Goal: Task Accomplishment & Management: Complete application form

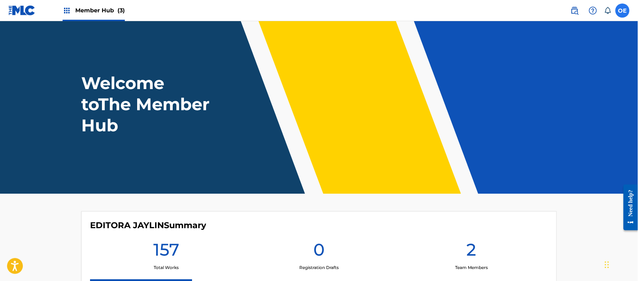
click at [622, 8] on label at bounding box center [622, 11] width 14 height 14
click at [622, 11] on input "OE [PERSON_NAME] [PERSON_NAME][EMAIL_ADDRESS][DOMAIN_NAME] Notification Prefere…" at bounding box center [622, 11] width 0 height 0
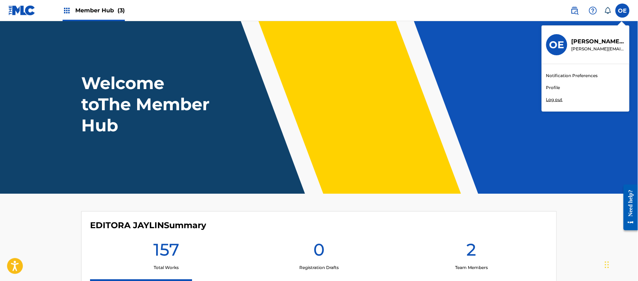
click at [547, 96] on div "Notification Preferences Profile Log out" at bounding box center [585, 87] width 87 height 47
click at [622, 11] on input "OE [PERSON_NAME] [PERSON_NAME][EMAIL_ADDRESS][DOMAIN_NAME] Notification Prefere…" at bounding box center [622, 11] width 0 height 0
click at [549, 99] on p "Log out" at bounding box center [554, 99] width 17 height 6
click at [622, 11] on input "OE [PERSON_NAME] [PERSON_NAME][EMAIL_ADDRESS][DOMAIN_NAME] Notification Prefere…" at bounding box center [622, 11] width 0 height 0
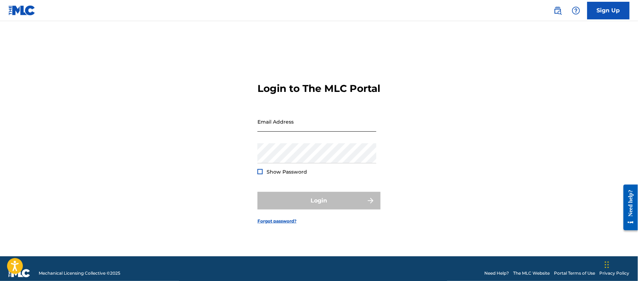
click at [297, 128] on input "Email Address" at bounding box center [316, 121] width 119 height 20
type input "[PERSON_NAME][EMAIL_ADDRESS][DOMAIN_NAME]"
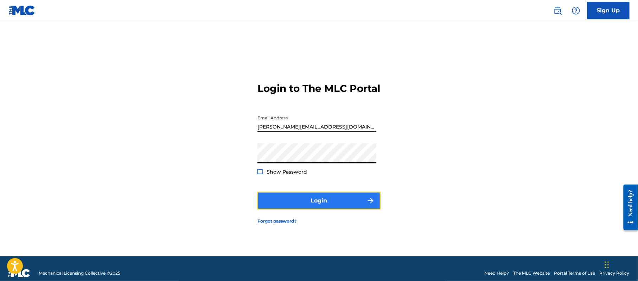
click at [311, 203] on button "Login" at bounding box center [318, 201] width 123 height 18
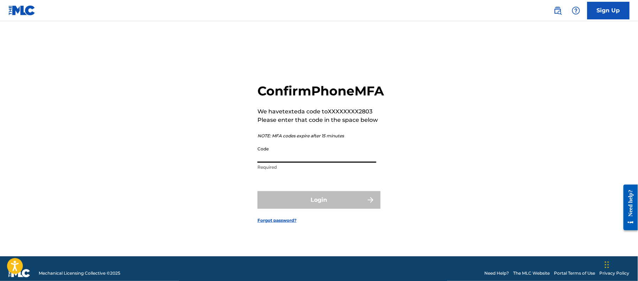
click at [317, 162] on input "Code" at bounding box center [316, 152] width 119 height 20
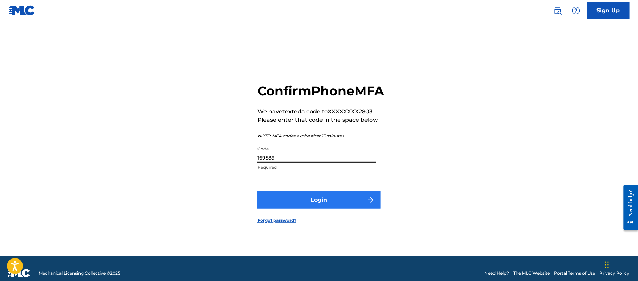
type input "169589"
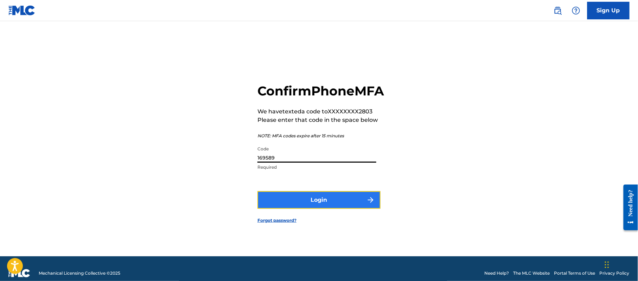
click at [342, 203] on button "Login" at bounding box center [318, 200] width 123 height 18
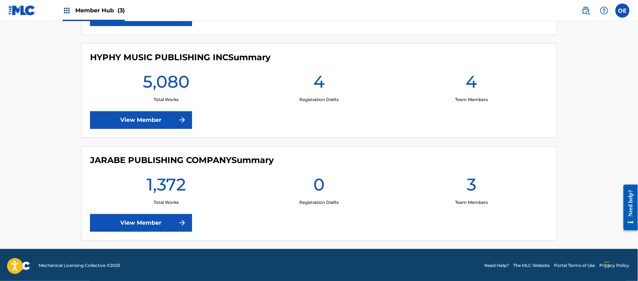
scroll to position [273, 0]
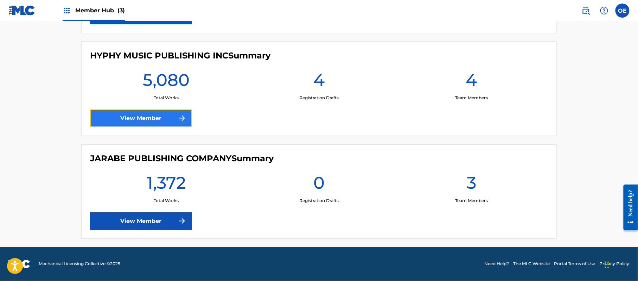
click at [151, 110] on link "View Member" at bounding box center [141, 118] width 102 height 18
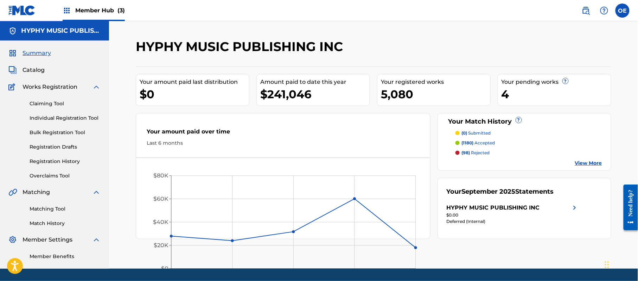
click at [67, 11] on img at bounding box center [67, 10] width 8 height 8
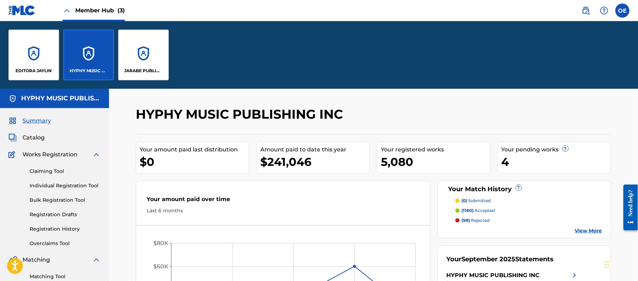
click at [255, 176] on div "Your amount paid last distribution $0 Amount paid to date this year $241,046 Yo…" at bounding box center [373, 220] width 475 height 172
click at [76, 187] on link "Individual Registration Tool" at bounding box center [65, 185] width 71 height 7
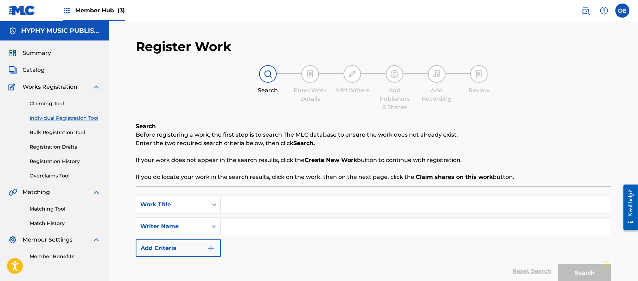
paste input "TE ME VAS"
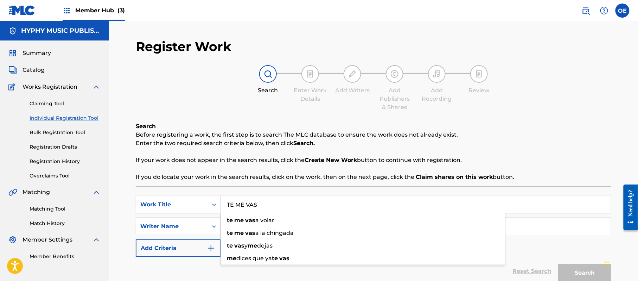
type input "TE ME VAS"
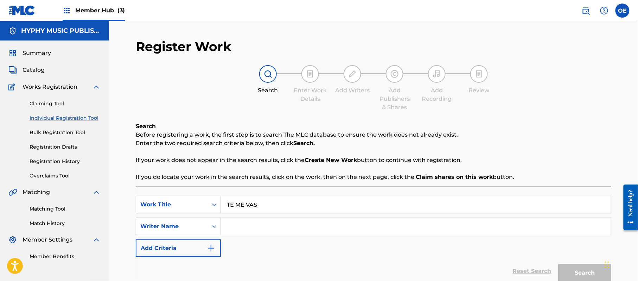
paste input "[PERSON_NAME]"
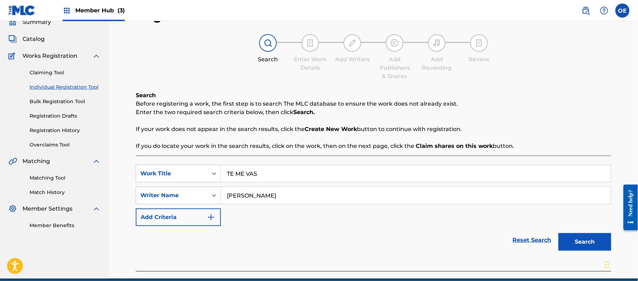
scroll to position [62, 0]
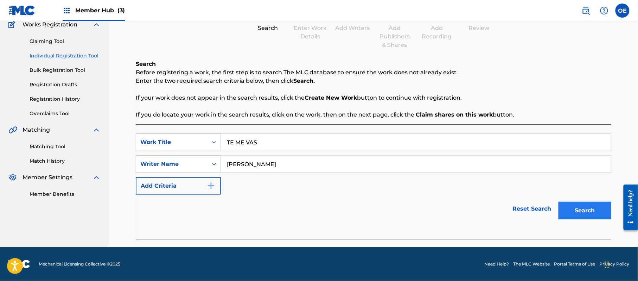
type input "[PERSON_NAME]"
click at [578, 211] on button "Search" at bounding box center [584, 211] width 53 height 18
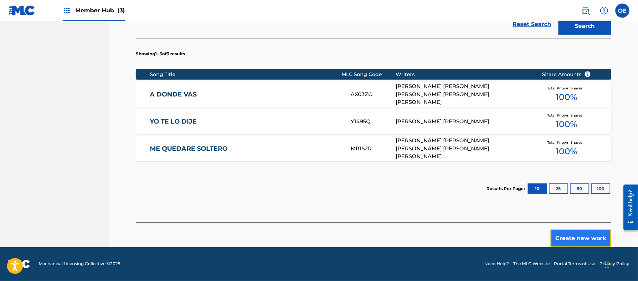
click at [561, 236] on button "Create new work" at bounding box center [581, 238] width 60 height 18
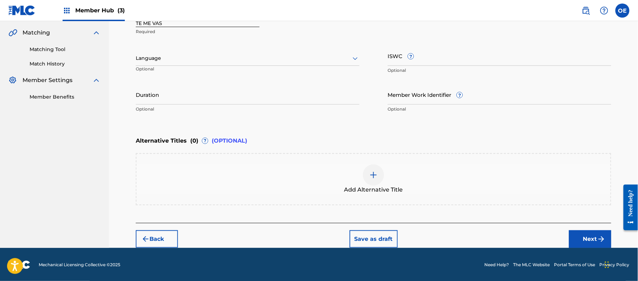
click at [192, 60] on div at bounding box center [248, 58] width 224 height 9
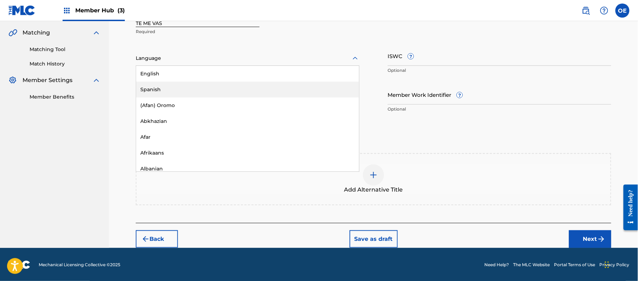
click at [172, 93] on div "Spanish" at bounding box center [247, 90] width 223 height 16
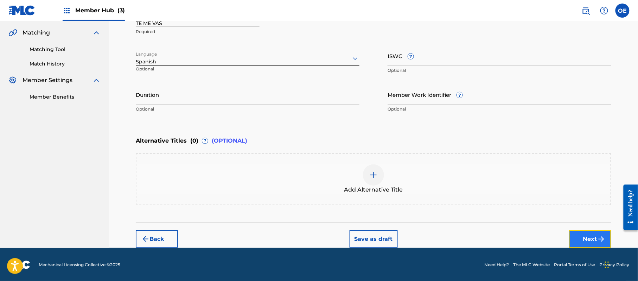
click at [578, 234] on button "Next" at bounding box center [590, 239] width 42 height 18
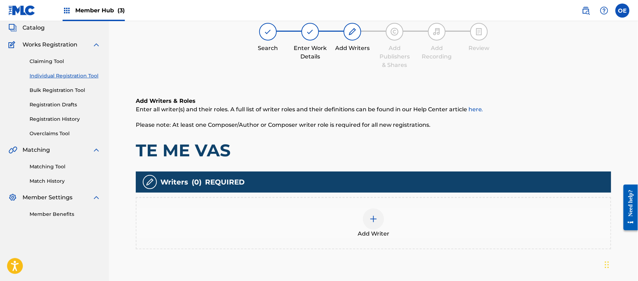
scroll to position [32, 0]
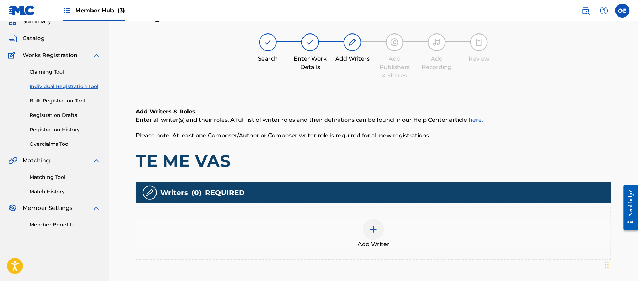
click at [369, 234] on div at bounding box center [373, 229] width 21 height 21
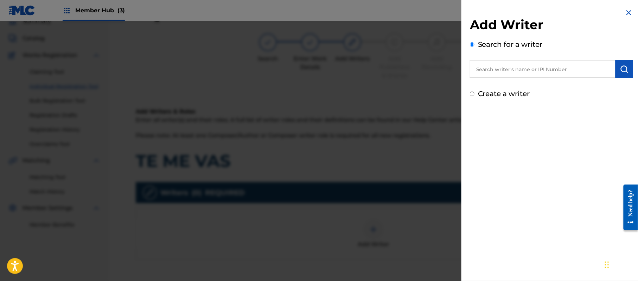
click at [504, 94] on label "Create a writer" at bounding box center [504, 93] width 52 height 8
radio input "true"
click at [474, 94] on input "Create a writer" at bounding box center [472, 93] width 5 height 5
radio input "false"
radio input "true"
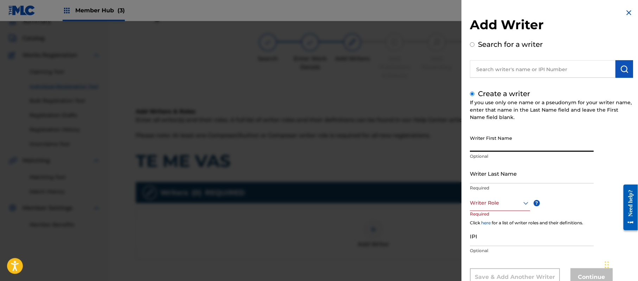
paste input "[PERSON_NAME]"
type input "[PERSON_NAME]"
paste input "[PERSON_NAME]"
type input "[PERSON_NAME]"
drag, startPoint x: 520, startPoint y: 151, endPoint x: 488, endPoint y: 161, distance: 32.9
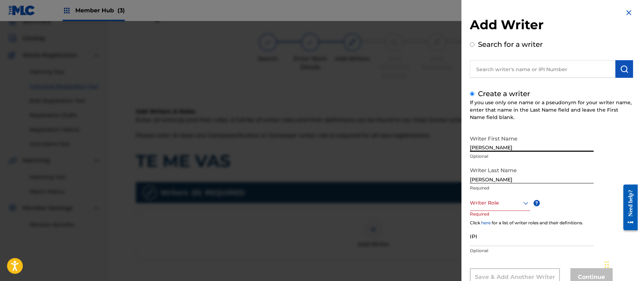
click at [488, 161] on div "Writer First Name [PERSON_NAME] Optional" at bounding box center [532, 148] width 124 height 32
type input "[PERSON_NAME]"
drag, startPoint x: 490, startPoint y: 179, endPoint x: 404, endPoint y: 179, distance: 86.2
click at [421, 182] on div "Add Writer Search for a writer Create a writer If you use only one name or a ps…" at bounding box center [319, 151] width 638 height 260
type input "PAZ"
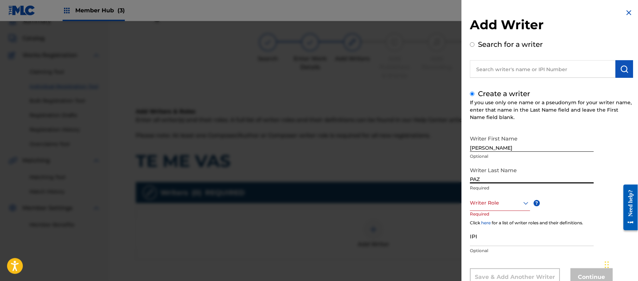
click at [508, 204] on div "Writer Role" at bounding box center [500, 203] width 60 height 16
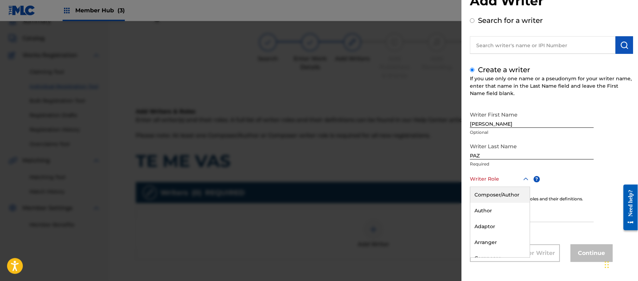
click at [503, 194] on div "Composer/Author" at bounding box center [499, 195] width 59 height 16
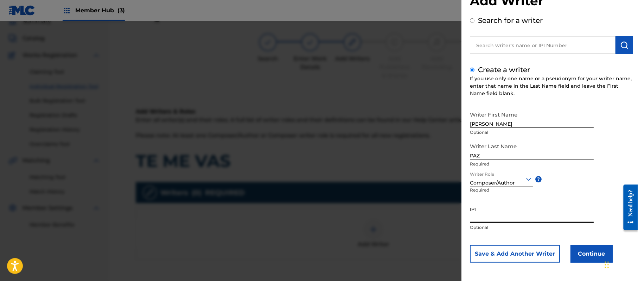
paste input "383824534"
type input "383824534"
click at [587, 250] on button "Continue" at bounding box center [591, 254] width 42 height 18
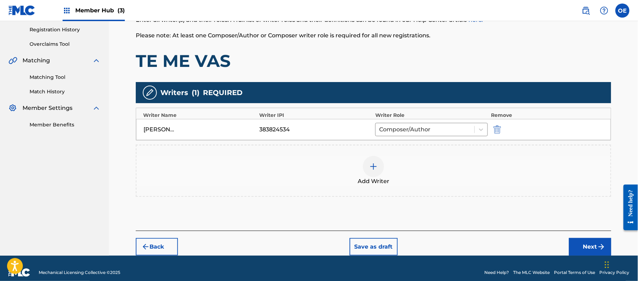
scroll to position [140, 0]
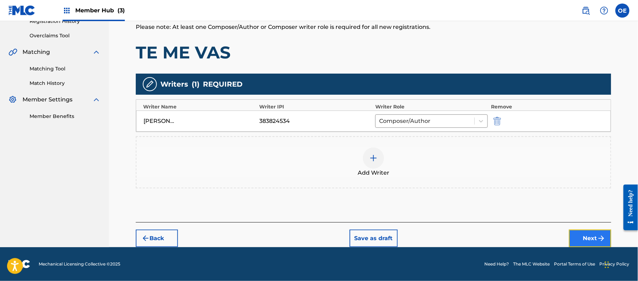
click at [577, 231] on button "Next" at bounding box center [590, 238] width 42 height 18
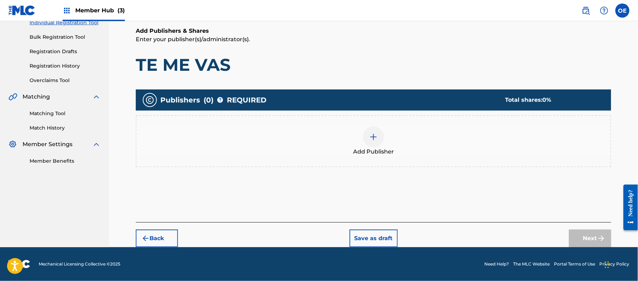
scroll to position [32, 0]
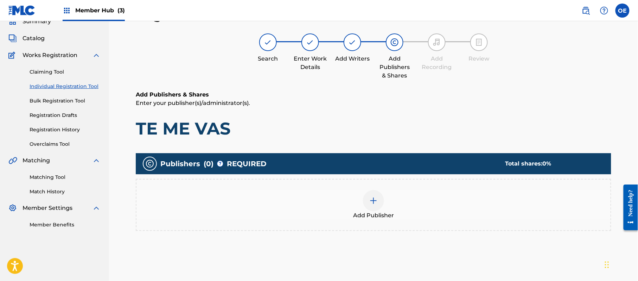
click at [377, 199] on img at bounding box center [373, 200] width 8 height 8
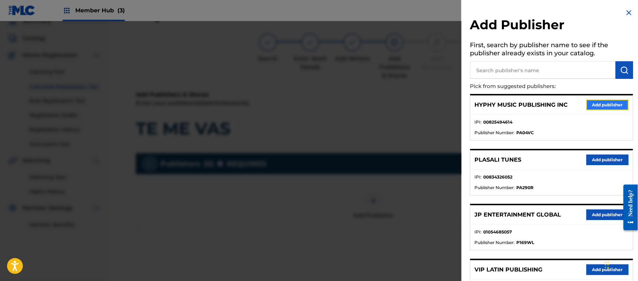
click at [605, 103] on button "Add publisher" at bounding box center [607, 105] width 42 height 11
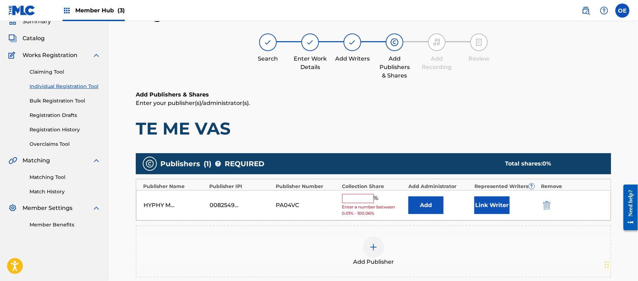
click at [363, 196] on input "text" at bounding box center [358, 198] width 32 height 9
type input "100"
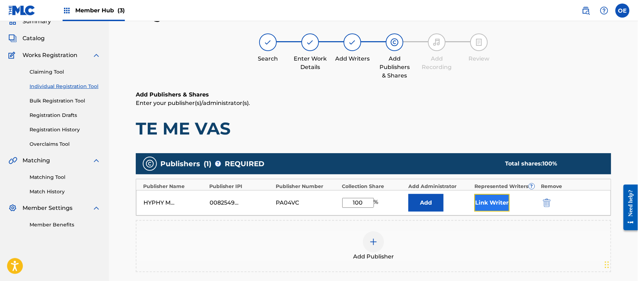
click at [493, 196] on button "Link Writer" at bounding box center [491, 203] width 35 height 18
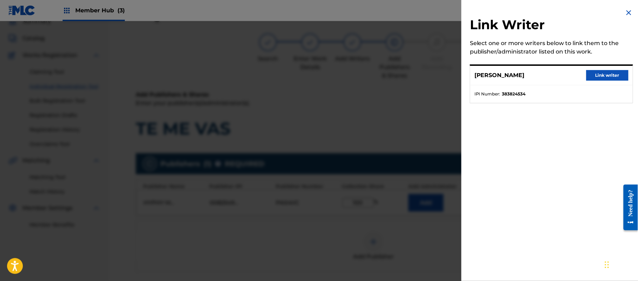
click at [603, 67] on div "[PERSON_NAME] Link writer" at bounding box center [551, 75] width 162 height 19
click at [601, 75] on button "Link writer" at bounding box center [607, 75] width 42 height 11
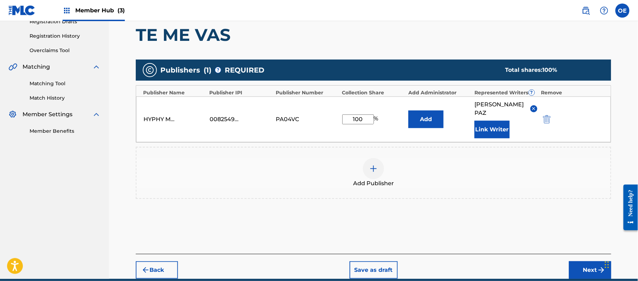
scroll to position [148, 0]
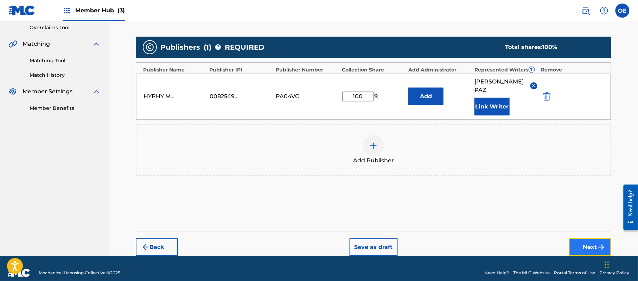
click at [602, 243] on img "submit" at bounding box center [601, 247] width 8 height 8
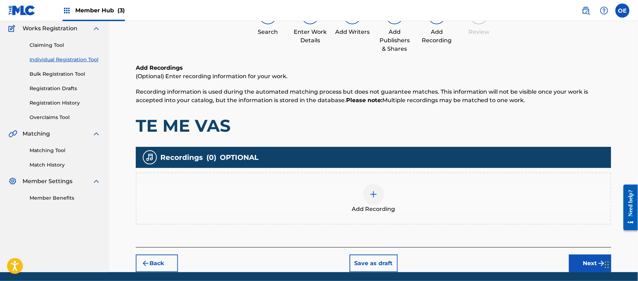
scroll to position [82, 0]
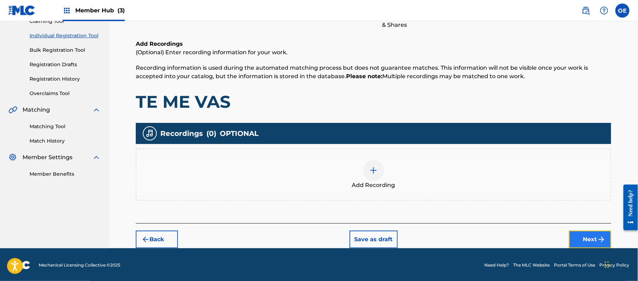
click at [600, 241] on img "submit" at bounding box center [601, 239] width 8 height 8
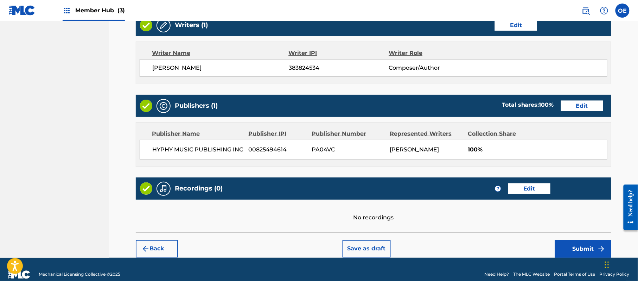
scroll to position [292, 0]
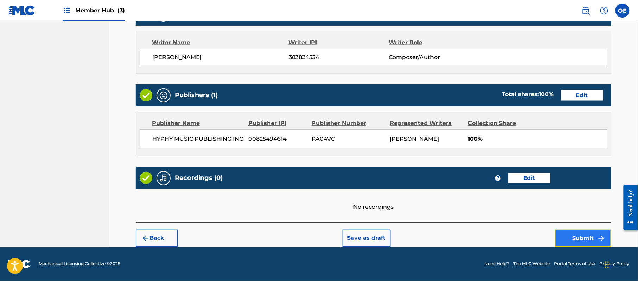
click at [596, 241] on button "Submit" at bounding box center [583, 238] width 56 height 18
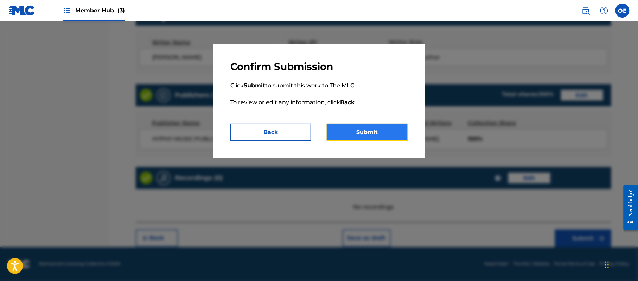
click at [359, 130] on button "Submit" at bounding box center [367, 132] width 81 height 18
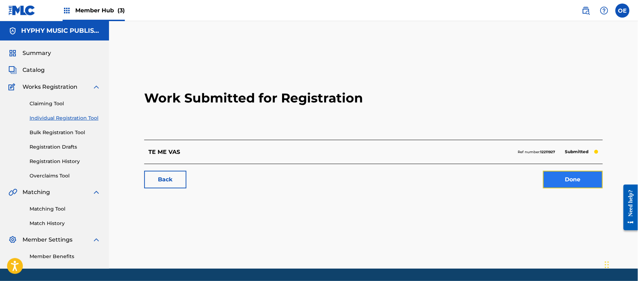
click at [593, 175] on link "Done" at bounding box center [573, 180] width 60 height 18
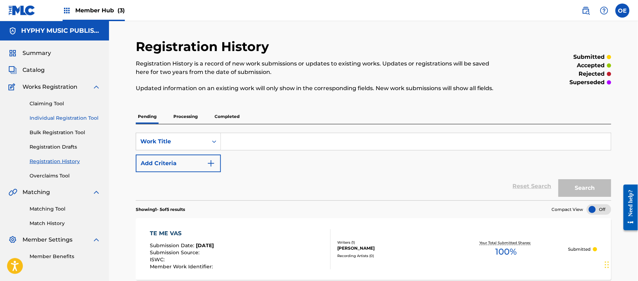
click at [84, 117] on link "Individual Registration Tool" at bounding box center [65, 117] width 71 height 7
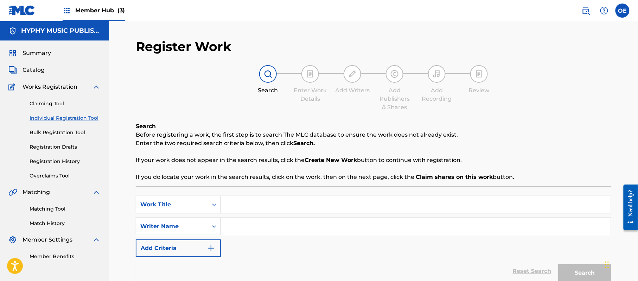
paste input "TE PUEDES IR"
type input "TE PUEDES IR"
paste input "[PERSON_NAME]"
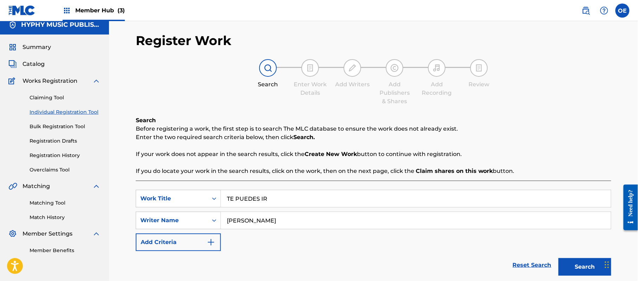
scroll to position [62, 0]
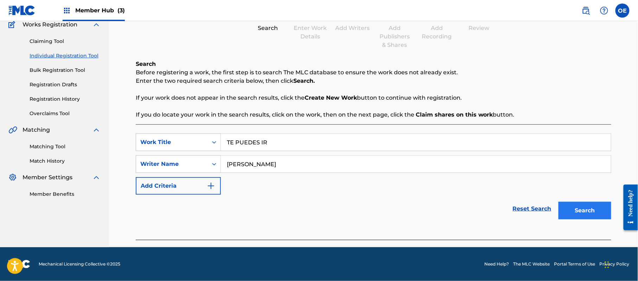
type input "[PERSON_NAME]"
click at [586, 204] on button "Search" at bounding box center [584, 211] width 53 height 18
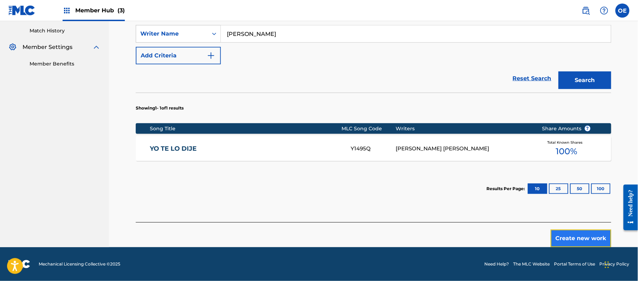
click at [570, 234] on button "Create new work" at bounding box center [581, 238] width 60 height 18
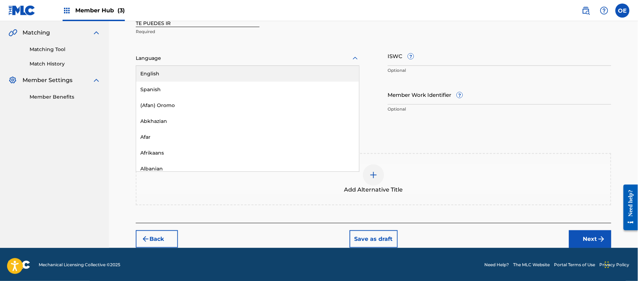
drag, startPoint x: 176, startPoint y: 56, endPoint x: 174, endPoint y: 78, distance: 22.6
click at [176, 57] on div at bounding box center [248, 58] width 224 height 9
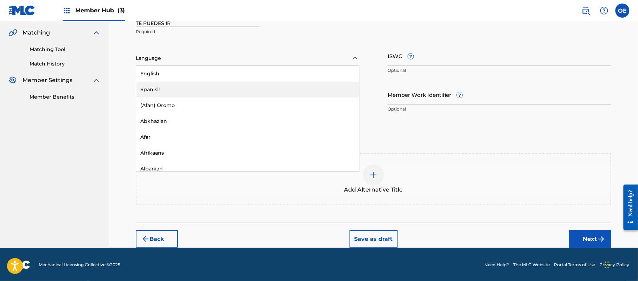
click at [172, 84] on div "Spanish" at bounding box center [247, 90] width 223 height 16
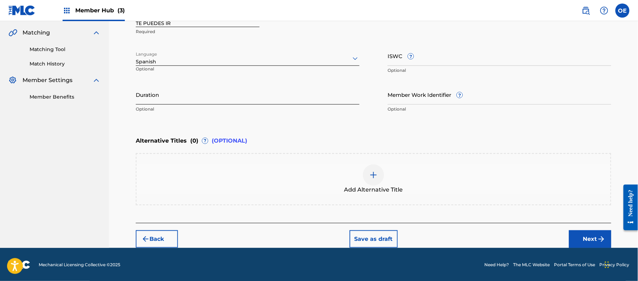
click at [257, 100] on input "Duration" at bounding box center [248, 94] width 224 height 20
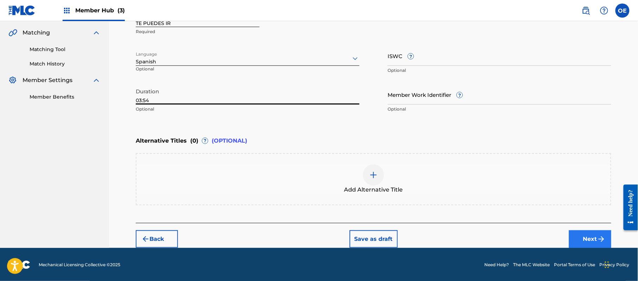
type input "03:54"
click at [591, 242] on button "Next" at bounding box center [590, 239] width 42 height 18
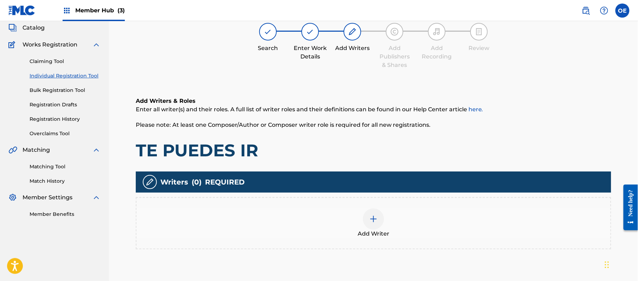
scroll to position [32, 0]
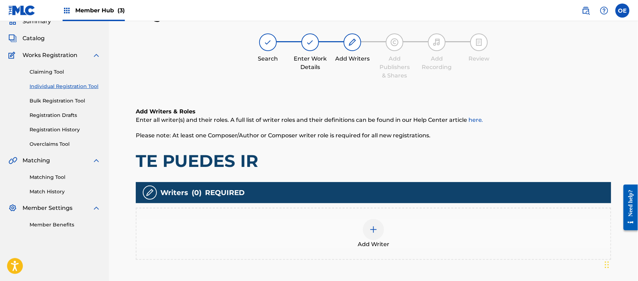
click at [361, 221] on div "Add Writer" at bounding box center [373, 234] width 474 height 30
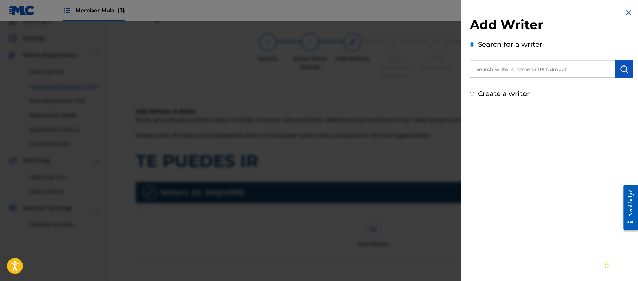
click at [476, 93] on div "Create a writer" at bounding box center [551, 93] width 163 height 11
click at [473, 96] on input "Create a writer" at bounding box center [472, 93] width 5 height 5
radio input "false"
radio input "true"
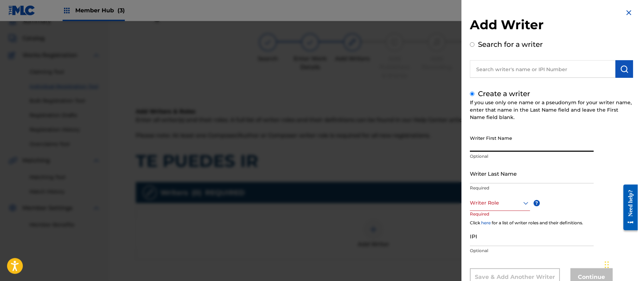
paste input "[PERSON_NAME]"
type input "[PERSON_NAME]"
paste input "[PERSON_NAME]"
type input "[PERSON_NAME]"
drag, startPoint x: 511, startPoint y: 141, endPoint x: 487, endPoint y: 156, distance: 28.6
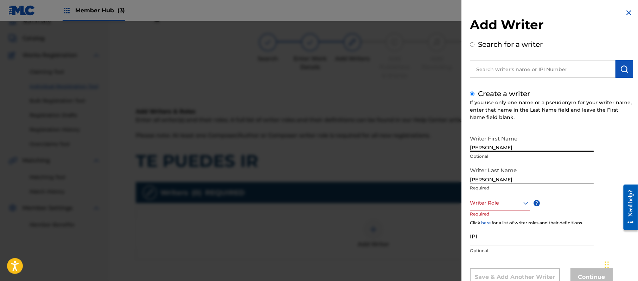
click at [487, 156] on div "Writer First Name [PERSON_NAME] Optional" at bounding box center [532, 148] width 124 height 32
type input "[PERSON_NAME]"
drag, startPoint x: 487, startPoint y: 179, endPoint x: 414, endPoint y: 171, distance: 73.6
click at [436, 180] on div "Add Writer Search for a writer Create a writer If you use only one name or a ps…" at bounding box center [319, 151] width 638 height 260
type input "PAZ"
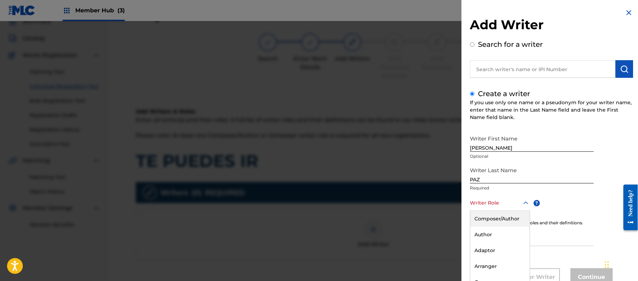
click at [480, 198] on div "8 results available. Use Up and Down to choose options, press Enter to select t…" at bounding box center [500, 203] width 60 height 16
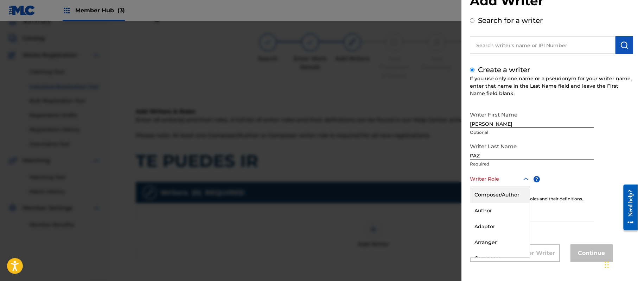
click at [480, 196] on div "Composer/Author" at bounding box center [499, 195] width 59 height 16
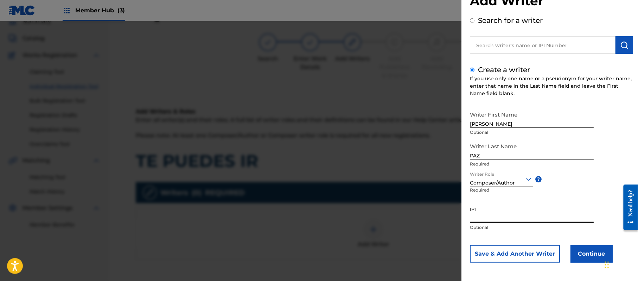
paste input "383824534"
type input "383824534"
click at [576, 255] on button "Continue" at bounding box center [591, 254] width 42 height 18
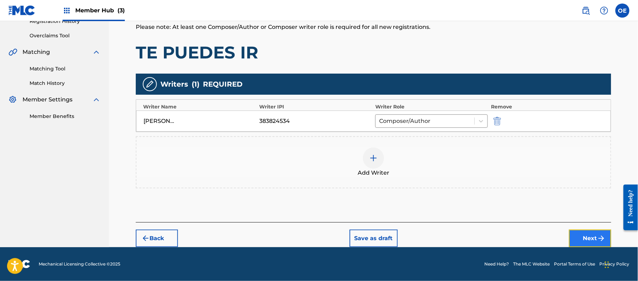
click at [570, 229] on button "Next" at bounding box center [590, 238] width 42 height 18
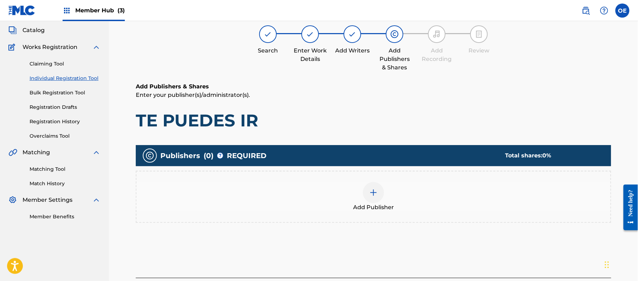
scroll to position [32, 0]
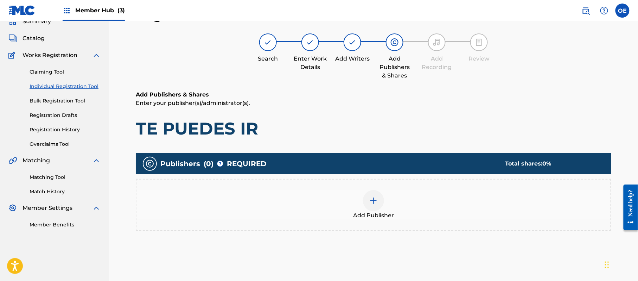
click at [415, 200] on div "Add Publisher" at bounding box center [373, 205] width 474 height 30
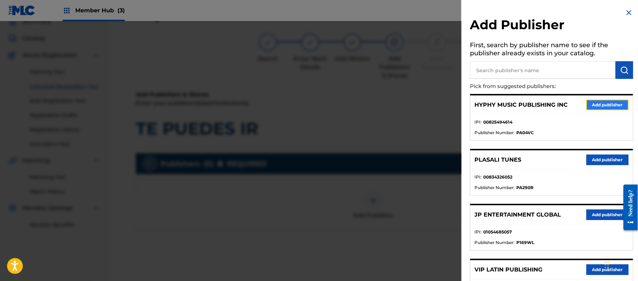
click at [600, 106] on button "Add publisher" at bounding box center [607, 105] width 42 height 11
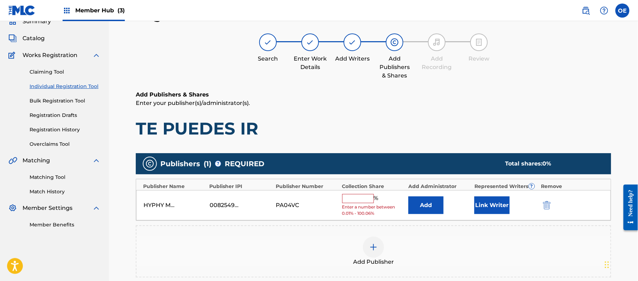
click at [352, 203] on div "% Enter a number between 0.01% - 100.06%" at bounding box center [373, 205] width 63 height 23
click at [359, 199] on input "text" at bounding box center [358, 198] width 32 height 9
type input "100"
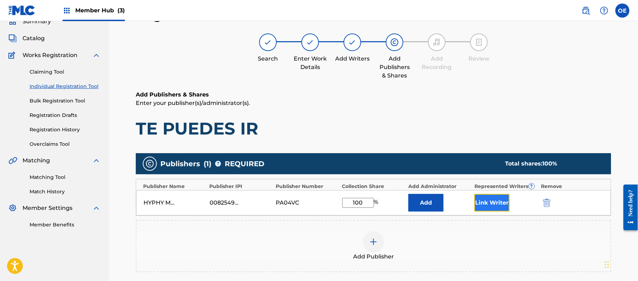
click at [491, 203] on button "Link Writer" at bounding box center [491, 203] width 35 height 18
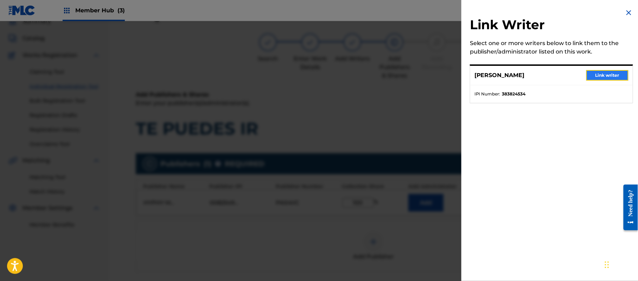
click at [609, 75] on button "Link writer" at bounding box center [607, 75] width 42 height 11
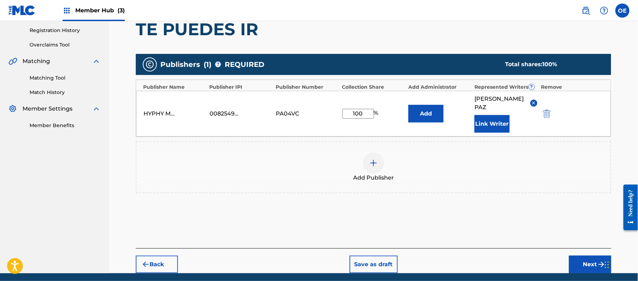
scroll to position [148, 0]
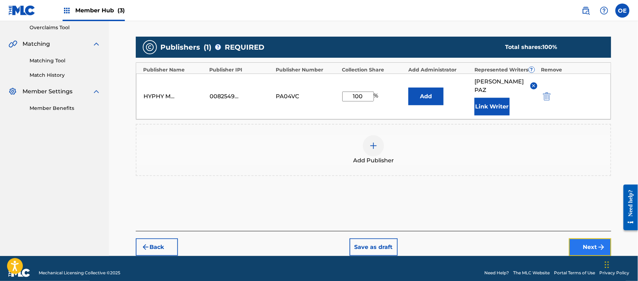
click at [594, 238] on button "Next" at bounding box center [590, 247] width 42 height 18
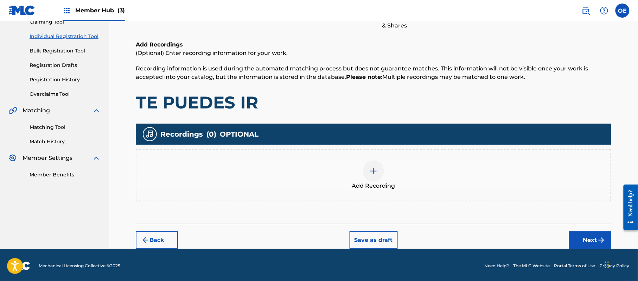
scroll to position [82, 0]
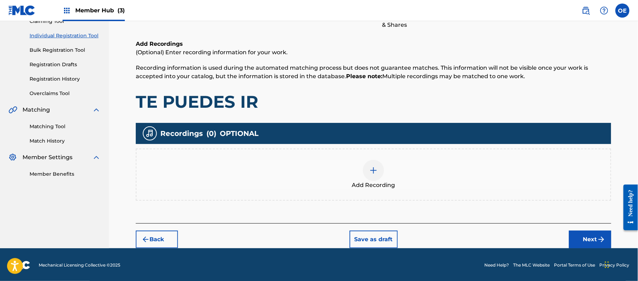
click at [402, 179] on div "Add Recording" at bounding box center [373, 175] width 474 height 30
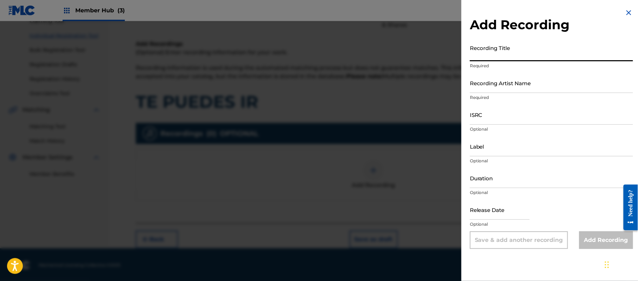
paste input "Te Puedes Ir"
type input "Te Puedes Ir"
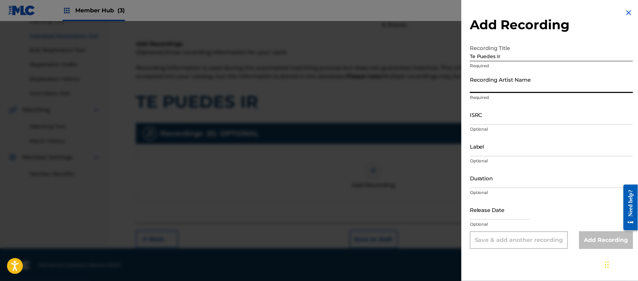
paste input "Grupo Proyeccion De [PERSON_NAME]"
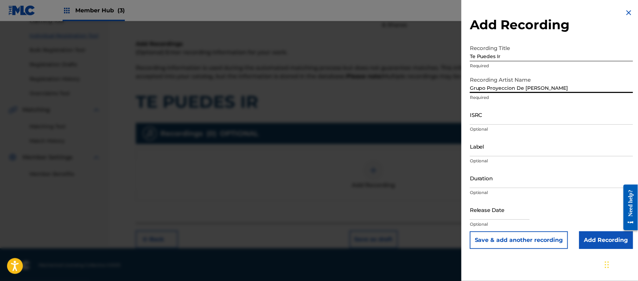
type input "Grupo Proyeccion De [PERSON_NAME]"
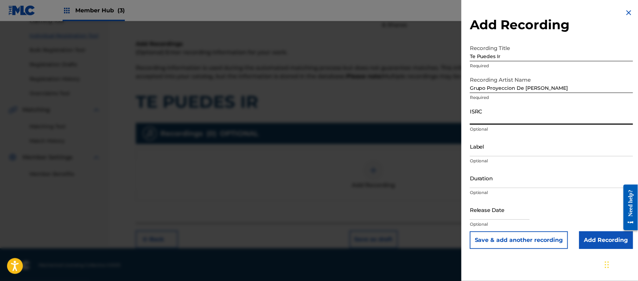
paste input "CA5KR1808827"
type input "CA5KR1808827"
paste input "3 Amigos Intertainment"
type input "3 Amigos Intertainment"
click at [493, 185] on input "Duration" at bounding box center [551, 178] width 163 height 20
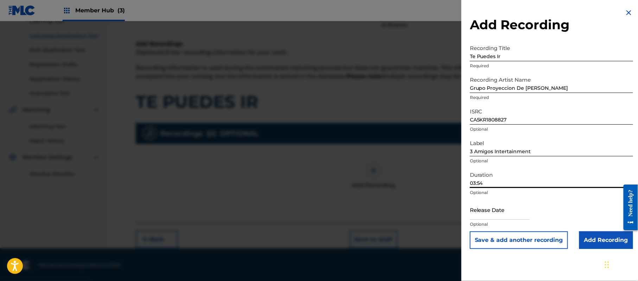
type input "03:54"
click at [488, 216] on input "text" at bounding box center [500, 209] width 60 height 20
select select "8"
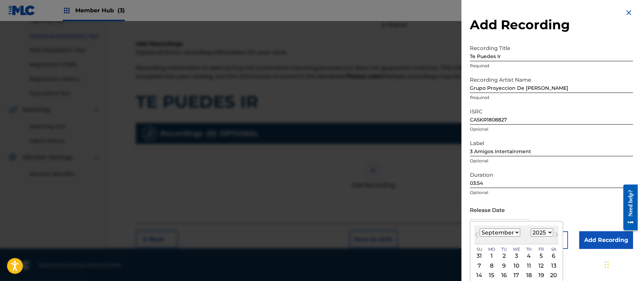
click at [548, 234] on select "1899 1900 1901 1902 1903 1904 1905 1906 1907 1908 1909 1910 1911 1912 1913 1914…" at bounding box center [542, 232] width 23 height 8
select select "2018"
click at [532, 228] on select "1899 1900 1901 1902 1903 1904 1905 1906 1907 1908 1909 1910 1911 1912 1913 1914…" at bounding box center [542, 232] width 23 height 8
click at [499, 234] on select "January February March April May June July August September October November De…" at bounding box center [500, 232] width 40 height 8
click at [480, 228] on select "January February March April May June July August September October November De…" at bounding box center [500, 232] width 40 height 8
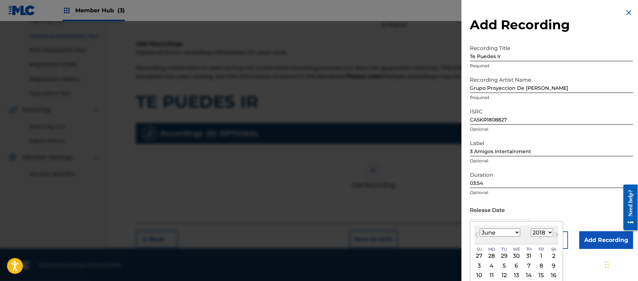
drag, startPoint x: 499, startPoint y: 232, endPoint x: 499, endPoint y: 228, distance: 4.2
click at [499, 232] on select "January February March April May June July August September October November De…" at bounding box center [500, 232] width 40 height 8
select select "4"
click at [480, 228] on select "January February March April May June July August September October November De…" at bounding box center [500, 232] width 40 height 8
click at [516, 253] on div "2" at bounding box center [516, 255] width 8 height 8
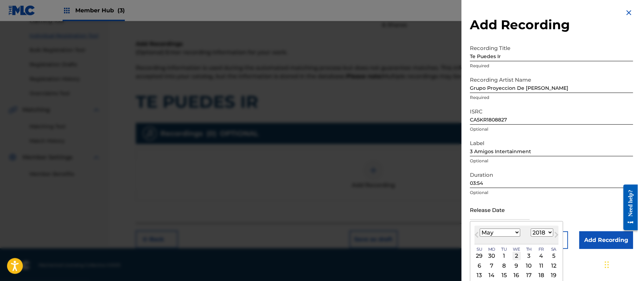
type input "[DATE]"
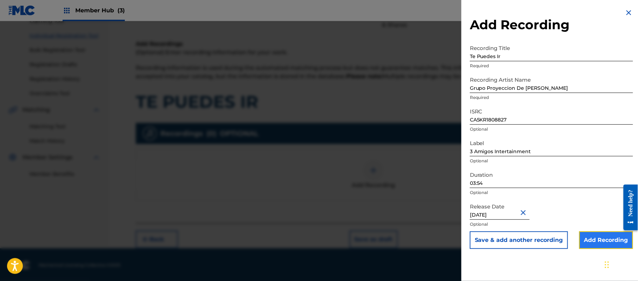
click at [599, 242] on input "Add Recording" at bounding box center [606, 240] width 54 height 18
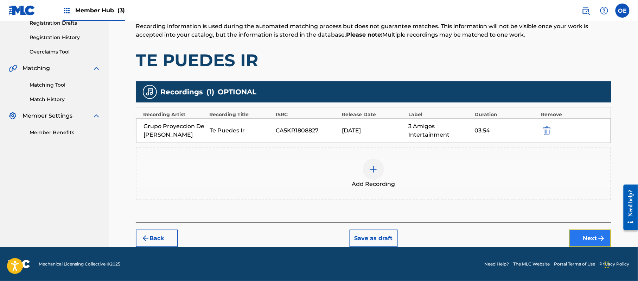
click at [583, 232] on button "Next" at bounding box center [590, 238] width 42 height 18
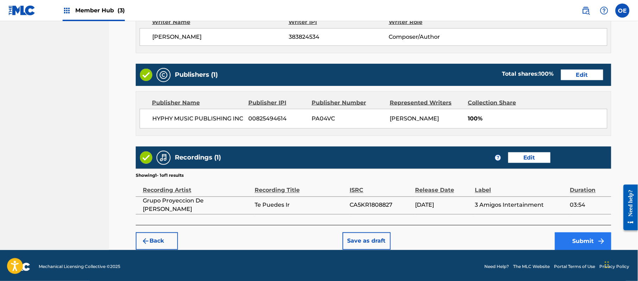
scroll to position [314, 0]
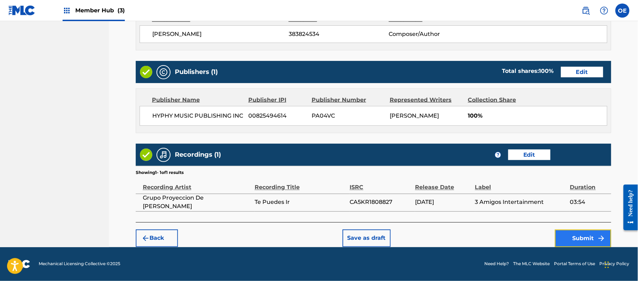
click at [575, 245] on button "Submit" at bounding box center [583, 238] width 56 height 18
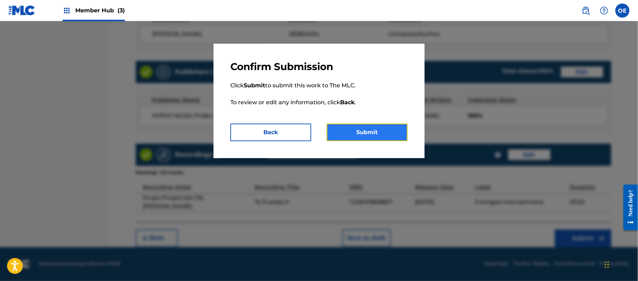
click at [368, 132] on button "Submit" at bounding box center [367, 132] width 81 height 18
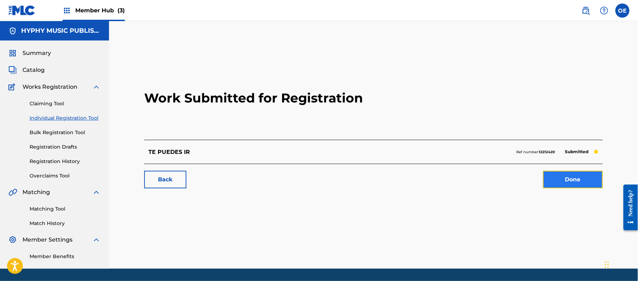
click at [579, 175] on link "Done" at bounding box center [573, 180] width 60 height 18
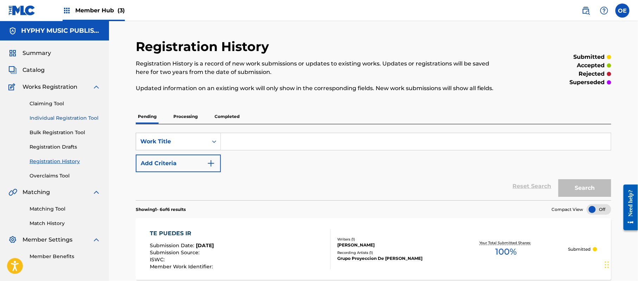
click at [84, 120] on link "Individual Registration Tool" at bounding box center [65, 117] width 71 height 7
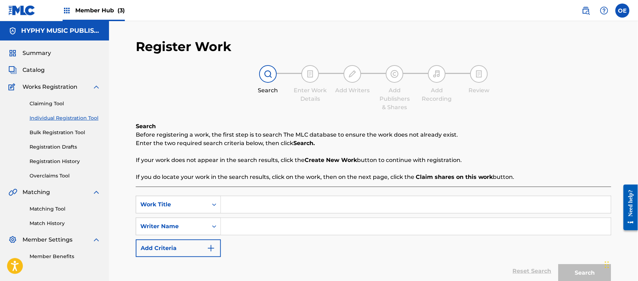
paste input "TU CALORSITO"
type input "TU CALORSITO"
paste input "[PERSON_NAME]"
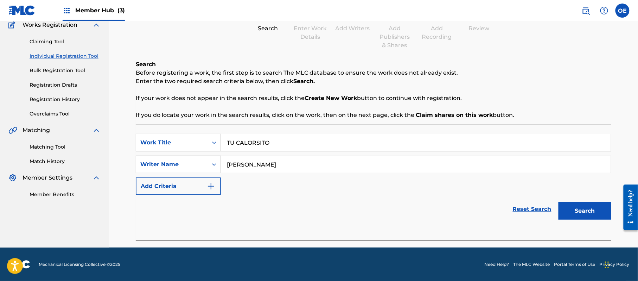
scroll to position [62, 0]
type input "[PERSON_NAME]"
click at [573, 211] on button "Search" at bounding box center [584, 211] width 53 height 18
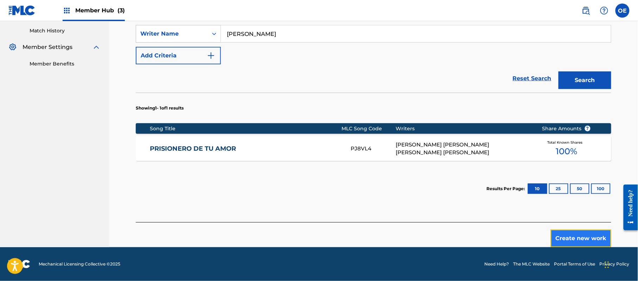
click at [598, 236] on button "Create new work" at bounding box center [581, 238] width 60 height 18
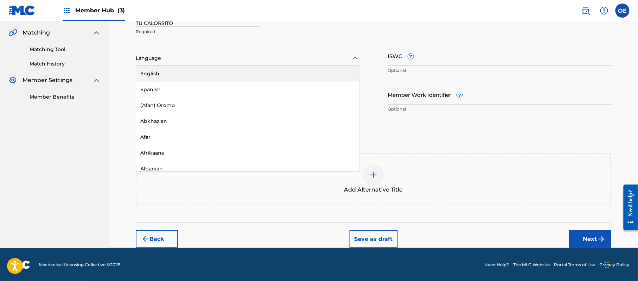
click at [186, 60] on div at bounding box center [248, 58] width 224 height 9
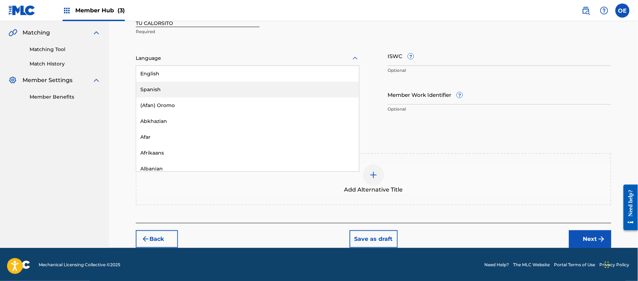
click at [185, 85] on div "Spanish" at bounding box center [247, 90] width 223 height 16
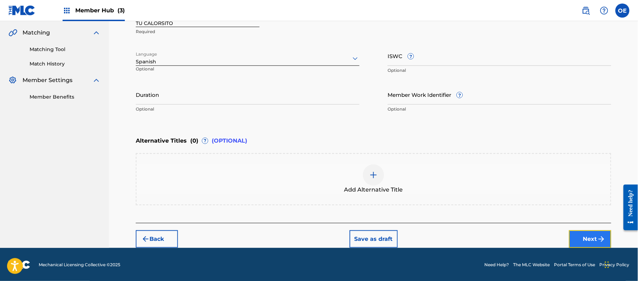
click at [590, 235] on button "Next" at bounding box center [590, 239] width 42 height 18
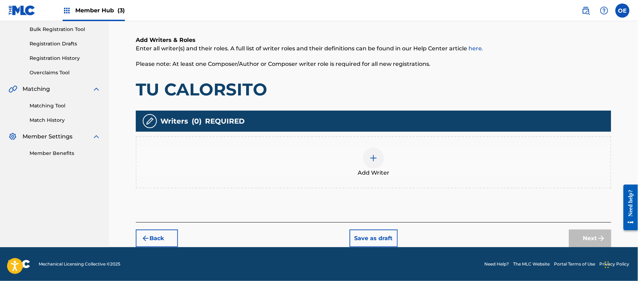
scroll to position [32, 0]
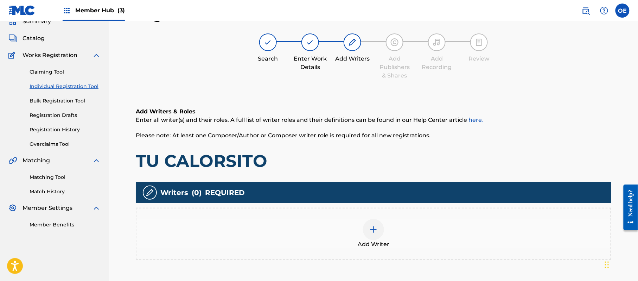
click at [356, 209] on div "Add Writer" at bounding box center [373, 233] width 475 height 52
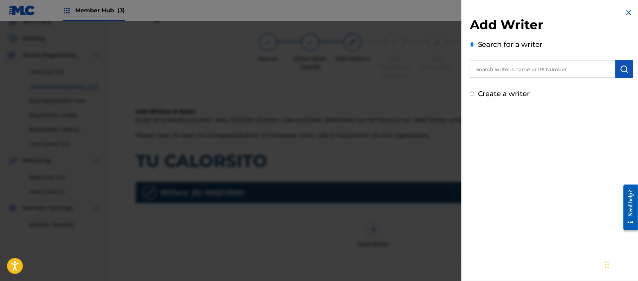
click at [511, 92] on label "Create a writer" at bounding box center [504, 93] width 52 height 8
radio input "true"
click at [474, 92] on input "Create a writer" at bounding box center [472, 93] width 5 height 5
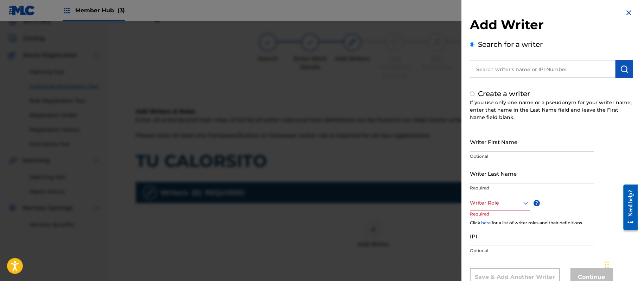
radio input "false"
radio input "true"
paste input "[PERSON_NAME]"
type input "[PERSON_NAME]"
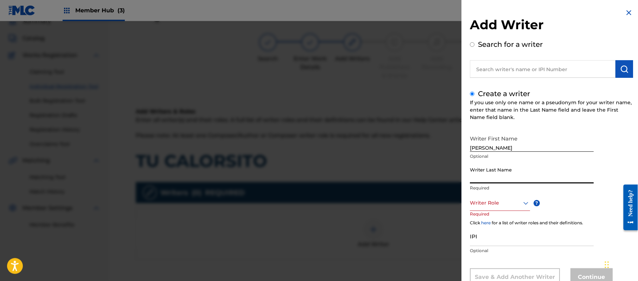
paste input "[PERSON_NAME]"
type input "[PERSON_NAME]"
drag, startPoint x: 513, startPoint y: 146, endPoint x: 486, endPoint y: 156, distance: 29.8
click at [486, 156] on div "Writer First Name [PERSON_NAME] Optional" at bounding box center [532, 148] width 124 height 32
type input "[PERSON_NAME]"
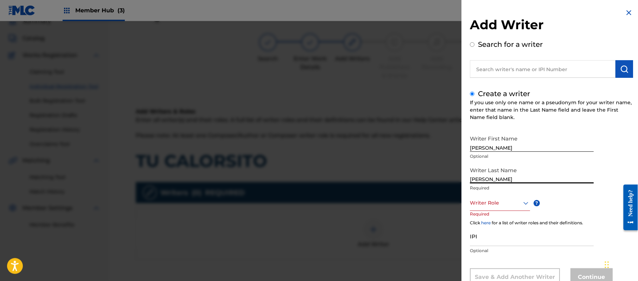
drag, startPoint x: 490, startPoint y: 180, endPoint x: 441, endPoint y: 178, distance: 49.3
click at [442, 178] on div "Add Writer Search for a writer Create a writer If you use only one name or a ps…" at bounding box center [319, 151] width 638 height 260
type input "PAZ"
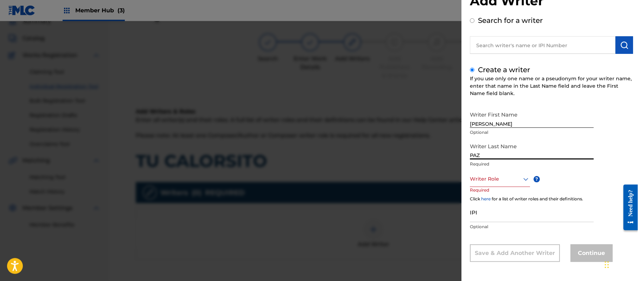
click at [506, 187] on div "Writer Role" at bounding box center [500, 179] width 60 height 16
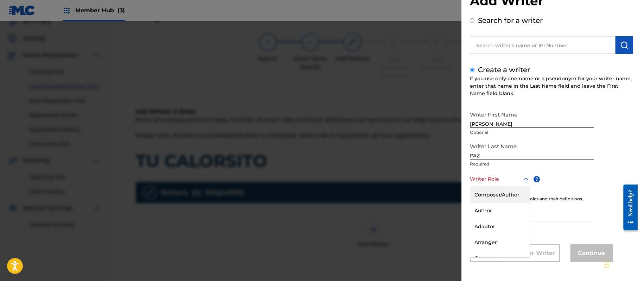
click at [506, 197] on div "Composer/Author" at bounding box center [499, 195] width 59 height 16
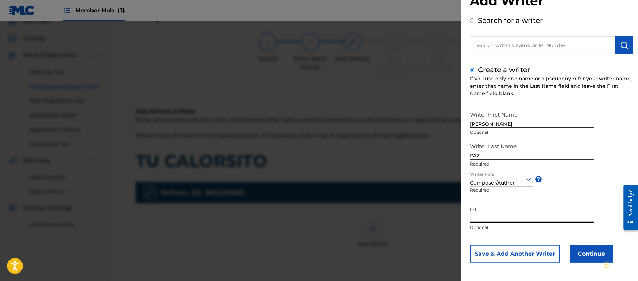
paste input "383824534"
type input "383824534"
click at [601, 261] on button "Continue" at bounding box center [591, 254] width 42 height 18
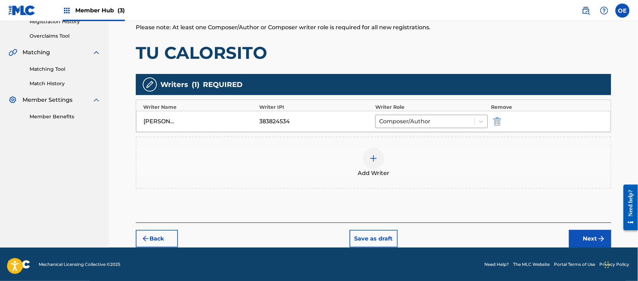
scroll to position [140, 0]
click at [602, 243] on button "Next" at bounding box center [590, 238] width 42 height 18
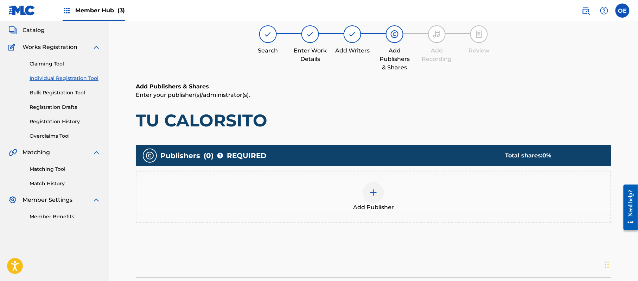
scroll to position [32, 0]
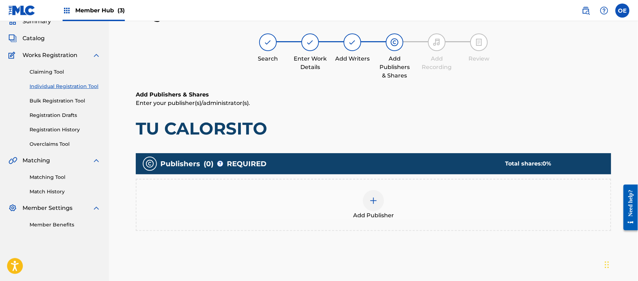
click at [398, 190] on div "Add Publisher" at bounding box center [373, 205] width 474 height 30
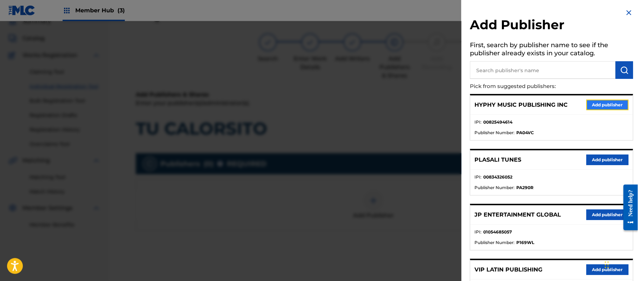
click at [605, 100] on button "Add publisher" at bounding box center [607, 105] width 42 height 11
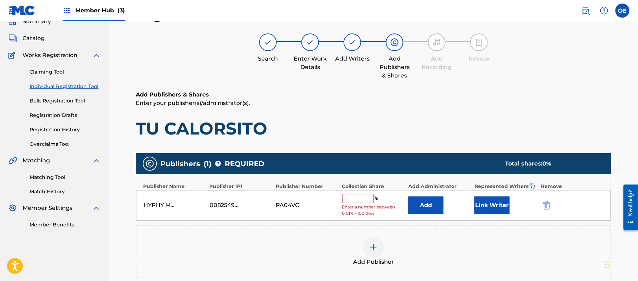
click at [363, 200] on input "text" at bounding box center [358, 198] width 32 height 9
type input "100"
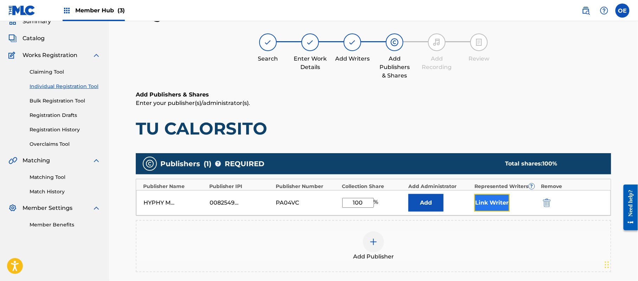
click at [480, 205] on button "Link Writer" at bounding box center [491, 203] width 35 height 18
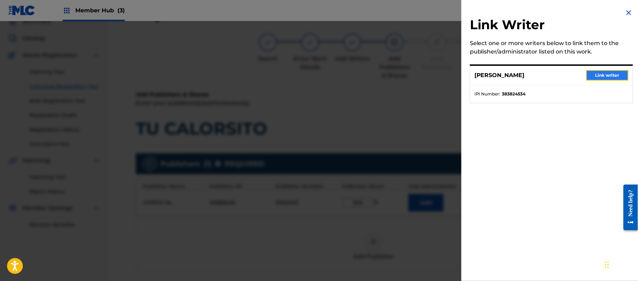
click at [609, 79] on button "Link writer" at bounding box center [607, 75] width 42 height 11
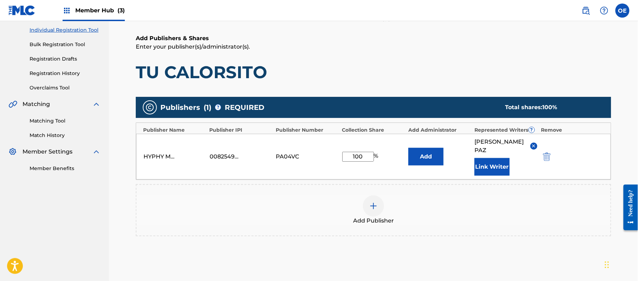
scroll to position [148, 0]
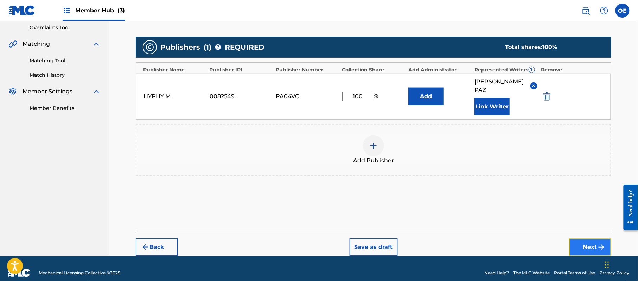
click at [582, 238] on button "Next" at bounding box center [590, 247] width 42 height 18
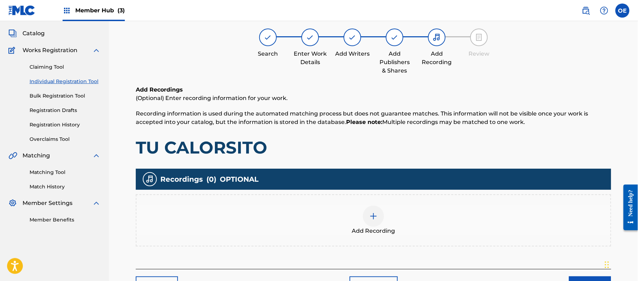
scroll to position [32, 0]
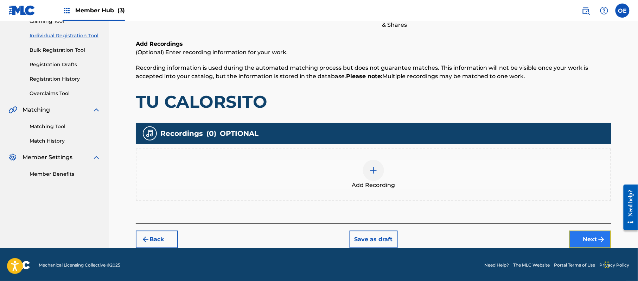
click at [580, 241] on button "Next" at bounding box center [590, 239] width 42 height 18
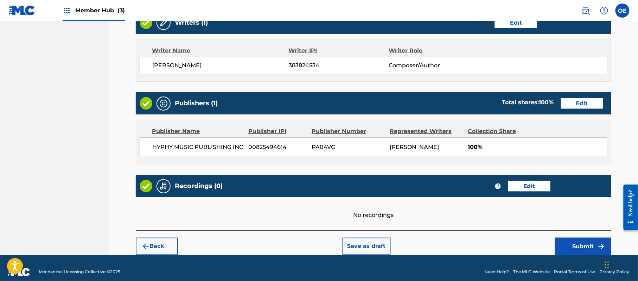
scroll to position [292, 0]
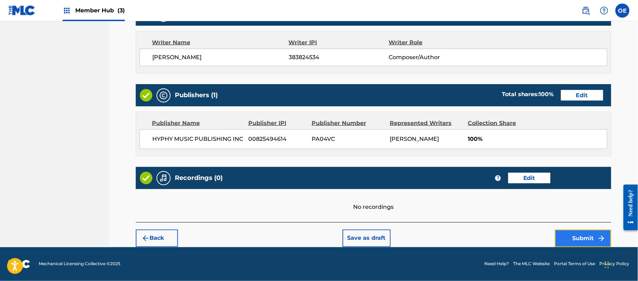
click at [587, 230] on button "Submit" at bounding box center [583, 238] width 56 height 18
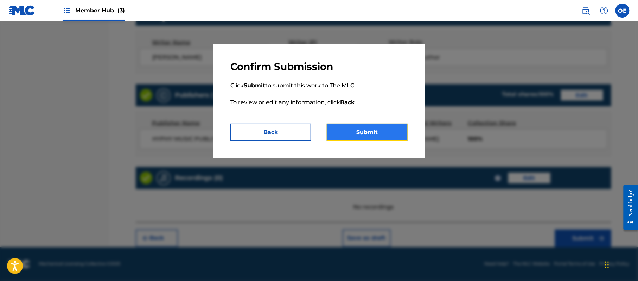
click at [346, 129] on button "Submit" at bounding box center [367, 132] width 81 height 18
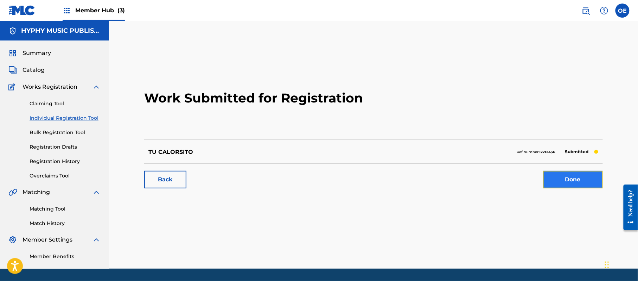
click at [584, 187] on link "Done" at bounding box center [573, 180] width 60 height 18
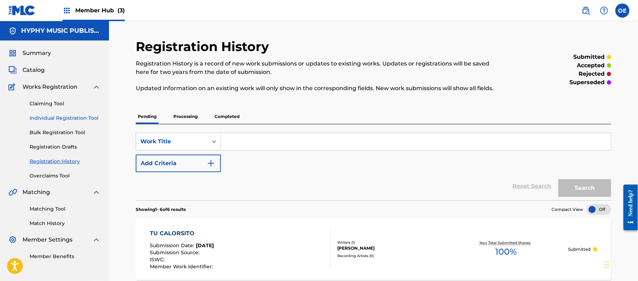
click at [77, 116] on link "Individual Registration Tool" at bounding box center [65, 117] width 71 height 7
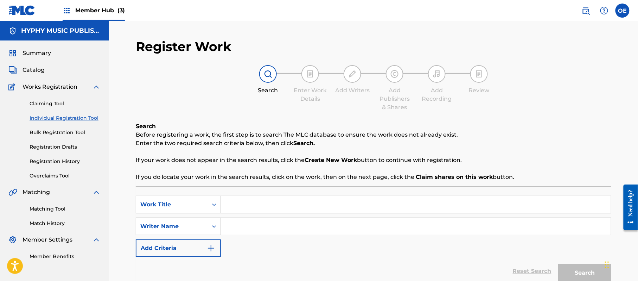
paste input "UN PEDACITO DE AMOR"
type input "UN PEDACITO DE AMOR"
paste input "[PERSON_NAME]"
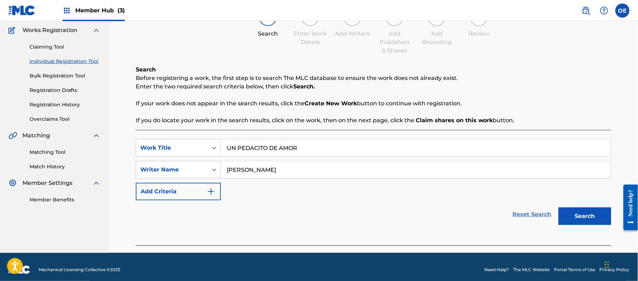
scroll to position [62, 0]
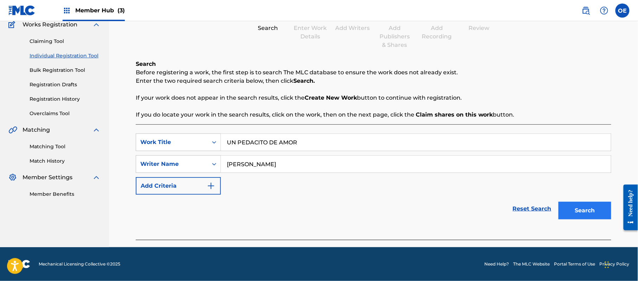
type input "[PERSON_NAME]"
click at [586, 216] on button "Search" at bounding box center [584, 211] width 53 height 18
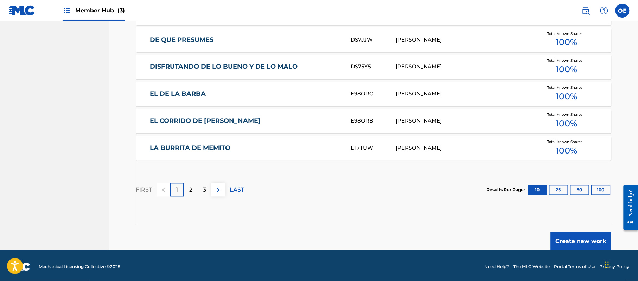
scroll to position [439, 0]
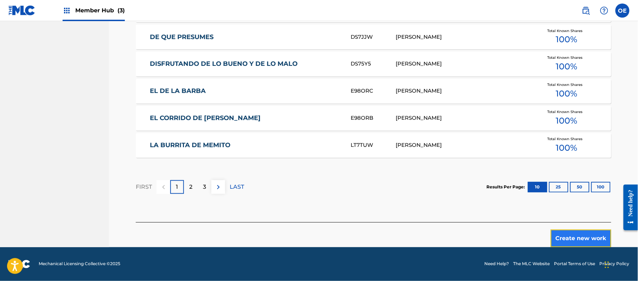
click at [569, 231] on button "Create new work" at bounding box center [581, 238] width 60 height 18
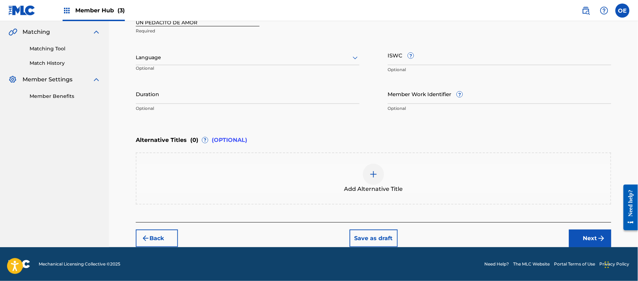
scroll to position [159, 0]
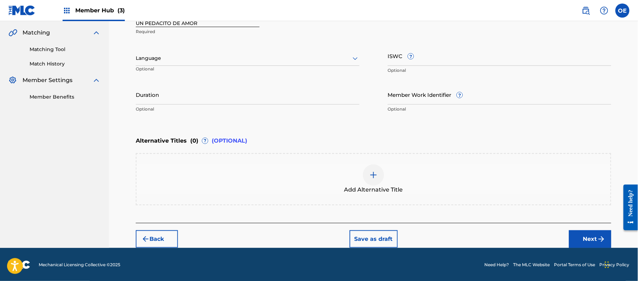
drag, startPoint x: 204, startPoint y: 59, endPoint x: 202, endPoint y: 65, distance: 6.1
click at [203, 62] on div at bounding box center [248, 58] width 224 height 9
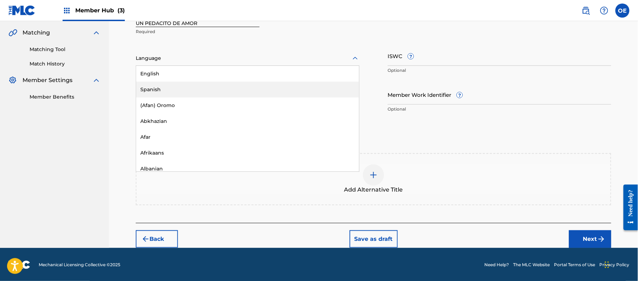
click at [198, 86] on div "Spanish" at bounding box center [247, 90] width 223 height 16
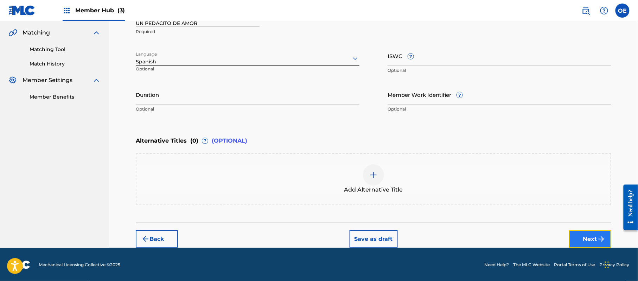
click at [584, 237] on button "Next" at bounding box center [590, 239] width 42 height 18
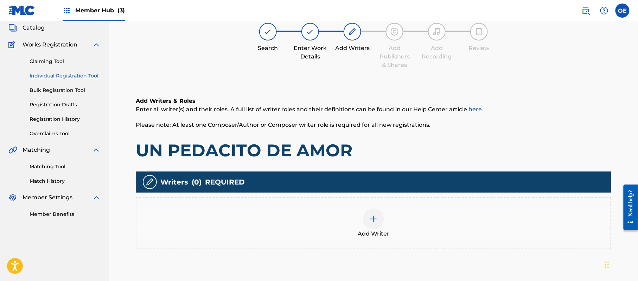
scroll to position [32, 0]
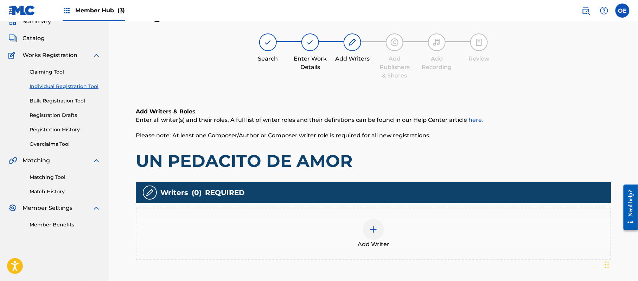
click at [445, 234] on div "Add Writer" at bounding box center [373, 234] width 474 height 30
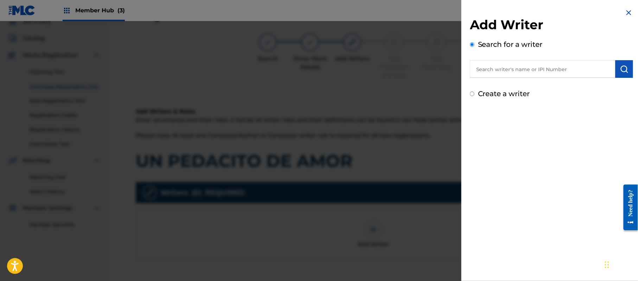
click at [486, 95] on label "Create a writer" at bounding box center [504, 93] width 52 height 8
radio input "true"
click at [474, 95] on input "Create a writer" at bounding box center [472, 93] width 5 height 5
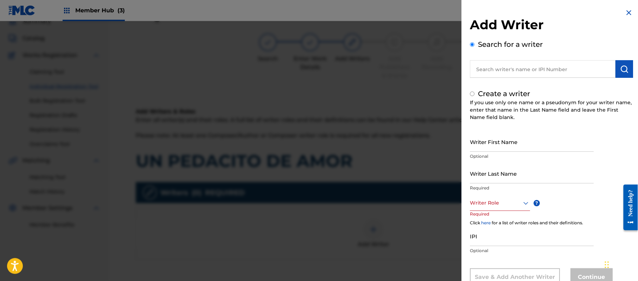
radio input "false"
radio input "true"
paste input "[PERSON_NAME]"
type input "[PERSON_NAME]"
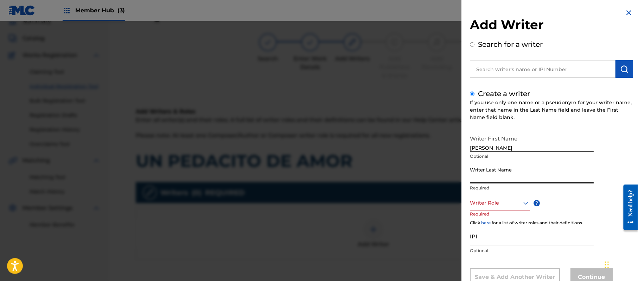
paste input "[PERSON_NAME]"
type input "[PERSON_NAME]"
drag, startPoint x: 517, startPoint y: 145, endPoint x: 487, endPoint y: 152, distance: 30.6
click at [487, 152] on div "Writer First Name [PERSON_NAME] Optional" at bounding box center [532, 148] width 124 height 32
type input "[PERSON_NAME]"
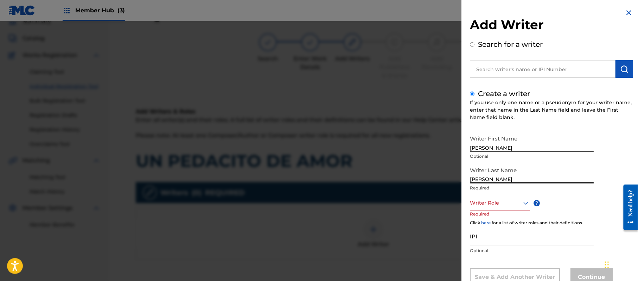
drag, startPoint x: 488, startPoint y: 180, endPoint x: 428, endPoint y: 178, distance: 60.2
click at [430, 179] on div "Add Writer Search for a writer Create a writer If you use only one name or a ps…" at bounding box center [319, 151] width 638 height 260
type input "PAZ"
click at [491, 200] on div "Writer Role" at bounding box center [500, 203] width 60 height 16
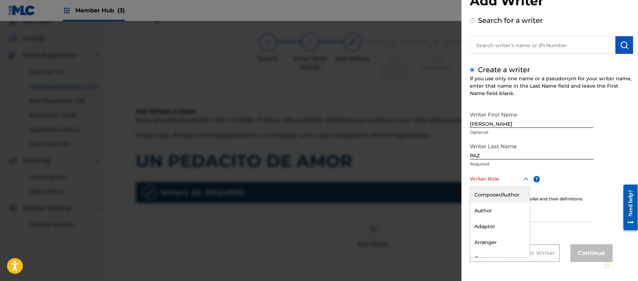
click at [491, 200] on div "Composer/Author" at bounding box center [499, 195] width 59 height 16
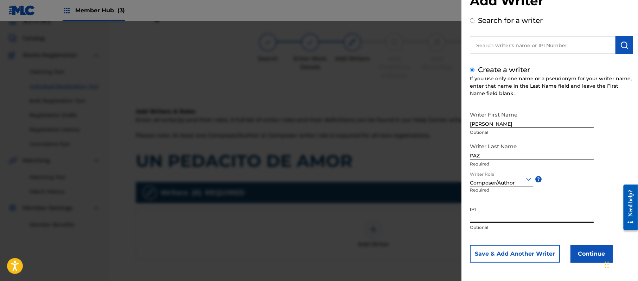
paste input "383824534"
type input "383824534"
click at [594, 256] on button "Continue" at bounding box center [591, 254] width 42 height 18
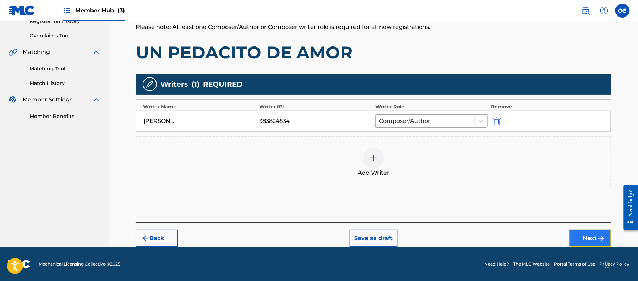
click at [586, 239] on button "Next" at bounding box center [590, 238] width 42 height 18
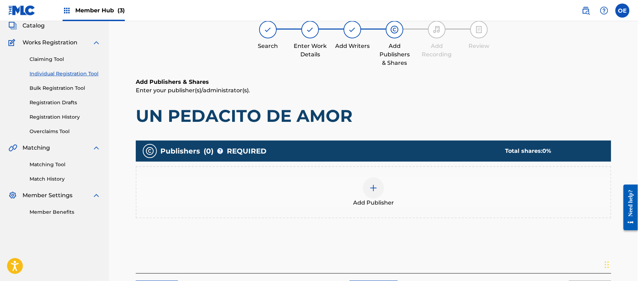
scroll to position [32, 0]
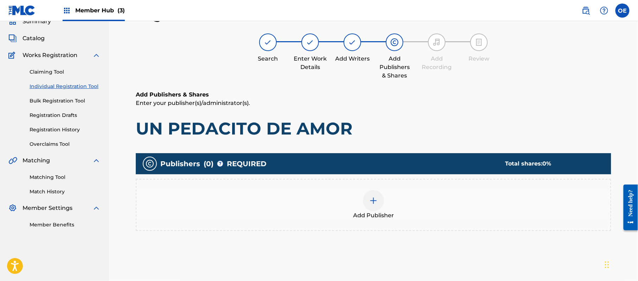
click at [370, 211] on span "Add Publisher" at bounding box center [373, 215] width 41 height 8
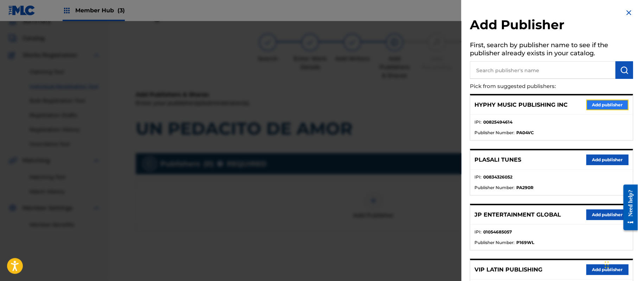
click at [616, 106] on button "Add publisher" at bounding box center [607, 105] width 42 height 11
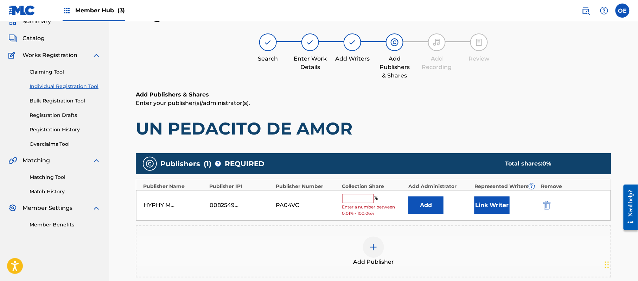
click at [360, 200] on input "text" at bounding box center [358, 198] width 32 height 9
type input "100"
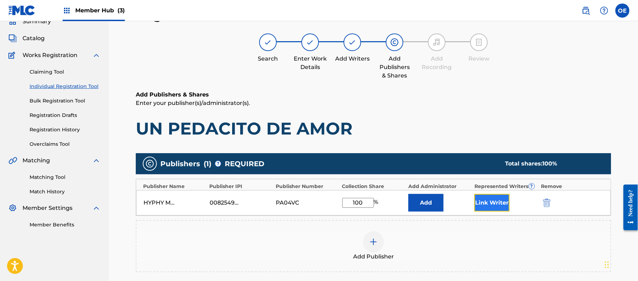
click at [486, 199] on button "Link Writer" at bounding box center [491, 203] width 35 height 18
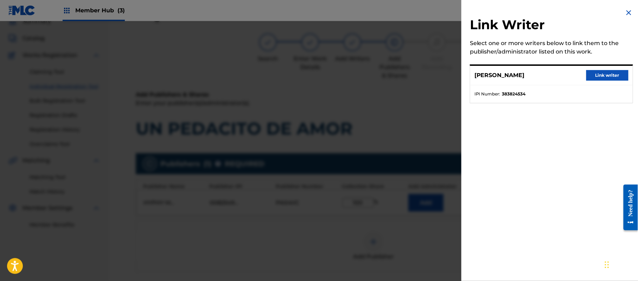
click at [605, 66] on div "[PERSON_NAME] Link writer" at bounding box center [551, 75] width 162 height 19
drag, startPoint x: 604, startPoint y: 69, endPoint x: 600, endPoint y: 75, distance: 7.3
click at [604, 70] on div "[PERSON_NAME] Link writer" at bounding box center [551, 75] width 162 height 19
click at [596, 79] on button "Link writer" at bounding box center [607, 75] width 42 height 11
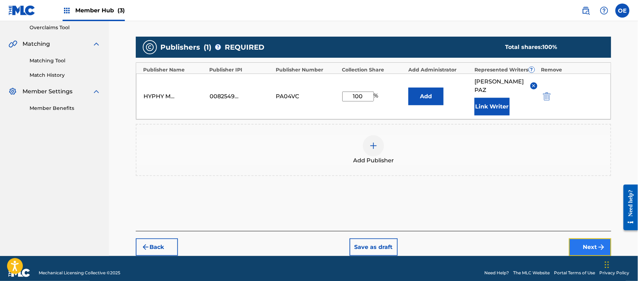
click at [587, 238] on button "Next" at bounding box center [590, 247] width 42 height 18
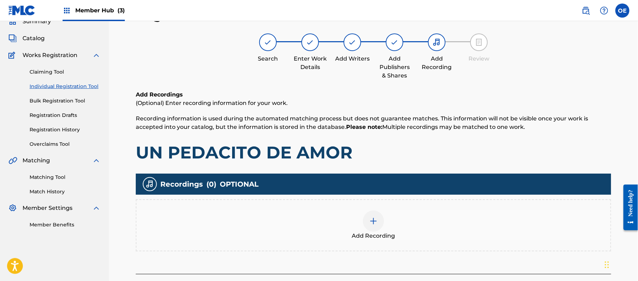
click at [387, 229] on div "Add Recording" at bounding box center [373, 225] width 474 height 30
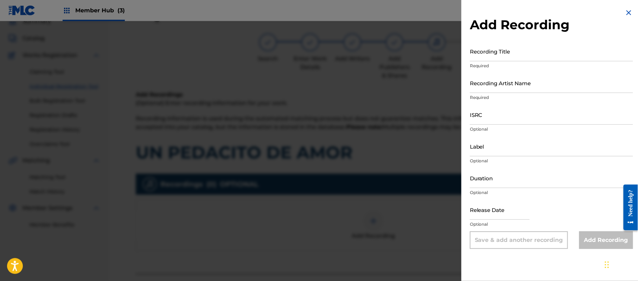
click at [625, 14] on img at bounding box center [629, 12] width 8 height 8
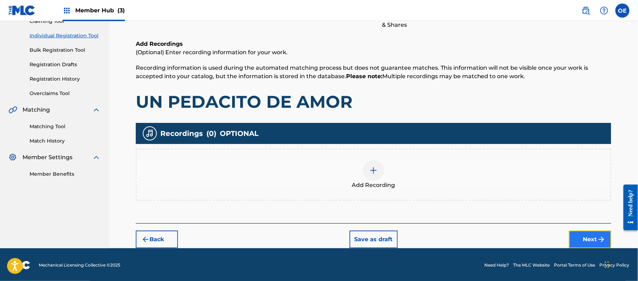
click at [589, 235] on button "Next" at bounding box center [590, 239] width 42 height 18
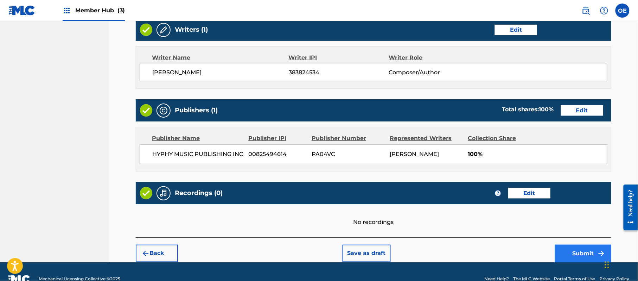
scroll to position [292, 0]
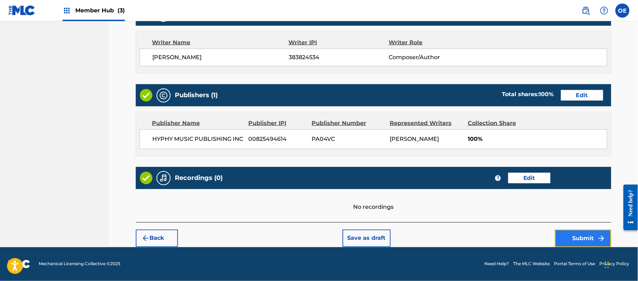
click at [594, 234] on button "Submit" at bounding box center [583, 238] width 56 height 18
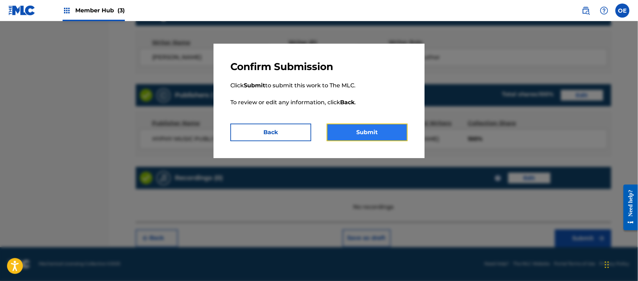
click at [370, 135] on button "Submit" at bounding box center [367, 132] width 81 height 18
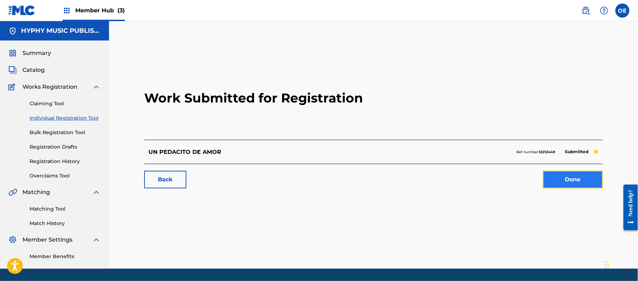
click at [549, 180] on link "Done" at bounding box center [573, 180] width 60 height 18
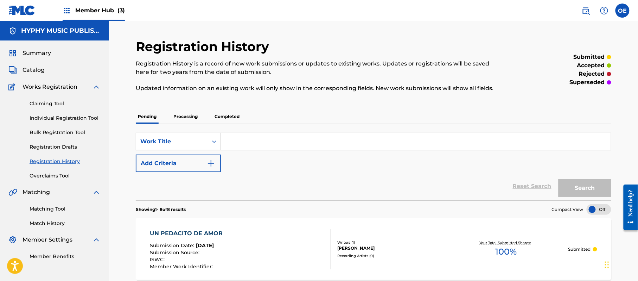
drag, startPoint x: 90, startPoint y: 115, endPoint x: 102, endPoint y: 113, distance: 11.7
click at [90, 115] on link "Individual Registration Tool" at bounding box center [65, 117] width 71 height 7
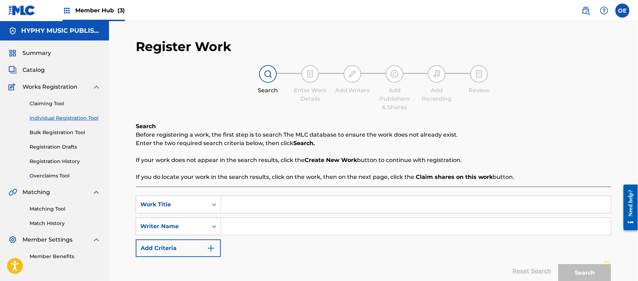
paste input "UN TONTO LOCO"
type input "UN TONTO LOCO"
paste input "[PERSON_NAME]"
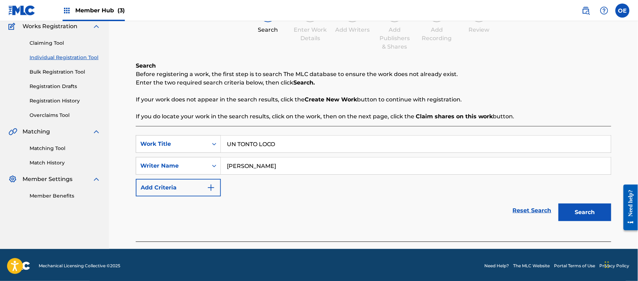
scroll to position [62, 0]
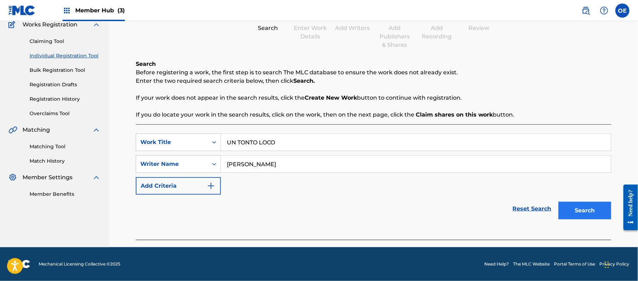
type input "[PERSON_NAME]"
click at [592, 206] on button "Search" at bounding box center [584, 211] width 53 height 18
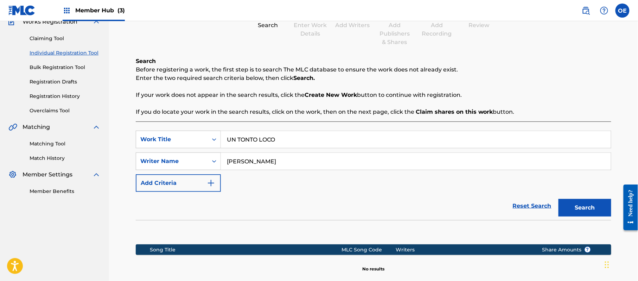
scroll to position [143, 0]
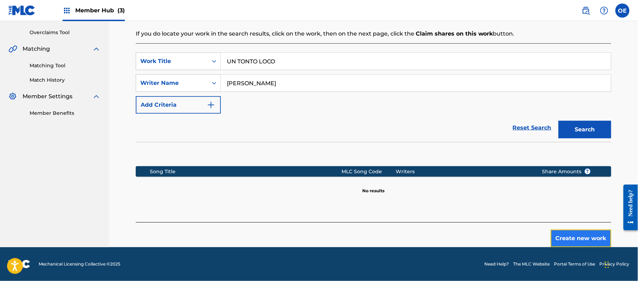
click at [563, 234] on button "Create new work" at bounding box center [581, 238] width 60 height 18
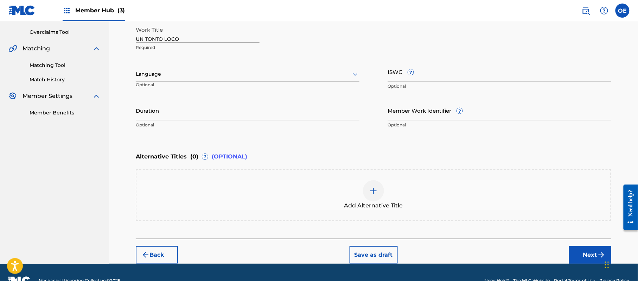
click at [174, 79] on div "Language" at bounding box center [248, 74] width 224 height 15
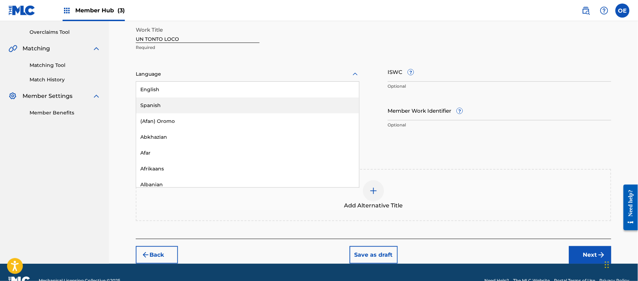
click at [174, 102] on div "Spanish" at bounding box center [247, 105] width 223 height 16
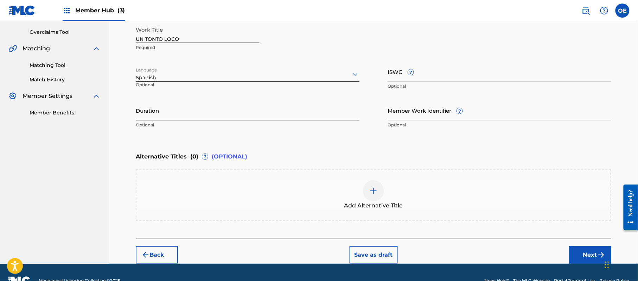
click at [190, 111] on input "Duration" at bounding box center [248, 110] width 224 height 20
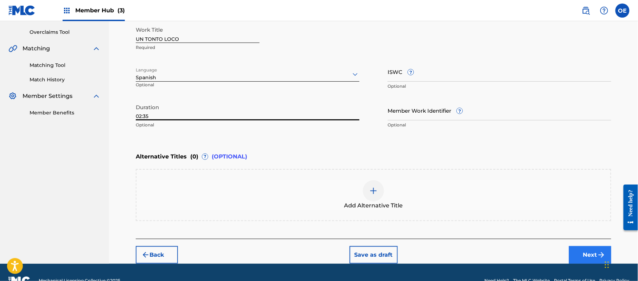
type input "02:35"
click at [586, 248] on button "Next" at bounding box center [590, 255] width 42 height 18
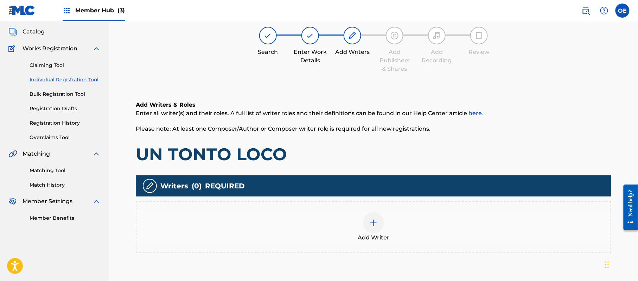
scroll to position [32, 0]
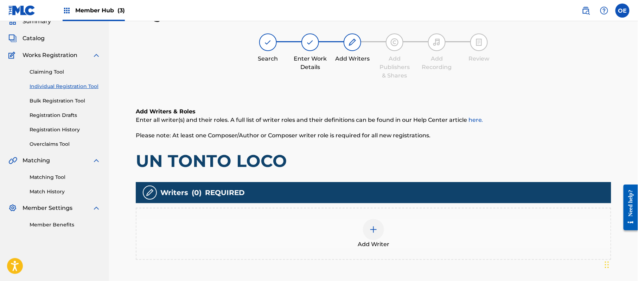
click at [394, 226] on div "Add Writer" at bounding box center [373, 234] width 474 height 30
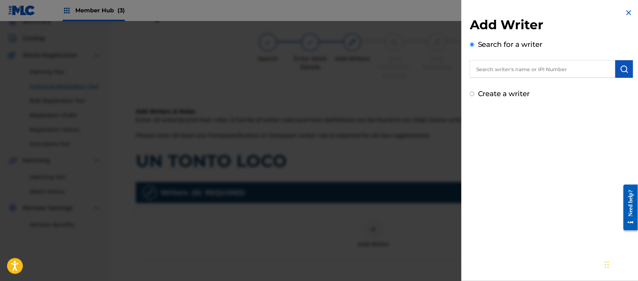
click at [512, 96] on label "Create a writer" at bounding box center [504, 93] width 52 height 8
radio input "true"
click at [474, 96] on input "Create a writer" at bounding box center [472, 93] width 5 height 5
radio input "false"
radio input "true"
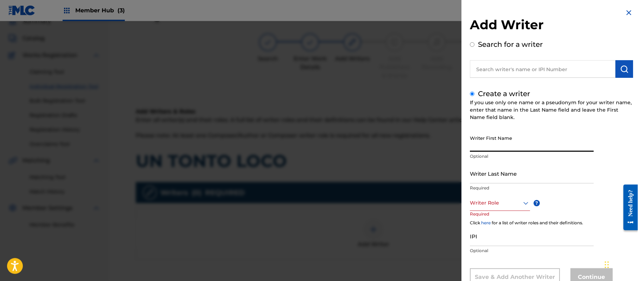
paste input "[PERSON_NAME]"
type input "[PERSON_NAME]"
paste input "[PERSON_NAME]"
type input "[PERSON_NAME]"
drag, startPoint x: 501, startPoint y: 145, endPoint x: 487, endPoint y: 151, distance: 15.7
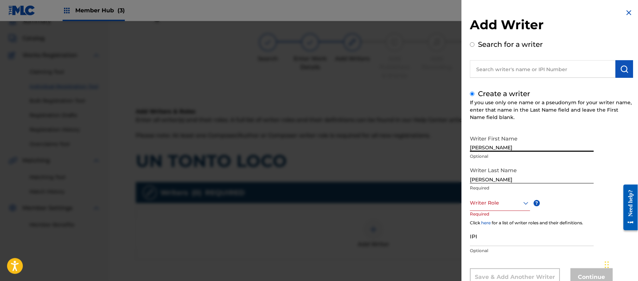
click at [487, 151] on input "[PERSON_NAME]" at bounding box center [532, 142] width 124 height 20
type input "[PERSON_NAME]"
drag, startPoint x: 487, startPoint y: 180, endPoint x: 424, endPoint y: 180, distance: 62.6
click at [433, 183] on div "Add Writer Search for a writer Create a writer If you use only one name or a ps…" at bounding box center [319, 151] width 638 height 260
type input "PAZ"
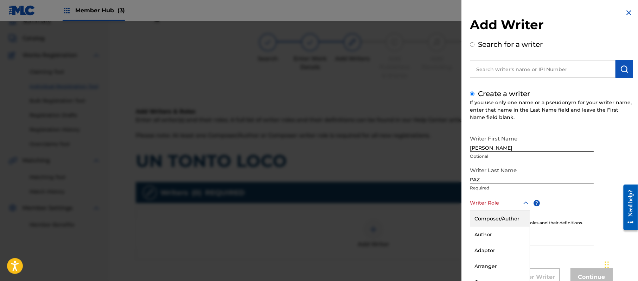
scroll to position [24, 0]
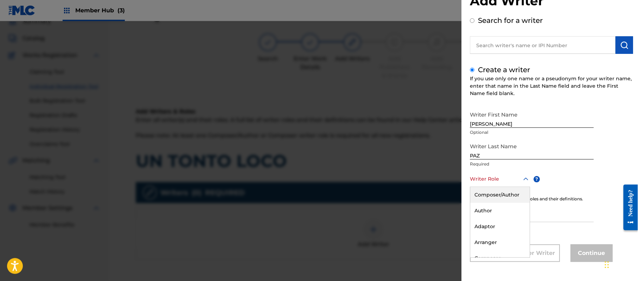
click at [499, 187] on div "8 results available. Use Up and Down to choose options, press Enter to select t…" at bounding box center [500, 179] width 60 height 16
click at [498, 196] on div "Composer/Author" at bounding box center [499, 195] width 59 height 16
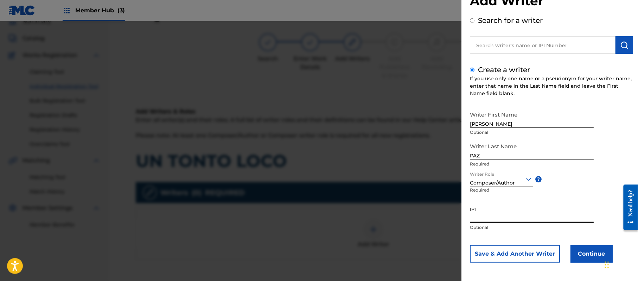
paste input "383824534"
type input "383824534"
click at [592, 257] on button "Continue" at bounding box center [591, 254] width 42 height 18
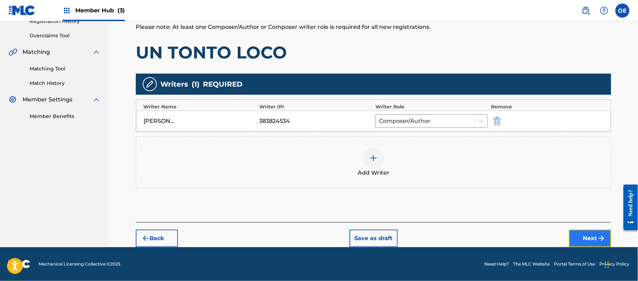
click at [599, 237] on img "submit" at bounding box center [601, 238] width 8 height 8
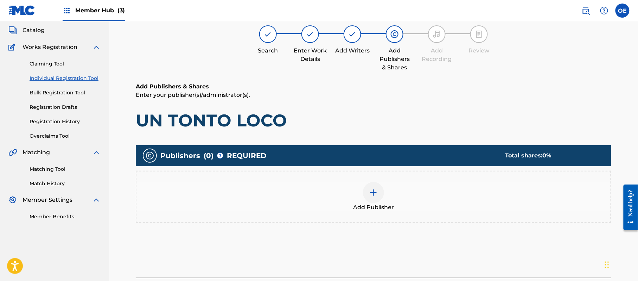
scroll to position [32, 0]
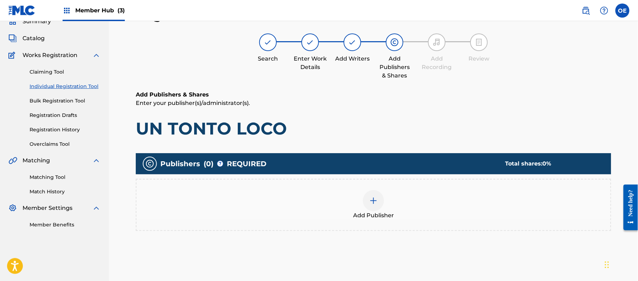
click at [380, 204] on div at bounding box center [373, 200] width 21 height 21
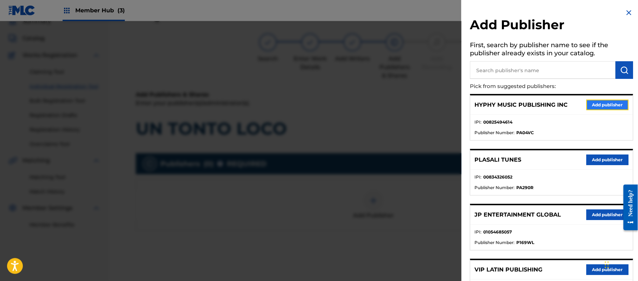
click at [604, 100] on button "Add publisher" at bounding box center [607, 105] width 42 height 11
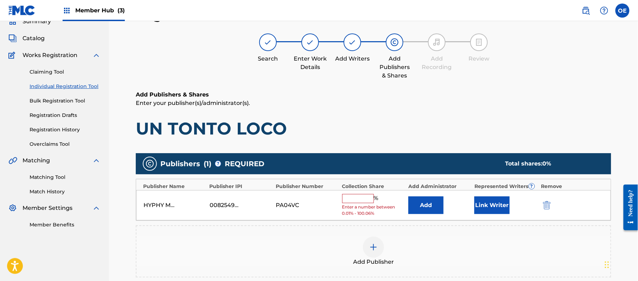
click at [353, 200] on input "text" at bounding box center [358, 198] width 32 height 9
type input "100"
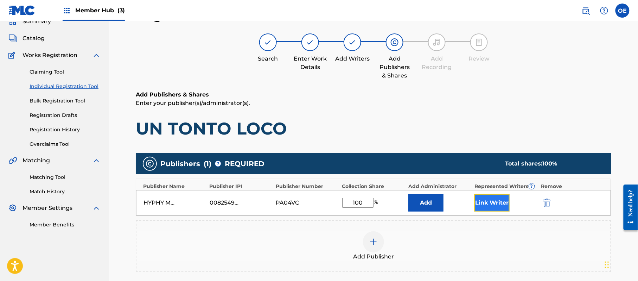
click at [507, 207] on button "Link Writer" at bounding box center [491, 203] width 35 height 18
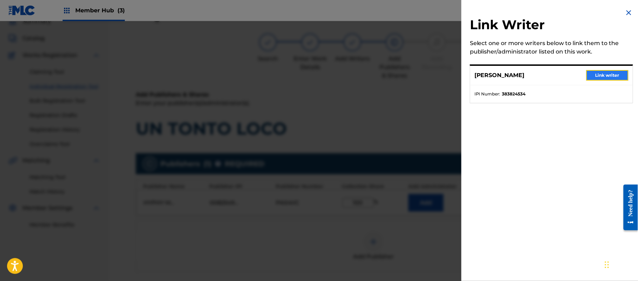
click at [601, 76] on button "Link writer" at bounding box center [607, 75] width 42 height 11
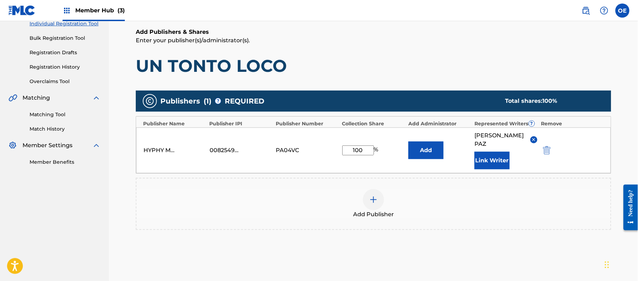
scroll to position [148, 0]
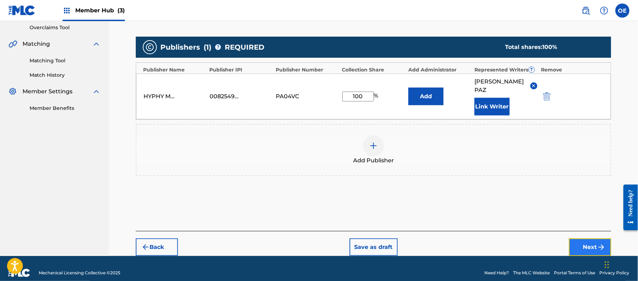
click at [599, 243] on img "submit" at bounding box center [601, 247] width 8 height 8
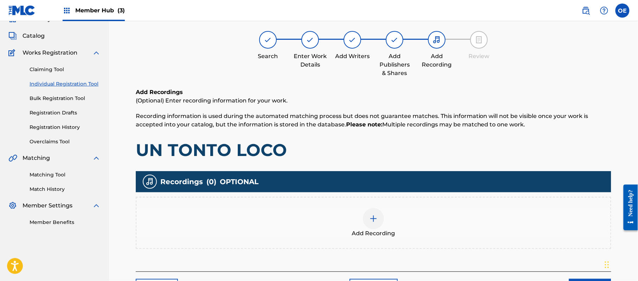
scroll to position [32, 0]
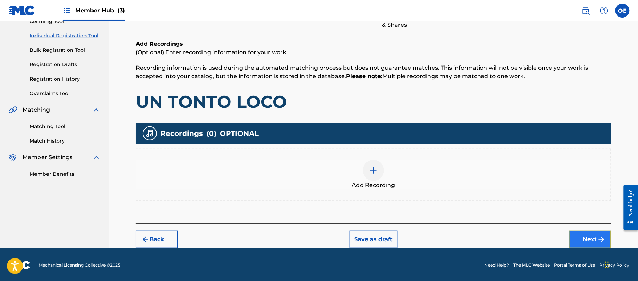
click at [584, 232] on button "Next" at bounding box center [590, 239] width 42 height 18
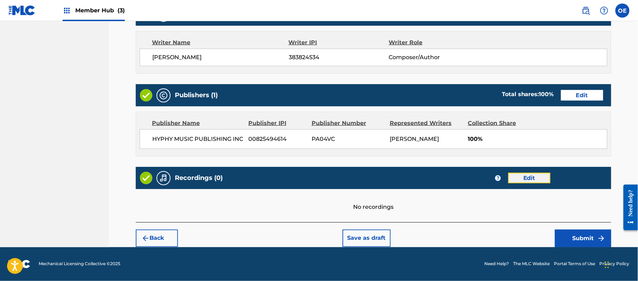
click at [514, 175] on button "Edit" at bounding box center [529, 178] width 42 height 11
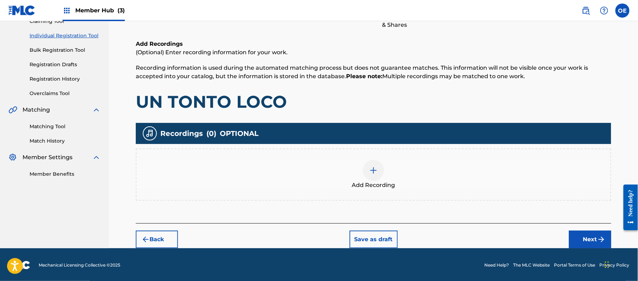
click at [350, 189] on div "Add Recording" at bounding box center [373, 174] width 475 height 52
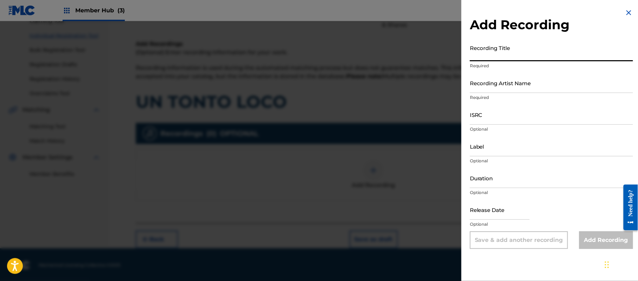
paste input "Un Tonto Loco"
type input "Un Tonto Loco"
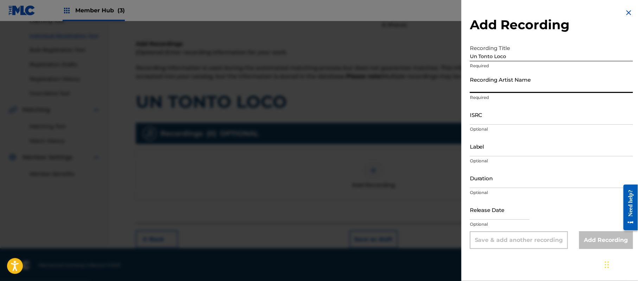
paste input "[PERSON_NAME]"
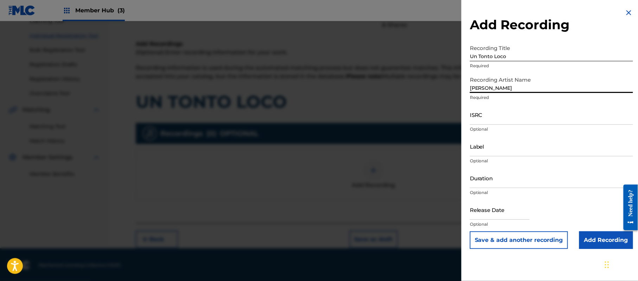
type input "[PERSON_NAME]"
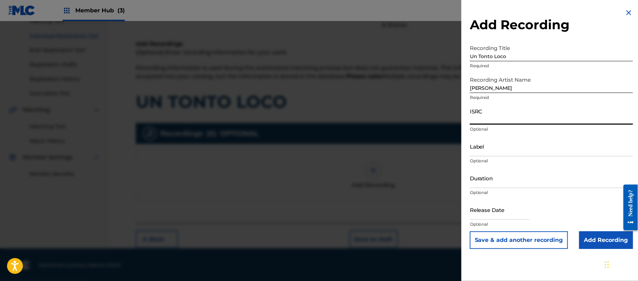
paste input "CA5KR1834426"
type input "CA5KR1834426"
paste input "3 Amigos Intertainment"
type input "3 Amigos Intertainment"
drag, startPoint x: 490, startPoint y: 206, endPoint x: 491, endPoint y: 209, distance: 3.6
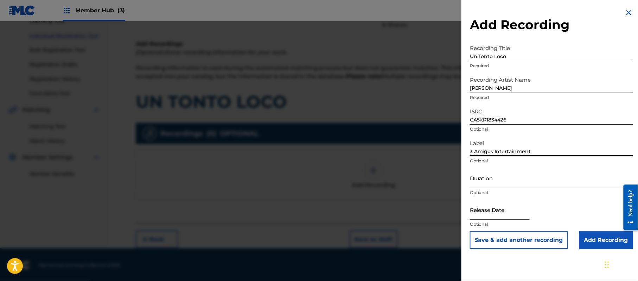
click at [490, 206] on input "text" at bounding box center [500, 209] width 60 height 20
select select "8"
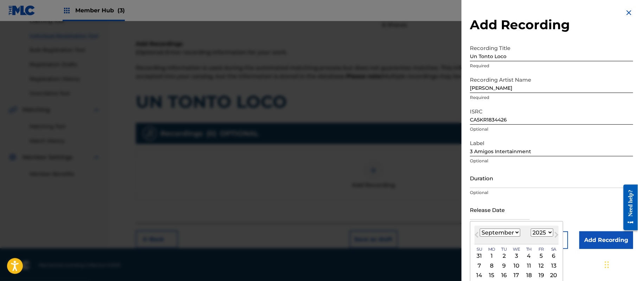
click at [548, 231] on select "1899 1900 1901 1902 1903 1904 1905 1906 1907 1908 1909 1910 1911 1912 1913 1914…" at bounding box center [542, 232] width 23 height 8
select select "2018"
click at [532, 228] on select "1899 1900 1901 1902 1903 1904 1905 1906 1907 1908 1909 1910 1911 1912 1913 1914…" at bounding box center [542, 232] width 23 height 8
click at [508, 237] on div "[DATE] January February March April May June July August September October Nove…" at bounding box center [516, 234] width 84 height 19
click at [508, 236] on select "January February March April May June July August September October November De…" at bounding box center [500, 232] width 40 height 8
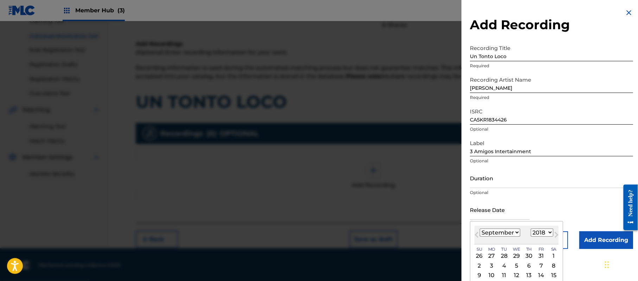
select select "9"
click at [480, 228] on select "January February March April May June July August September October November De…" at bounding box center [500, 232] width 40 height 8
click at [492, 262] on div "8" at bounding box center [491, 265] width 8 height 8
type input "[DATE]"
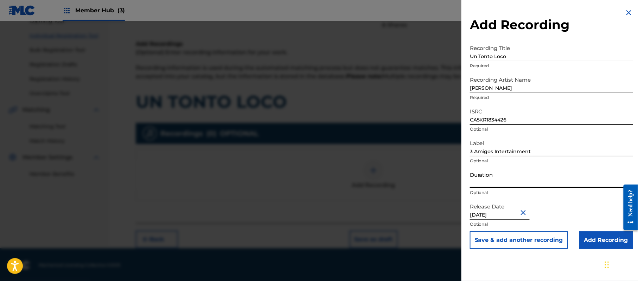
click at [510, 186] on input "Duration" at bounding box center [551, 178] width 163 height 20
type input "02:35"
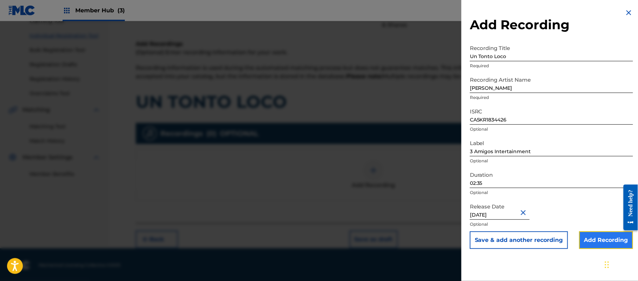
click at [594, 245] on input "Add Recording" at bounding box center [606, 240] width 54 height 18
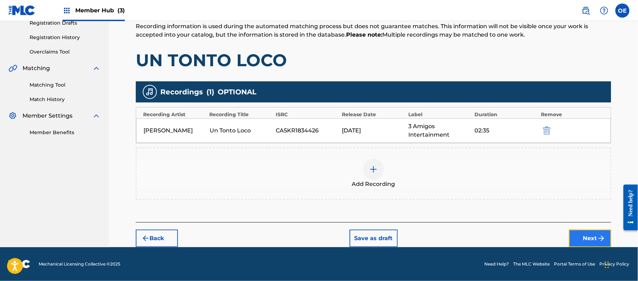
click at [580, 241] on button "Next" at bounding box center [590, 238] width 42 height 18
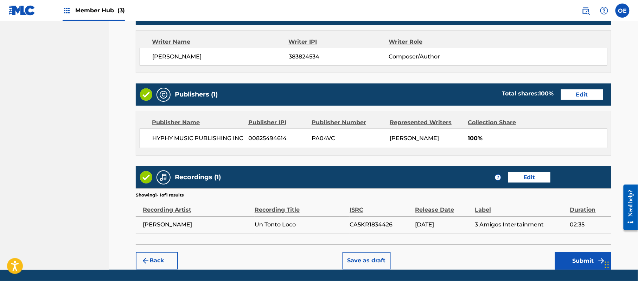
scroll to position [314, 0]
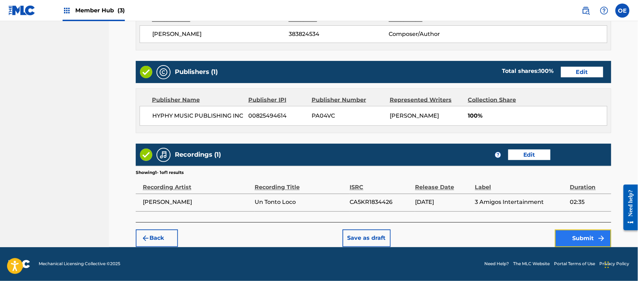
click at [578, 234] on button "Submit" at bounding box center [583, 238] width 56 height 18
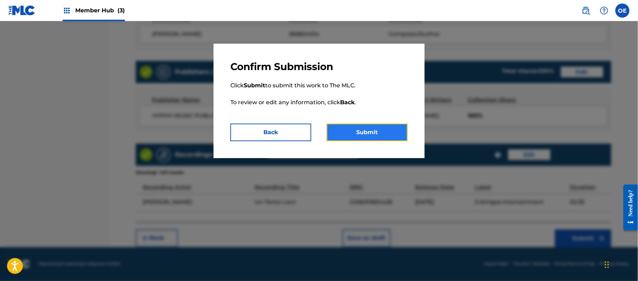
click at [373, 125] on button "Submit" at bounding box center [367, 132] width 81 height 18
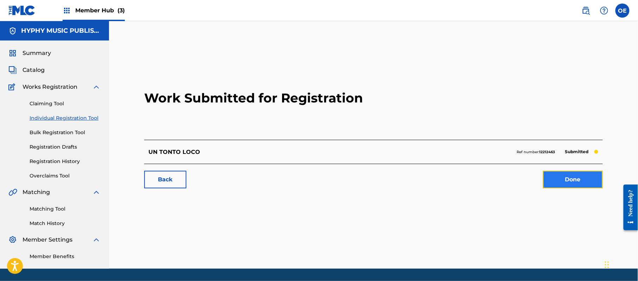
click at [586, 184] on link "Done" at bounding box center [573, 180] width 60 height 18
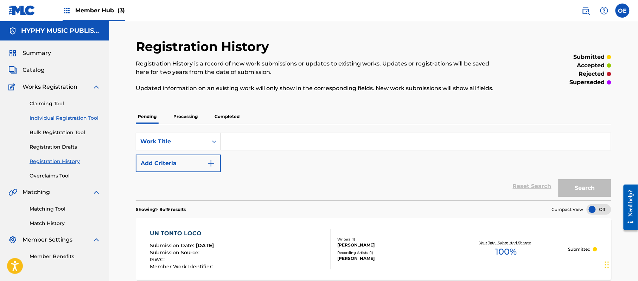
click at [71, 116] on link "Individual Registration Tool" at bounding box center [65, 117] width 71 height 7
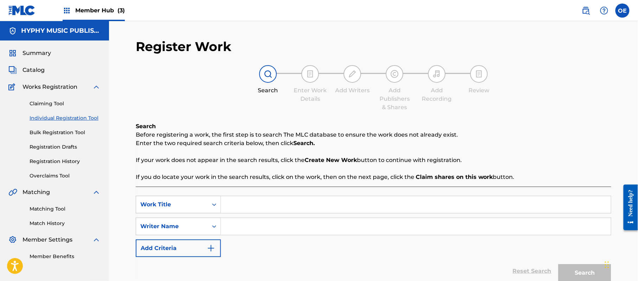
paste input "UNA [PERSON_NAME]"
type input "UNA [PERSON_NAME]"
paste input "[PERSON_NAME]"
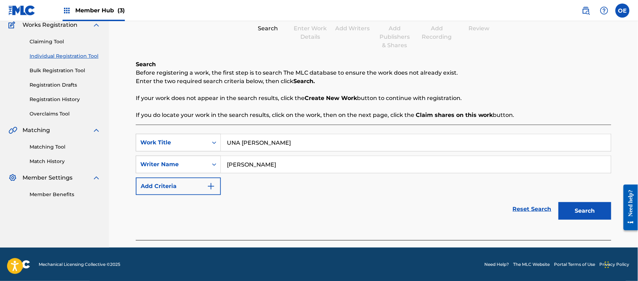
scroll to position [62, 0]
type input "[PERSON_NAME]"
click at [591, 211] on button "Search" at bounding box center [584, 211] width 53 height 18
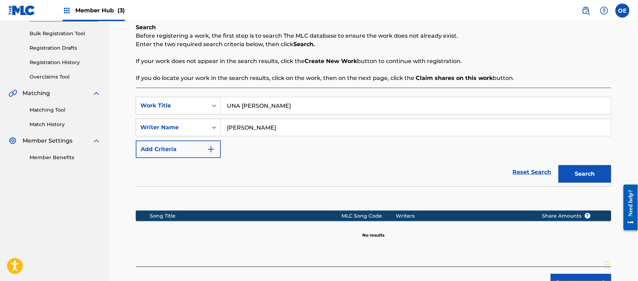
scroll to position [143, 0]
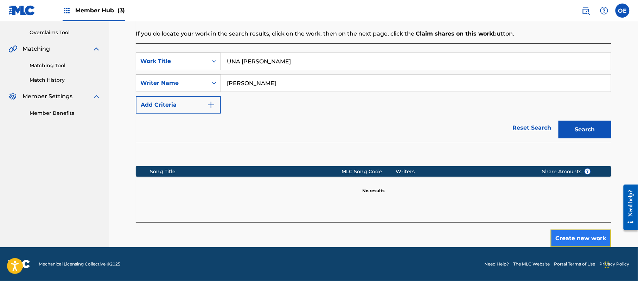
click at [574, 241] on button "Create new work" at bounding box center [581, 238] width 60 height 18
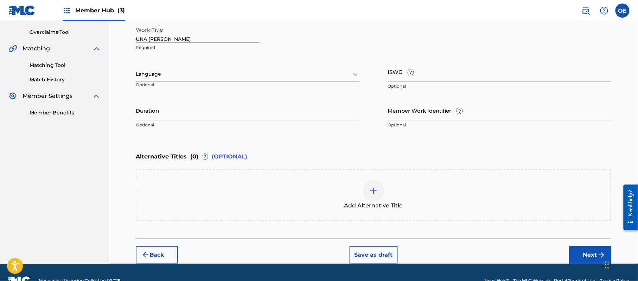
click at [184, 75] on div at bounding box center [248, 74] width 224 height 9
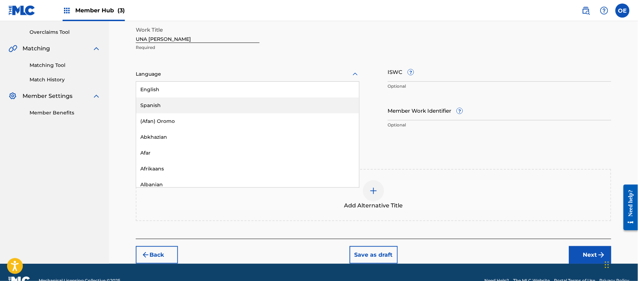
drag, startPoint x: 175, startPoint y: 109, endPoint x: 173, endPoint y: 102, distance: 6.8
click at [175, 108] on div "Spanish" at bounding box center [247, 105] width 223 height 16
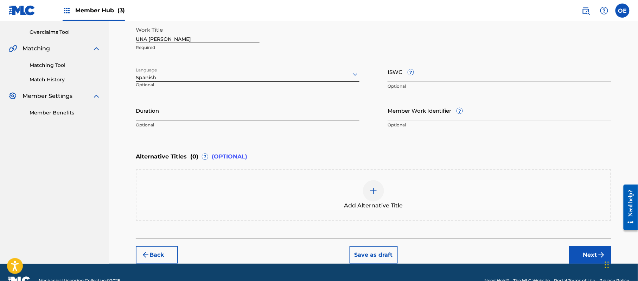
click at [217, 112] on input "Duration" at bounding box center [248, 110] width 224 height 20
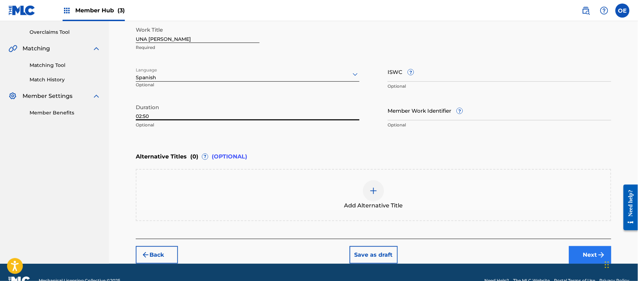
type input "02:50"
click at [574, 250] on button "Next" at bounding box center [590, 255] width 42 height 18
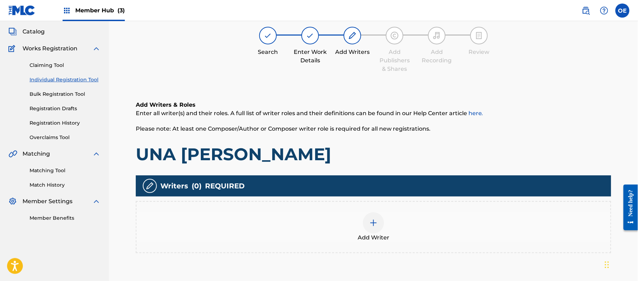
scroll to position [32, 0]
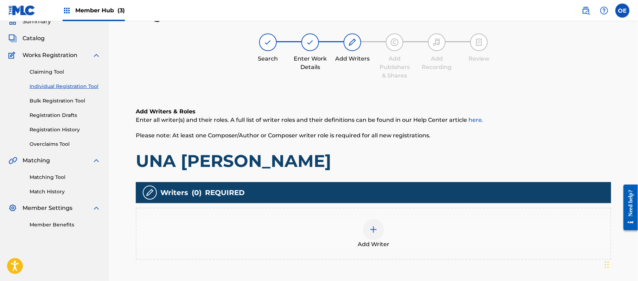
click at [340, 217] on div "Add Writer" at bounding box center [373, 233] width 475 height 52
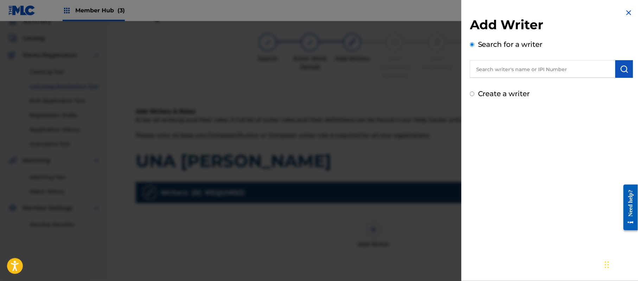
click at [516, 95] on label "Create a writer" at bounding box center [504, 93] width 52 height 8
radio input "true"
click at [474, 95] on input "Create a writer" at bounding box center [472, 93] width 5 height 5
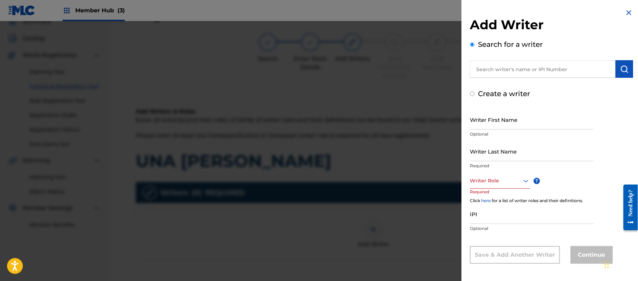
radio input "false"
radio input "true"
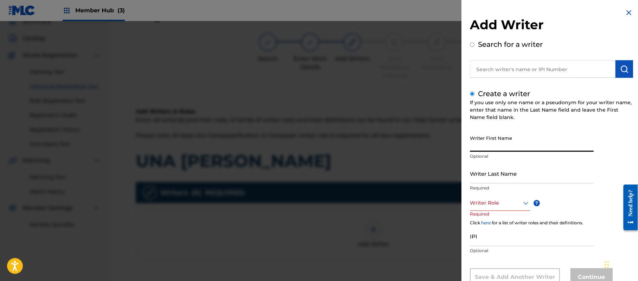
paste input "[PERSON_NAME]"
type input "[PERSON_NAME]"
paste input "[PERSON_NAME]"
type input "[PERSON_NAME]"
drag, startPoint x: 509, startPoint y: 151, endPoint x: 487, endPoint y: 159, distance: 23.4
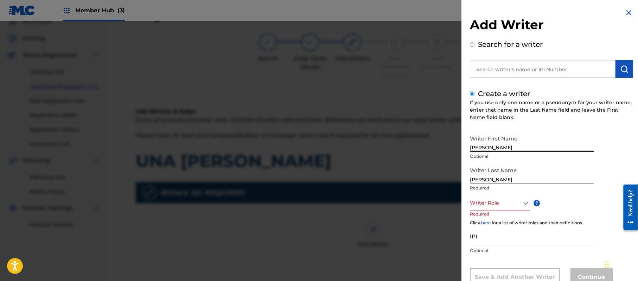
click at [487, 159] on div "Writer First Name [PERSON_NAME] Optional" at bounding box center [532, 148] width 124 height 32
type input "[PERSON_NAME]"
drag, startPoint x: 487, startPoint y: 180, endPoint x: 398, endPoint y: 165, distance: 90.7
click at [432, 173] on div "Add Writer Search for a writer Create a writer If you use only one name or a ps…" at bounding box center [319, 151] width 638 height 260
type input "PAZ"
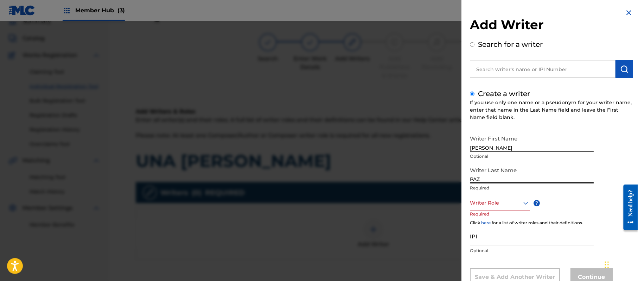
click at [499, 196] on div "Writer Role" at bounding box center [500, 203] width 60 height 16
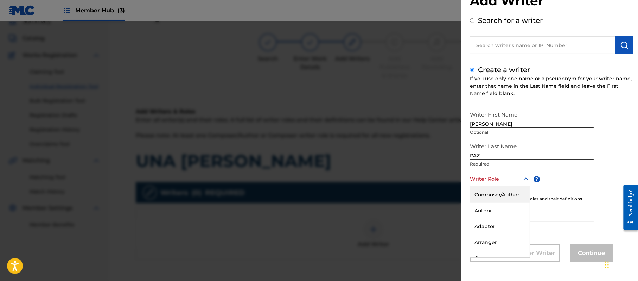
click at [499, 196] on div "Composer/Author" at bounding box center [499, 195] width 59 height 16
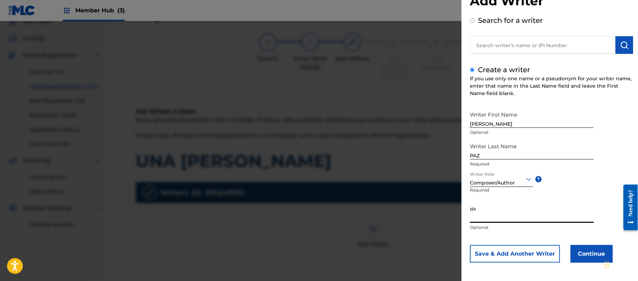
paste input "383824534"
type input "383824534"
click at [600, 250] on button "Continue" at bounding box center [591, 254] width 42 height 18
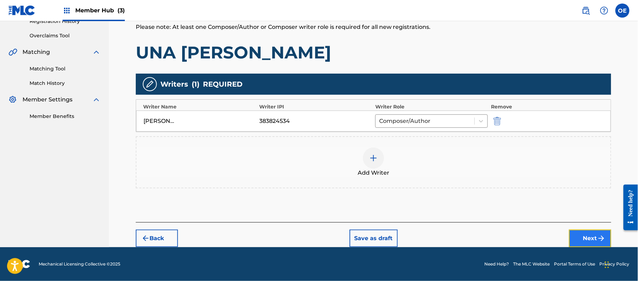
click at [584, 233] on button "Next" at bounding box center [590, 238] width 42 height 18
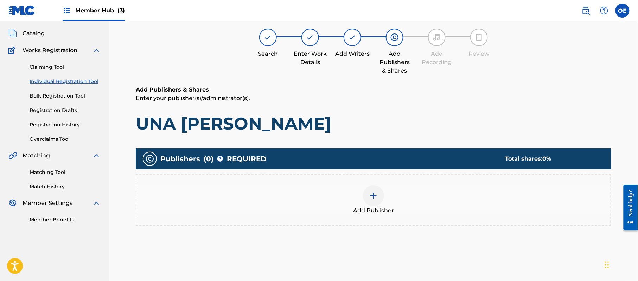
scroll to position [32, 0]
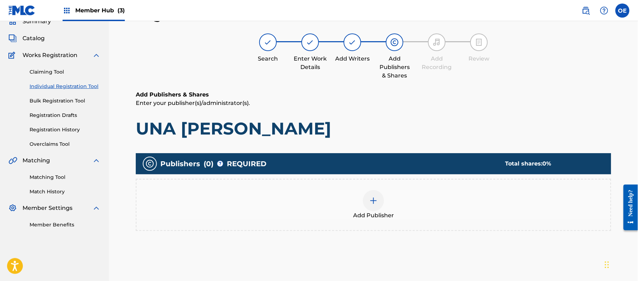
click at [363, 193] on div "Add Publisher" at bounding box center [373, 205] width 474 height 30
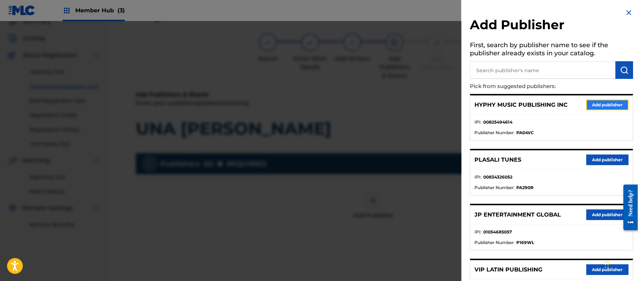
click at [598, 104] on button "Add publisher" at bounding box center [607, 105] width 42 height 11
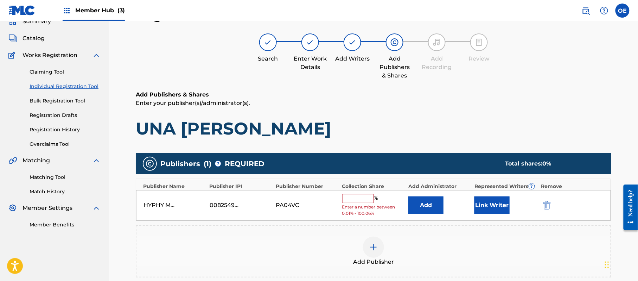
click at [370, 194] on input "text" at bounding box center [358, 198] width 32 height 9
type input "100"
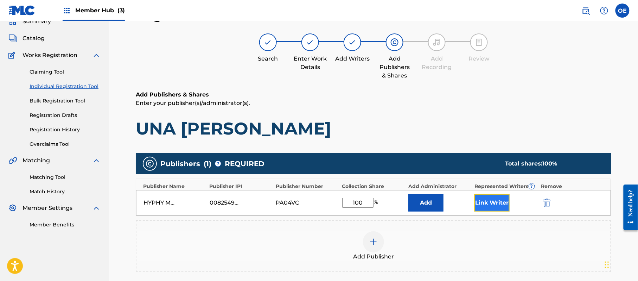
click at [493, 209] on button "Link Writer" at bounding box center [491, 203] width 35 height 18
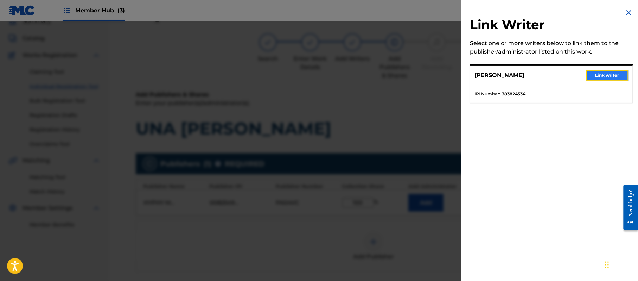
click at [606, 79] on button "Link writer" at bounding box center [607, 75] width 42 height 11
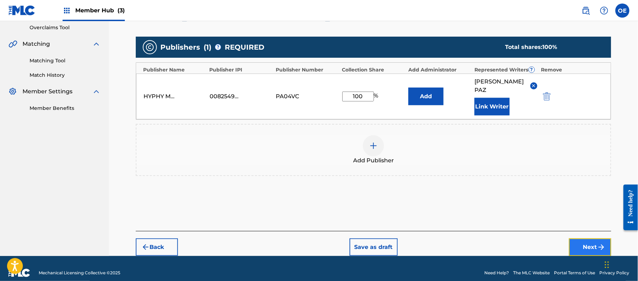
click at [590, 238] on button "Next" at bounding box center [590, 247] width 42 height 18
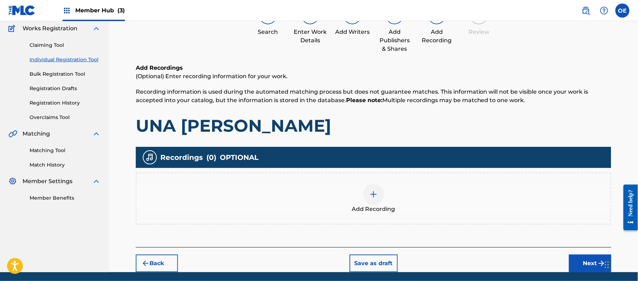
scroll to position [82, 0]
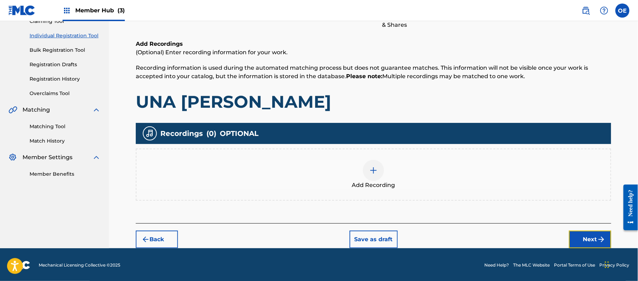
drag, startPoint x: 580, startPoint y: 231, endPoint x: 410, endPoint y: 189, distance: 175.4
click at [410, 189] on div "Register Work Search Enter Work Details Add Writers Add Publishers & Shares Add…" at bounding box center [373, 102] width 475 height 292
click at [346, 178] on div "Add Recording" at bounding box center [373, 175] width 474 height 30
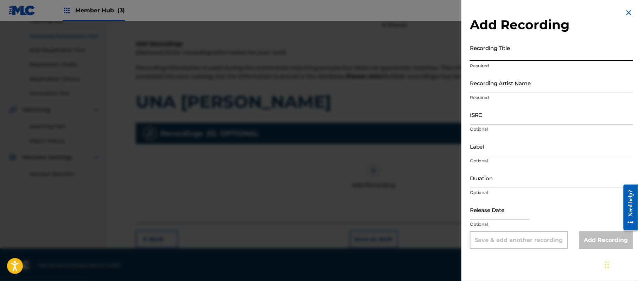
paste input "Una [PERSON_NAME]"
type input "Una [PERSON_NAME]"
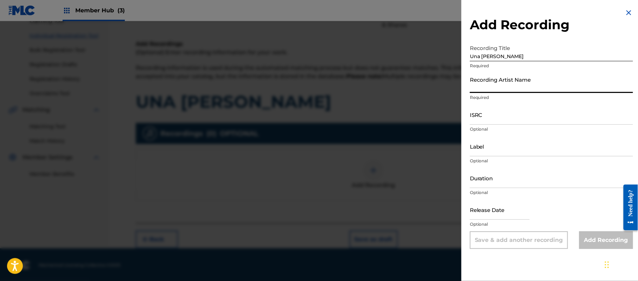
paste input "[PERSON_NAME]"
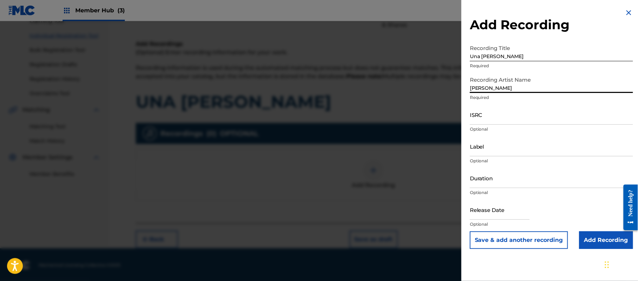
type input "[PERSON_NAME]"
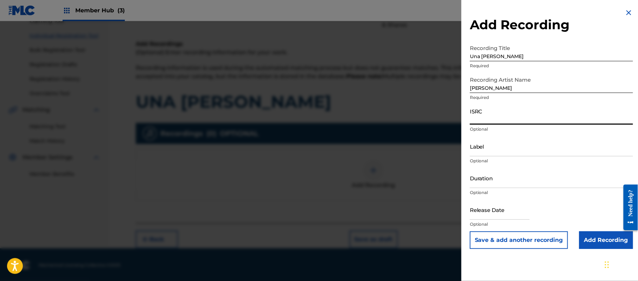
paste input "CA5KR1848130"
type input "CA5KR1848130"
paste input "3 Amigos Intertainment"
type input "3 Amigos Intertainment"
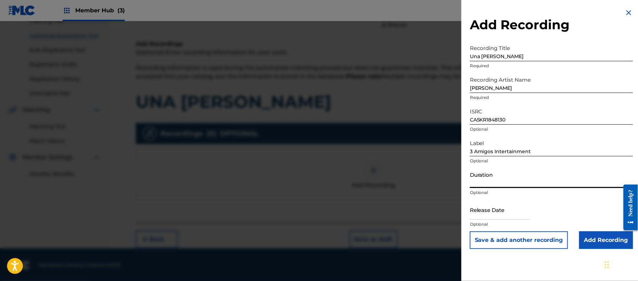
drag, startPoint x: 484, startPoint y: 176, endPoint x: 479, endPoint y: 173, distance: 5.5
click at [484, 176] on input "Duration" at bounding box center [551, 178] width 163 height 20
type input "02:50"
drag, startPoint x: 490, startPoint y: 208, endPoint x: 500, endPoint y: 213, distance: 10.9
click at [491, 209] on input "text" at bounding box center [500, 209] width 60 height 20
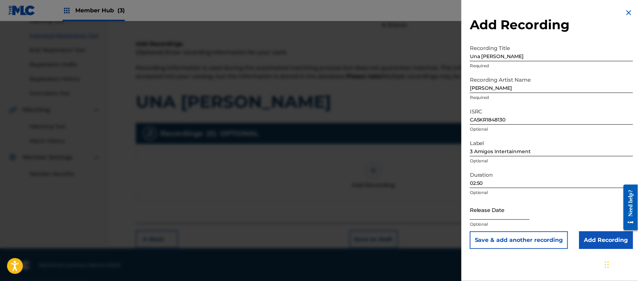
select select "8"
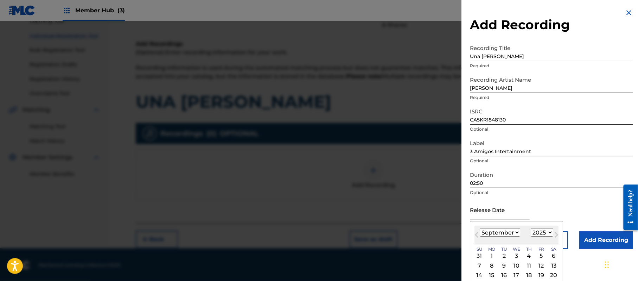
drag, startPoint x: 549, startPoint y: 232, endPoint x: 547, endPoint y: 229, distance: 3.8
click at [549, 232] on select "1899 1900 1901 1902 1903 1904 1905 1906 1907 1908 1909 1910 1911 1912 1913 1914…" at bounding box center [542, 232] width 23 height 8
select select "2019"
click at [532, 228] on select "1899 1900 1901 1902 1903 1904 1905 1906 1907 1908 1909 1910 1911 1912 1913 1914…" at bounding box center [542, 232] width 23 height 8
click at [513, 231] on select "January February March April May June July August September October November De…" at bounding box center [500, 232] width 40 height 8
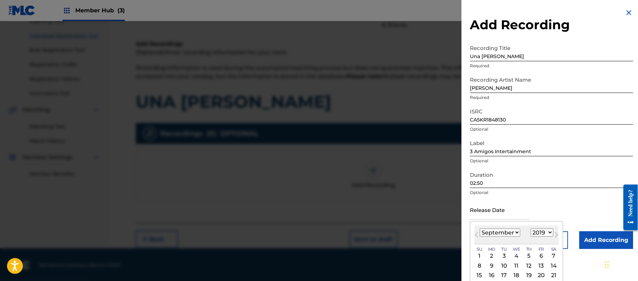
select select "0"
click at [480, 228] on select "January February March April May June July August September October November De…" at bounding box center [500, 232] width 40 height 8
click at [492, 267] on div "7" at bounding box center [491, 265] width 8 height 8
type input "[DATE]"
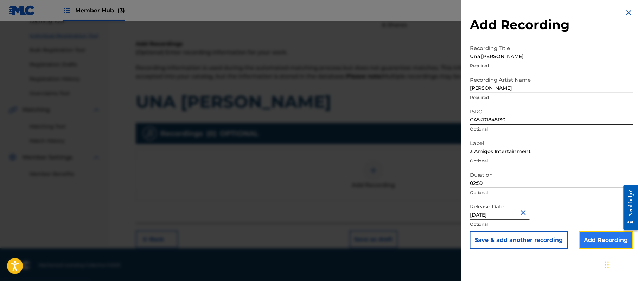
click at [596, 241] on input "Add Recording" at bounding box center [606, 240] width 54 height 18
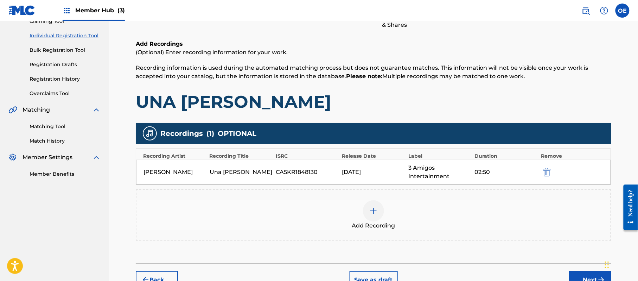
scroll to position [124, 0]
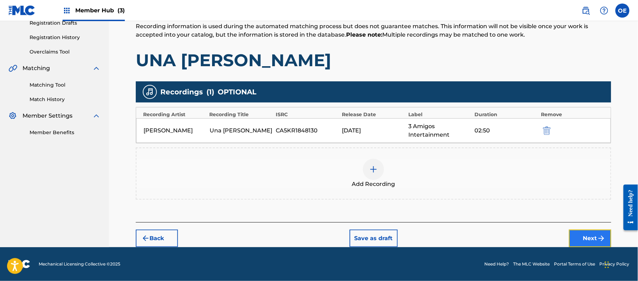
click at [603, 234] on button "Next" at bounding box center [590, 238] width 42 height 18
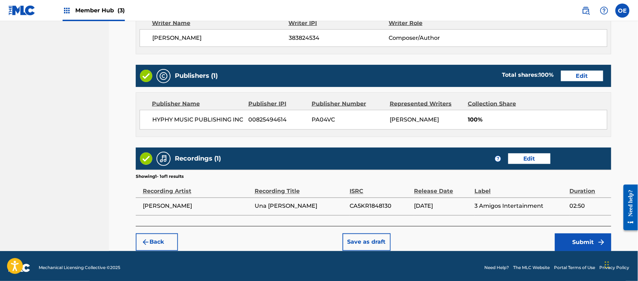
scroll to position [313, 0]
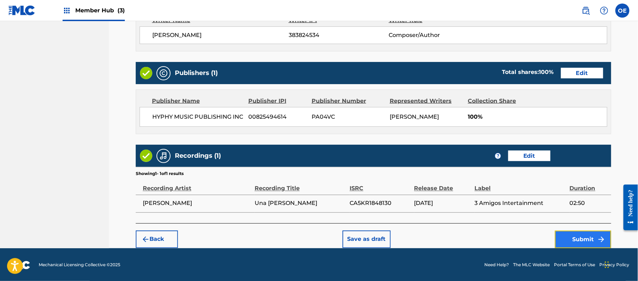
click at [590, 240] on button "Submit" at bounding box center [583, 239] width 56 height 18
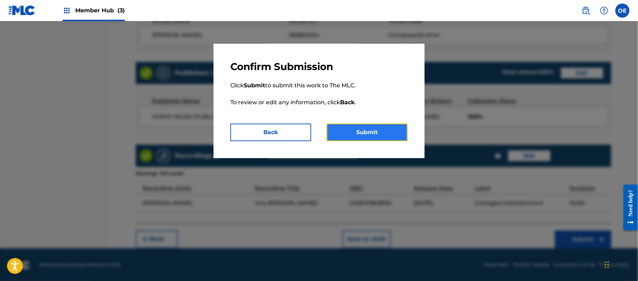
drag, startPoint x: 375, startPoint y: 134, endPoint x: 370, endPoint y: 135, distance: 4.8
click at [373, 134] on button "Submit" at bounding box center [367, 132] width 81 height 18
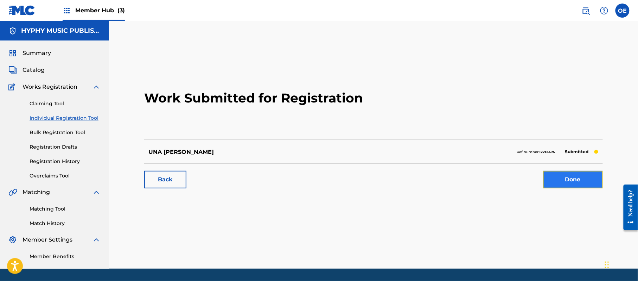
click at [579, 184] on link "Done" at bounding box center [573, 180] width 60 height 18
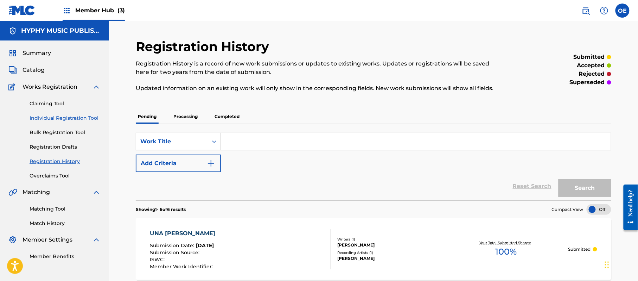
click at [84, 116] on link "Individual Registration Tool" at bounding box center [65, 117] width 71 height 7
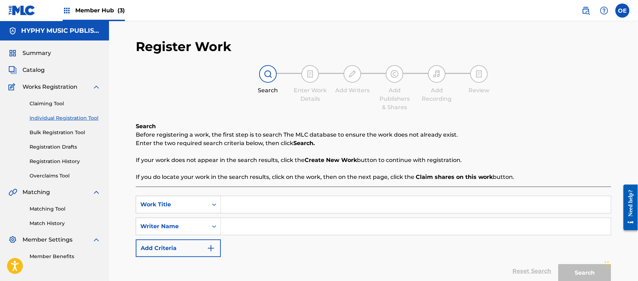
paste input "VALDOMINOS"
type input "VALDOMINOS"
paste input "[PERSON_NAME]"
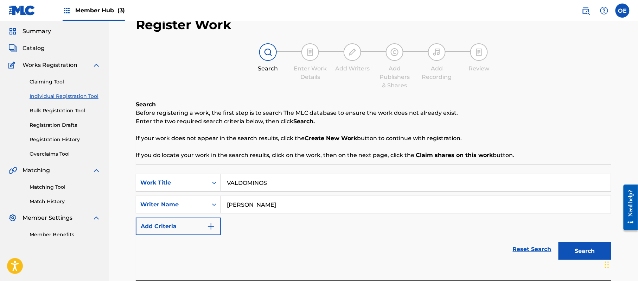
scroll to position [62, 0]
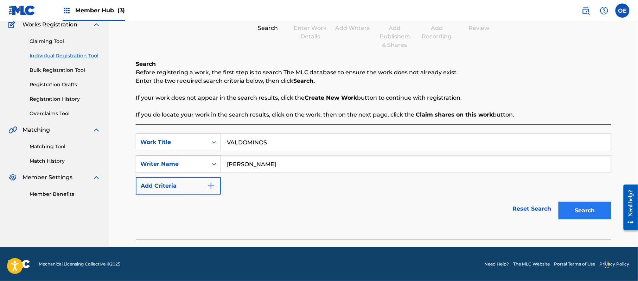
type input "[PERSON_NAME]"
click at [577, 214] on button "Search" at bounding box center [584, 211] width 53 height 18
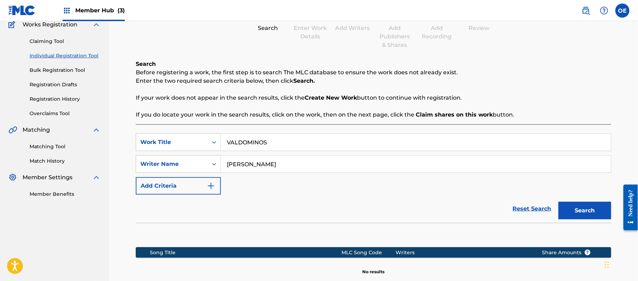
scroll to position [143, 0]
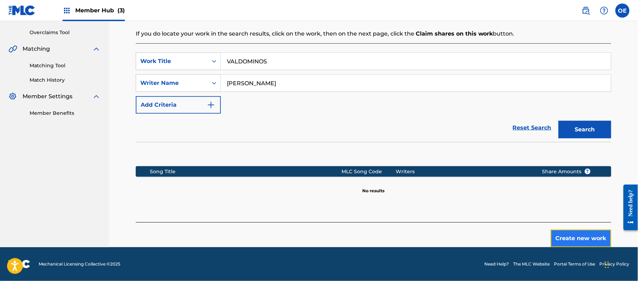
click at [582, 232] on button "Create new work" at bounding box center [581, 238] width 60 height 18
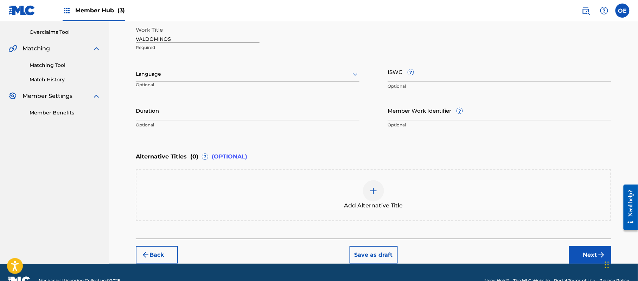
click at [212, 74] on div at bounding box center [248, 74] width 224 height 9
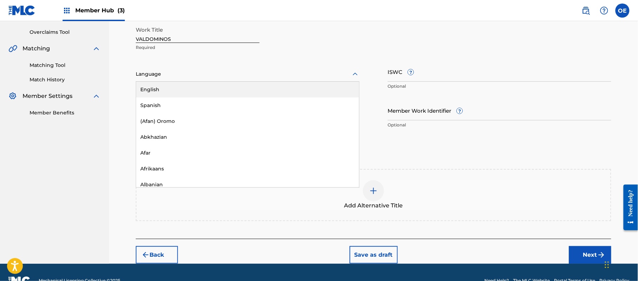
click at [189, 96] on div "English" at bounding box center [247, 90] width 223 height 16
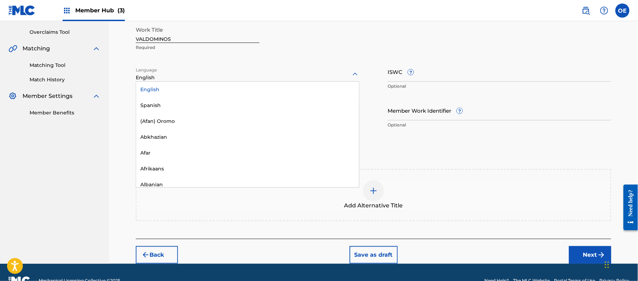
drag, startPoint x: 180, startPoint y: 74, endPoint x: 166, endPoint y: 108, distance: 37.6
click at [179, 75] on div at bounding box center [248, 74] width 224 height 9
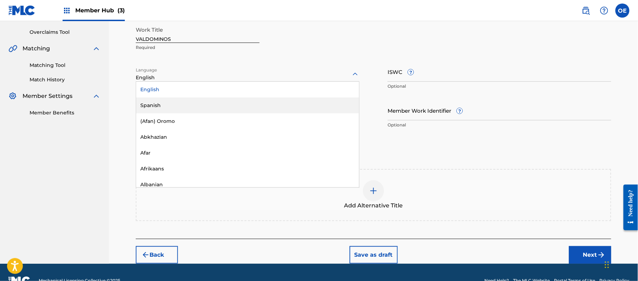
click at [165, 110] on div "Spanish" at bounding box center [247, 105] width 223 height 16
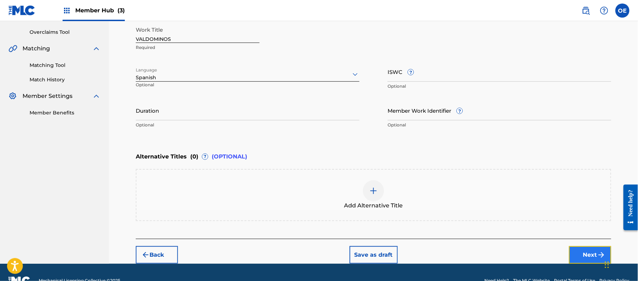
click at [574, 259] on button "Next" at bounding box center [590, 255] width 42 height 18
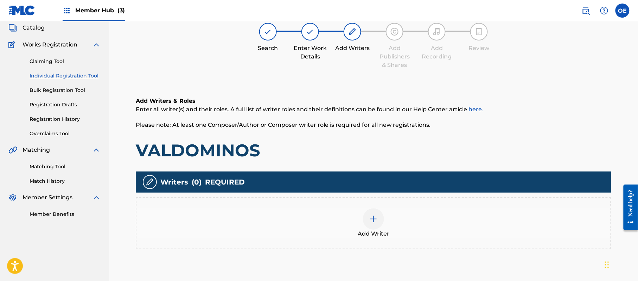
scroll to position [32, 0]
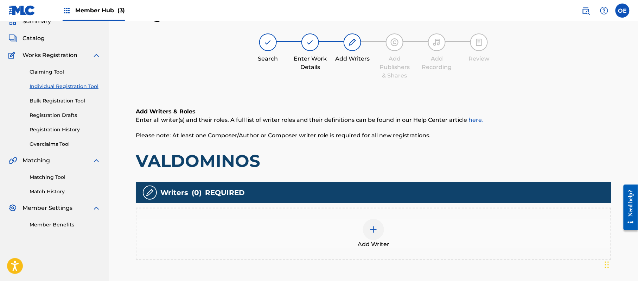
click at [384, 227] on div "Add Writer" at bounding box center [373, 234] width 474 height 30
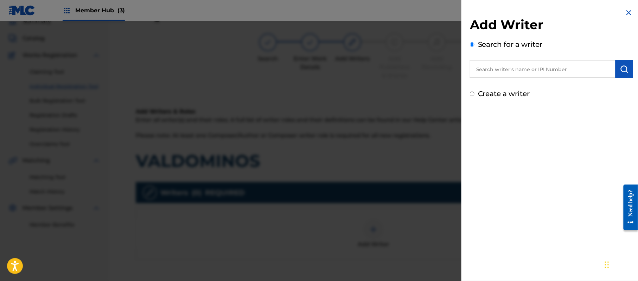
click at [503, 91] on label "Create a writer" at bounding box center [504, 93] width 52 height 8
radio input "true"
click at [474, 91] on input "Create a writer" at bounding box center [472, 93] width 5 height 5
radio input "false"
radio input "true"
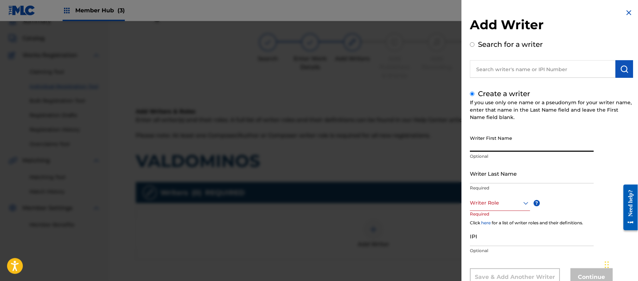
paste input "[PERSON_NAME]"
type input "[PERSON_NAME]"
paste input "[PERSON_NAME]"
type input "[PERSON_NAME]"
drag, startPoint x: 522, startPoint y: 146, endPoint x: 487, endPoint y: 152, distance: 35.1
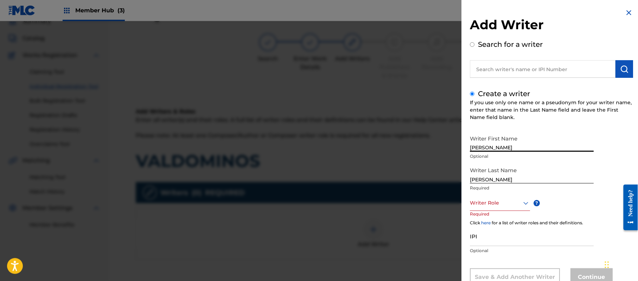
click at [487, 152] on div "Writer First Name [PERSON_NAME] Optional" at bounding box center [532, 148] width 124 height 32
type input "[PERSON_NAME]"
drag, startPoint x: 487, startPoint y: 180, endPoint x: 378, endPoint y: 165, distance: 110.9
click at [399, 172] on div "Add Writer Search for a writer Create a writer If you use only one name or a ps…" at bounding box center [319, 151] width 638 height 260
type input "PAZ"
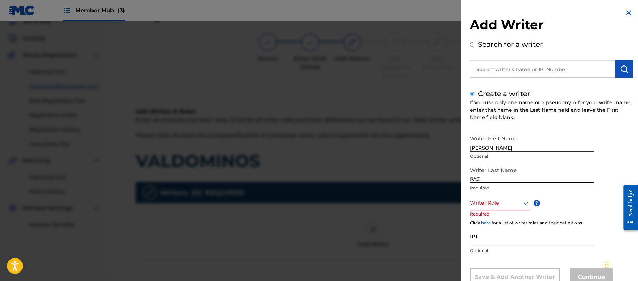
click at [493, 199] on div "Writer Role" at bounding box center [500, 203] width 60 height 16
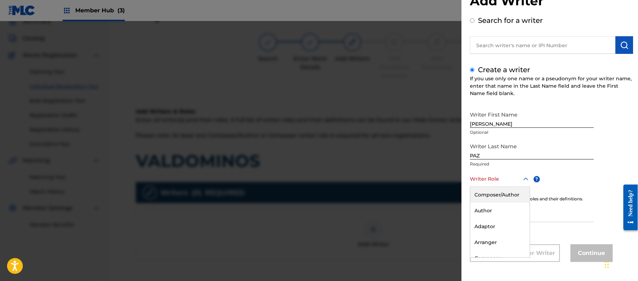
click at [492, 193] on div "Composer/Author" at bounding box center [499, 195] width 59 height 16
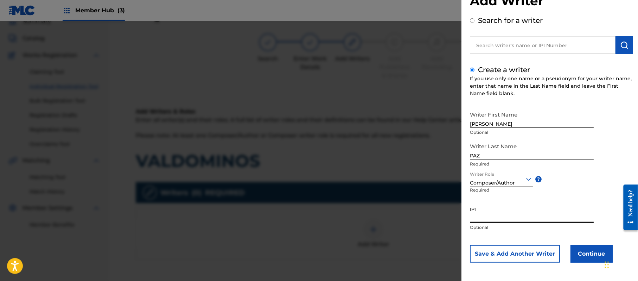
paste input "383824534"
type input "383824534"
click at [576, 256] on button "Continue" at bounding box center [591, 254] width 42 height 18
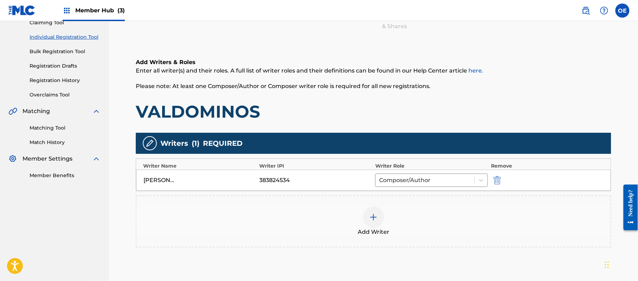
scroll to position [140, 0]
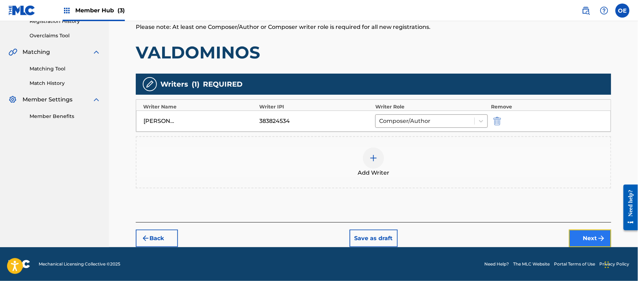
click at [598, 235] on img "submit" at bounding box center [601, 238] width 8 height 8
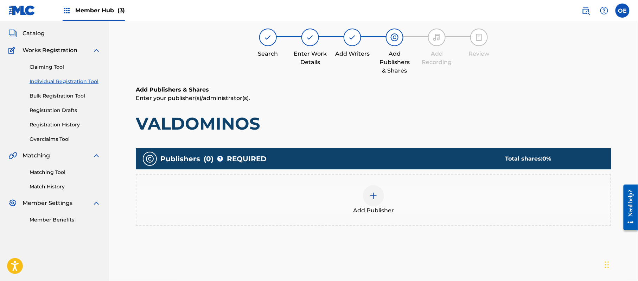
scroll to position [32, 0]
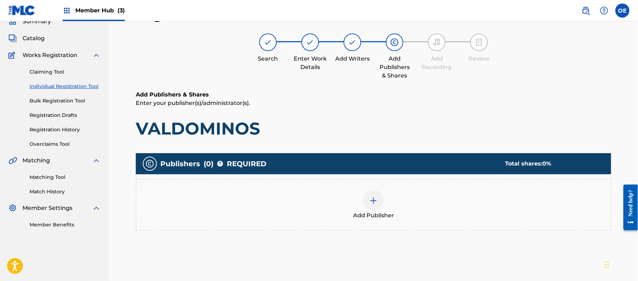
click at [390, 204] on div "Add Publisher" at bounding box center [373, 205] width 474 height 30
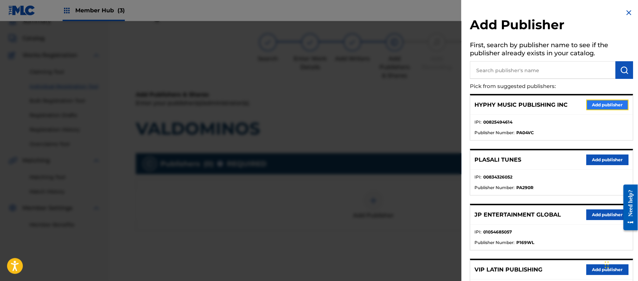
click at [608, 104] on button "Add publisher" at bounding box center [607, 105] width 42 height 11
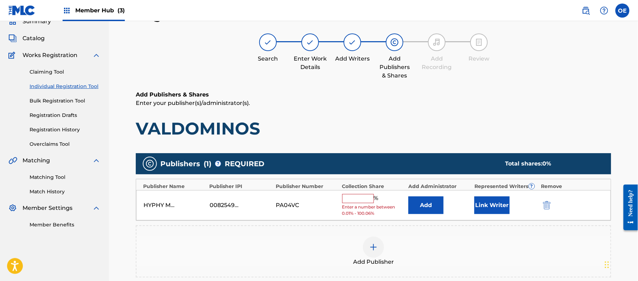
click at [365, 193] on div "HYPHY MUSIC PUBLISHING INC 00825494614 PA04VC % Enter a number between 0.01% - …" at bounding box center [373, 205] width 475 height 31
click at [364, 195] on input "text" at bounding box center [358, 198] width 32 height 9
type input "100"
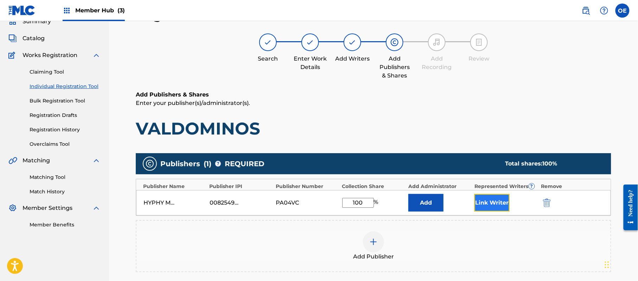
click at [477, 200] on button "Link Writer" at bounding box center [491, 203] width 35 height 18
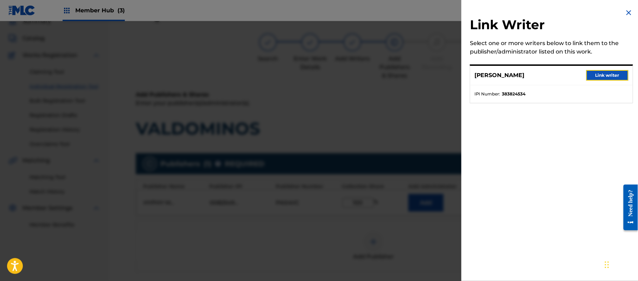
drag, startPoint x: 624, startPoint y: 75, endPoint x: 613, endPoint y: 78, distance: 11.6
click at [624, 75] on button "Link writer" at bounding box center [607, 75] width 42 height 11
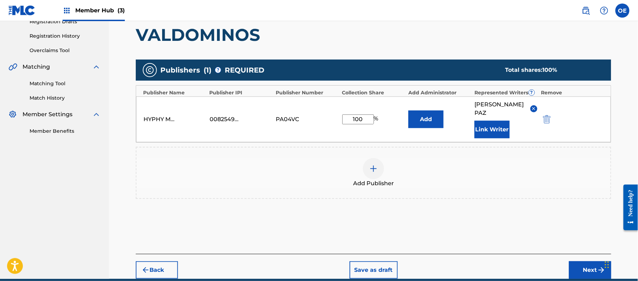
scroll to position [126, 0]
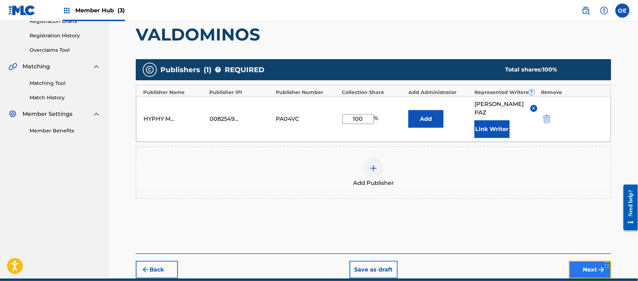
click at [592, 264] on button "Next" at bounding box center [590, 270] width 42 height 18
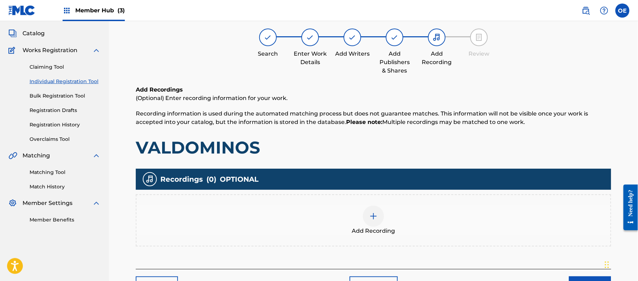
scroll to position [32, 0]
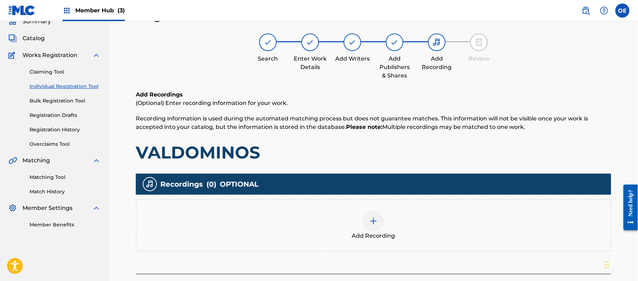
click at [399, 232] on div "Add Recording" at bounding box center [373, 225] width 474 height 30
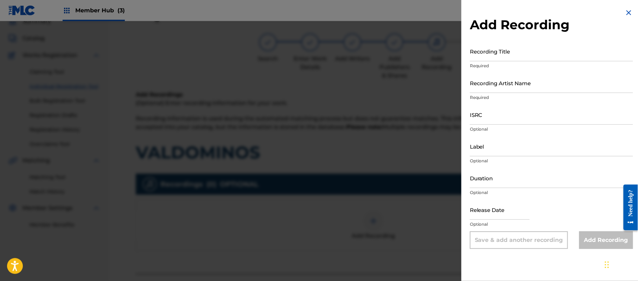
click at [630, 13] on img at bounding box center [629, 12] width 8 height 8
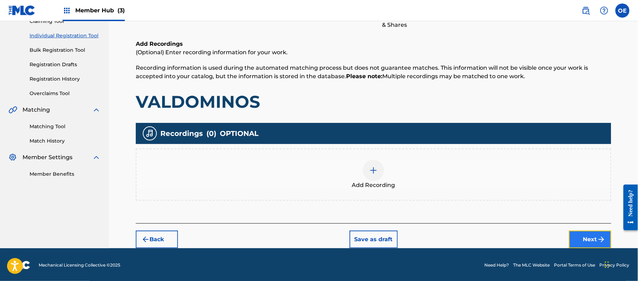
click at [601, 239] on img "submit" at bounding box center [601, 239] width 8 height 8
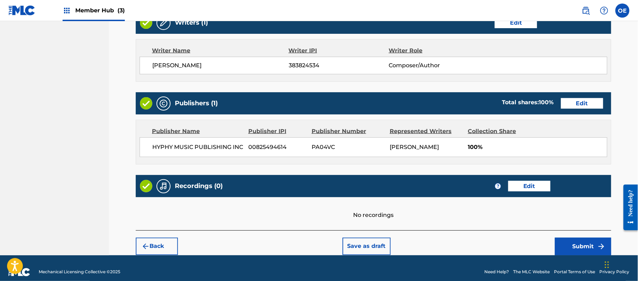
scroll to position [292, 0]
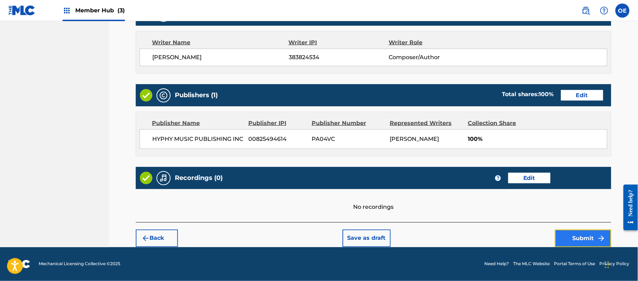
click at [583, 238] on button "Submit" at bounding box center [583, 238] width 56 height 18
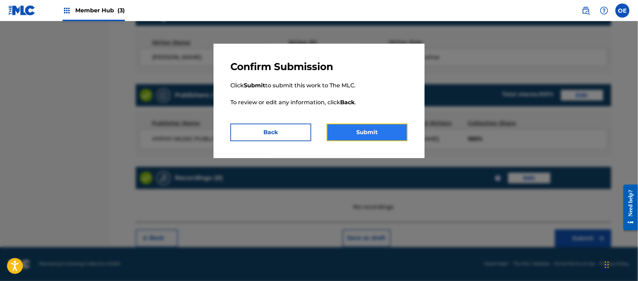
click at [369, 130] on button "Submit" at bounding box center [367, 132] width 81 height 18
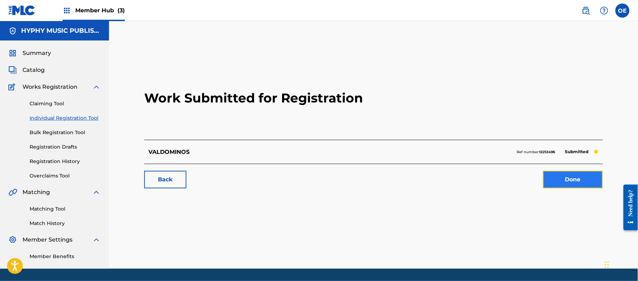
click at [581, 174] on link "Done" at bounding box center [573, 180] width 60 height 18
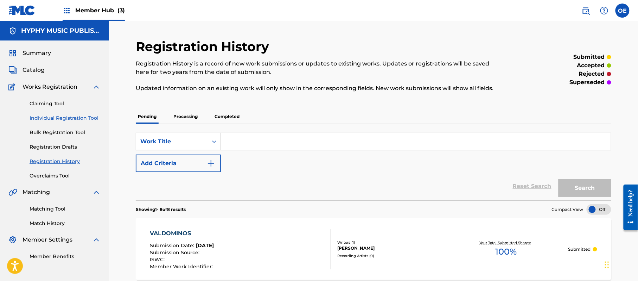
click at [65, 117] on link "Individual Registration Tool" at bounding box center [65, 117] width 71 height 7
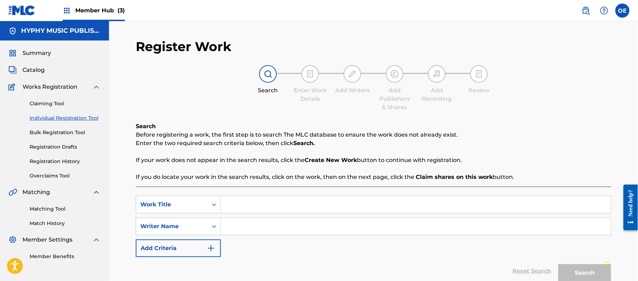
paste input "VAMOS A BAILAR"
type input "VAMOS A BAILAR"
paste input "[PERSON_NAME]"
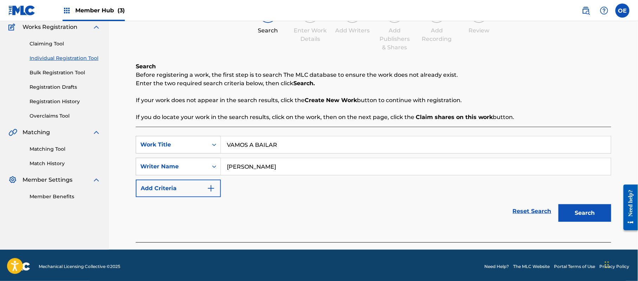
scroll to position [62, 0]
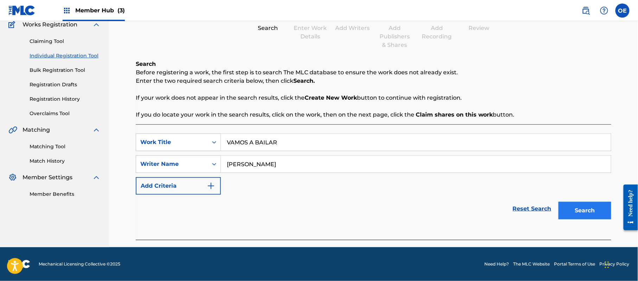
type input "[PERSON_NAME]"
click at [562, 209] on button "Search" at bounding box center [584, 211] width 53 height 18
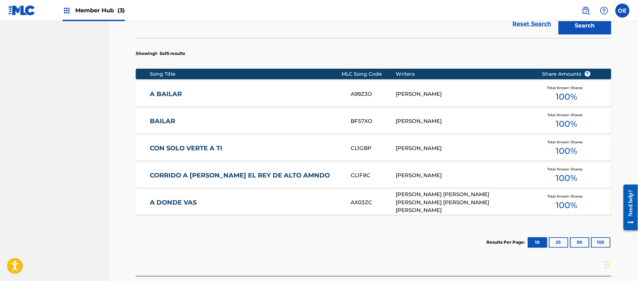
scroll to position [301, 0]
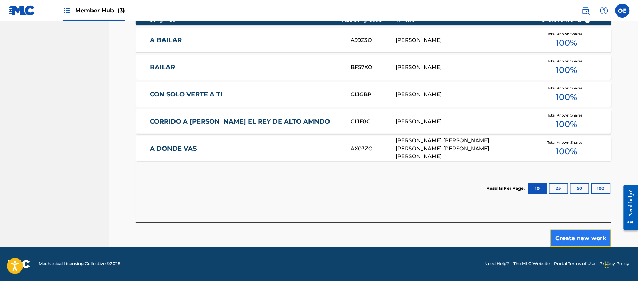
click at [586, 234] on button "Create new work" at bounding box center [581, 238] width 60 height 18
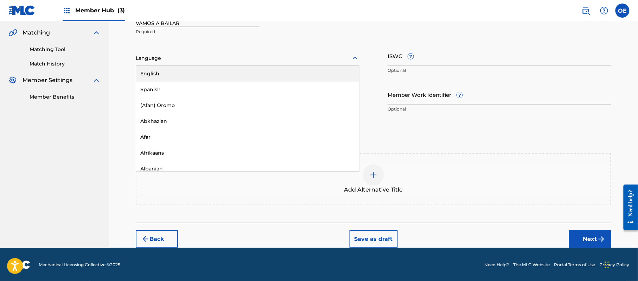
click at [178, 59] on div at bounding box center [248, 58] width 224 height 9
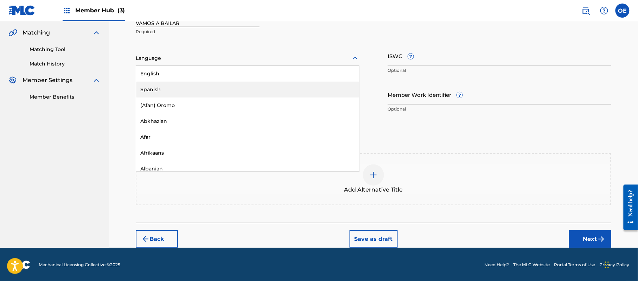
click at [175, 84] on div "Spanish" at bounding box center [247, 90] width 223 height 16
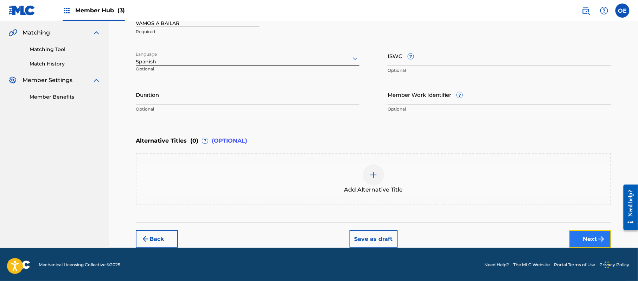
click at [601, 235] on img "submit" at bounding box center [601, 239] width 8 height 8
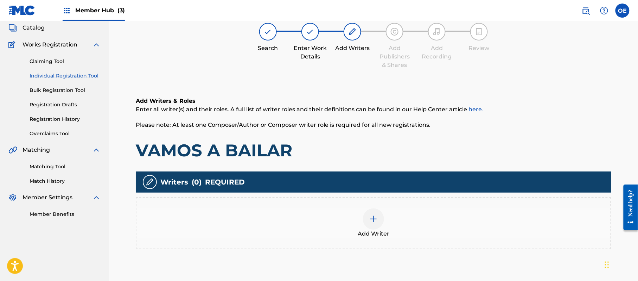
scroll to position [32, 0]
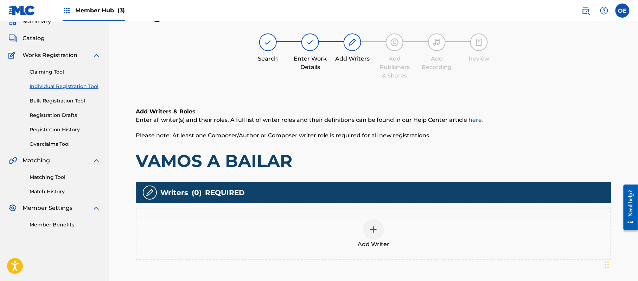
click at [364, 220] on div "Add Writer" at bounding box center [373, 234] width 474 height 30
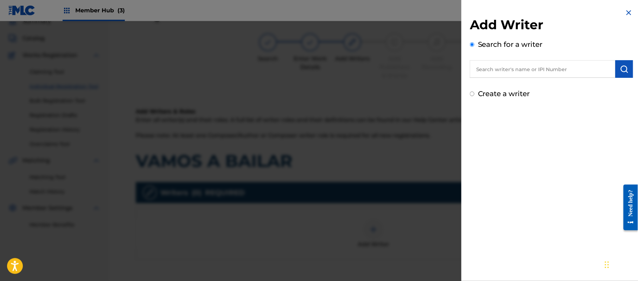
click at [483, 93] on label "Create a writer" at bounding box center [504, 93] width 52 height 8
radio input "true"
click at [474, 93] on input "Create a writer" at bounding box center [472, 93] width 5 height 5
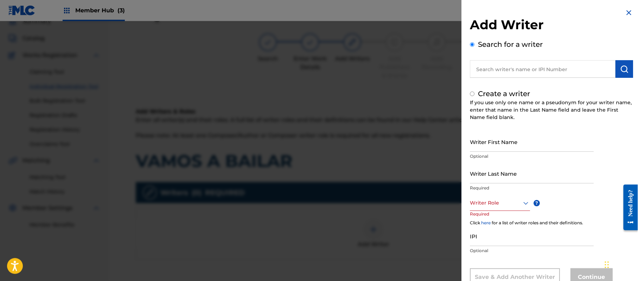
radio input "false"
radio input "true"
paste input "[PERSON_NAME]"
type input "[PERSON_NAME]"
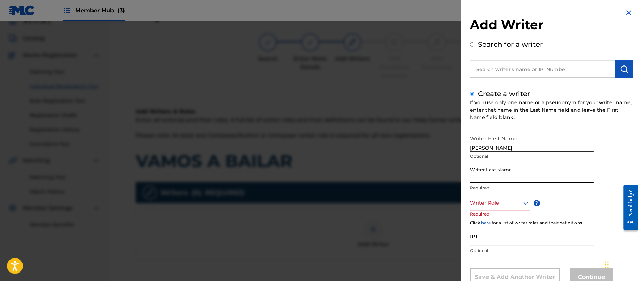
paste input "[PERSON_NAME]"
type input "[PERSON_NAME]"
drag, startPoint x: 508, startPoint y: 145, endPoint x: 487, endPoint y: 152, distance: 22.2
click at [487, 152] on div "Writer First Name [PERSON_NAME] Optional" at bounding box center [532, 148] width 124 height 32
type input "[PERSON_NAME]"
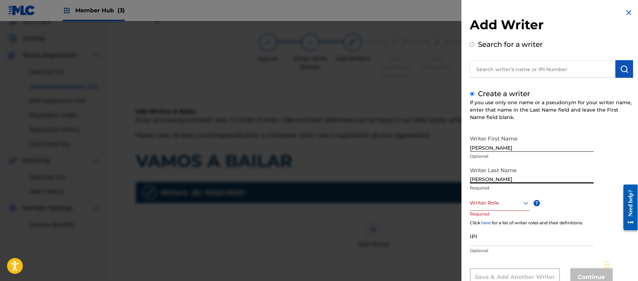
drag, startPoint x: 485, startPoint y: 174, endPoint x: 459, endPoint y: 178, distance: 26.2
click at [466, 177] on div "Add Writer Search for a writer Create a writer If you use only one name or a ps…" at bounding box center [551, 152] width 180 height 305
drag, startPoint x: 474, startPoint y: 179, endPoint x: 426, endPoint y: 178, distance: 47.8
click at [428, 178] on div "Add Writer Search for a writer Create a writer If you use only one name or a ps…" at bounding box center [319, 151] width 638 height 260
type input "PAZ"
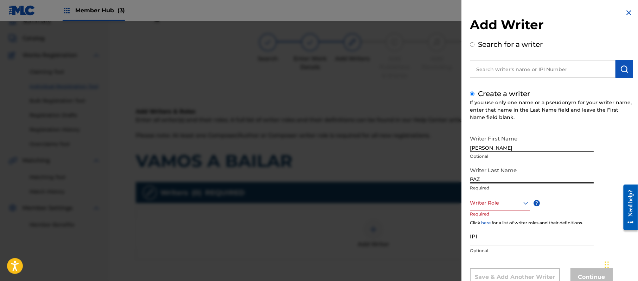
click at [493, 195] on div "Writer Role" at bounding box center [500, 203] width 60 height 16
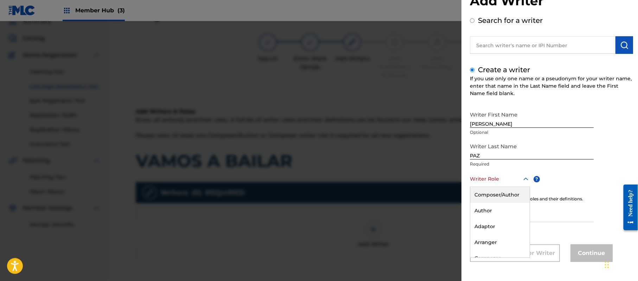
click at [493, 194] on div "Composer/Author" at bounding box center [499, 195] width 59 height 16
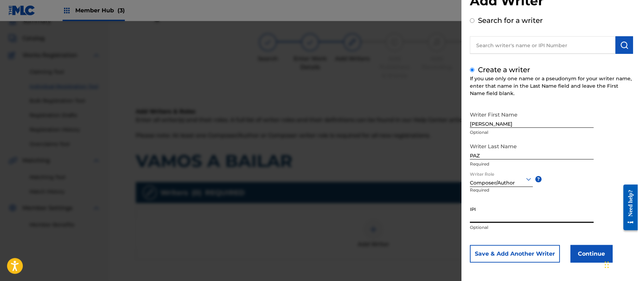
paste input "383824534"
type input "383824534"
click at [583, 248] on button "Continue" at bounding box center [591, 254] width 42 height 18
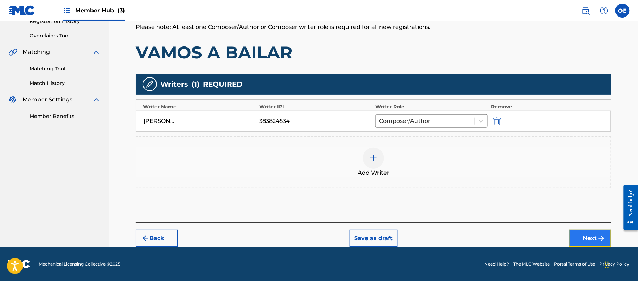
click at [586, 233] on button "Next" at bounding box center [590, 238] width 42 height 18
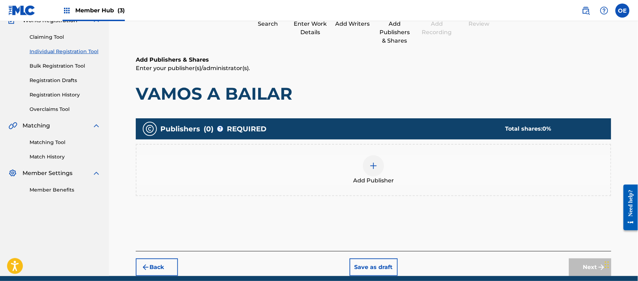
scroll to position [32, 0]
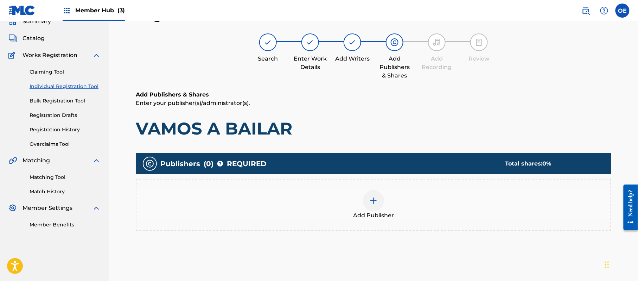
click at [398, 204] on div "Add Publisher" at bounding box center [373, 205] width 474 height 30
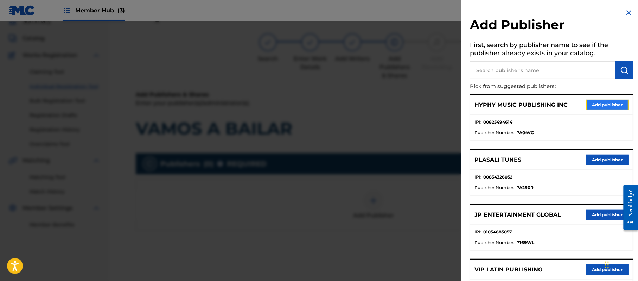
click at [596, 101] on button "Add publisher" at bounding box center [607, 105] width 42 height 11
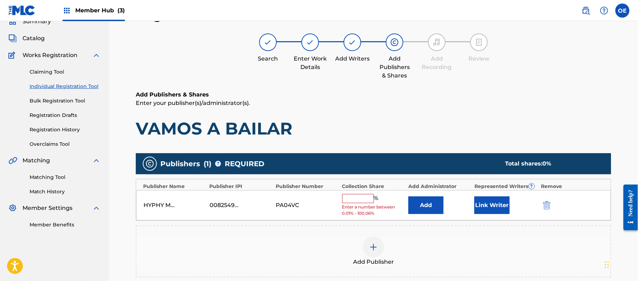
click at [365, 201] on input "text" at bounding box center [358, 198] width 32 height 9
type input "100"
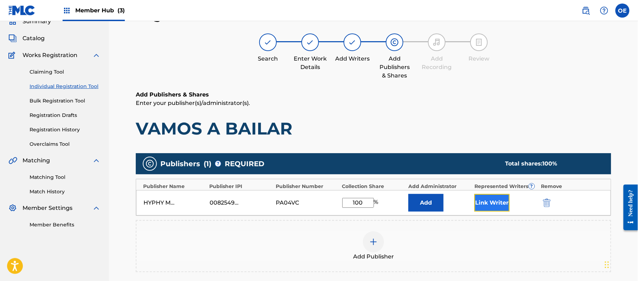
click at [485, 206] on button "Link Writer" at bounding box center [491, 203] width 35 height 18
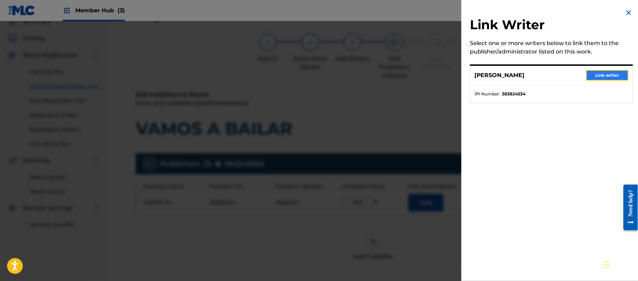
click at [592, 76] on button "Link writer" at bounding box center [607, 75] width 42 height 11
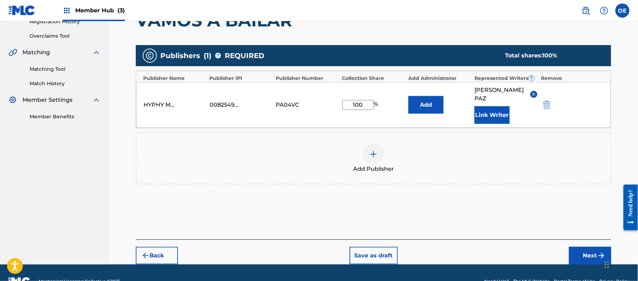
scroll to position [148, 0]
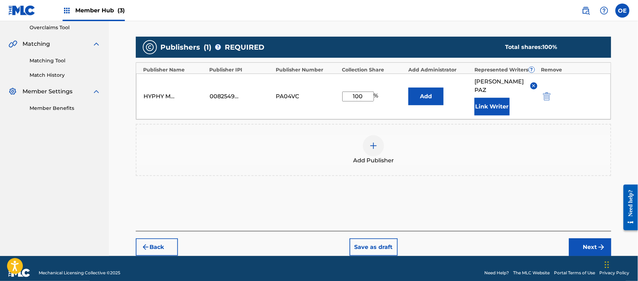
click at [588, 256] on footer "Mechanical Licensing Collective © 2025 Need Help? The MLC Website Portal Terms …" at bounding box center [319, 273] width 638 height 34
click at [599, 243] on img "submit" at bounding box center [601, 247] width 8 height 8
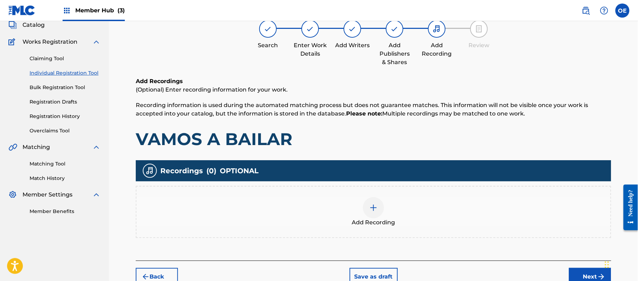
scroll to position [32, 0]
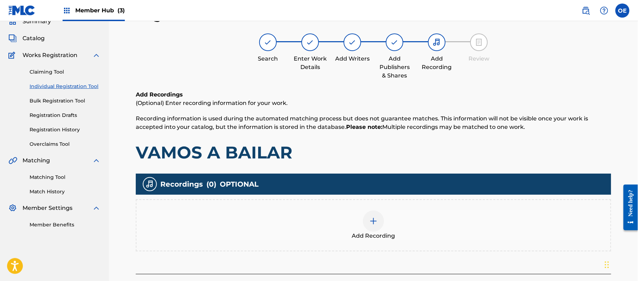
click at [363, 226] on div "Add Recording" at bounding box center [373, 225] width 474 height 30
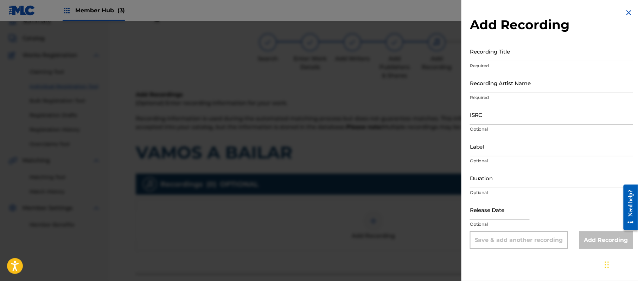
click at [631, 12] on div "Add Recording Recording Title Required Recording Artist Name Required ISRC Opti…" at bounding box center [551, 128] width 180 height 257
click at [627, 16] on img at bounding box center [629, 12] width 8 height 8
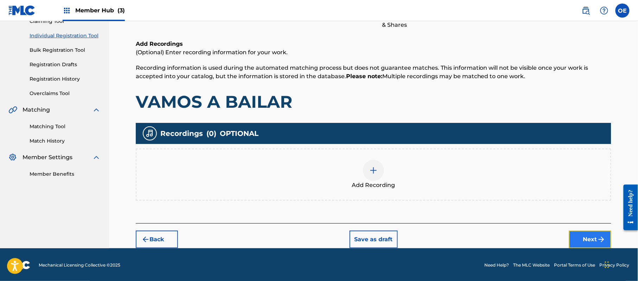
click at [588, 231] on button "Next" at bounding box center [590, 239] width 42 height 18
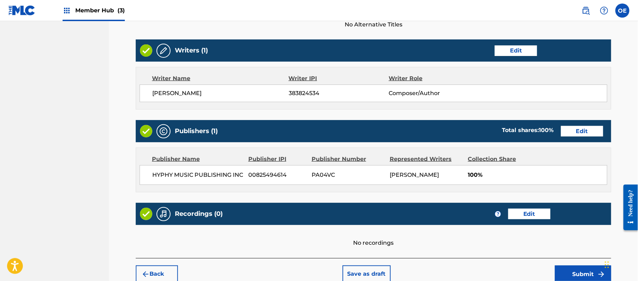
scroll to position [292, 0]
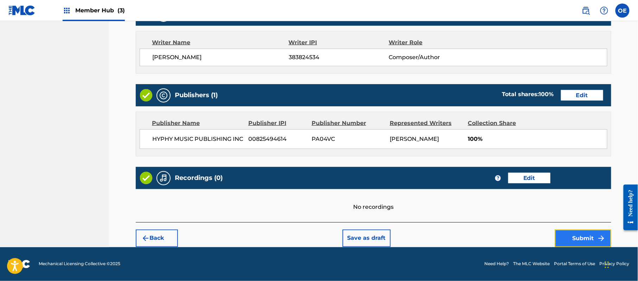
click at [594, 241] on button "Submit" at bounding box center [583, 238] width 56 height 18
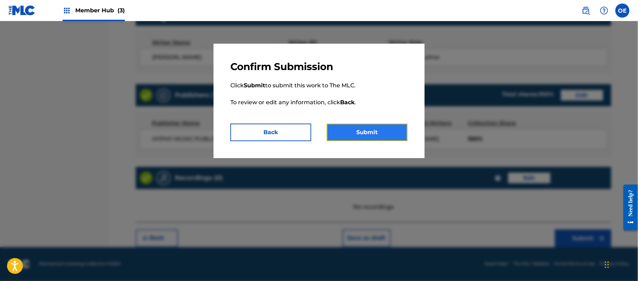
click at [375, 129] on button "Submit" at bounding box center [367, 132] width 81 height 18
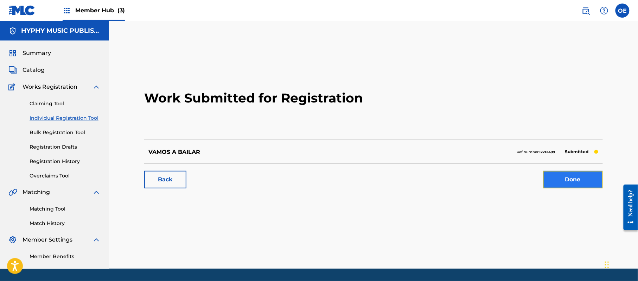
click at [574, 181] on link "Done" at bounding box center [573, 180] width 60 height 18
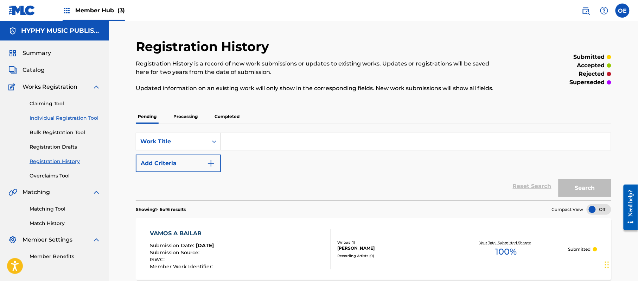
click at [79, 116] on link "Individual Registration Tool" at bounding box center [65, 117] width 71 height 7
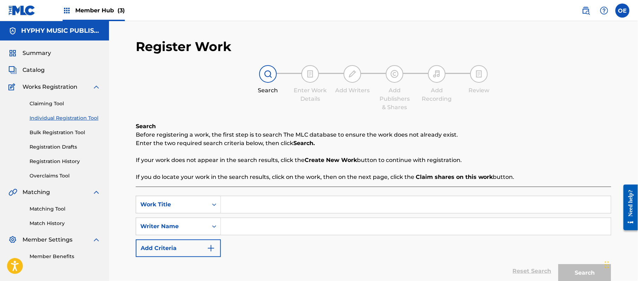
paste input "VAMOS A SABANCUY"
type input "VAMOS A SABANCUY"
paste input "[PERSON_NAME]"
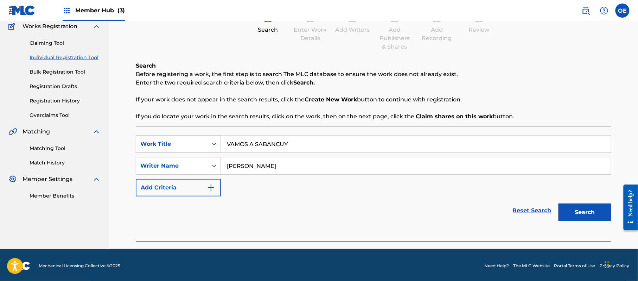
scroll to position [62, 0]
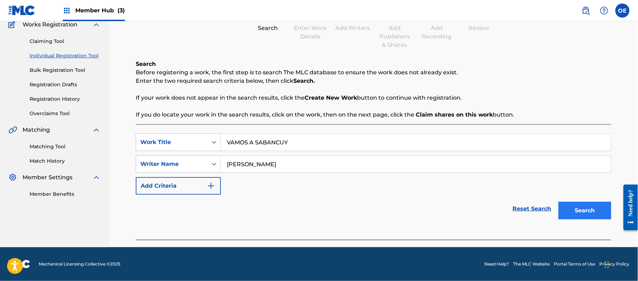
type input "[PERSON_NAME]"
click at [570, 210] on button "Search" at bounding box center [584, 211] width 53 height 18
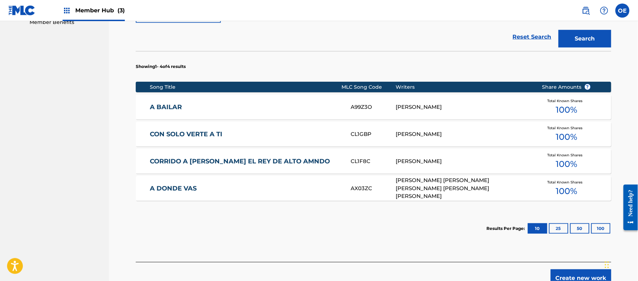
scroll to position [250, 0]
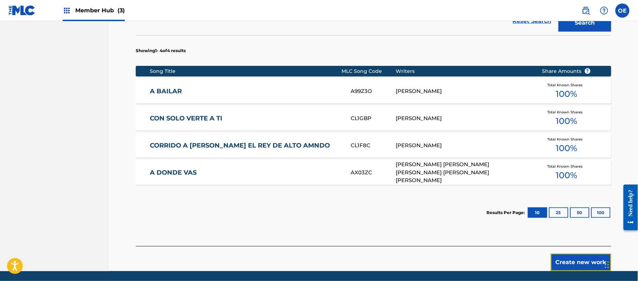
drag, startPoint x: 579, startPoint y: 257, endPoint x: 556, endPoint y: 248, distance: 24.2
click at [577, 257] on button "Create new work" at bounding box center [581, 262] width 60 height 18
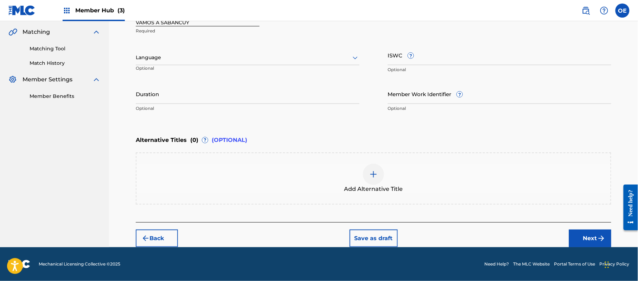
scroll to position [159, 0]
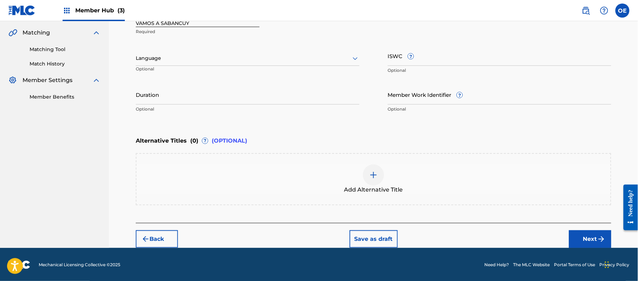
click at [161, 60] on div at bounding box center [248, 58] width 224 height 9
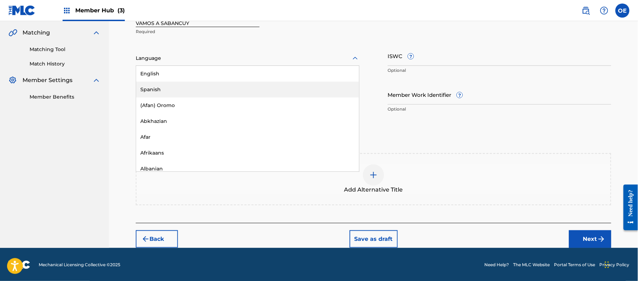
click at [160, 90] on div "Spanish" at bounding box center [247, 90] width 223 height 16
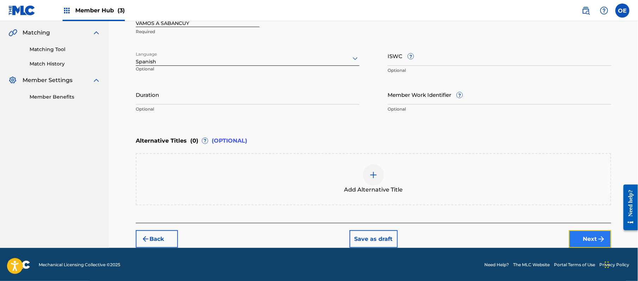
click at [583, 238] on button "Next" at bounding box center [590, 239] width 42 height 18
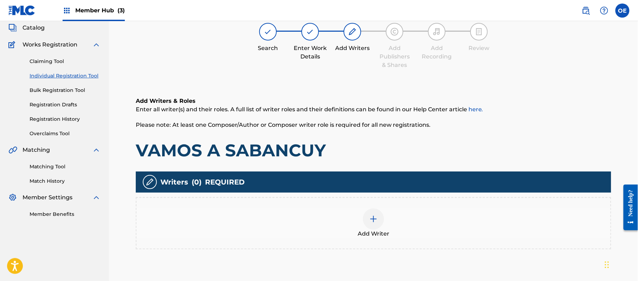
scroll to position [32, 0]
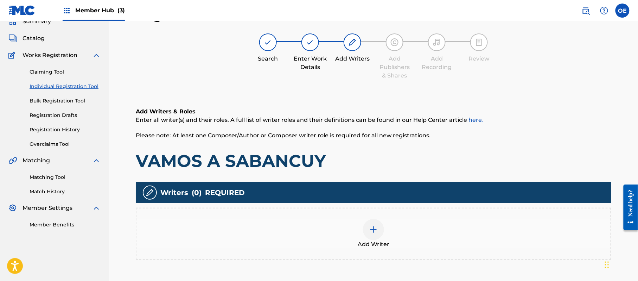
click at [425, 236] on div "Add Writer" at bounding box center [373, 234] width 474 height 30
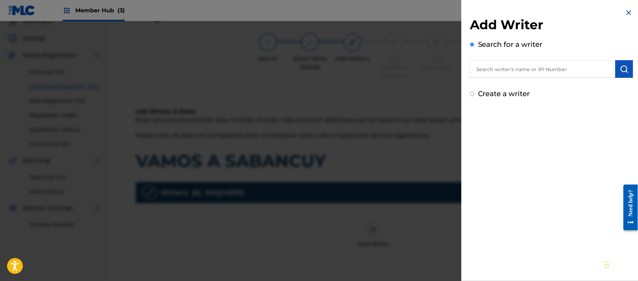
click at [511, 89] on label "Create a writer" at bounding box center [504, 93] width 52 height 8
radio input "true"
click at [474, 91] on input "Create a writer" at bounding box center [472, 93] width 5 height 5
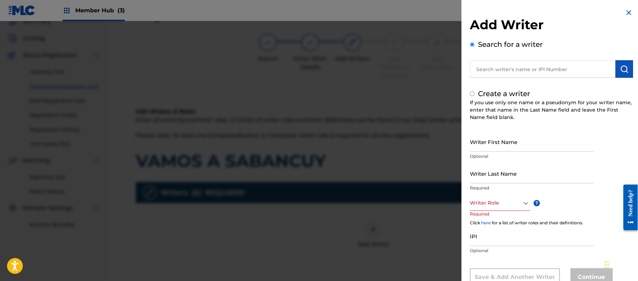
radio input "false"
radio input "true"
paste input "[PERSON_NAME]"
type input "[PERSON_NAME]"
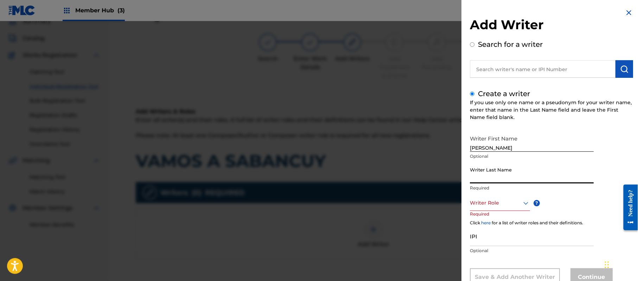
paste input "[PERSON_NAME]"
type input "[PERSON_NAME]"
drag, startPoint x: 514, startPoint y: 148, endPoint x: 487, endPoint y: 146, distance: 27.5
click at [487, 146] on input "[PERSON_NAME]" at bounding box center [532, 142] width 124 height 20
type input "[PERSON_NAME]"
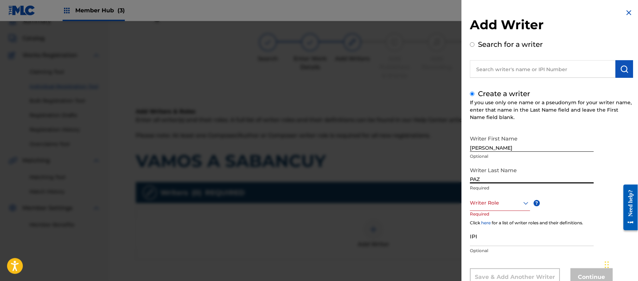
drag, startPoint x: 487, startPoint y: 179, endPoint x: 418, endPoint y: 173, distance: 69.2
click at [421, 173] on div "Add Writer Search for a writer Create a writer If you use only one name or a ps…" at bounding box center [319, 151] width 638 height 260
type input "PAZ"
click at [483, 196] on div "Writer Role" at bounding box center [500, 203] width 60 height 16
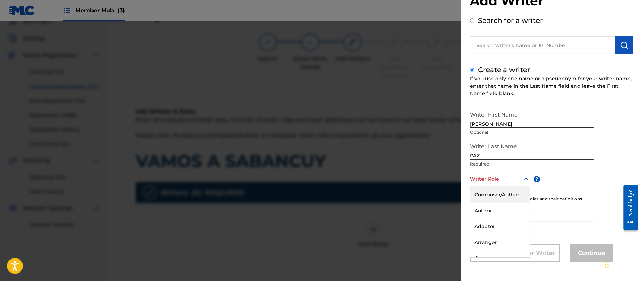
click at [488, 188] on div "Composer/Author" at bounding box center [499, 195] width 59 height 16
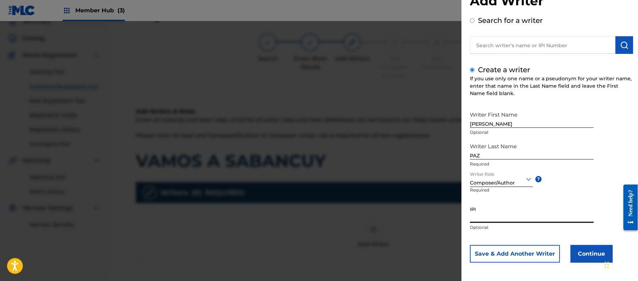
paste input "383824534"
type input "383824534"
click at [591, 252] on button "Continue" at bounding box center [591, 254] width 42 height 18
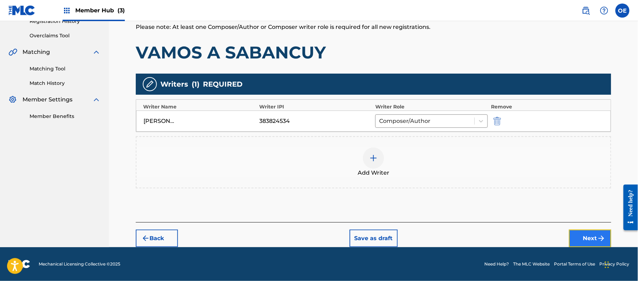
click at [601, 231] on button "Next" at bounding box center [590, 238] width 42 height 18
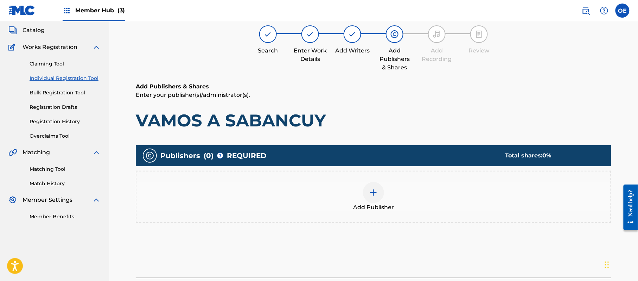
scroll to position [32, 0]
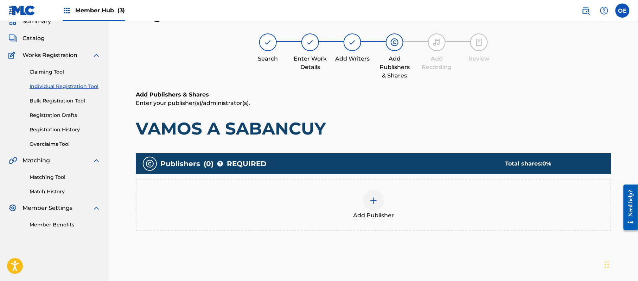
click at [400, 192] on div "Add Publisher" at bounding box center [373, 205] width 474 height 30
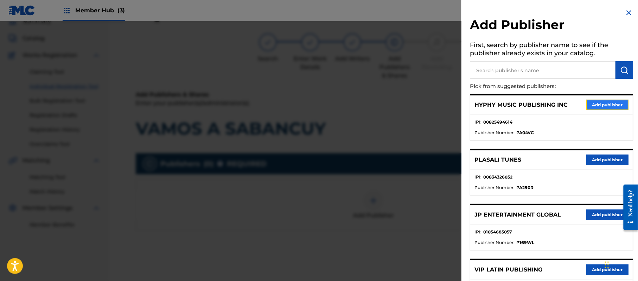
click at [604, 102] on button "Add publisher" at bounding box center [607, 105] width 42 height 11
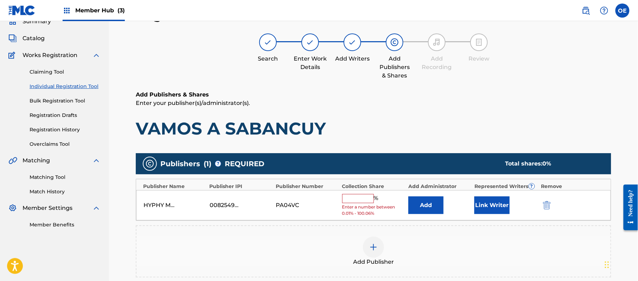
click at [355, 200] on input "text" at bounding box center [358, 198] width 32 height 9
type input "100"
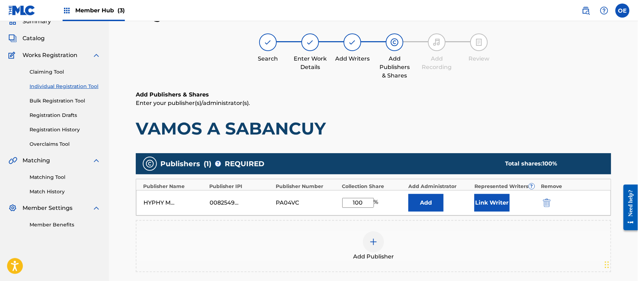
click at [488, 212] on div "HYPHY MUSIC PUBLISHING INC 00825494614 PA04VC 100 % Add Link Writer" at bounding box center [373, 202] width 475 height 25
click at [488, 208] on button "Link Writer" at bounding box center [491, 203] width 35 height 18
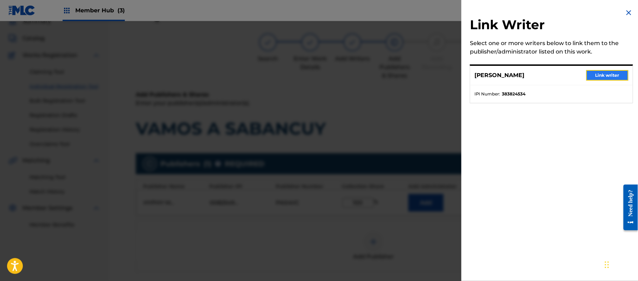
click at [598, 76] on button "Link writer" at bounding box center [607, 75] width 42 height 11
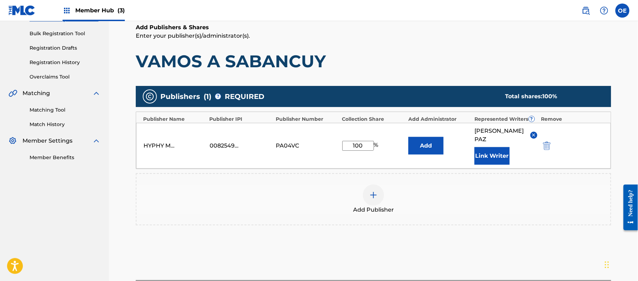
scroll to position [148, 0]
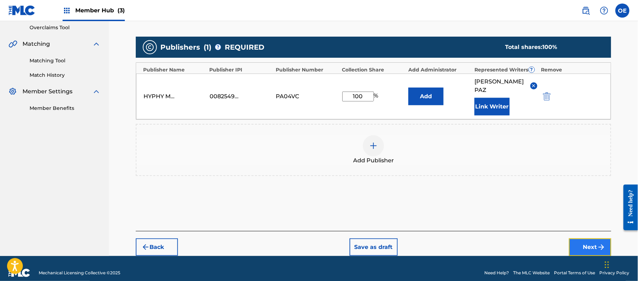
click at [584, 239] on button "Next" at bounding box center [590, 247] width 42 height 18
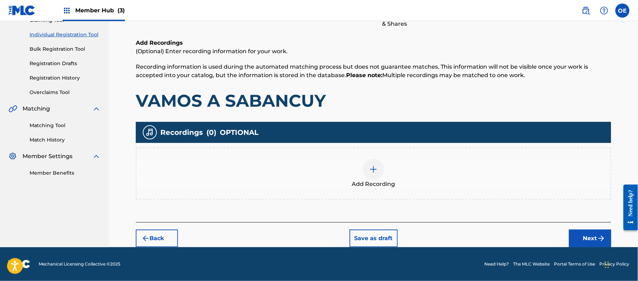
scroll to position [32, 0]
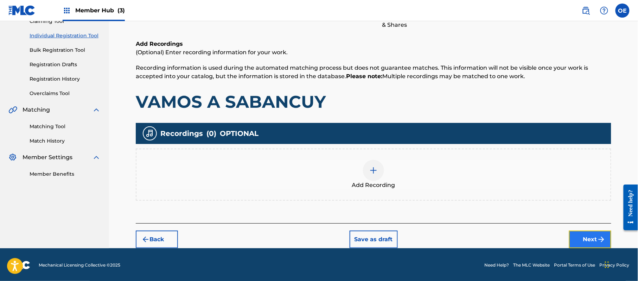
click at [574, 236] on button "Next" at bounding box center [590, 239] width 42 height 18
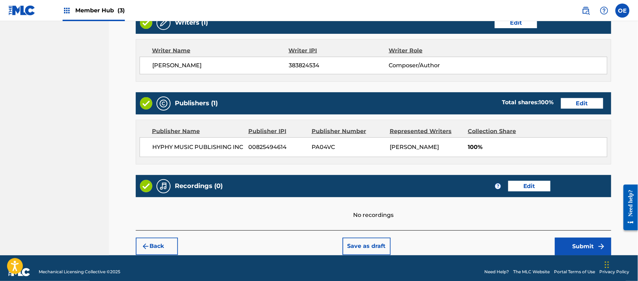
scroll to position [292, 0]
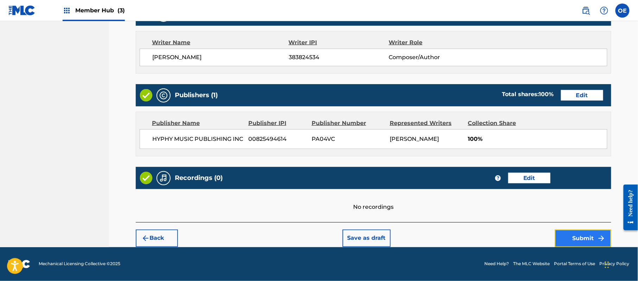
click at [587, 237] on button "Submit" at bounding box center [583, 238] width 56 height 18
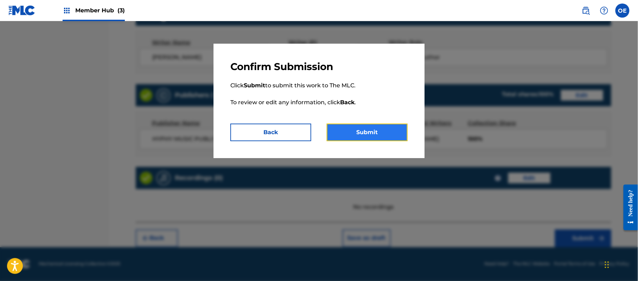
click at [360, 129] on button "Submit" at bounding box center [367, 132] width 81 height 18
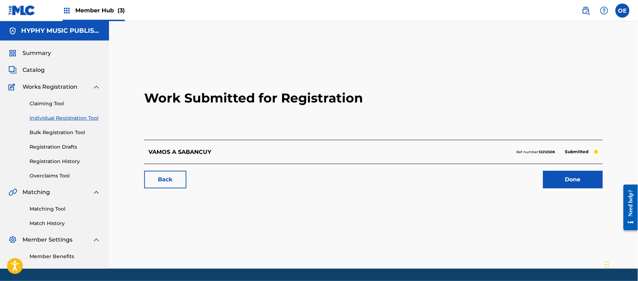
click at [568, 189] on div "Work Submitted for Registration VAMOS A SABANCUY Ref number: 12212508 Submitted…" at bounding box center [373, 125] width 475 height 139
click at [566, 183] on link "Done" at bounding box center [573, 180] width 60 height 18
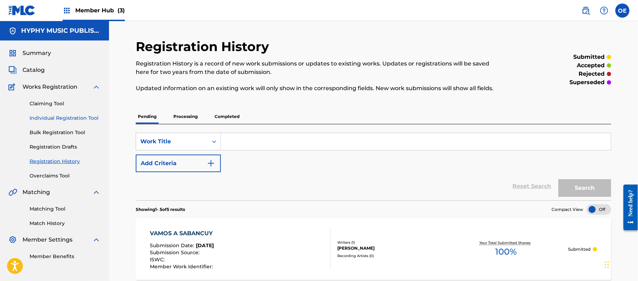
click at [53, 117] on link "Individual Registration Tool" at bounding box center [65, 117] width 71 height 7
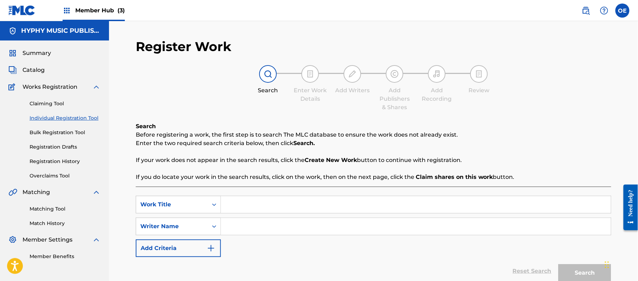
paste input "VERO"
type input "VERO"
paste input "[PERSON_NAME]"
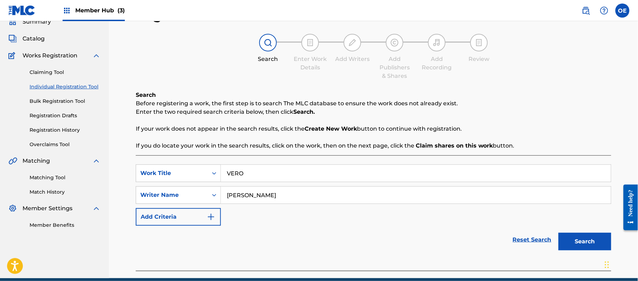
scroll to position [62, 0]
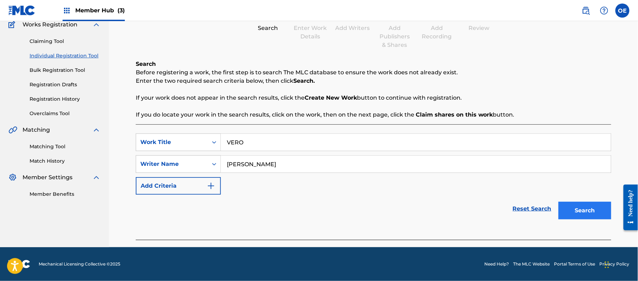
type input "[PERSON_NAME]"
click at [577, 211] on button "Search" at bounding box center [584, 211] width 53 height 18
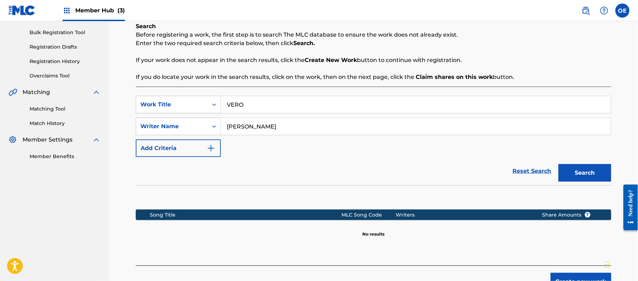
scroll to position [143, 0]
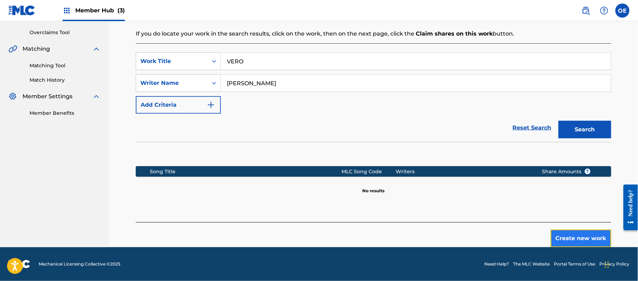
click at [563, 236] on button "Create new work" at bounding box center [581, 238] width 60 height 18
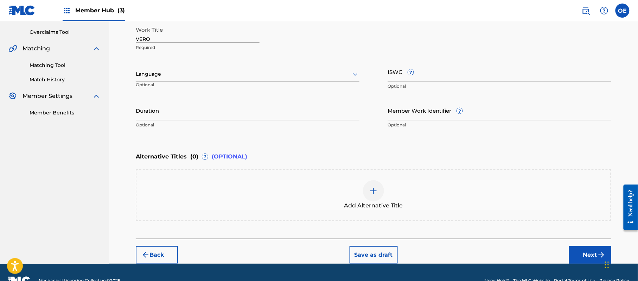
click at [151, 77] on div at bounding box center [248, 74] width 224 height 9
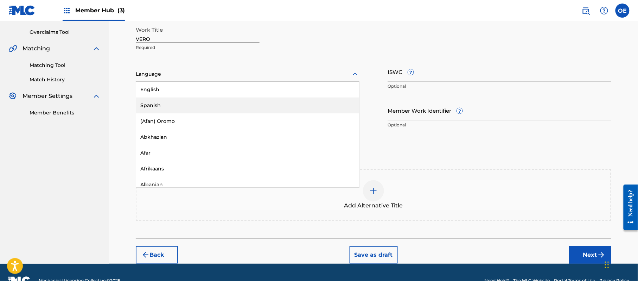
click at [157, 103] on div "Spanish" at bounding box center [247, 105] width 223 height 16
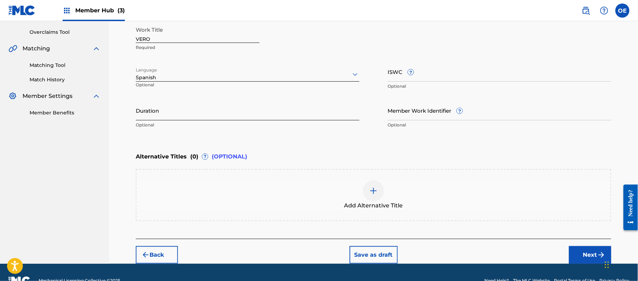
click at [176, 106] on input "Duration" at bounding box center [248, 110] width 224 height 20
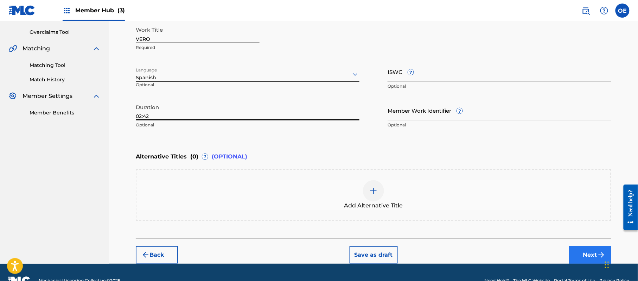
type input "02:42"
click at [597, 254] on img "submit" at bounding box center [601, 254] width 8 height 8
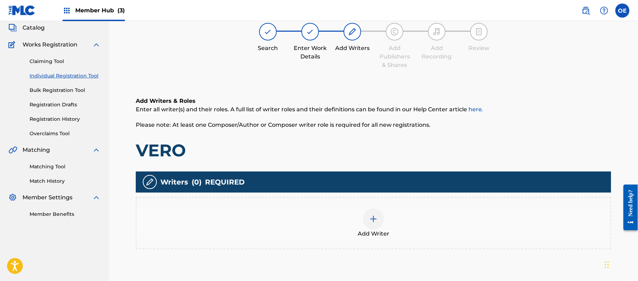
scroll to position [32, 0]
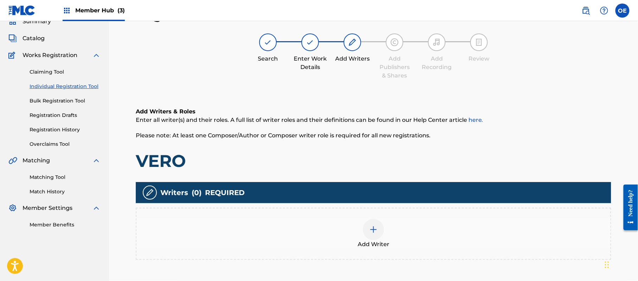
click at [409, 233] on div "Add Writer" at bounding box center [373, 234] width 474 height 30
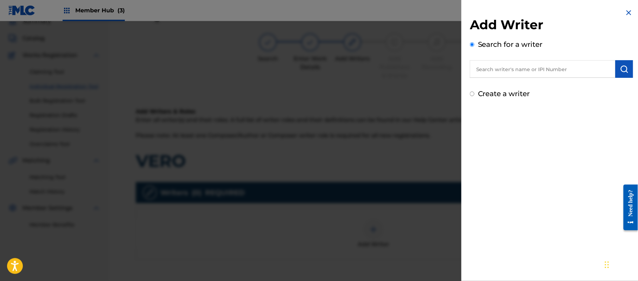
drag, startPoint x: 482, startPoint y: 93, endPoint x: 483, endPoint y: 96, distance: 3.8
click at [482, 93] on label "Create a writer" at bounding box center [504, 93] width 52 height 8
radio input "true"
click at [474, 93] on input "Create a writer" at bounding box center [472, 93] width 5 height 5
radio input "false"
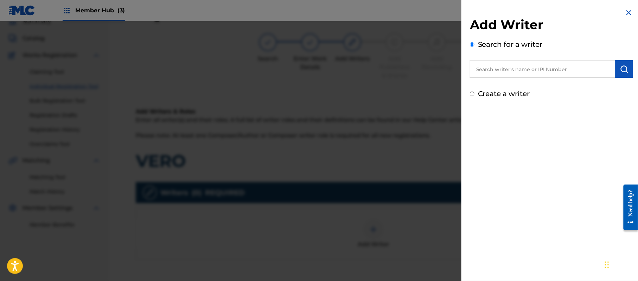
radio input "true"
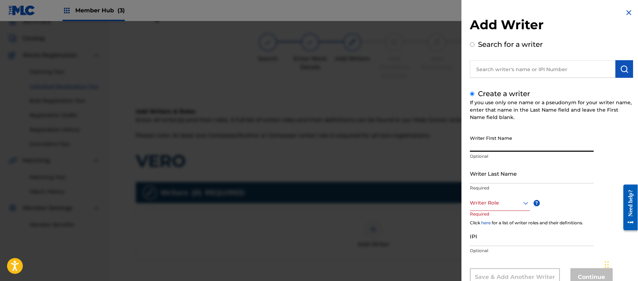
paste input "[PERSON_NAME]"
type input "[PERSON_NAME]"
paste input "[PERSON_NAME]"
type input "[PERSON_NAME]"
drag, startPoint x: 516, startPoint y: 141, endPoint x: 487, endPoint y: 155, distance: 32.7
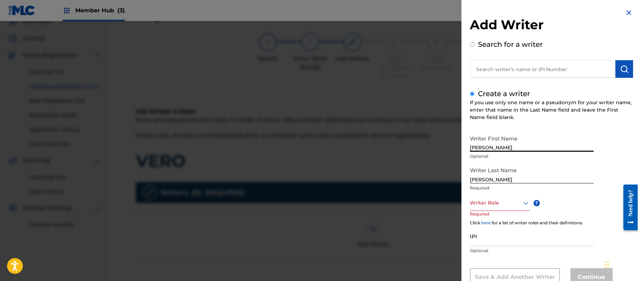
click at [487, 155] on div "Writer First Name [PERSON_NAME] Optional" at bounding box center [532, 148] width 124 height 32
type input "[PERSON_NAME]"
drag, startPoint x: 487, startPoint y: 180, endPoint x: 427, endPoint y: 169, distance: 61.6
click at [453, 175] on div "Add Writer Search for a writer Create a writer If you use only one name or a ps…" at bounding box center [319, 151] width 638 height 260
type input "PAZ"
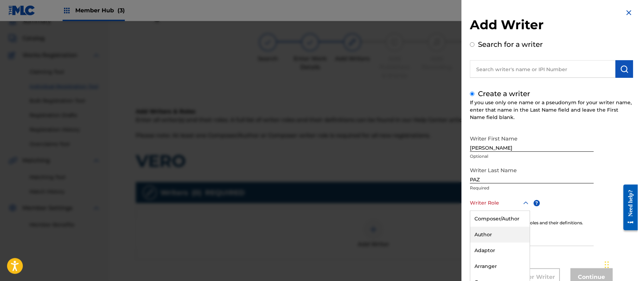
click at [487, 204] on div "8 results available. Use Up and Down to choose options, press Enter to select t…" at bounding box center [500, 203] width 60 height 16
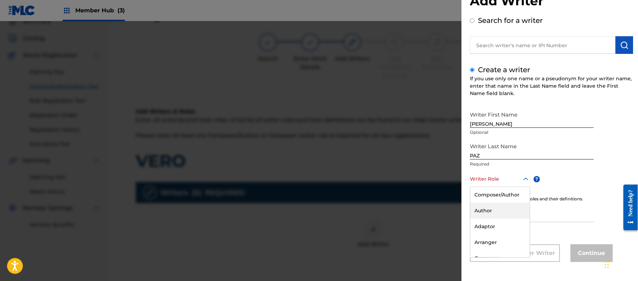
click at [487, 204] on div "Author" at bounding box center [499, 211] width 59 height 16
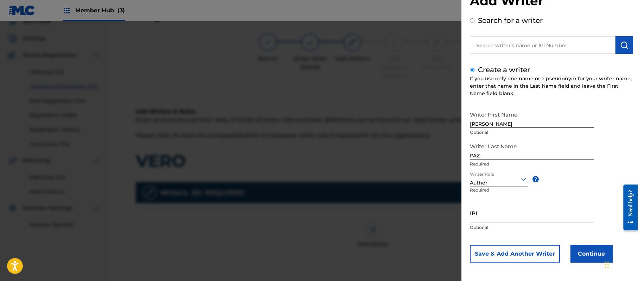
scroll to position [24, 0]
click at [487, 185] on div "Author" at bounding box center [499, 182] width 58 height 7
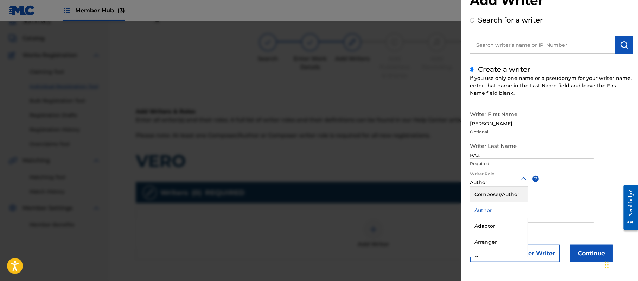
click at [484, 189] on div "Composer/Author" at bounding box center [498, 194] width 57 height 16
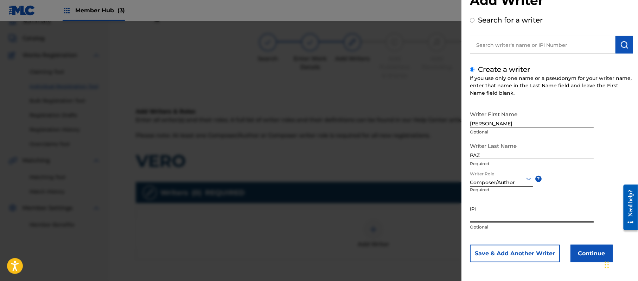
paste input "383824534"
type input "383824534"
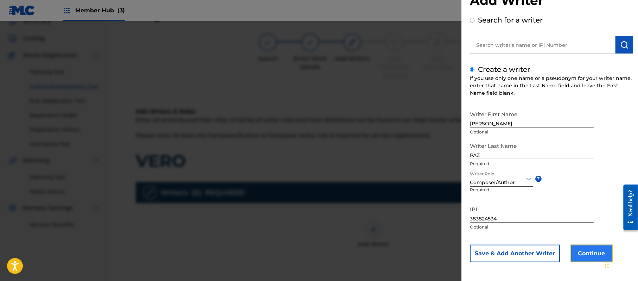
click at [584, 248] on button "Continue" at bounding box center [591, 253] width 42 height 18
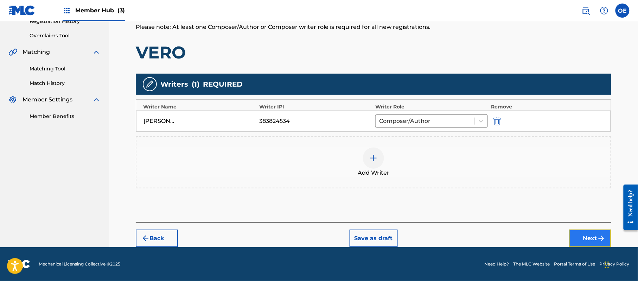
click at [584, 235] on button "Next" at bounding box center [590, 238] width 42 height 18
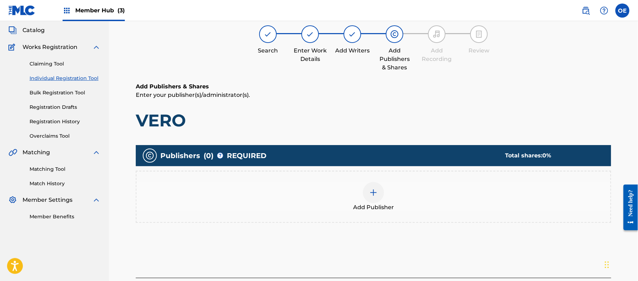
scroll to position [32, 0]
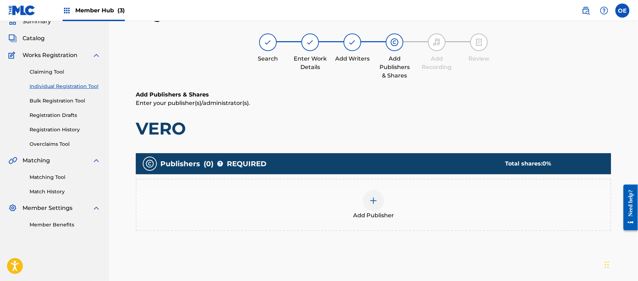
click at [365, 198] on div at bounding box center [373, 200] width 21 height 21
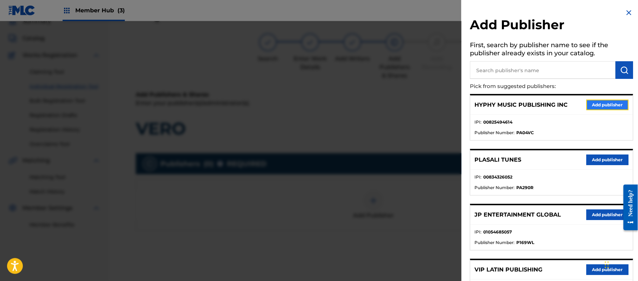
click at [594, 106] on button "Add publisher" at bounding box center [607, 105] width 42 height 11
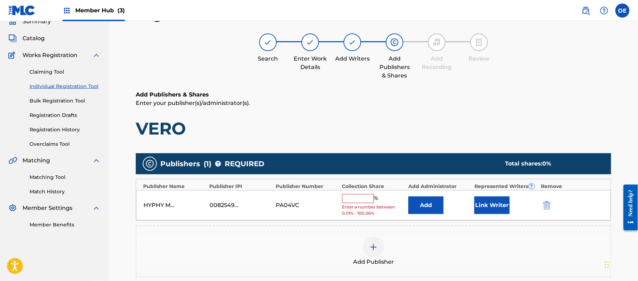
click at [365, 197] on input "text" at bounding box center [358, 198] width 32 height 9
type input "100"
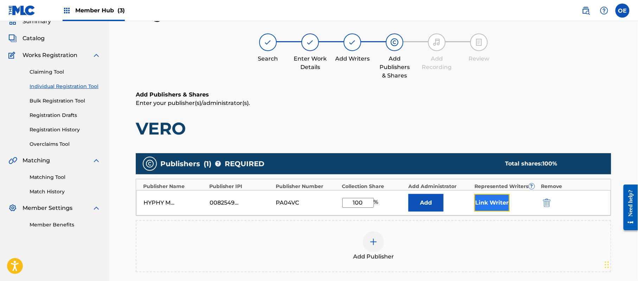
click at [500, 206] on button "Link Writer" at bounding box center [491, 203] width 35 height 18
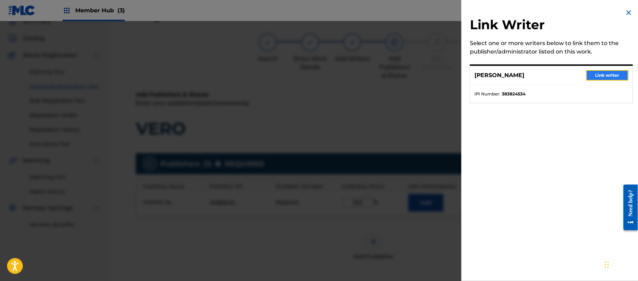
click at [609, 72] on button "Link writer" at bounding box center [607, 75] width 42 height 11
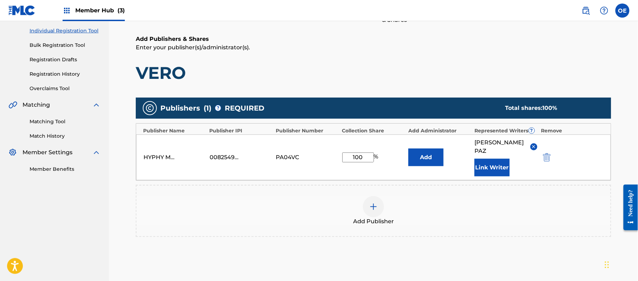
scroll to position [148, 0]
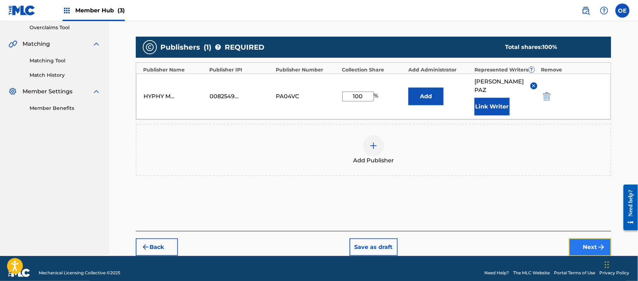
click at [587, 238] on button "Next" at bounding box center [590, 247] width 42 height 18
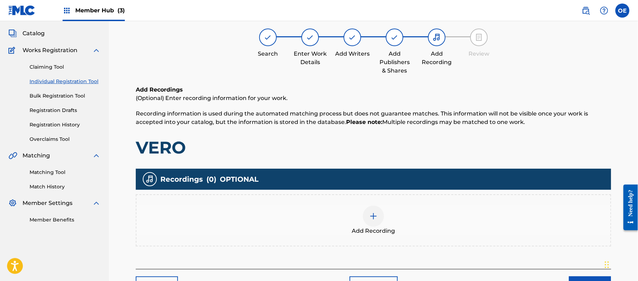
scroll to position [32, 0]
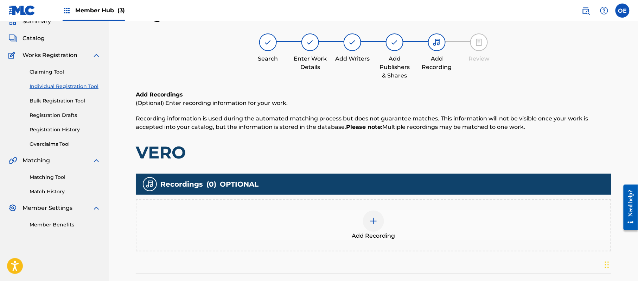
click at [348, 205] on div "Add Recording" at bounding box center [373, 225] width 475 height 52
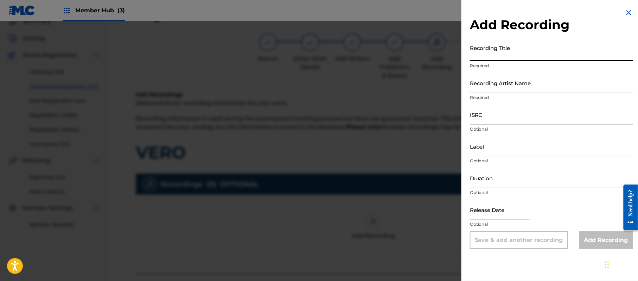
paste input "Vero"
type input "Vero"
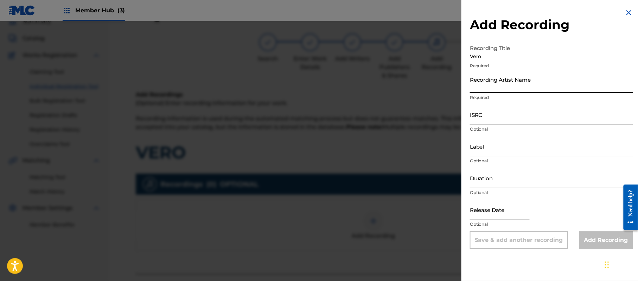
paste input "[PERSON_NAME]"
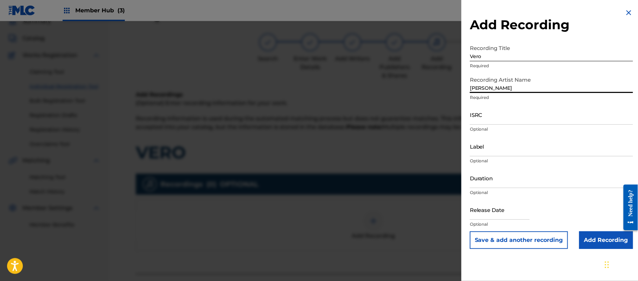
type input "[PERSON_NAME]"
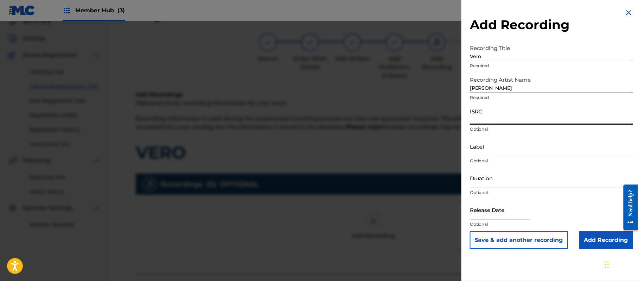
paste input "CA5KR1848131"
type input "CA5KR1848131"
paste input "3 Amigos Intertainment"
type input "3 Amigos Intertainment"
click at [500, 179] on input "Duration" at bounding box center [551, 178] width 163 height 20
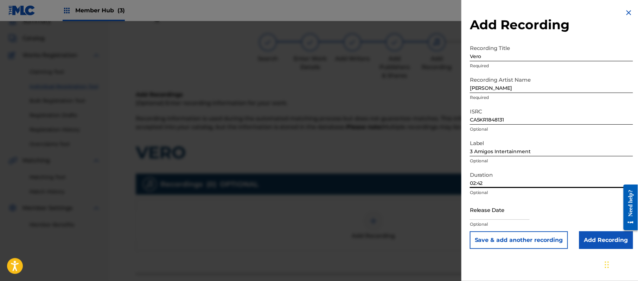
type input "02:42"
click at [488, 208] on input "text" at bounding box center [500, 209] width 60 height 20
select select "8"
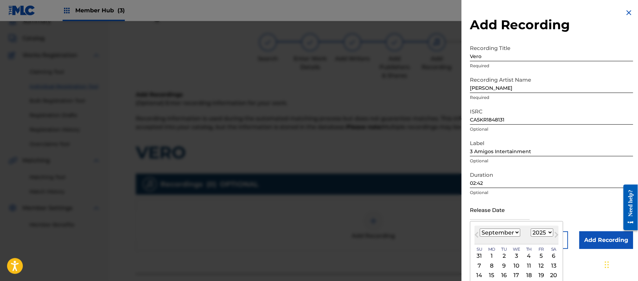
click at [544, 230] on select "1899 1900 1901 1902 1903 1904 1905 1906 1907 1908 1909 1910 1911 1912 1913 1914…" at bounding box center [542, 232] width 23 height 8
select select "2019"
click at [532, 228] on select "1899 1900 1901 1902 1903 1904 1905 1906 1907 1908 1909 1910 1911 1912 1913 1914…" at bounding box center [542, 232] width 23 height 8
click at [505, 231] on select "January February March April May June July August September October November De…" at bounding box center [500, 232] width 40 height 8
select select "0"
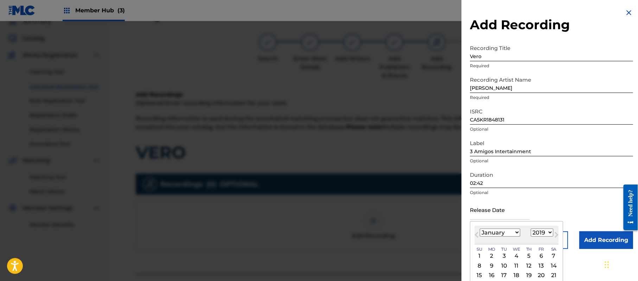
click at [480, 228] on select "January February March April May June July August September October November De…" at bounding box center [500, 232] width 40 height 8
click at [494, 266] on div "7" at bounding box center [491, 265] width 8 height 8
type input "[DATE]"
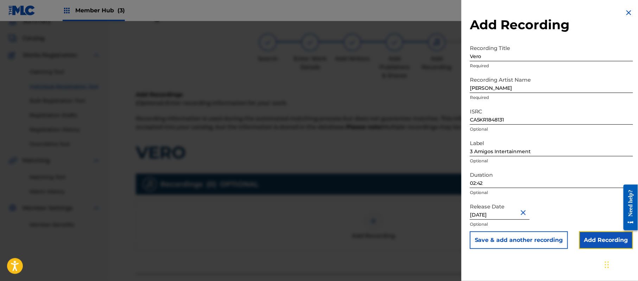
click at [606, 242] on input "Add Recording" at bounding box center [606, 240] width 54 height 18
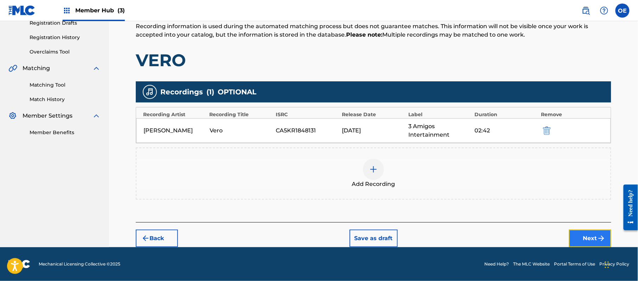
click at [581, 243] on button "Next" at bounding box center [590, 238] width 42 height 18
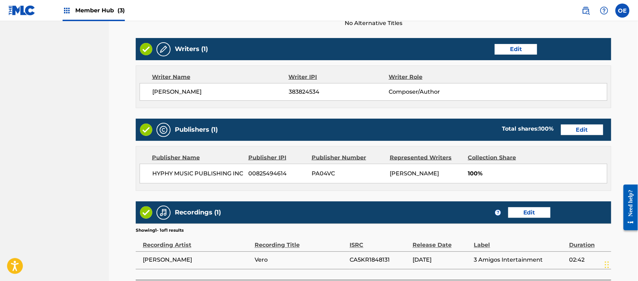
scroll to position [314, 0]
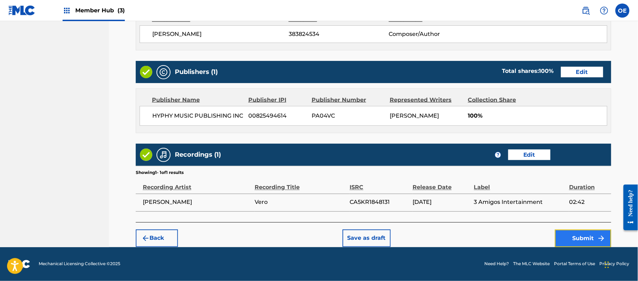
click at [573, 234] on button "Submit" at bounding box center [583, 238] width 56 height 18
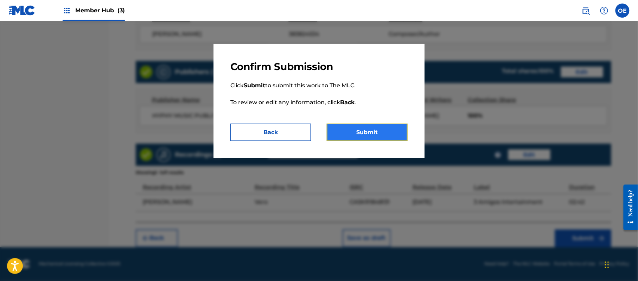
click at [354, 124] on button "Submit" at bounding box center [367, 132] width 81 height 18
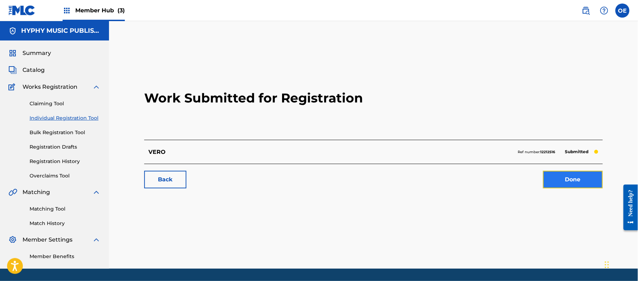
click at [575, 180] on link "Done" at bounding box center [573, 180] width 60 height 18
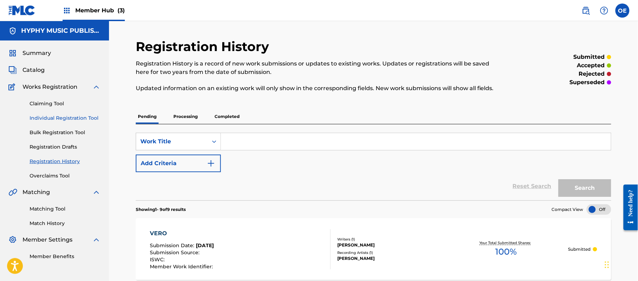
click at [54, 116] on link "Individual Registration Tool" at bounding box center [65, 117] width 71 height 7
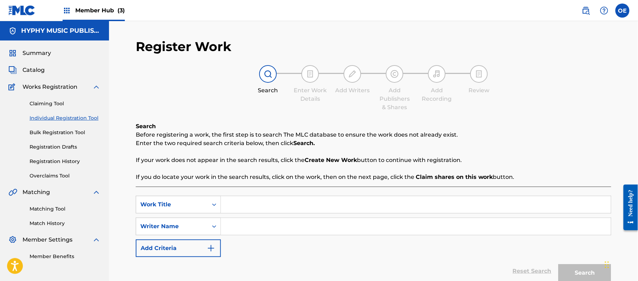
paste input "VETE Y DEJAME"
type input "VETE Y DEJAME"
paste input "[PERSON_NAME]"
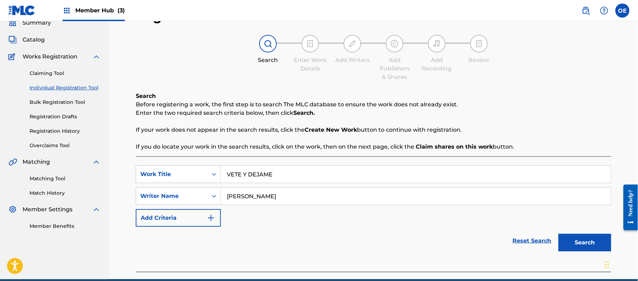
scroll to position [62, 0]
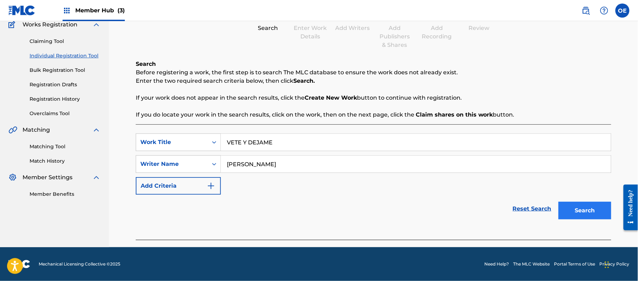
type input "[PERSON_NAME]"
drag, startPoint x: 596, startPoint y: 215, endPoint x: 544, endPoint y: 207, distance: 52.6
click at [595, 215] on button "Search" at bounding box center [584, 211] width 53 height 18
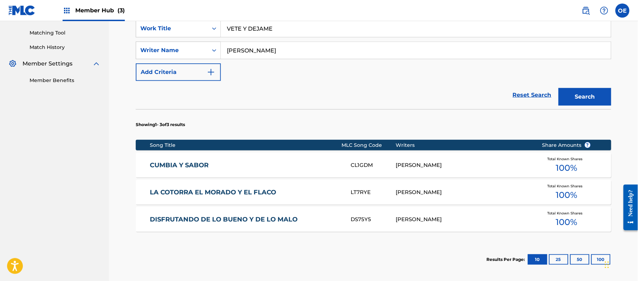
scroll to position [247, 0]
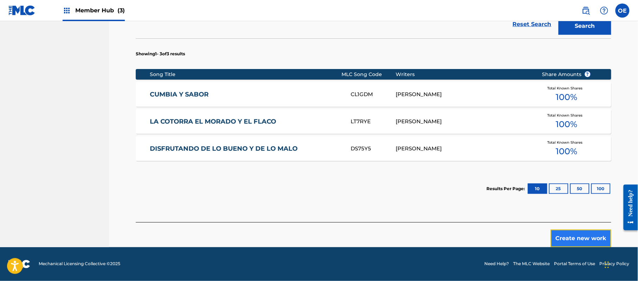
click at [570, 245] on button "Create new work" at bounding box center [581, 238] width 60 height 18
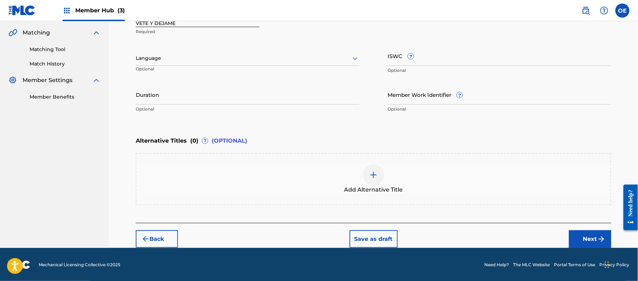
click at [171, 57] on div at bounding box center [248, 58] width 224 height 9
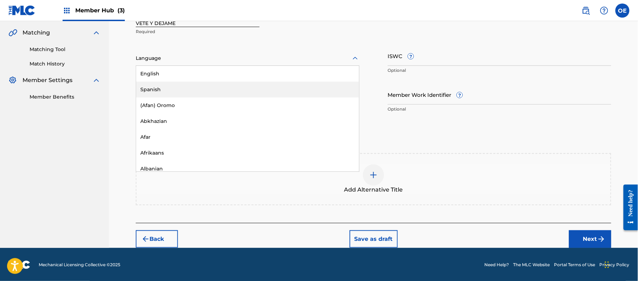
click at [167, 89] on div "Spanish" at bounding box center [247, 90] width 223 height 16
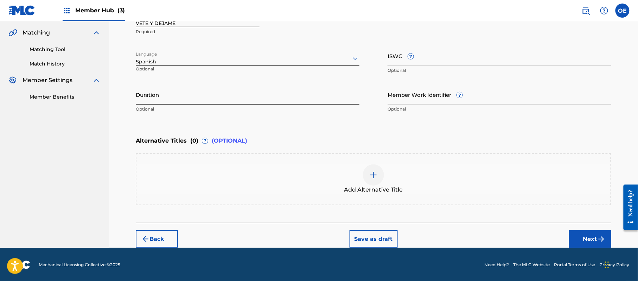
click at [292, 91] on input "Duration" at bounding box center [248, 94] width 224 height 20
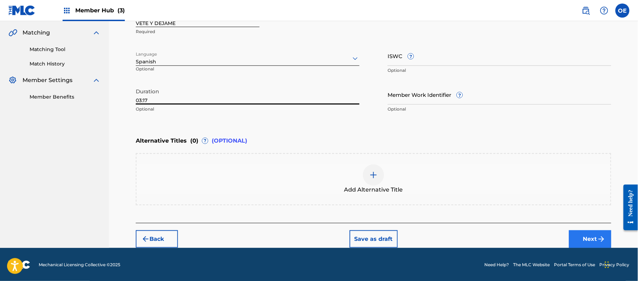
type input "03:17"
click at [583, 234] on button "Next" at bounding box center [590, 239] width 42 height 18
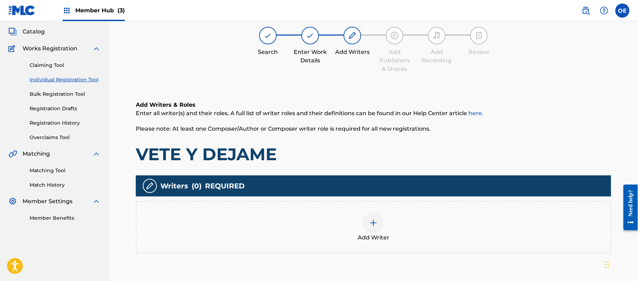
scroll to position [32, 0]
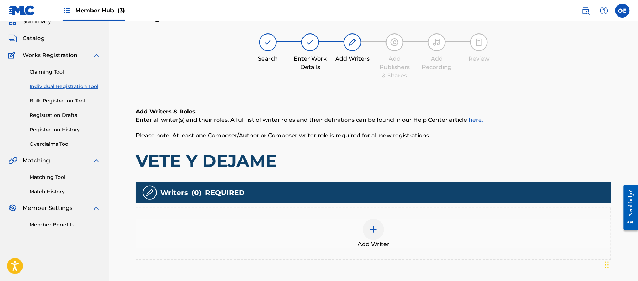
click at [356, 226] on div "Add Writer" at bounding box center [373, 234] width 474 height 30
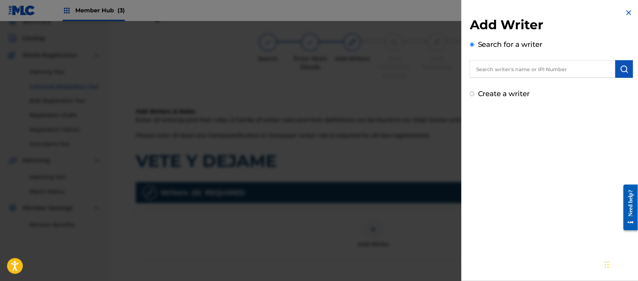
click at [504, 92] on label "Create a writer" at bounding box center [504, 93] width 52 height 8
radio input "true"
click at [474, 92] on input "Create a writer" at bounding box center [472, 93] width 5 height 5
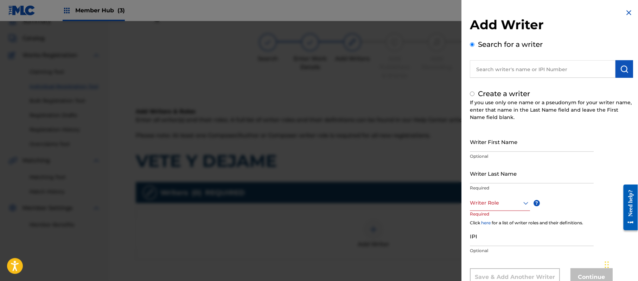
radio input "false"
radio input "true"
paste input "[PERSON_NAME]"
type input "[PERSON_NAME]"
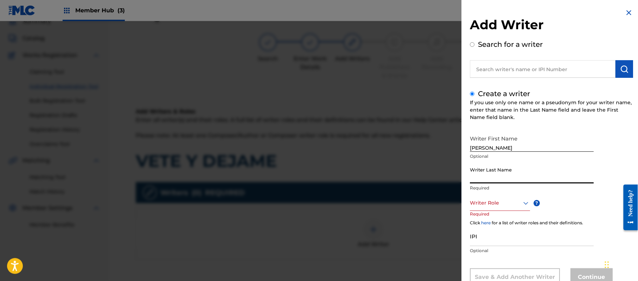
paste input "[PERSON_NAME]"
type input "[PERSON_NAME]"
drag, startPoint x: 512, startPoint y: 146, endPoint x: 487, endPoint y: 148, distance: 25.0
click at [487, 148] on input "[PERSON_NAME]" at bounding box center [532, 142] width 124 height 20
type input "[PERSON_NAME]"
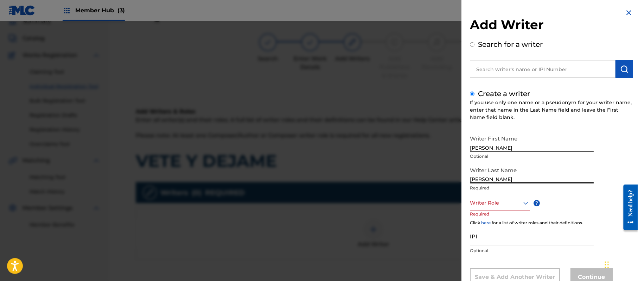
drag, startPoint x: 489, startPoint y: 180, endPoint x: 413, endPoint y: 176, distance: 76.4
click at [443, 182] on div "Add Writer Search for a writer Create a writer If you use only one name or a ps…" at bounding box center [319, 151] width 638 height 260
type input "PAZ"
click at [501, 200] on div "Writer Role" at bounding box center [500, 203] width 60 height 16
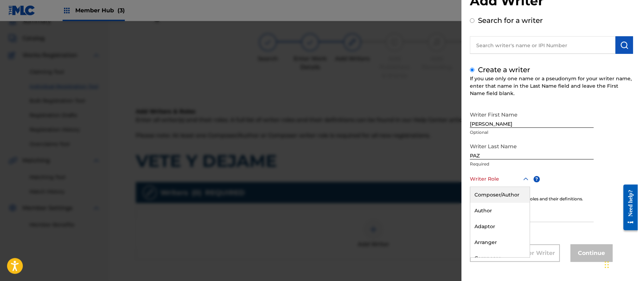
click at [501, 197] on div "Composer/Author" at bounding box center [499, 195] width 59 height 16
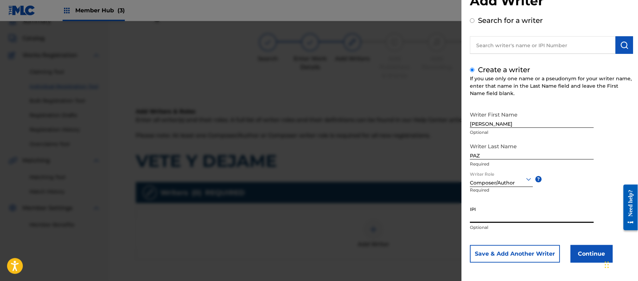
paste input "383824534"
type input "383824534"
click at [577, 250] on button "Continue" at bounding box center [591, 254] width 42 height 18
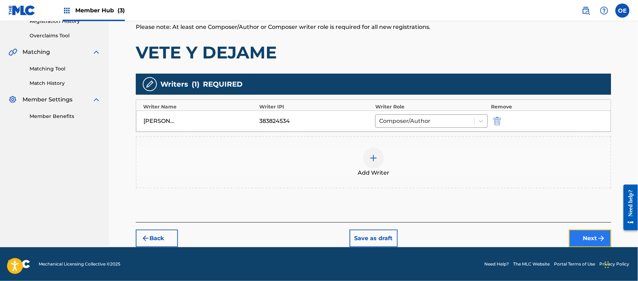
click at [589, 236] on button "Next" at bounding box center [590, 238] width 42 height 18
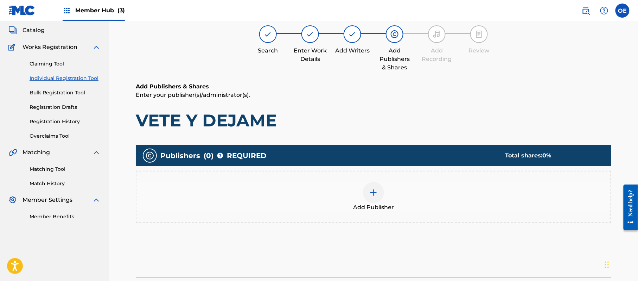
scroll to position [32, 0]
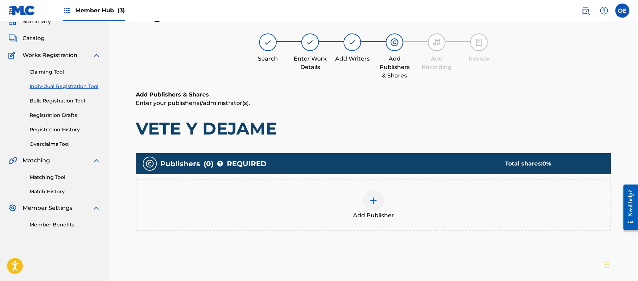
click at [353, 200] on div "Add Publisher" at bounding box center [373, 205] width 474 height 30
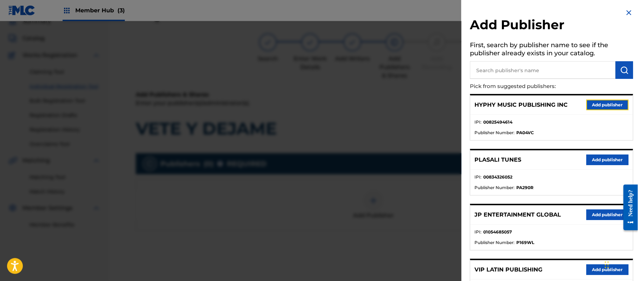
drag, startPoint x: 602, startPoint y: 108, endPoint x: 594, endPoint y: 110, distance: 8.0
click at [601, 110] on div "HYPHY MUSIC PUBLISHING INC Add publisher" at bounding box center [551, 104] width 162 height 19
click at [599, 108] on button "Add publisher" at bounding box center [607, 105] width 42 height 11
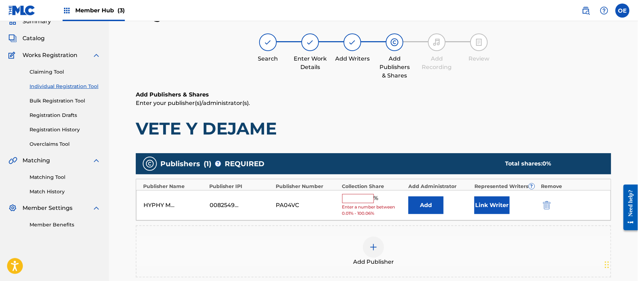
click at [357, 196] on input "text" at bounding box center [358, 198] width 32 height 9
type input "100"
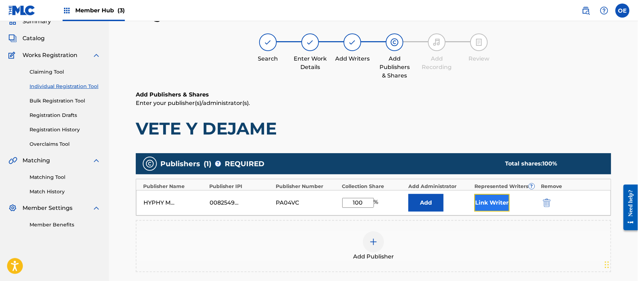
click at [491, 209] on button "Link Writer" at bounding box center [491, 203] width 35 height 18
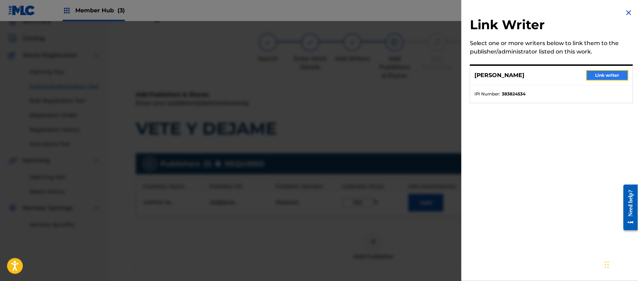
click at [593, 75] on button "Link writer" at bounding box center [607, 75] width 42 height 11
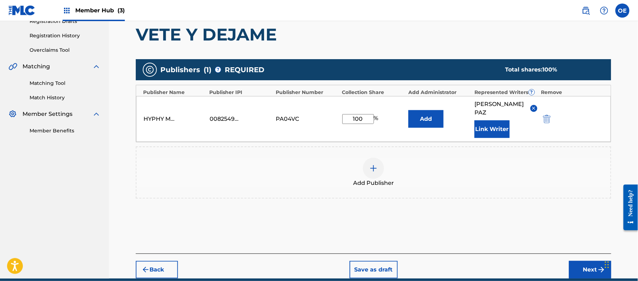
scroll to position [148, 0]
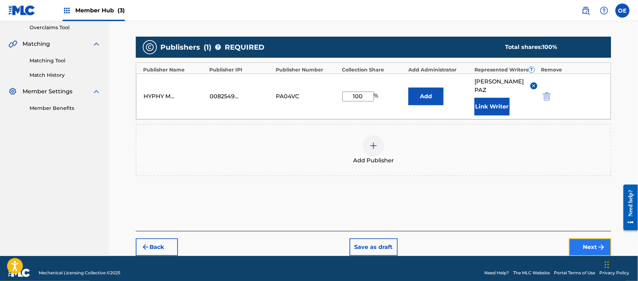
click at [580, 238] on button "Next" at bounding box center [590, 247] width 42 height 18
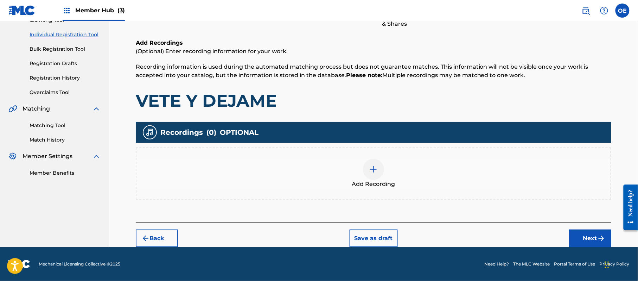
scroll to position [32, 0]
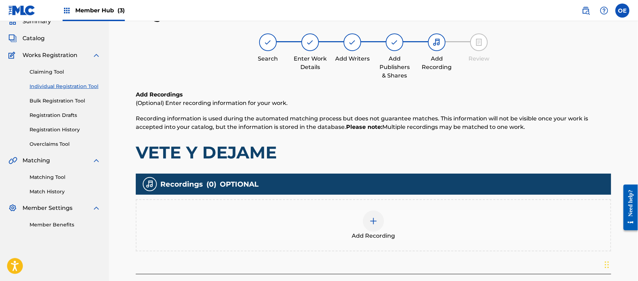
click at [379, 211] on div at bounding box center [373, 220] width 21 height 21
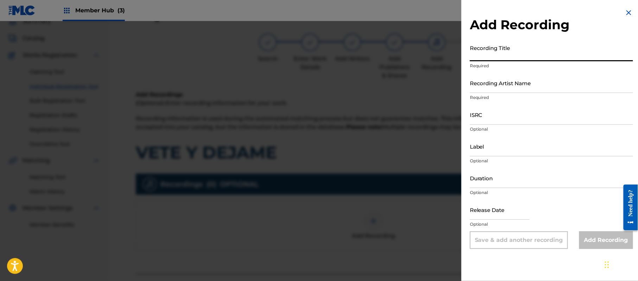
paste input "Bete Y Dejame"
type input "Bete Y Dejame"
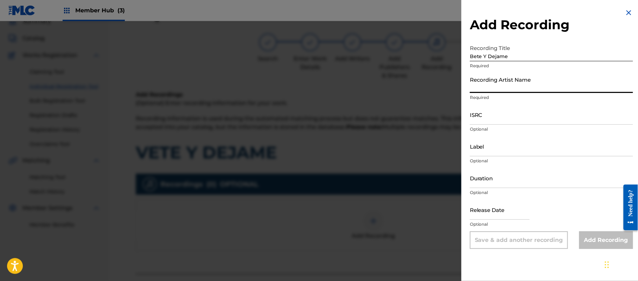
paste input "[PERSON_NAME]"
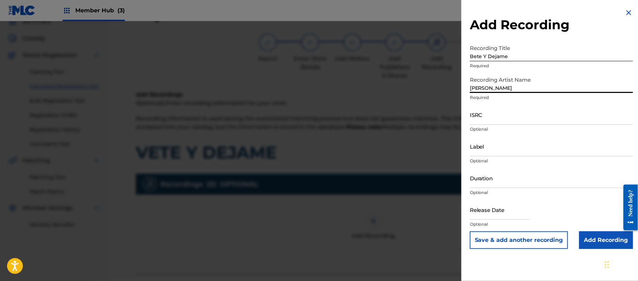
type input "[PERSON_NAME]"
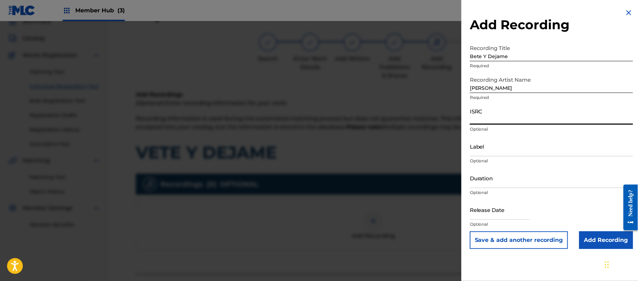
paste input "CA5KR1562254"
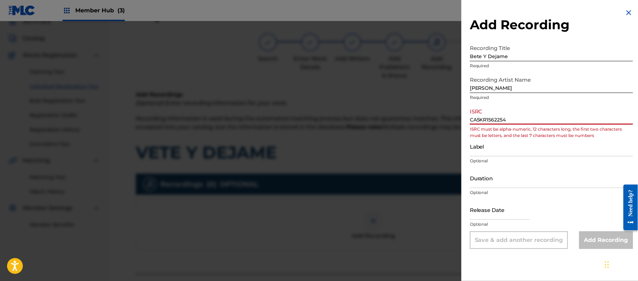
drag, startPoint x: 481, startPoint y: 119, endPoint x: 466, endPoint y: 119, distance: 15.8
click at [466, 119] on div "Add Recording Recording Title Bete Y [PERSON_NAME] Required Recording Artist Na…" at bounding box center [551, 128] width 180 height 257
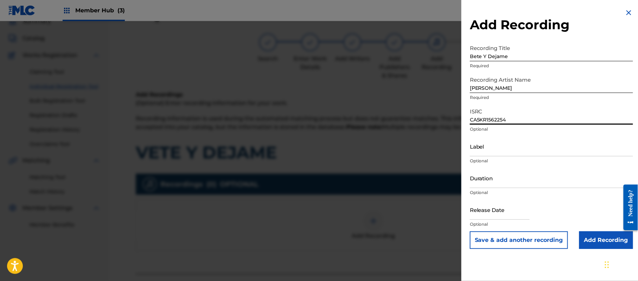
type input "CA5KR1562254"
paste input "3 Amigos Intertainment"
type input "3 Amigos Intertainment"
click at [492, 178] on input "Duration" at bounding box center [551, 178] width 163 height 20
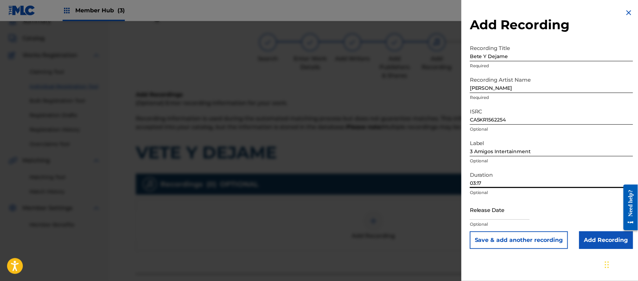
type input "03:17"
click at [494, 209] on input "text" at bounding box center [500, 209] width 60 height 20
select select "8"
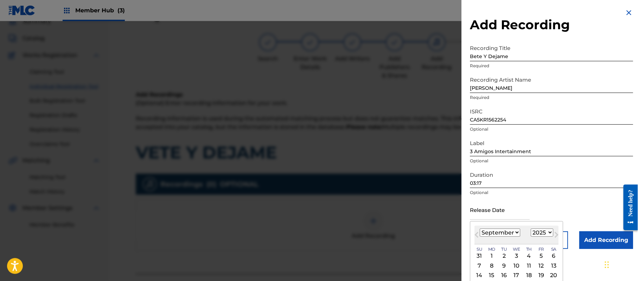
drag, startPoint x: 550, startPoint y: 232, endPoint x: 549, endPoint y: 229, distance: 3.9
click at [550, 230] on select "1899 1900 1901 1902 1903 1904 1905 1906 1907 1908 1909 1910 1911 1912 1913 1914…" at bounding box center [542, 232] width 23 height 8
select select "2017"
click at [532, 228] on select "1899 1900 1901 1902 1903 1904 1905 1906 1907 1908 1909 1910 1911 1912 1913 1914…" at bounding box center [542, 232] width 23 height 8
click at [507, 231] on select "January February March April May June July August September October November De…" at bounding box center [500, 232] width 40 height 8
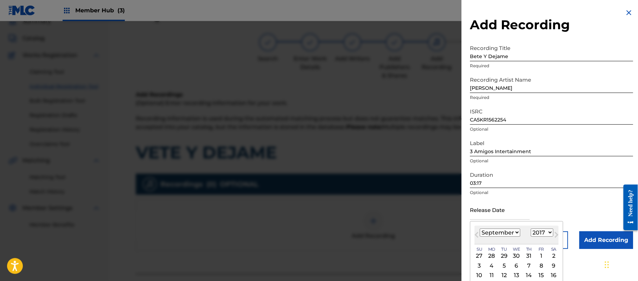
select select "6"
click at [480, 228] on select "January February March April May June July August September October November De…" at bounding box center [500, 232] width 40 height 8
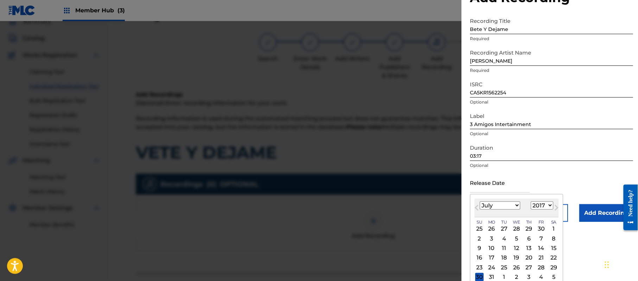
scroll to position [42, 0]
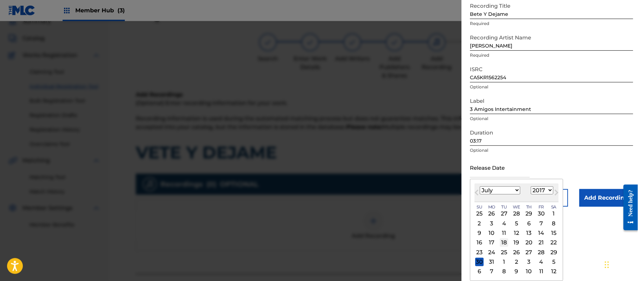
click at [505, 241] on div "18" at bounding box center [504, 242] width 8 height 8
type input "[DATE]"
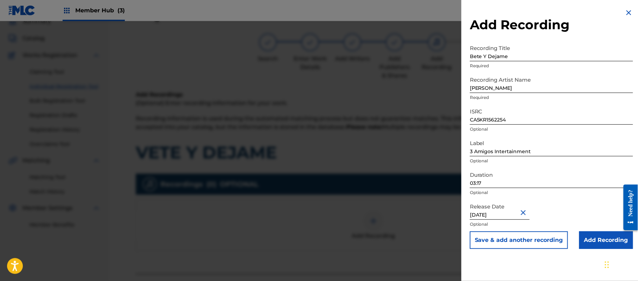
scroll to position [0, 0]
click at [600, 240] on input "Add Recording" at bounding box center [606, 240] width 54 height 18
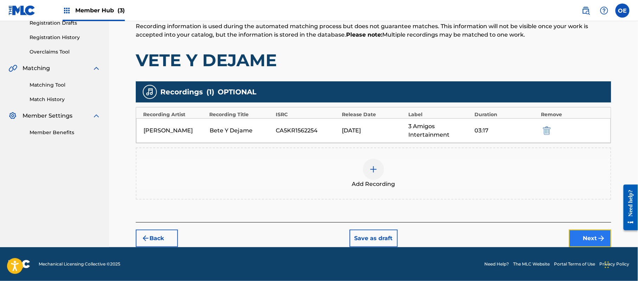
click at [579, 230] on button "Next" at bounding box center [590, 238] width 42 height 18
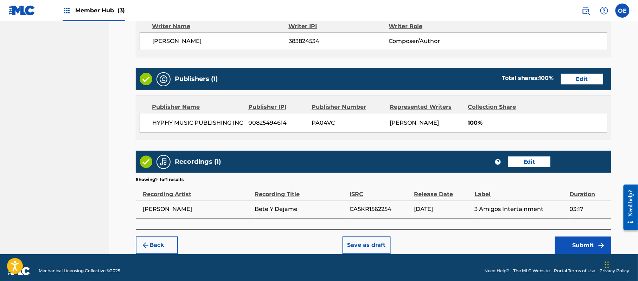
scroll to position [314, 0]
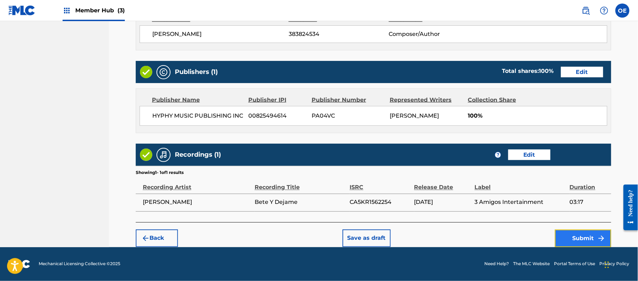
click at [585, 234] on button "Submit" at bounding box center [583, 238] width 56 height 18
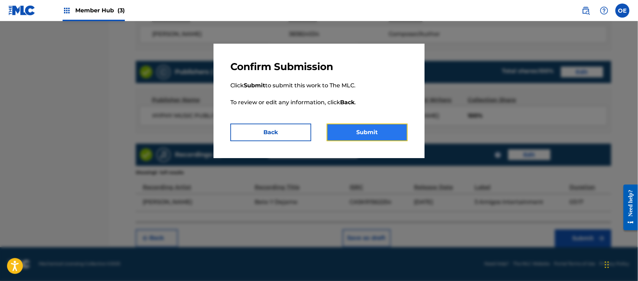
click at [376, 130] on button "Submit" at bounding box center [367, 132] width 81 height 18
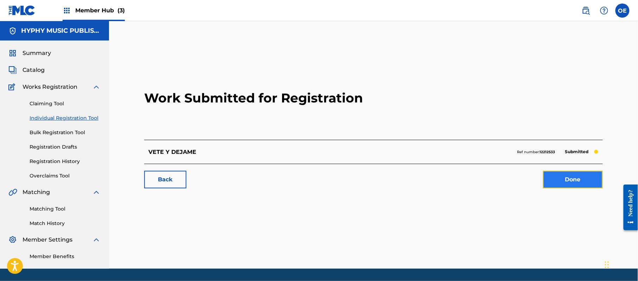
click at [552, 184] on link "Done" at bounding box center [573, 180] width 60 height 18
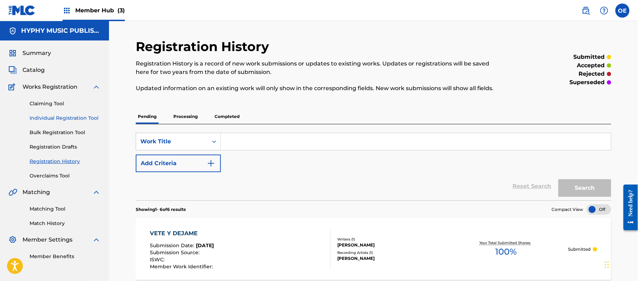
click at [81, 118] on link "Individual Registration Tool" at bounding box center [65, 117] width 71 height 7
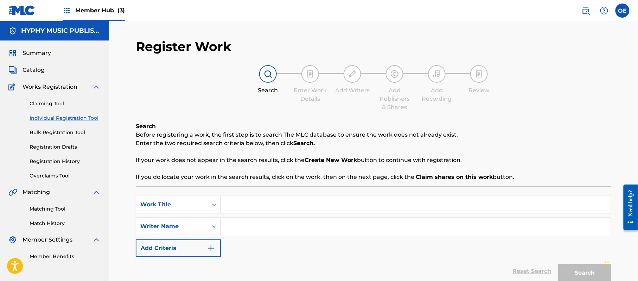
paste input "VOY CON MI NEGRA"
type input "VOY CON MI NEGRA"
paste input "[PERSON_NAME]"
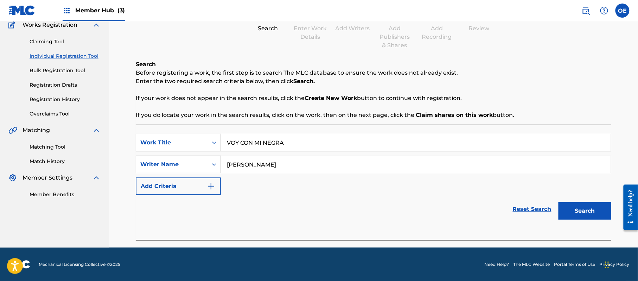
scroll to position [62, 0]
type input "[PERSON_NAME]"
click at [567, 205] on button "Search" at bounding box center [584, 211] width 53 height 18
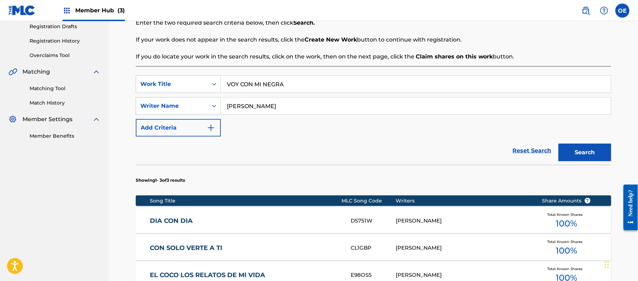
scroll to position [247, 0]
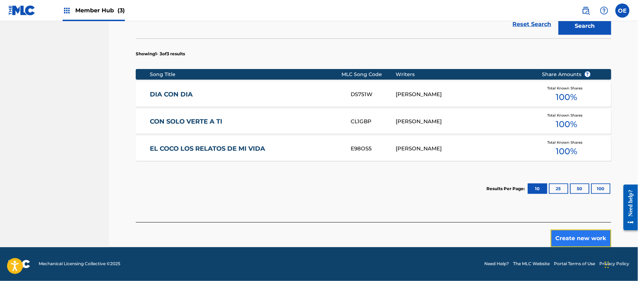
click at [566, 232] on button "Create new work" at bounding box center [581, 238] width 60 height 18
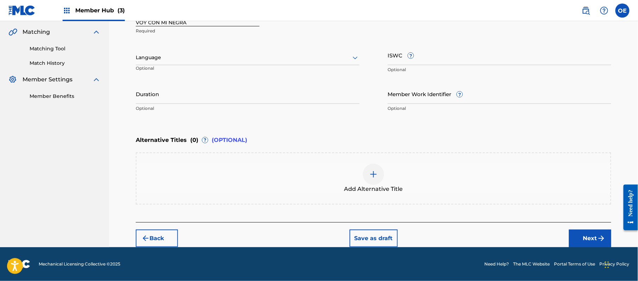
scroll to position [159, 0]
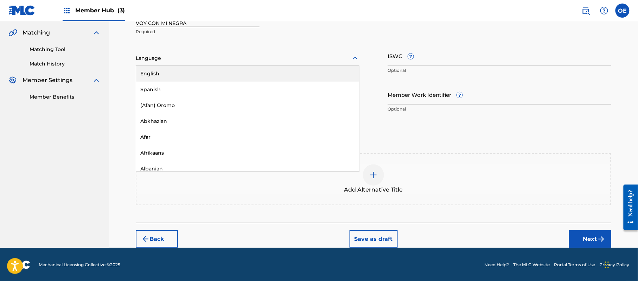
click at [186, 65] on div "Language" at bounding box center [248, 58] width 224 height 15
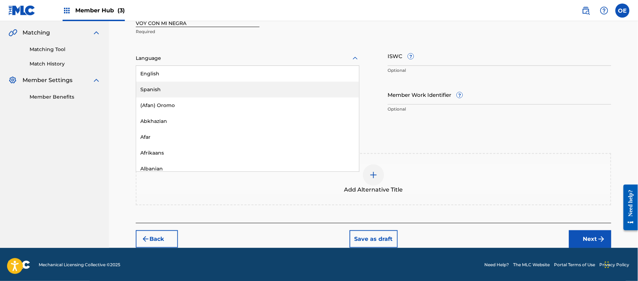
click at [174, 92] on div "Spanish" at bounding box center [247, 90] width 223 height 16
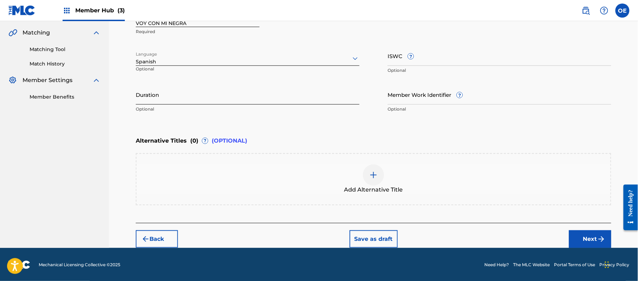
click at [203, 87] on input "Duration" at bounding box center [248, 94] width 224 height 20
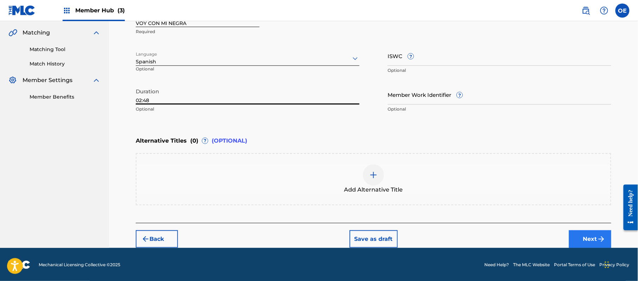
type input "02:48"
click at [590, 240] on button "Next" at bounding box center [590, 239] width 42 height 18
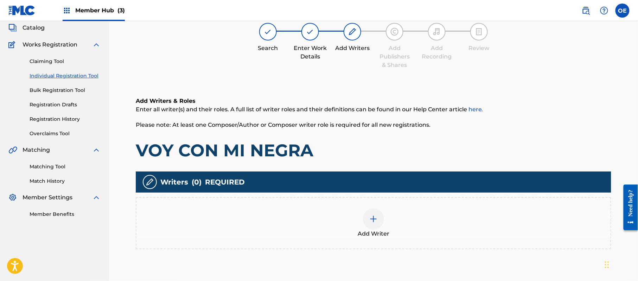
scroll to position [32, 0]
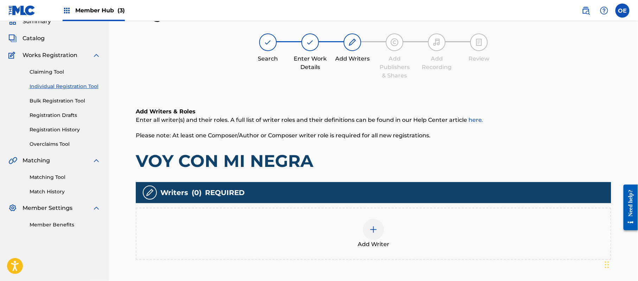
click at [360, 225] on div "Add Writer" at bounding box center [373, 234] width 474 height 30
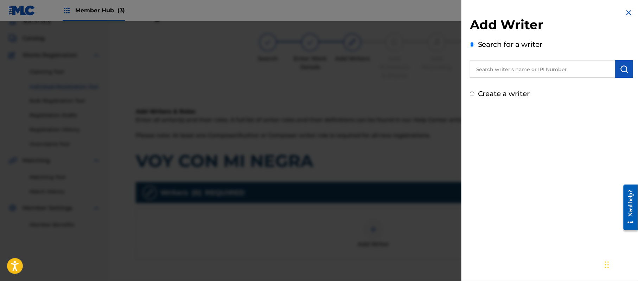
click at [498, 88] on div "Add Writer Search for a writer Create a writer" at bounding box center [551, 58] width 163 height 82
click at [522, 92] on label "Create a writer" at bounding box center [504, 93] width 52 height 8
radio input "true"
click at [474, 92] on input "Create a writer" at bounding box center [472, 93] width 5 height 5
radio input "false"
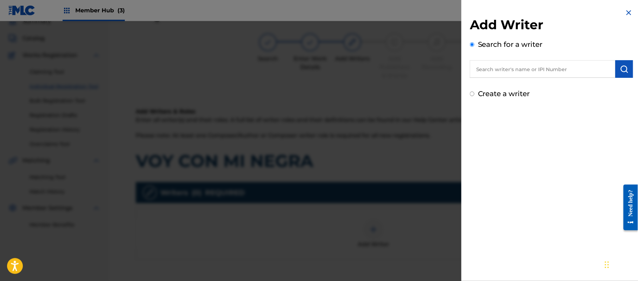
radio input "true"
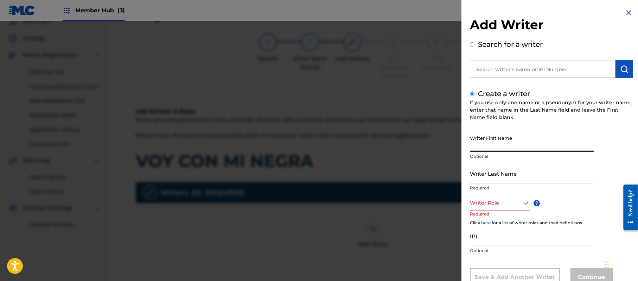
paste input "[PERSON_NAME]"
type input "[PERSON_NAME]"
paste input "[PERSON_NAME]"
type input "[PERSON_NAME]"
drag, startPoint x: 507, startPoint y: 141, endPoint x: 486, endPoint y: 154, distance: 24.3
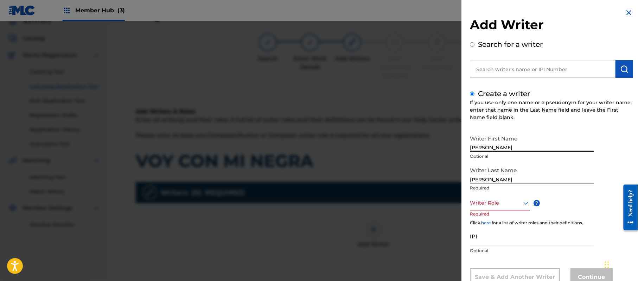
click at [486, 154] on div "Writer First Name [PERSON_NAME] Optional" at bounding box center [532, 148] width 124 height 32
type input "[PERSON_NAME]"
drag, startPoint x: 488, startPoint y: 177, endPoint x: 441, endPoint y: 178, distance: 47.8
click at [455, 181] on div "Add Writer Search for a writer Create a writer If you use only one name or a ps…" at bounding box center [319, 151] width 638 height 260
type input "PAZ"
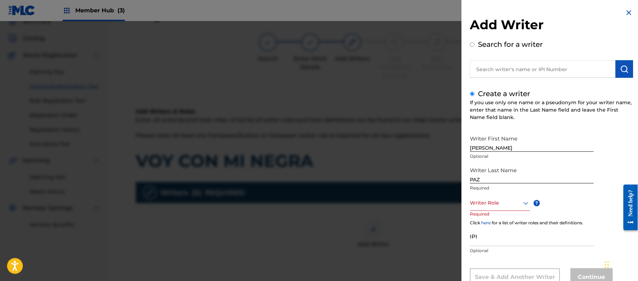
click at [487, 193] on div "Writer Last Name [PERSON_NAME] Required" at bounding box center [532, 179] width 124 height 32
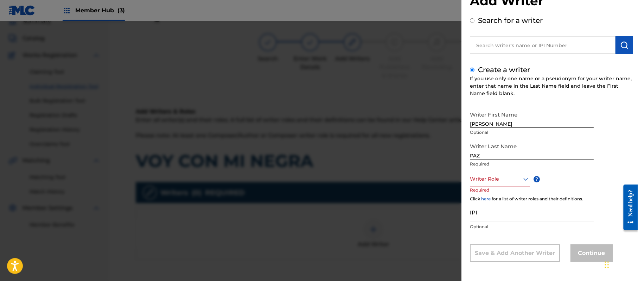
click at [488, 187] on div "Writer Role" at bounding box center [500, 179] width 60 height 16
click at [488, 196] on div "Composer/Author" at bounding box center [499, 195] width 59 height 16
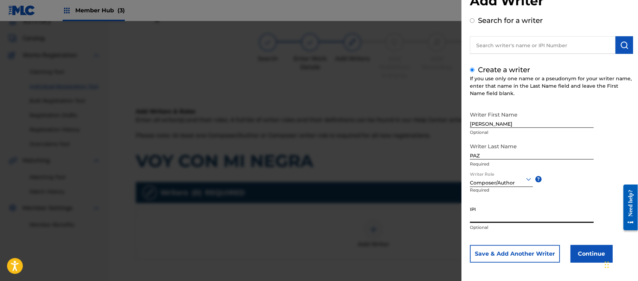
paste input "383824534"
type input "383824534"
click at [579, 248] on button "Continue" at bounding box center [591, 254] width 42 height 18
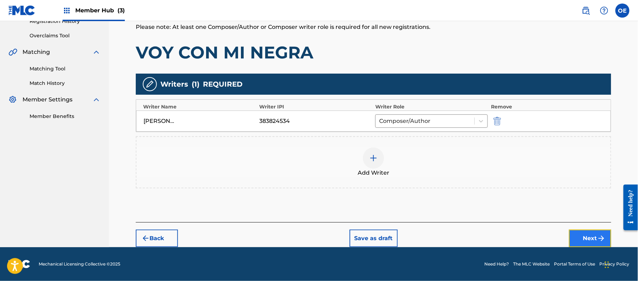
click at [586, 231] on button "Next" at bounding box center [590, 238] width 42 height 18
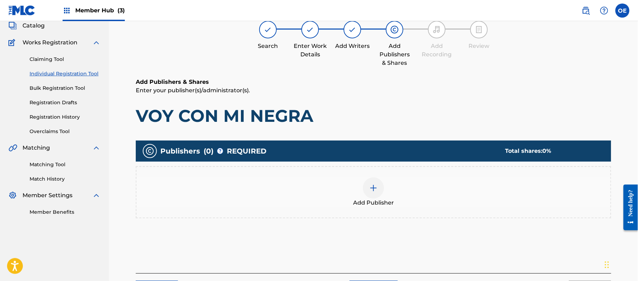
scroll to position [32, 0]
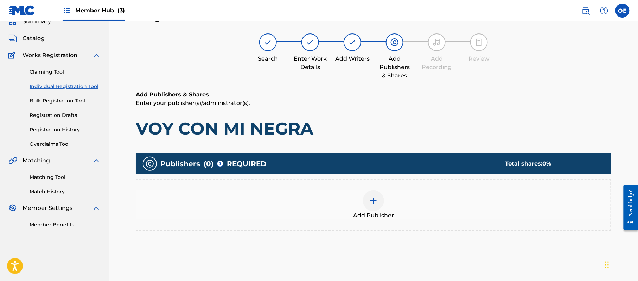
click at [406, 190] on div "Add Publisher" at bounding box center [373, 205] width 474 height 30
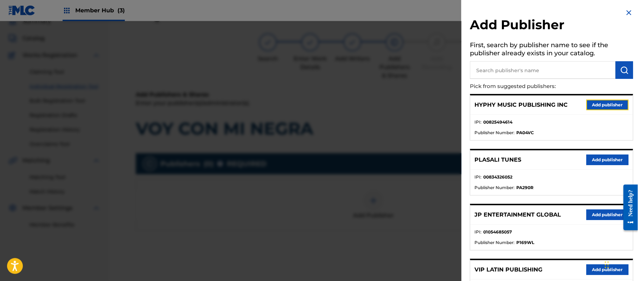
click at [607, 100] on button "Add publisher" at bounding box center [607, 105] width 42 height 11
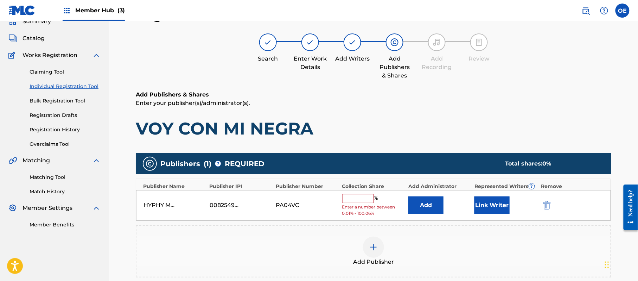
click at [361, 196] on input "text" at bounding box center [358, 198] width 32 height 9
type input "100"
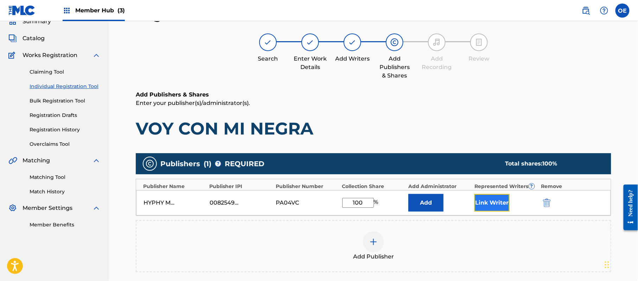
click at [494, 210] on button "Link Writer" at bounding box center [491, 203] width 35 height 18
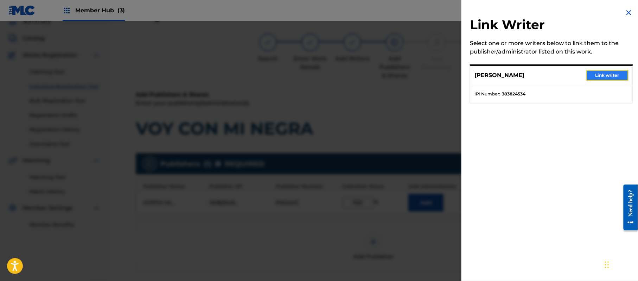
click at [598, 77] on button "Link writer" at bounding box center [607, 75] width 42 height 11
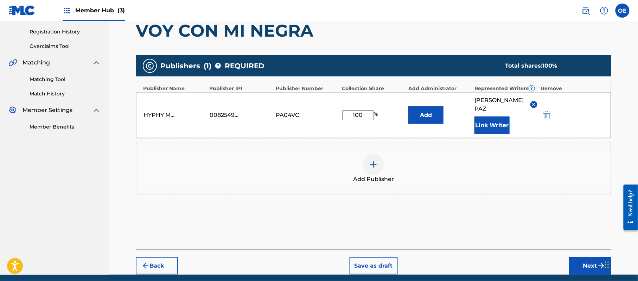
scroll to position [148, 0]
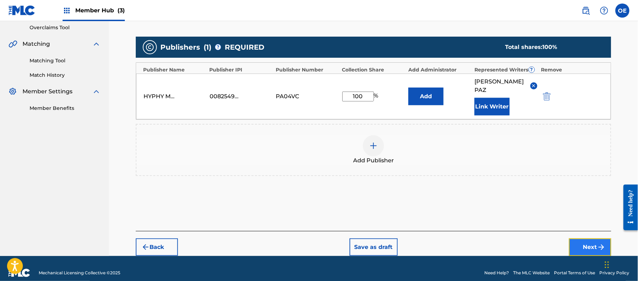
click at [595, 242] on button "Next" at bounding box center [590, 247] width 42 height 18
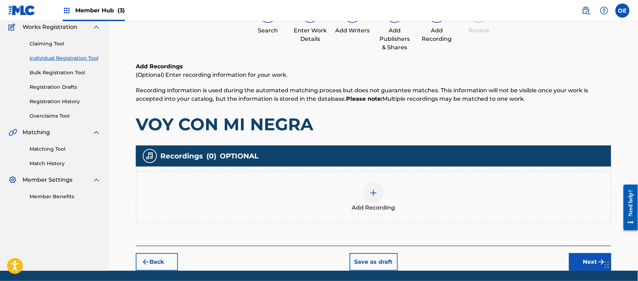
scroll to position [82, 0]
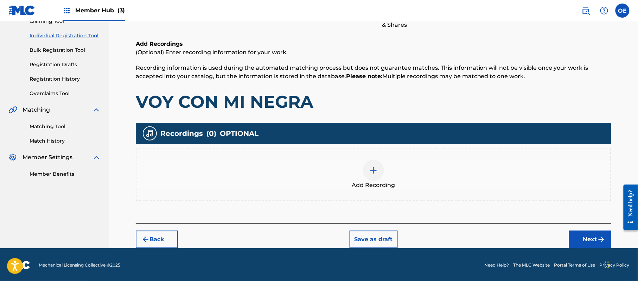
click at [407, 178] on div "Add Recording" at bounding box center [373, 175] width 474 height 30
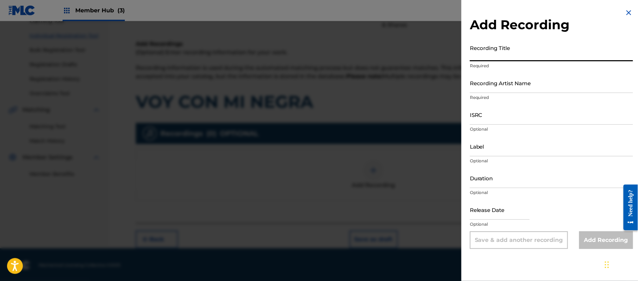
paste input "Voy Con Mi Negra"
type input "Voy Con Mi Negra"
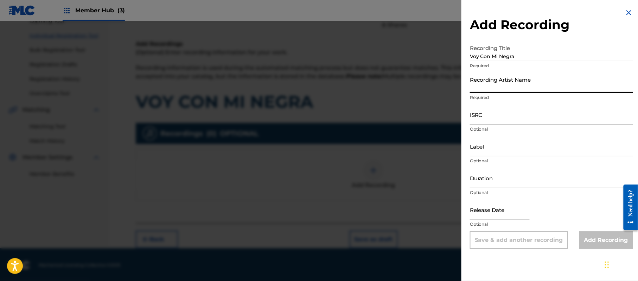
paste input "La Media [PERSON_NAME] Y [PERSON_NAME]"
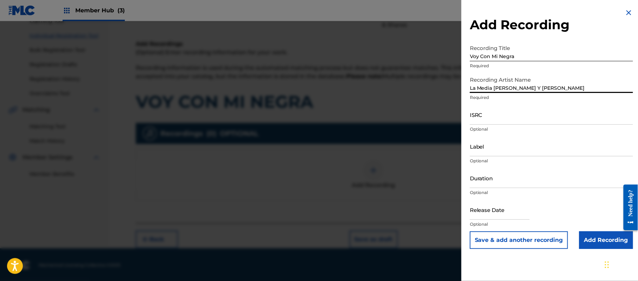
type input "La Media [PERSON_NAME] Y [PERSON_NAME]"
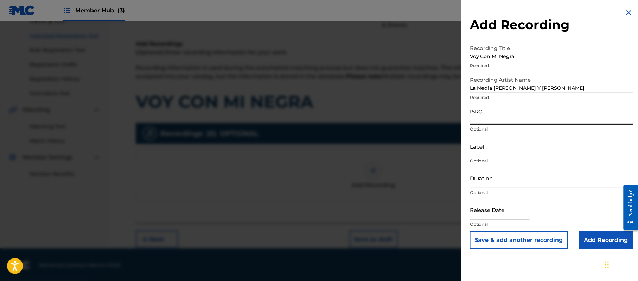
paste input "CA5KR1703650"
type input "CA5KR1703650"
paste input "3 Amigos Intertainment"
type input "3 Amigos Intertainment"
click at [545, 185] on input "Duration" at bounding box center [551, 178] width 163 height 20
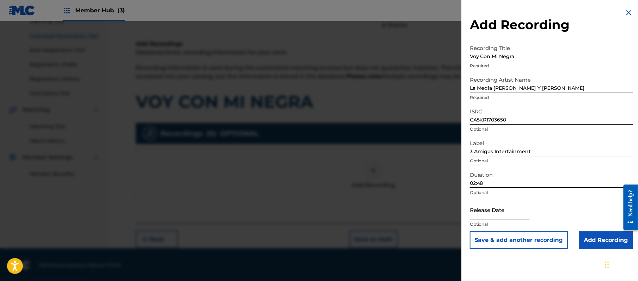
type input "02:48"
click at [493, 210] on input "text" at bounding box center [500, 209] width 60 height 20
select select "8"
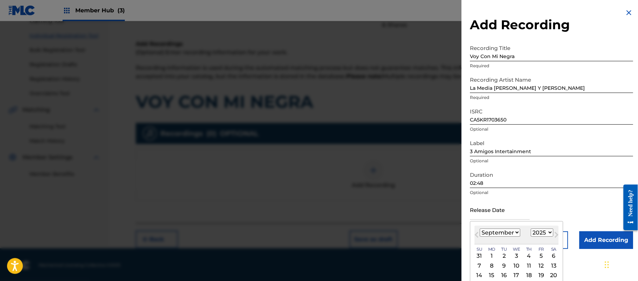
click at [543, 232] on select "1899 1900 1901 1902 1903 1904 1905 1906 1907 1908 1909 1910 1911 1912 1913 1914…" at bounding box center [542, 232] width 23 height 8
select select "2017"
click at [532, 228] on select "1899 1900 1901 1902 1903 1904 1905 1906 1907 1908 1909 1910 1911 1912 1913 1914…" at bounding box center [542, 232] width 23 height 8
click at [503, 231] on select "January February March April May June July August September October November De…" at bounding box center [500, 232] width 40 height 8
select select "11"
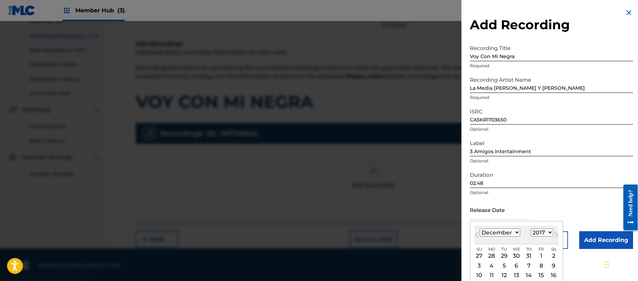
click at [480, 228] on select "January February March April May June July August September October November De…" at bounding box center [500, 232] width 40 height 8
click at [515, 263] on div "6" at bounding box center [516, 265] width 8 height 8
type input "[DATE]"
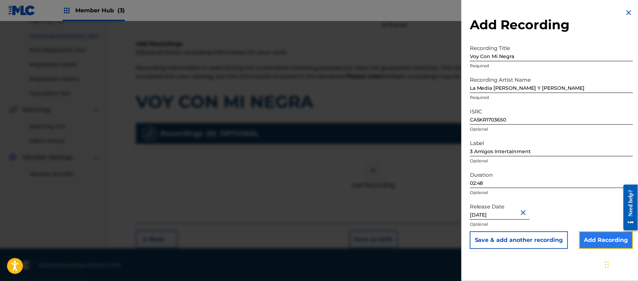
click at [594, 238] on input "Add Recording" at bounding box center [606, 240] width 54 height 18
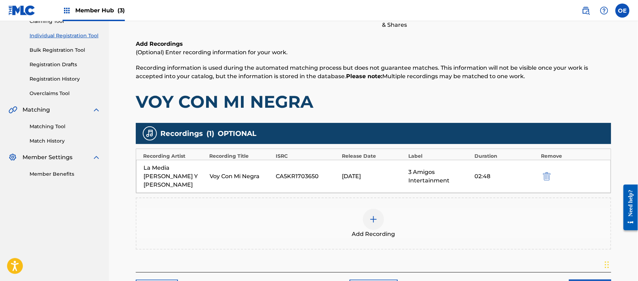
scroll to position [124, 0]
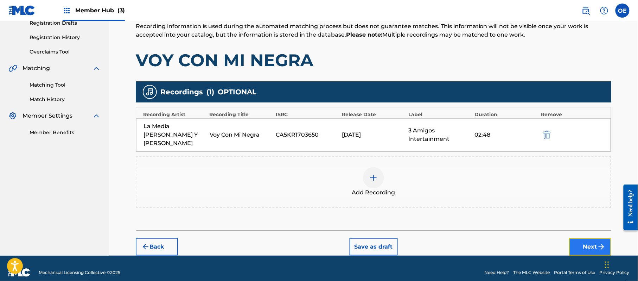
click at [579, 238] on button "Next" at bounding box center [590, 247] width 42 height 18
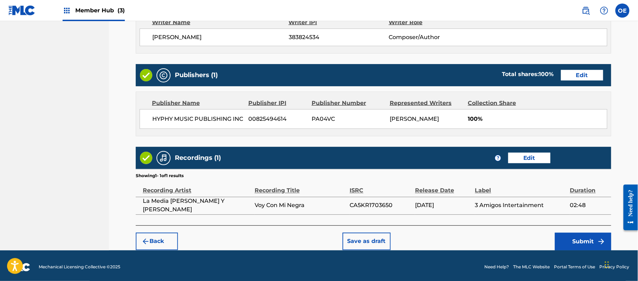
scroll to position [314, 0]
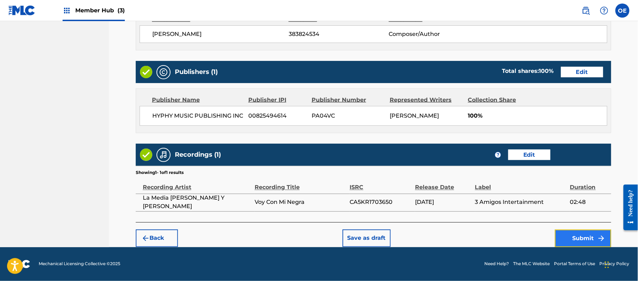
click at [572, 237] on button "Submit" at bounding box center [583, 238] width 56 height 18
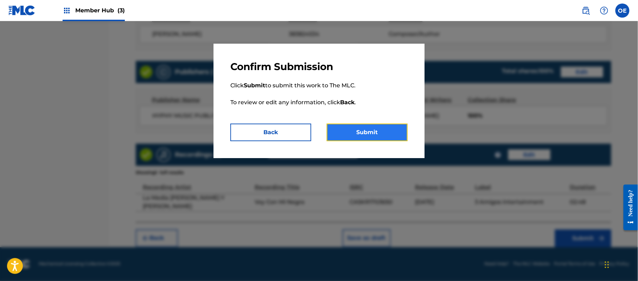
click at [362, 137] on button "Submit" at bounding box center [367, 132] width 81 height 18
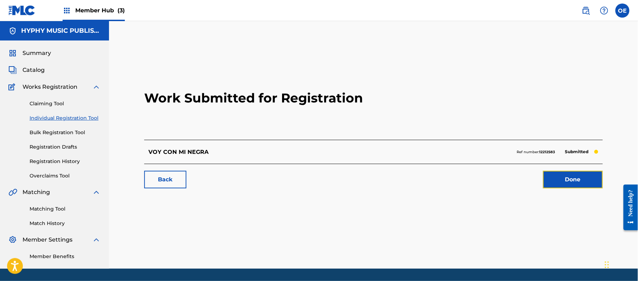
drag, startPoint x: 572, startPoint y: 180, endPoint x: 17, endPoint y: 190, distance: 555.0
click at [572, 181] on link "Done" at bounding box center [573, 180] width 60 height 18
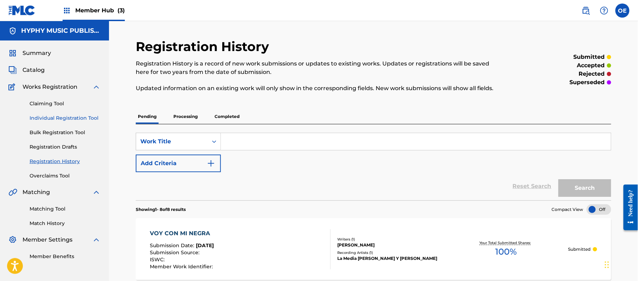
click at [94, 115] on link "Individual Registration Tool" at bounding box center [65, 117] width 71 height 7
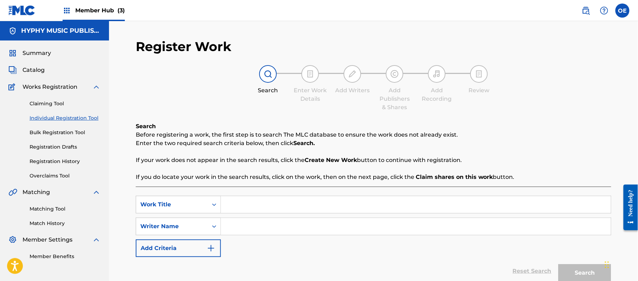
paste input "VUELVE"
type input "VUELVE"
paste input "[PERSON_NAME]"
type input "[PERSON_NAME]"
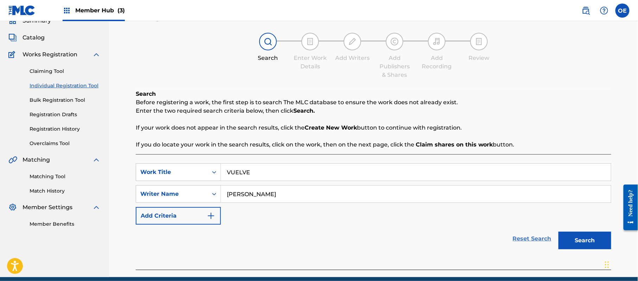
scroll to position [62, 0]
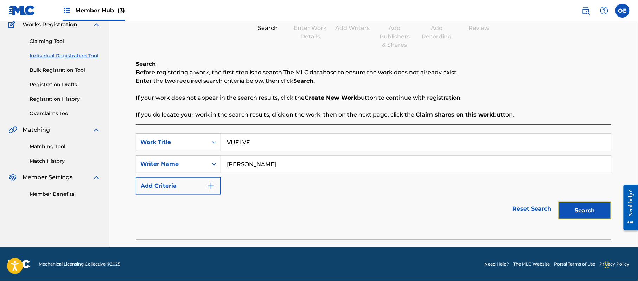
drag, startPoint x: 589, startPoint y: 207, endPoint x: 569, endPoint y: 203, distance: 20.3
click at [588, 207] on button "Search" at bounding box center [584, 211] width 53 height 18
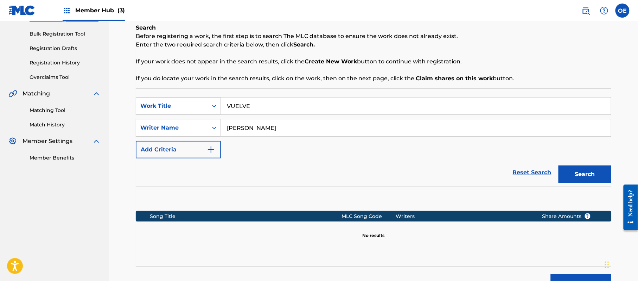
scroll to position [143, 0]
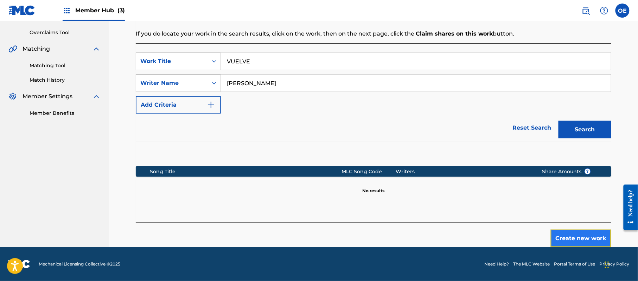
click at [568, 238] on button "Create new work" at bounding box center [581, 238] width 60 height 18
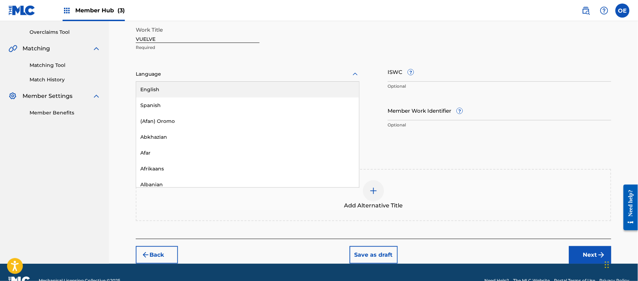
click at [172, 76] on div at bounding box center [248, 74] width 224 height 9
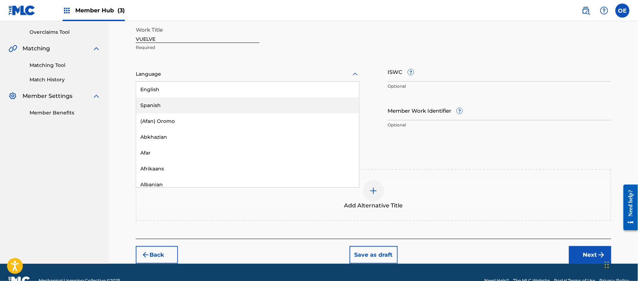
click at [172, 102] on div "Spanish" at bounding box center [247, 105] width 223 height 16
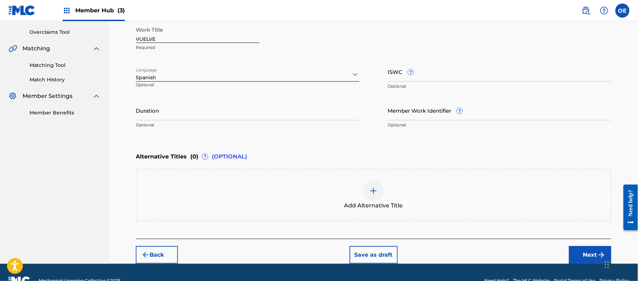
click at [171, 124] on p "Optional" at bounding box center [248, 125] width 224 height 6
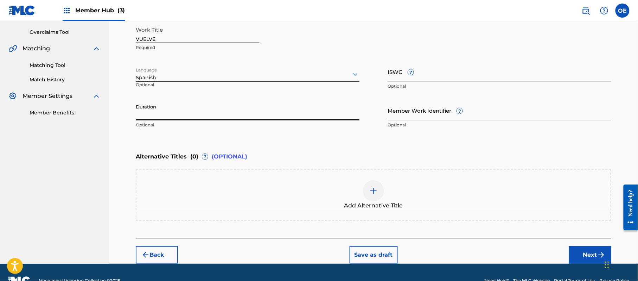
click at [171, 114] on input "Duration" at bounding box center [248, 110] width 224 height 20
type input "02:55"
click at [582, 256] on button "Next" at bounding box center [590, 255] width 42 height 18
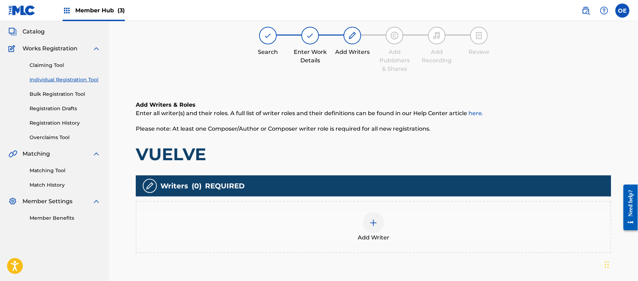
scroll to position [32, 0]
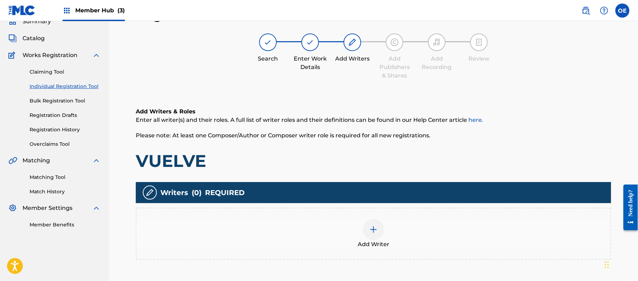
click at [389, 247] on span "Add Writer" at bounding box center [374, 244] width 32 height 8
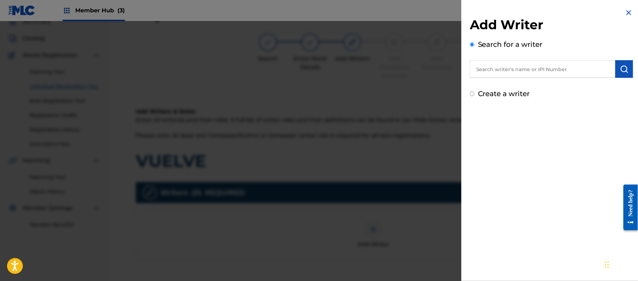
drag, startPoint x: 504, startPoint y: 91, endPoint x: 504, endPoint y: 94, distance: 3.5
click at [504, 91] on label "Create a writer" at bounding box center [504, 93] width 52 height 8
radio input "true"
click at [474, 91] on input "Create a writer" at bounding box center [472, 93] width 5 height 5
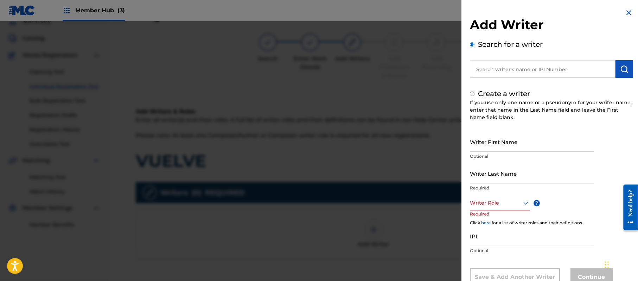
radio input "false"
radio input "true"
paste input "[PERSON_NAME]"
type input "[PERSON_NAME]"
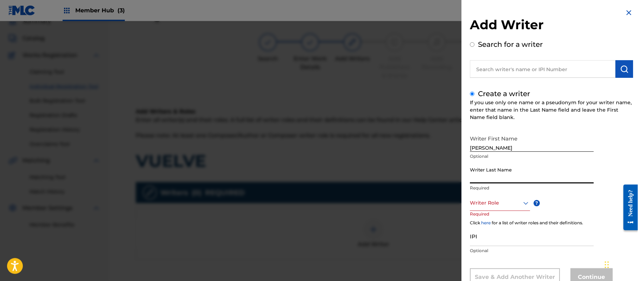
paste input "[PERSON_NAME]"
drag, startPoint x: 520, startPoint y: 146, endPoint x: 486, endPoint y: 153, distance: 35.0
click at [486, 153] on div "Writer First Name [PERSON_NAME] Optional" at bounding box center [532, 148] width 124 height 32
drag, startPoint x: 488, startPoint y: 179, endPoint x: 454, endPoint y: 176, distance: 34.6
click at [462, 177] on div "Add Writer Search for a writer Create a writer If you use only one name or a ps…" at bounding box center [551, 152] width 180 height 305
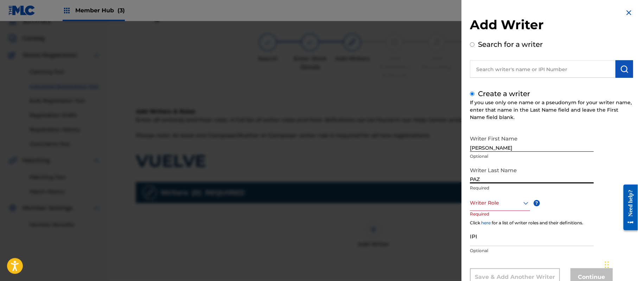
click at [493, 200] on div "Writer Role" at bounding box center [500, 203] width 60 height 16
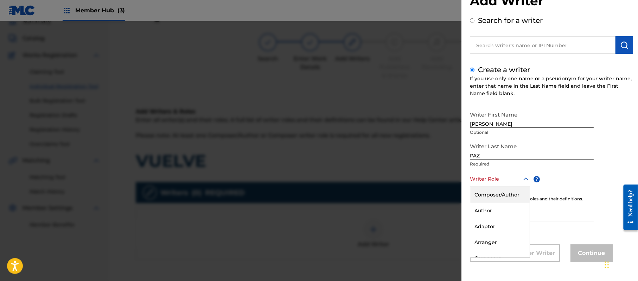
click at [493, 197] on div "Composer/Author" at bounding box center [499, 195] width 59 height 16
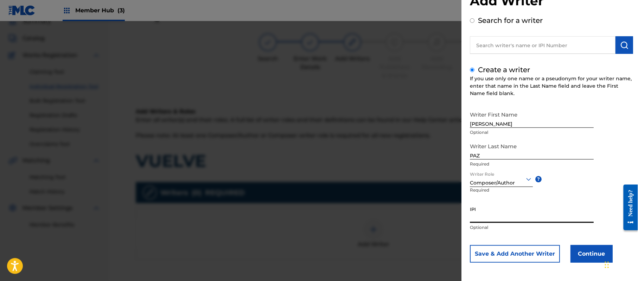
paste input "383824534"
click at [581, 251] on button "Continue" at bounding box center [591, 254] width 42 height 18
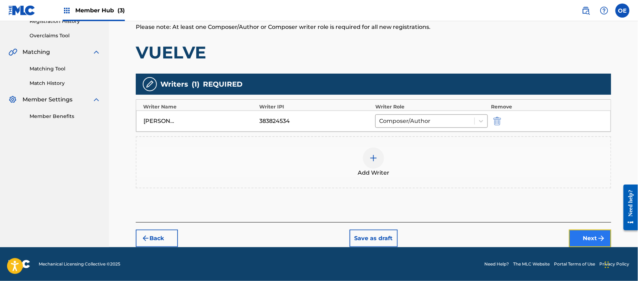
click at [605, 239] on img "submit" at bounding box center [601, 238] width 8 height 8
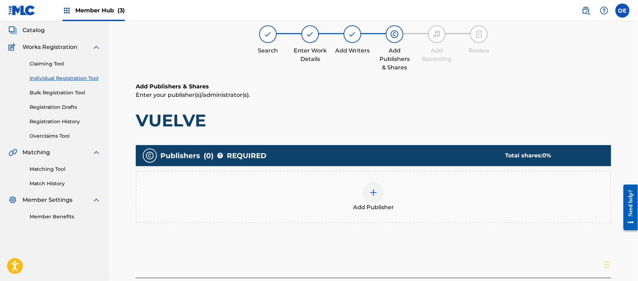
scroll to position [32, 0]
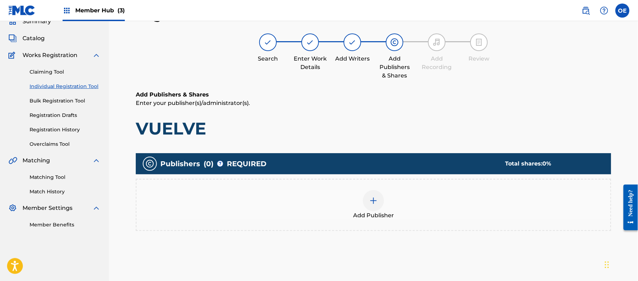
click at [400, 215] on div "Add Publisher" at bounding box center [373, 205] width 474 height 30
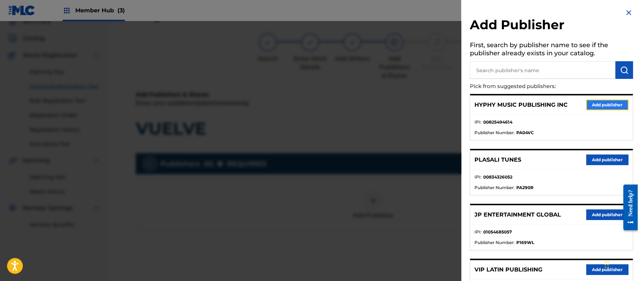
click at [611, 107] on button "Add publisher" at bounding box center [607, 105] width 42 height 11
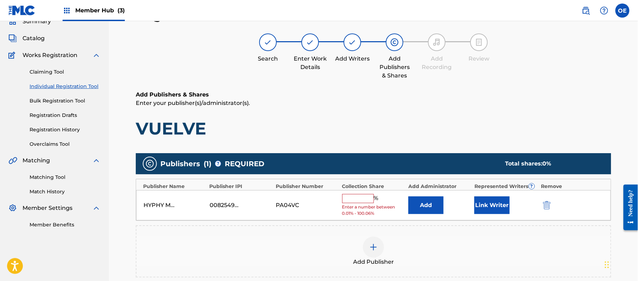
click at [359, 195] on input "text" at bounding box center [358, 198] width 32 height 9
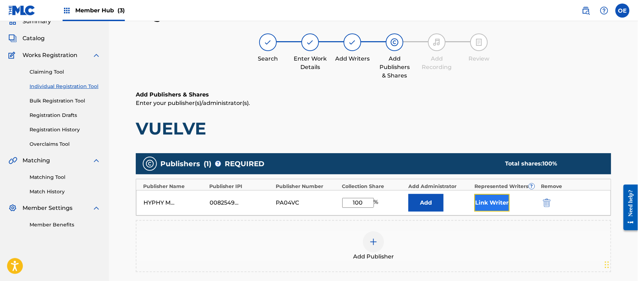
click at [485, 202] on button "Link Writer" at bounding box center [491, 203] width 35 height 18
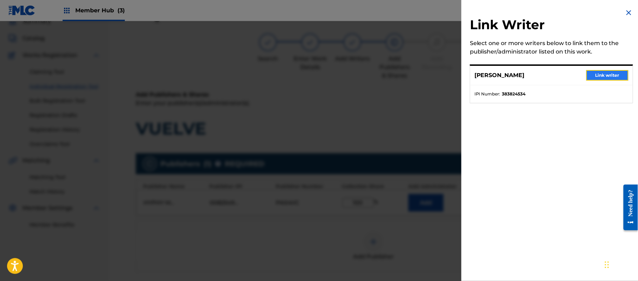
click at [602, 75] on button "Link writer" at bounding box center [607, 75] width 42 height 11
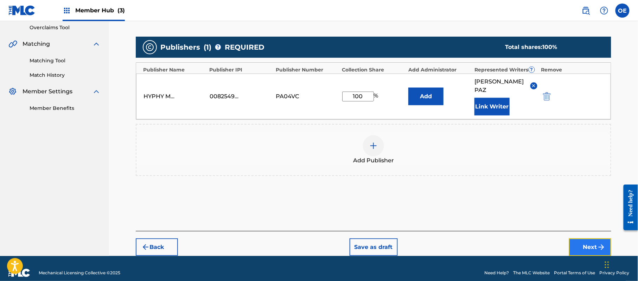
click at [581, 239] on button "Next" at bounding box center [590, 247] width 42 height 18
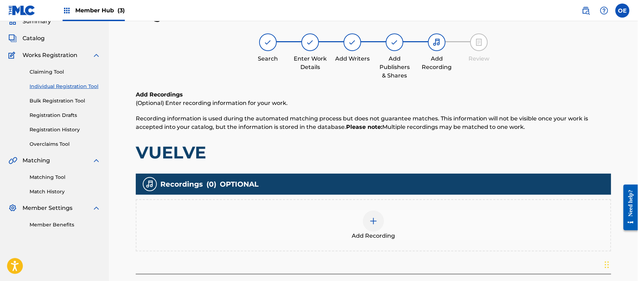
click at [329, 238] on div "Add Recording" at bounding box center [373, 225] width 474 height 30
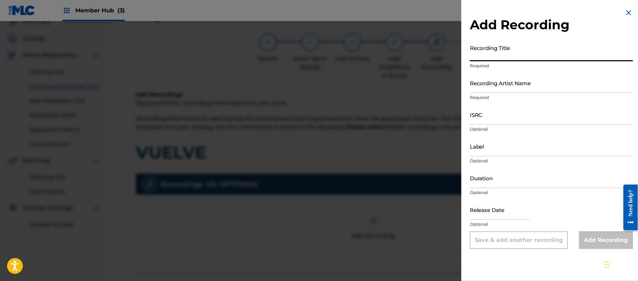
paste input "Vuelve"
drag, startPoint x: 488, startPoint y: 81, endPoint x: 481, endPoint y: 82, distance: 7.1
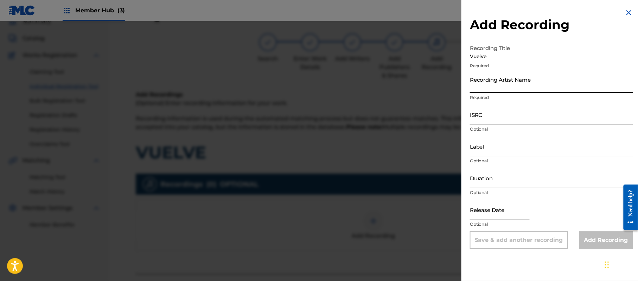
paste input "[PERSON_NAME]"
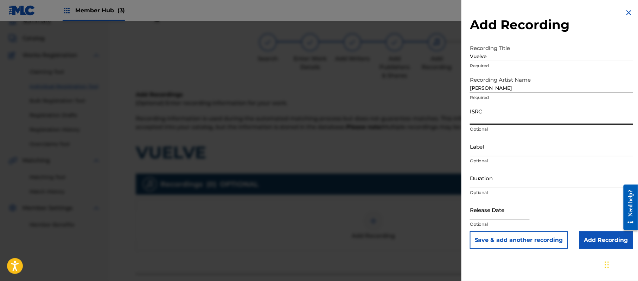
paste input "CA5KR1848134"
paste input "3 Amigos Intertainment"
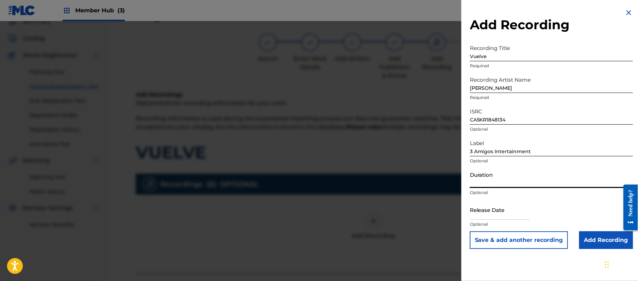
click at [489, 180] on input "Duration" at bounding box center [551, 178] width 163 height 20
click at [515, 213] on input "text" at bounding box center [500, 209] width 60 height 20
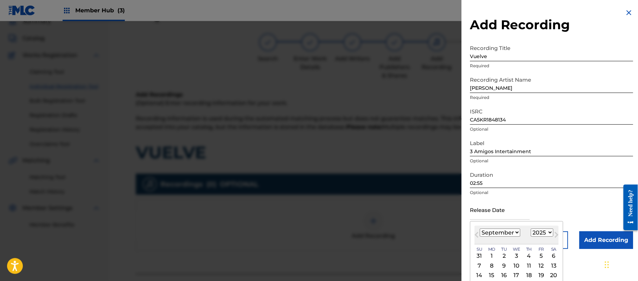
click at [542, 230] on select "1899 1900 1901 1902 1903 1904 1905 1906 1907 1908 1909 1910 1911 1912 1913 1914…" at bounding box center [542, 232] width 23 height 8
click at [532, 228] on select "1899 1900 1901 1902 1903 1904 1905 1906 1907 1908 1909 1910 1911 1912 1913 1914…" at bounding box center [542, 232] width 23 height 8
click at [504, 229] on select "January February March April May June July August September October November De…" at bounding box center [500, 232] width 40 height 8
click at [480, 228] on select "January February March April May June July August September October November De…" at bounding box center [500, 232] width 40 height 8
click at [495, 266] on div "7" at bounding box center [491, 265] width 8 height 8
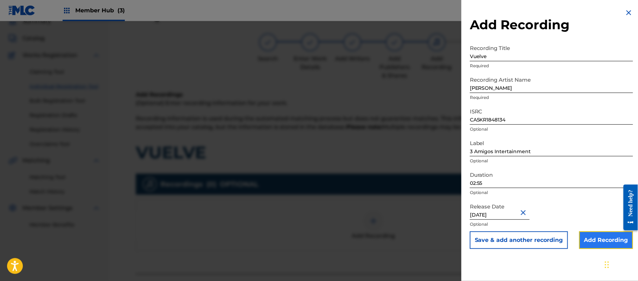
click at [597, 235] on input "Add Recording" at bounding box center [606, 240] width 54 height 18
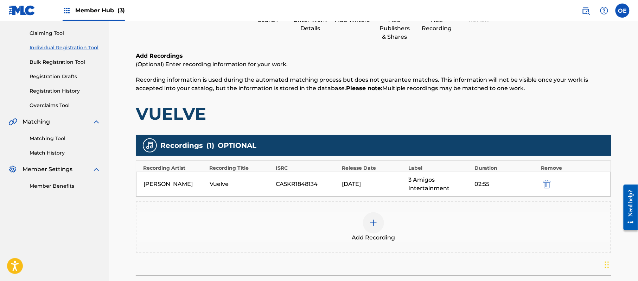
scroll to position [124, 0]
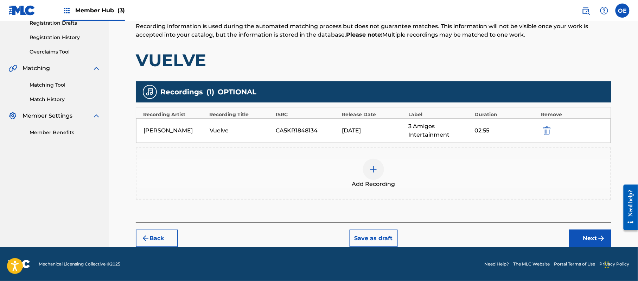
click at [595, 229] on div "Back Save as draft Next" at bounding box center [373, 234] width 475 height 25
click at [591, 237] on button "Next" at bounding box center [590, 238] width 42 height 18
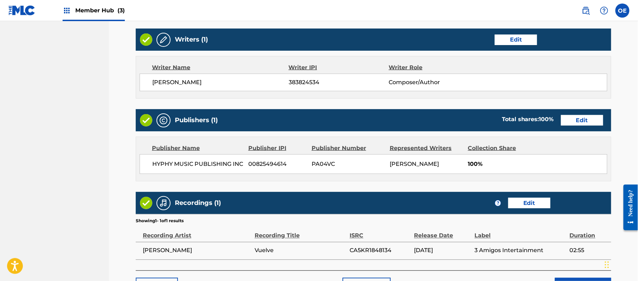
scroll to position [314, 0]
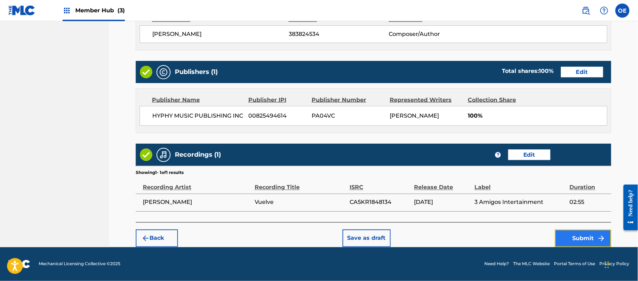
click at [590, 238] on button "Submit" at bounding box center [583, 238] width 56 height 18
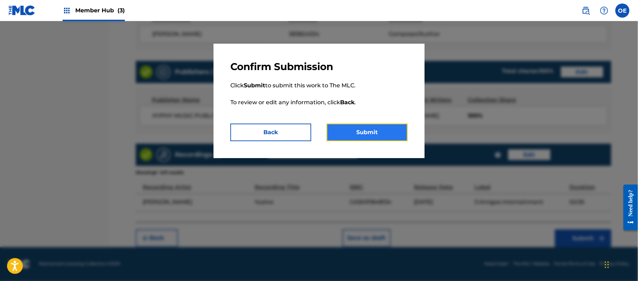
click at [362, 130] on button "Submit" at bounding box center [367, 132] width 81 height 18
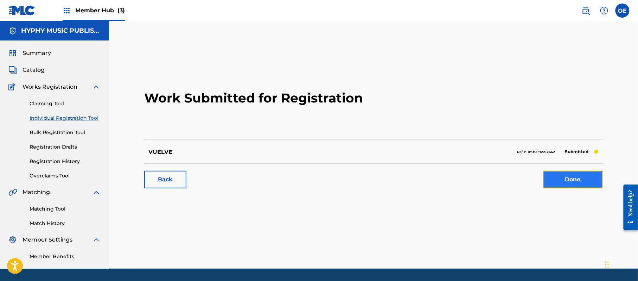
click at [559, 182] on link "Done" at bounding box center [573, 180] width 60 height 18
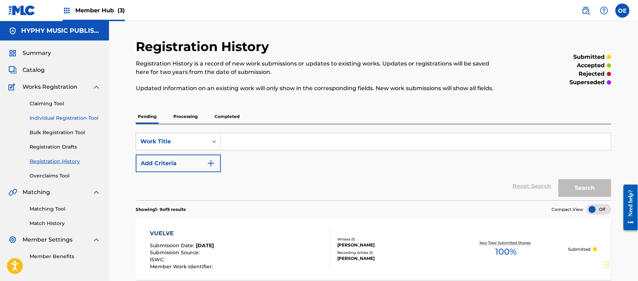
click at [86, 116] on link "Individual Registration Tool" at bounding box center [65, 117] width 71 height 7
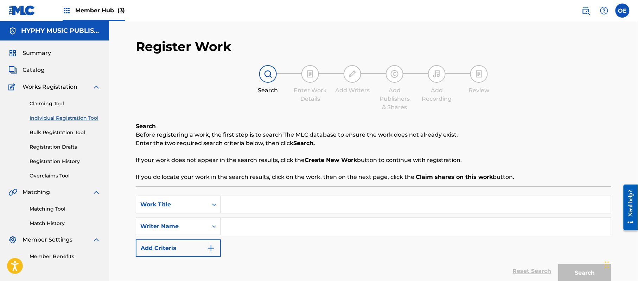
paste input "VUELVE AMOR"
click at [273, 182] on div "Search Before registering a work, the first step is to search The MLC database …" at bounding box center [373, 212] width 475 height 180
paste input "[PERSON_NAME]"
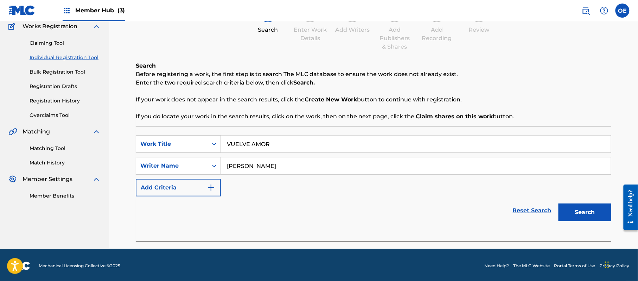
scroll to position [62, 0]
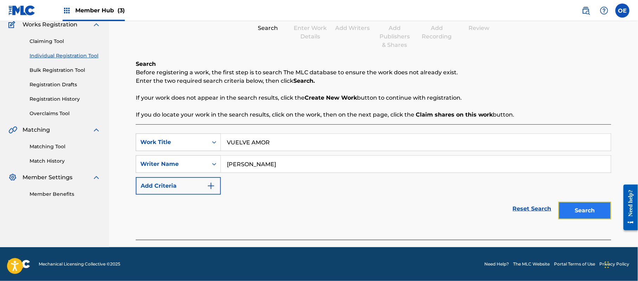
click at [574, 214] on button "Search" at bounding box center [584, 211] width 53 height 18
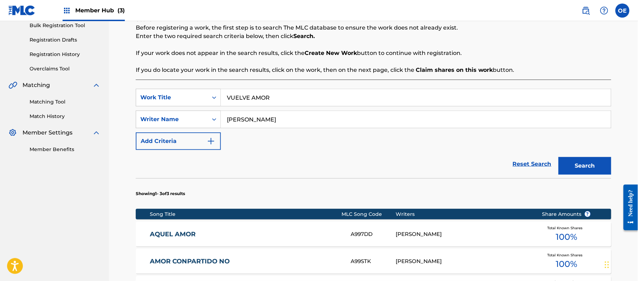
scroll to position [247, 0]
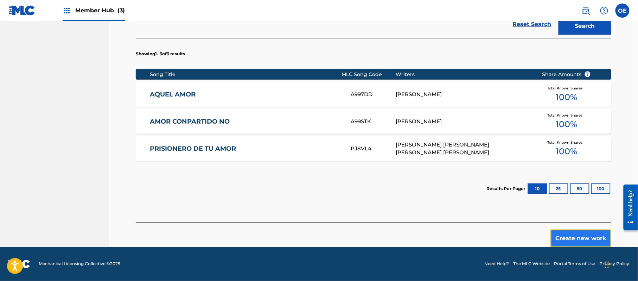
click at [571, 231] on button "Create new work" at bounding box center [581, 238] width 60 height 18
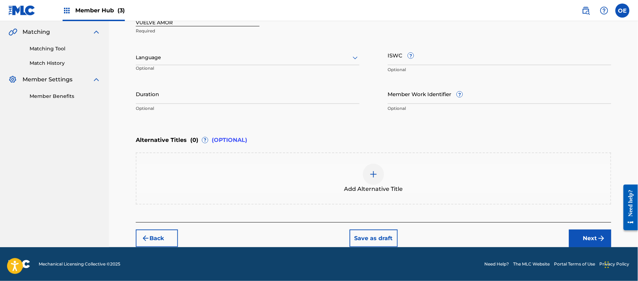
scroll to position [159, 0]
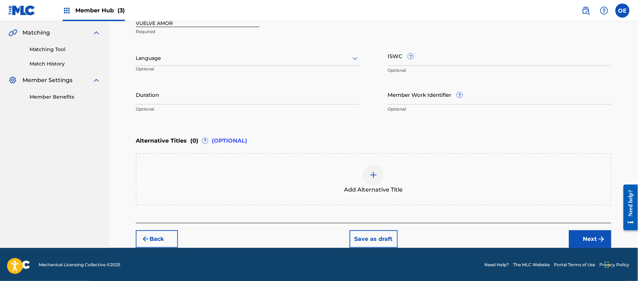
click at [206, 59] on div at bounding box center [248, 58] width 224 height 9
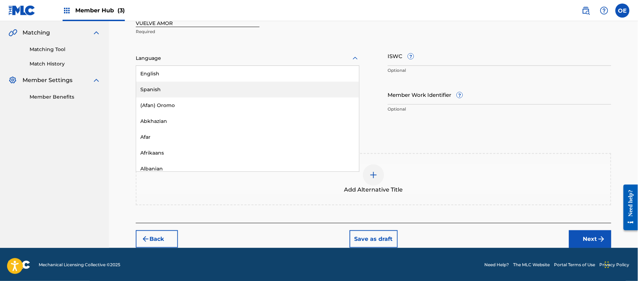
click at [194, 87] on div "Spanish" at bounding box center [247, 90] width 223 height 16
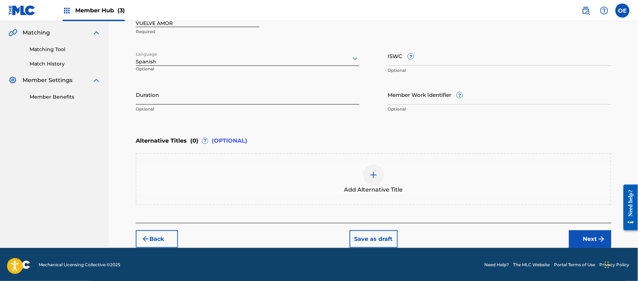
click at [214, 85] on input "Duration" at bounding box center [248, 94] width 224 height 20
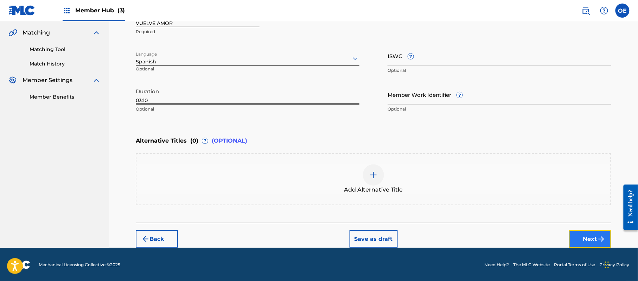
click at [587, 236] on button "Next" at bounding box center [590, 239] width 42 height 18
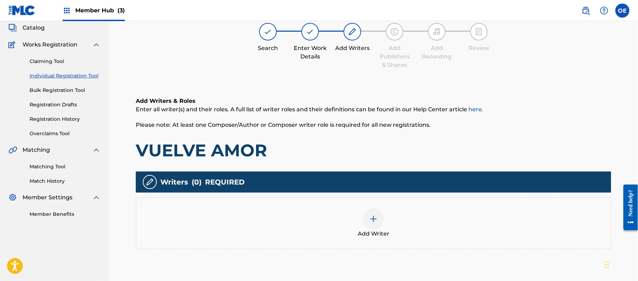
scroll to position [32, 0]
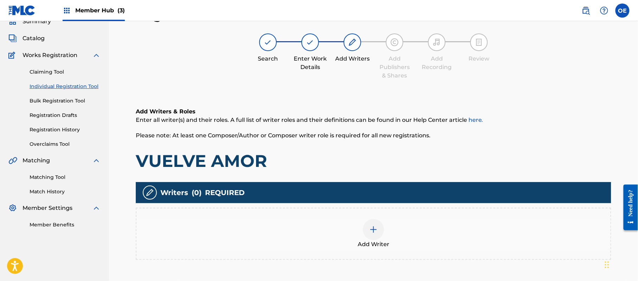
click at [350, 230] on div "Add Writer" at bounding box center [373, 234] width 474 height 30
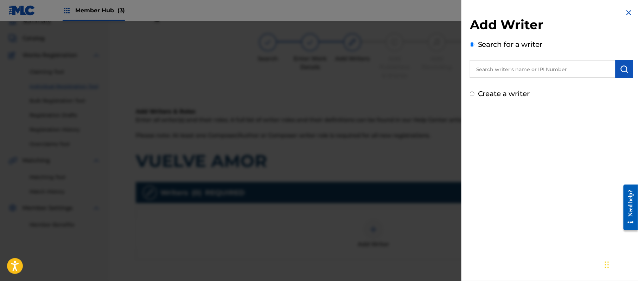
click at [516, 91] on label "Create a writer" at bounding box center [504, 93] width 52 height 8
click at [474, 91] on input "Create a writer" at bounding box center [472, 93] width 5 height 5
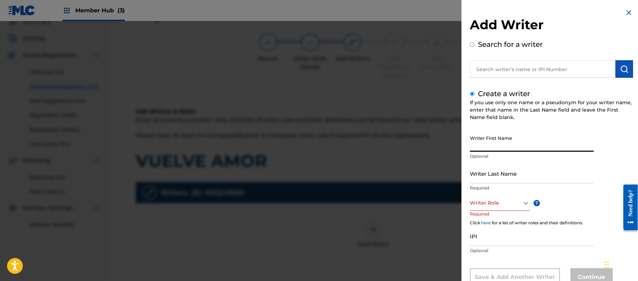
paste input "[PERSON_NAME]"
drag, startPoint x: 512, startPoint y: 141, endPoint x: 486, endPoint y: 148, distance: 27.6
click at [486, 148] on input "[PERSON_NAME]" at bounding box center [532, 142] width 124 height 20
drag, startPoint x: 487, startPoint y: 179, endPoint x: 404, endPoint y: 172, distance: 83.7
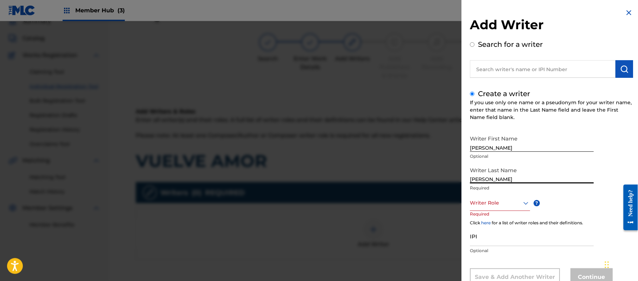
click at [421, 174] on div "Add Writer Search for a writer Create a writer If you use only one name or a ps…" at bounding box center [319, 151] width 638 height 260
click at [490, 203] on div "Writer Role" at bounding box center [500, 203] width 60 height 16
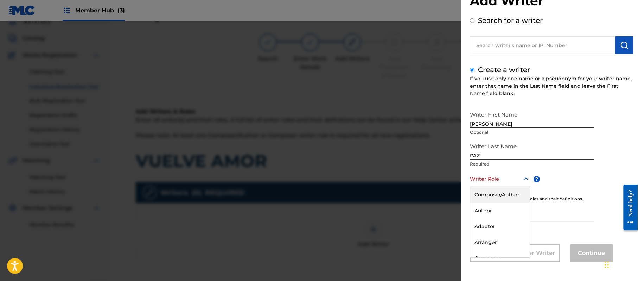
click at [497, 196] on div "Composer/Author" at bounding box center [499, 195] width 59 height 16
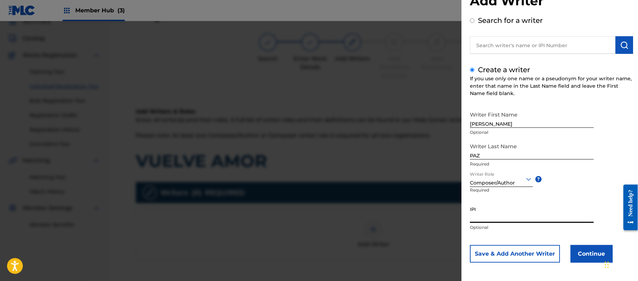
paste input "383824534"
click at [591, 251] on button "Continue" at bounding box center [591, 254] width 42 height 18
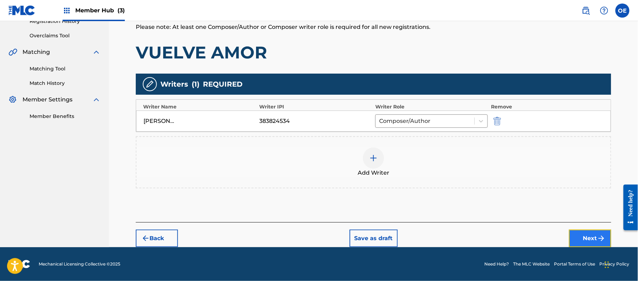
click at [585, 238] on button "Next" at bounding box center [590, 238] width 42 height 18
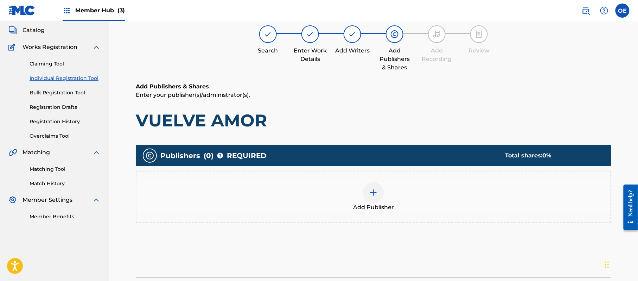
scroll to position [32, 0]
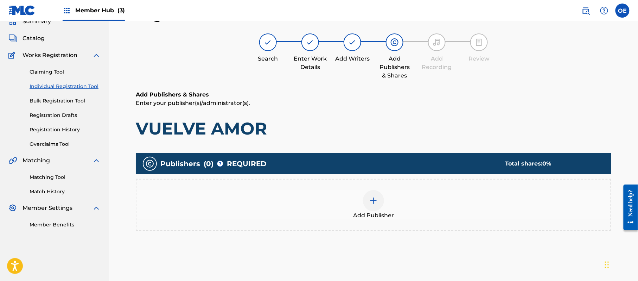
click at [395, 207] on div "Add Publisher" at bounding box center [373, 205] width 474 height 30
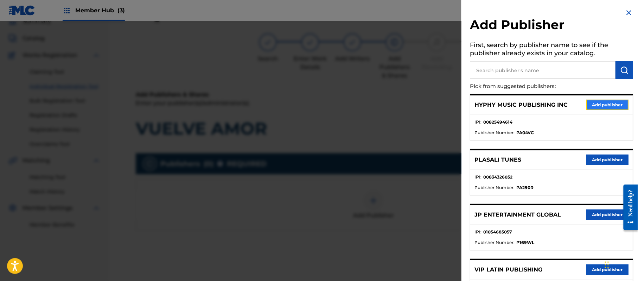
click at [595, 101] on button "Add publisher" at bounding box center [607, 105] width 42 height 11
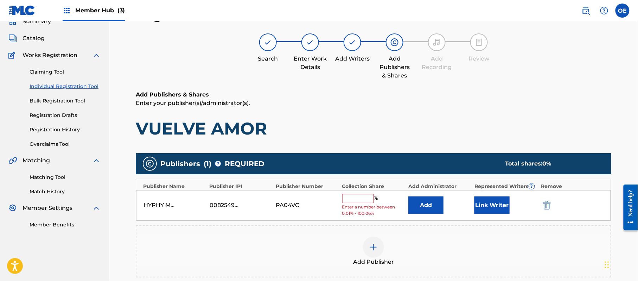
click at [352, 200] on input "text" at bounding box center [358, 198] width 32 height 9
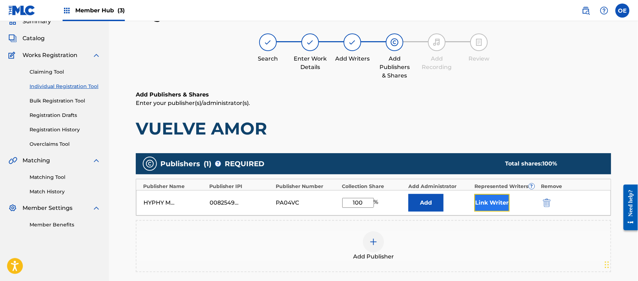
click at [497, 203] on button "Link Writer" at bounding box center [491, 203] width 35 height 18
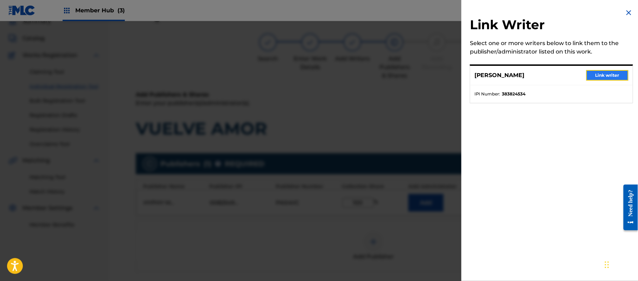
click at [608, 70] on button "Link writer" at bounding box center [607, 75] width 42 height 11
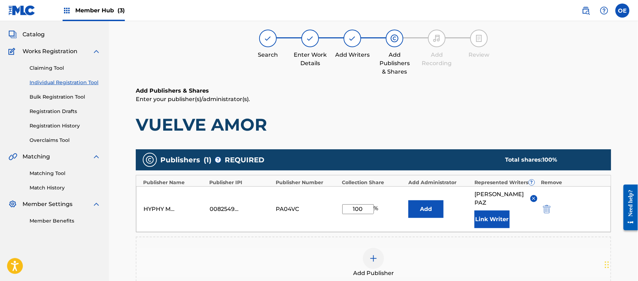
scroll to position [148, 0]
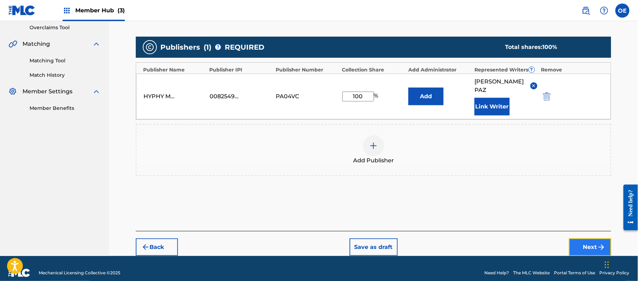
click at [579, 238] on button "Next" at bounding box center [590, 247] width 42 height 18
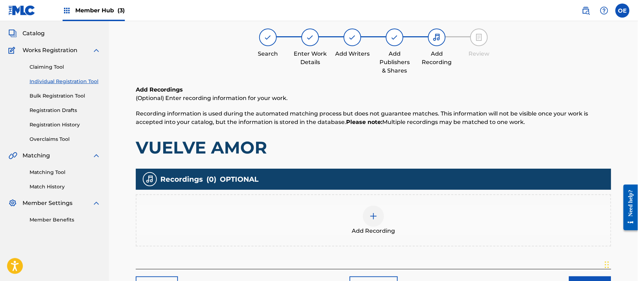
scroll to position [32, 0]
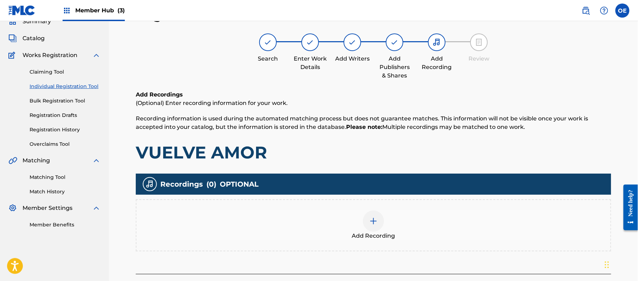
click at [372, 212] on div at bounding box center [373, 220] width 21 height 21
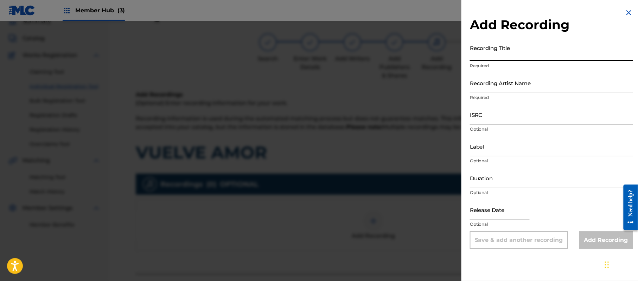
paste input "Vuelve Amor"
drag, startPoint x: 507, startPoint y: 72, endPoint x: 525, endPoint y: 81, distance: 19.8
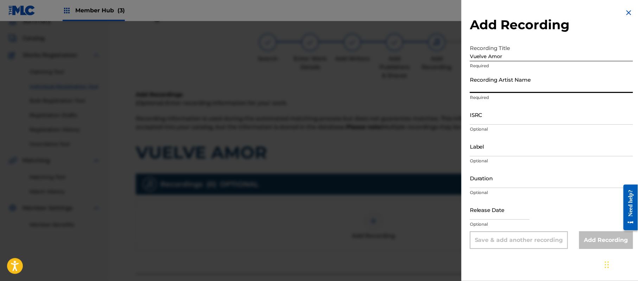
paste input "Grupo Proyeccion De [PERSON_NAME]"
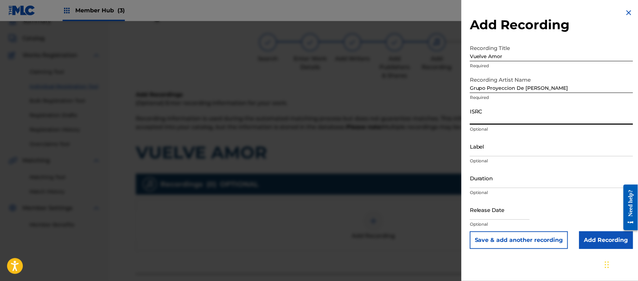
paste
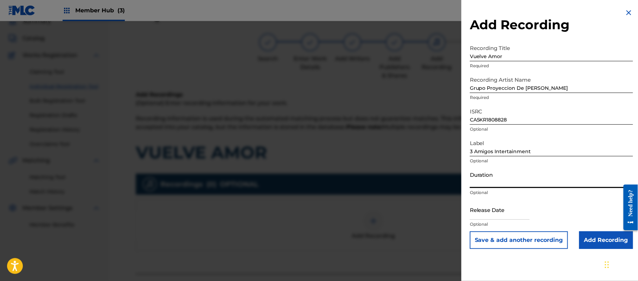
click at [532, 181] on input "Duration" at bounding box center [551, 178] width 163 height 20
drag, startPoint x: 486, startPoint y: 216, endPoint x: 490, endPoint y: 217, distance: 4.8
click at [486, 216] on input "text" at bounding box center [500, 209] width 60 height 20
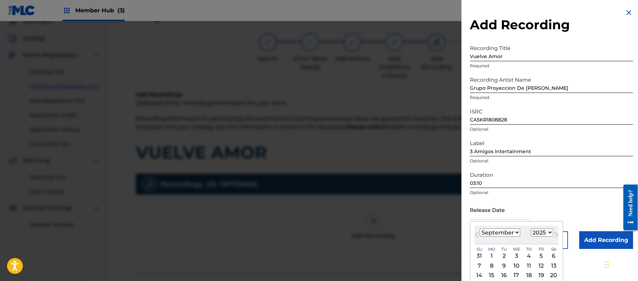
click at [541, 232] on select "1899 1900 1901 1902 1903 1904 1905 1906 1907 1908 1909 1910 1911 1912 1913 1914…" at bounding box center [542, 232] width 23 height 8
click at [532, 228] on select "1899 1900 1901 1902 1903 1904 1905 1906 1907 1908 1909 1910 1911 1912 1913 1914…" at bounding box center [542, 232] width 23 height 8
click at [512, 231] on select "January February March April May June July August September October November De…" at bounding box center [500, 232] width 40 height 8
click at [480, 228] on select "January February March April May June July August September October November De…" at bounding box center [500, 232] width 40 height 8
click at [518, 254] on div "2" at bounding box center [516, 255] width 8 height 8
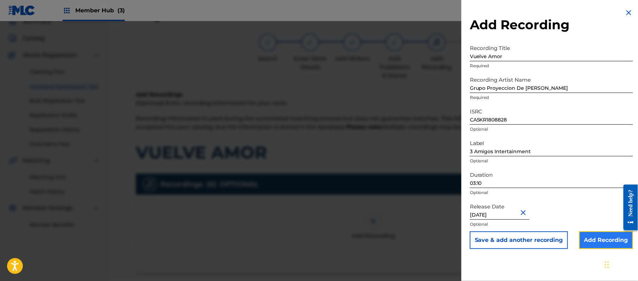
click at [615, 237] on input "Add Recording" at bounding box center [606, 240] width 54 height 18
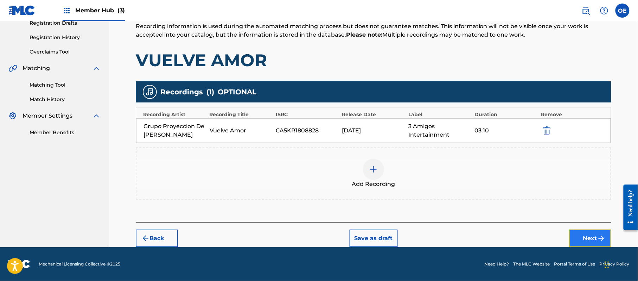
click at [603, 240] on img "submit" at bounding box center [601, 238] width 8 height 8
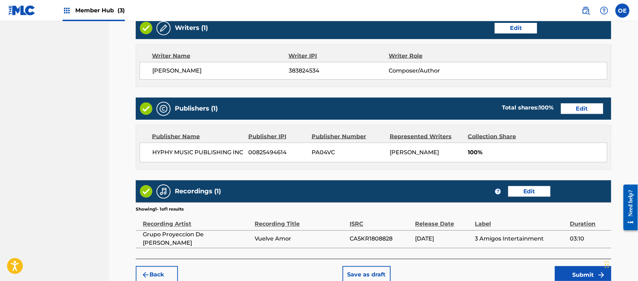
scroll to position [314, 0]
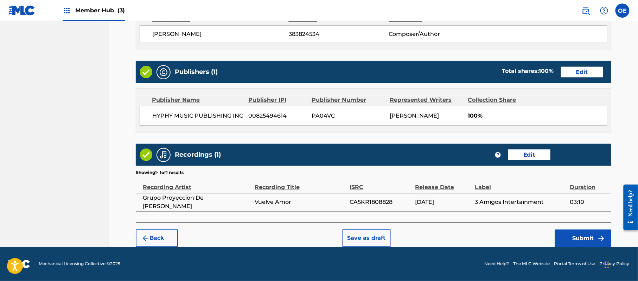
click at [582, 229] on div "Back Save as draft Submit" at bounding box center [373, 234] width 475 height 25
click at [579, 238] on button "Submit" at bounding box center [583, 238] width 56 height 18
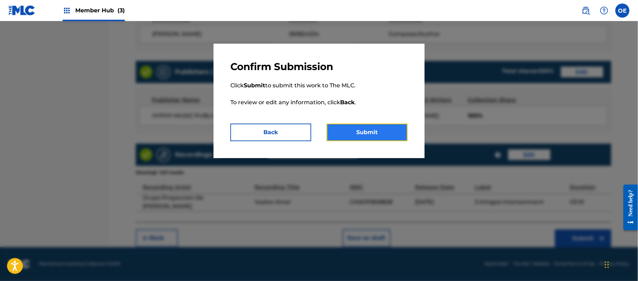
click at [388, 127] on button "Submit" at bounding box center [367, 132] width 81 height 18
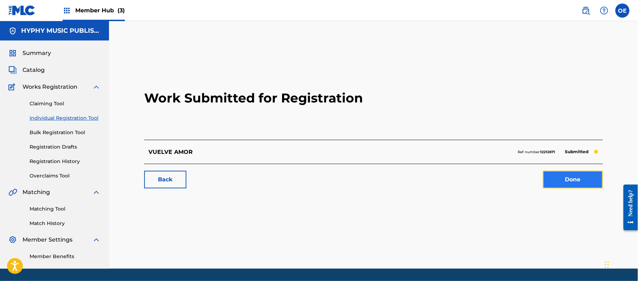
click at [558, 172] on link "Done" at bounding box center [573, 180] width 60 height 18
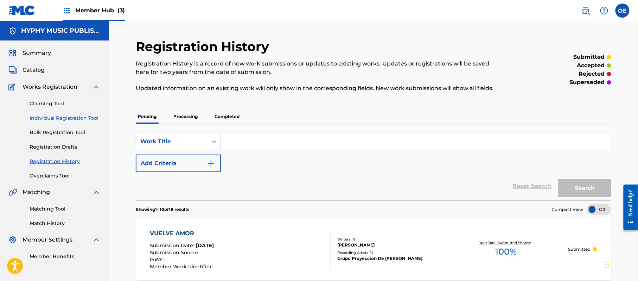
click at [60, 115] on link "Individual Registration Tool" at bounding box center [65, 117] width 71 height 7
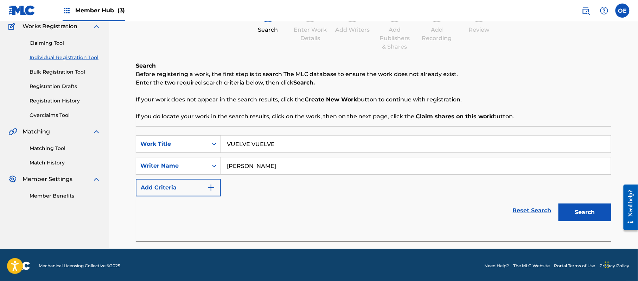
scroll to position [62, 0]
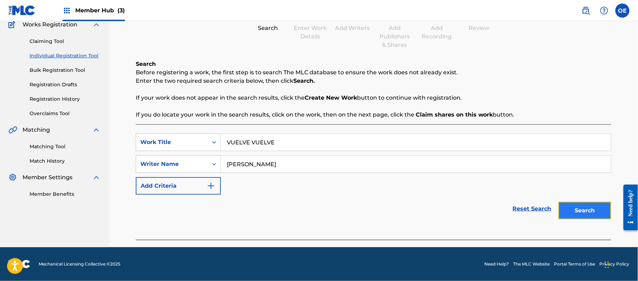
click at [596, 210] on button "Search" at bounding box center [584, 211] width 53 height 18
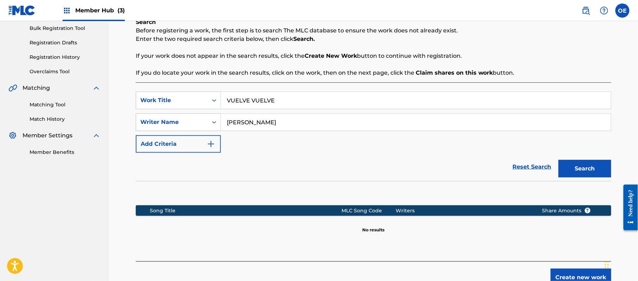
scroll to position [143, 0]
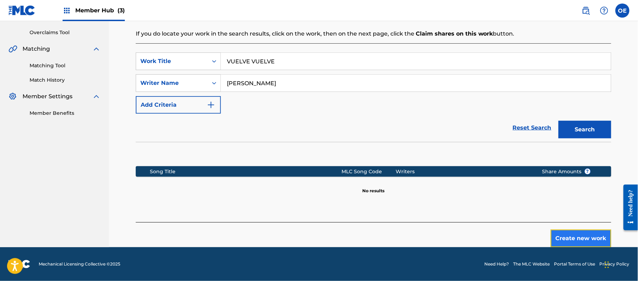
click at [572, 238] on button "Create new work" at bounding box center [581, 238] width 60 height 18
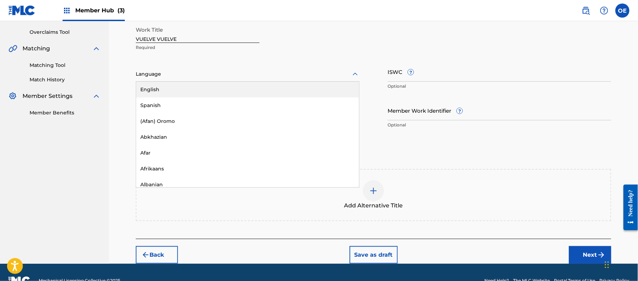
click at [149, 76] on div at bounding box center [248, 74] width 224 height 9
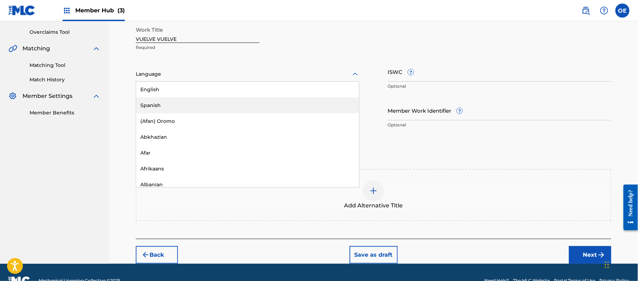
click at [151, 100] on div "Spanish" at bounding box center [247, 105] width 223 height 16
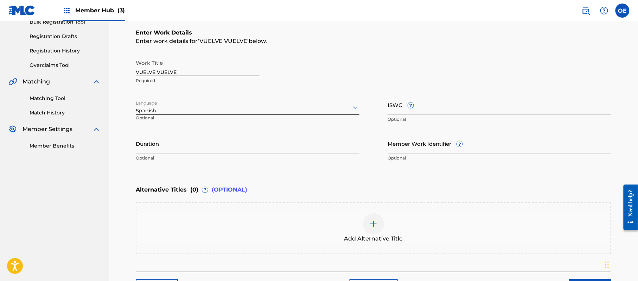
scroll to position [94, 0]
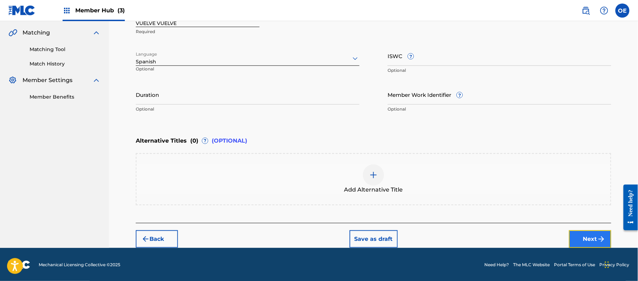
click at [582, 236] on button "Next" at bounding box center [590, 239] width 42 height 18
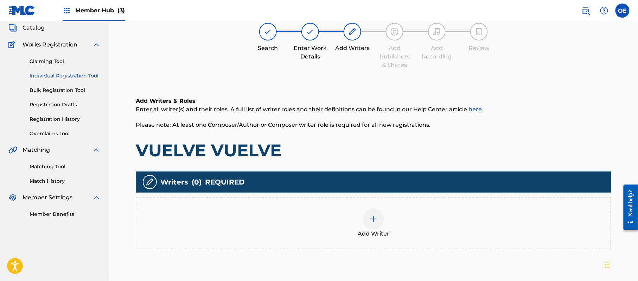
scroll to position [32, 0]
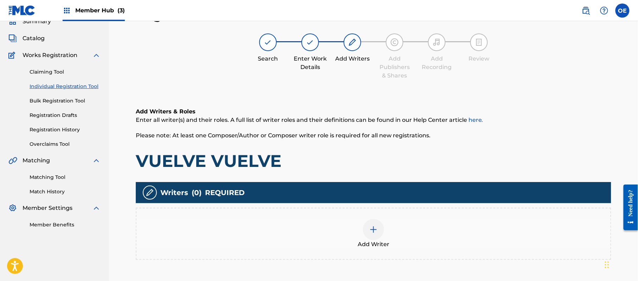
click at [379, 215] on div "Add Writer" at bounding box center [373, 233] width 475 height 52
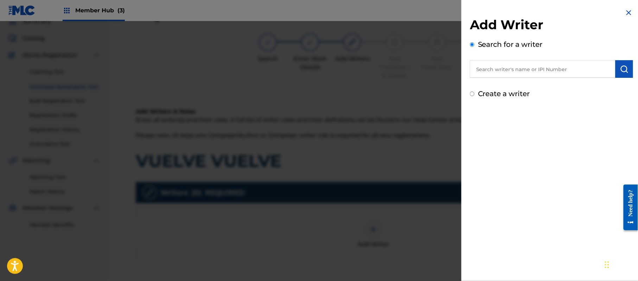
click at [508, 94] on label "Create a writer" at bounding box center [504, 93] width 52 height 8
click at [474, 94] on input "Create a writer" at bounding box center [472, 93] width 5 height 5
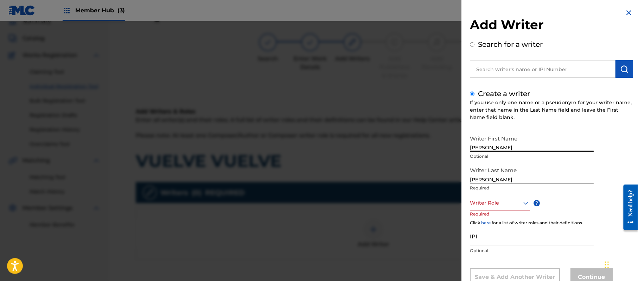
drag, startPoint x: 511, startPoint y: 144, endPoint x: 486, endPoint y: 152, distance: 25.9
click at [486, 152] on div "Writer First Name [PERSON_NAME] Optional" at bounding box center [532, 148] width 124 height 32
drag, startPoint x: 488, startPoint y: 181, endPoint x: 431, endPoint y: 182, distance: 57.3
click at [439, 182] on div "Add Writer Search for a writer Create a writer If you use only one name or a ps…" at bounding box center [319, 151] width 638 height 260
click at [489, 203] on div "Writer Role" at bounding box center [500, 203] width 60 height 16
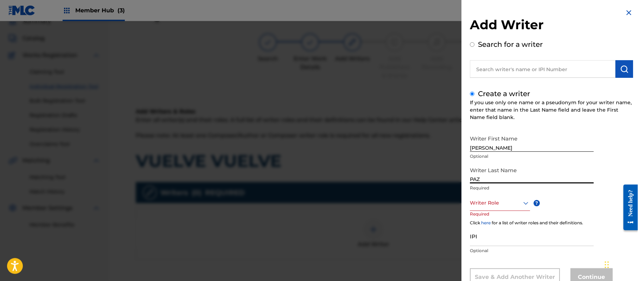
scroll to position [24, 0]
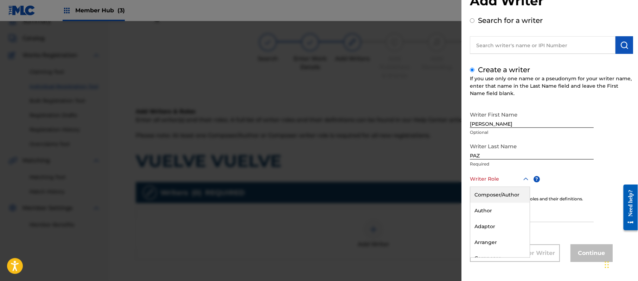
click at [488, 200] on div "Composer/Author" at bounding box center [499, 195] width 59 height 16
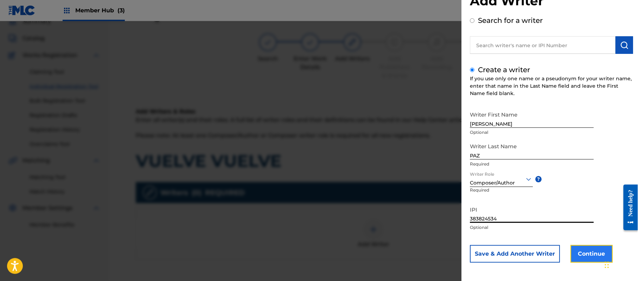
click at [586, 254] on button "Continue" at bounding box center [591, 254] width 42 height 18
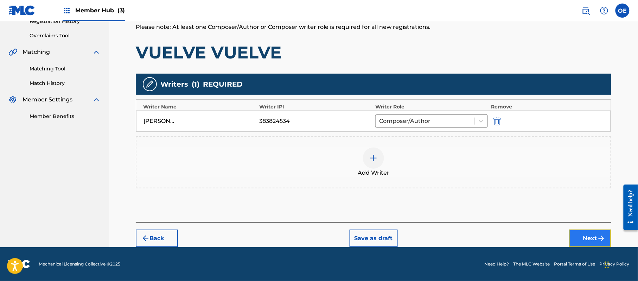
click at [588, 241] on button "Next" at bounding box center [590, 238] width 42 height 18
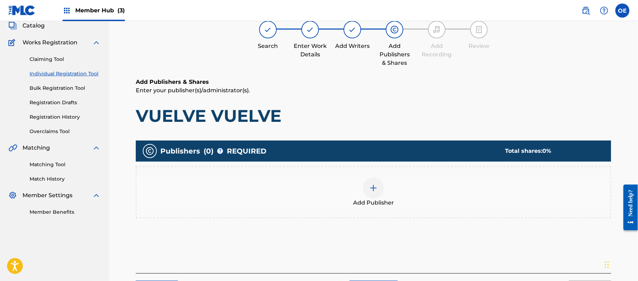
scroll to position [32, 0]
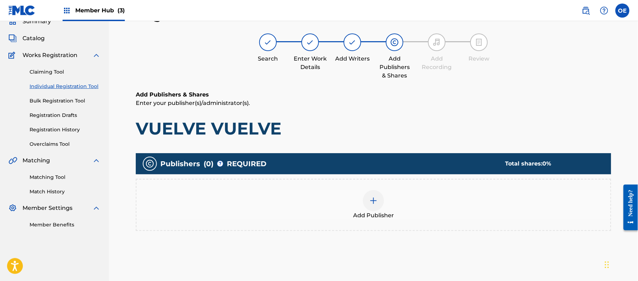
click at [359, 211] on span "Add Publisher" at bounding box center [373, 215] width 41 height 8
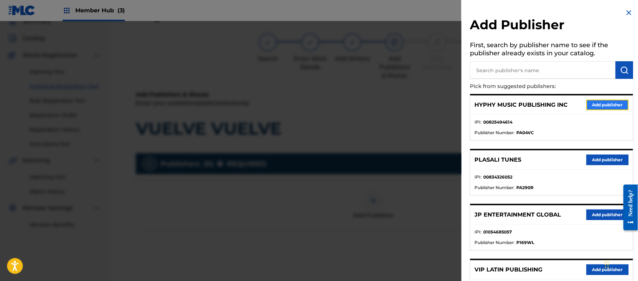
click at [595, 105] on button "Add publisher" at bounding box center [607, 105] width 42 height 11
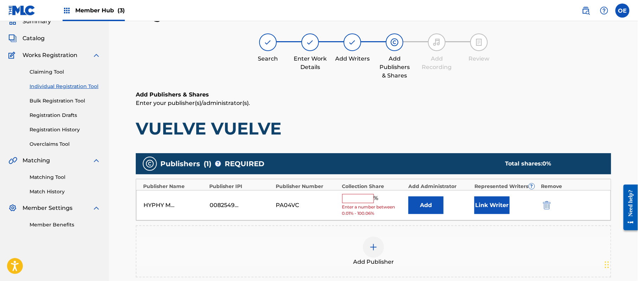
click at [365, 198] on input "text" at bounding box center [358, 198] width 32 height 9
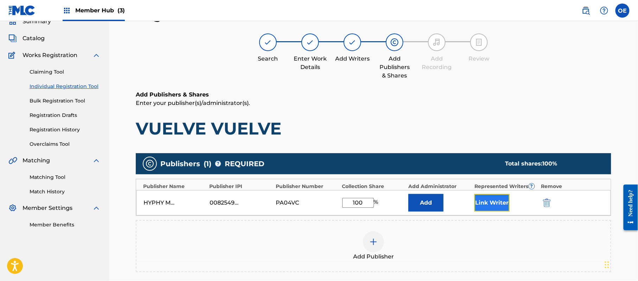
click at [488, 203] on button "Link Writer" at bounding box center [491, 203] width 35 height 18
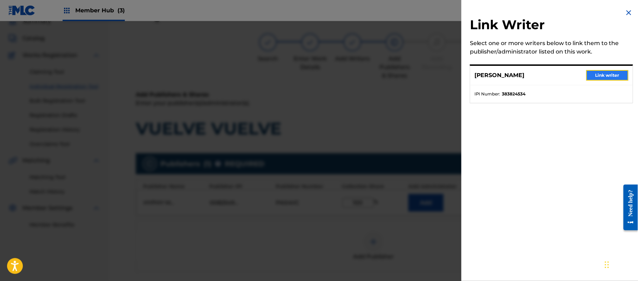
click at [611, 75] on button "Link writer" at bounding box center [607, 75] width 42 height 11
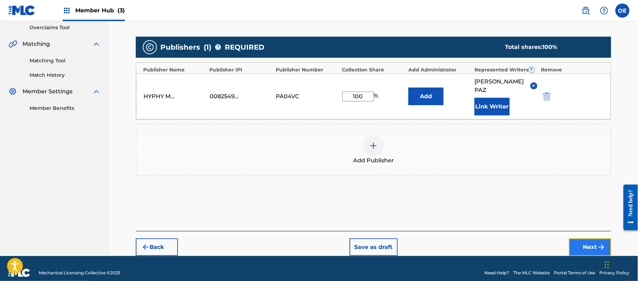
click at [583, 238] on button "Next" at bounding box center [590, 247] width 42 height 18
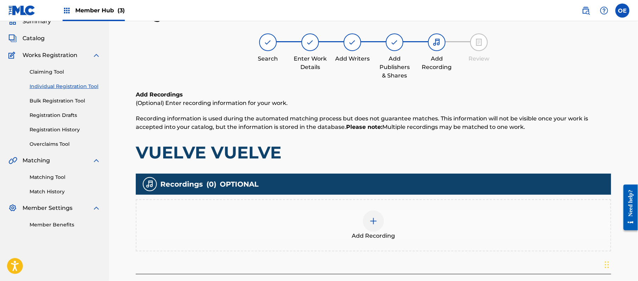
click at [373, 224] on img at bounding box center [373, 221] width 8 height 8
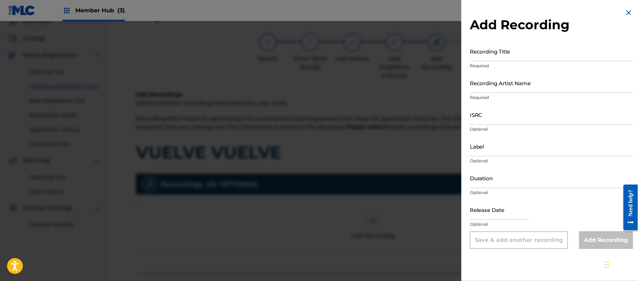
click at [631, 12] on img at bounding box center [629, 12] width 8 height 8
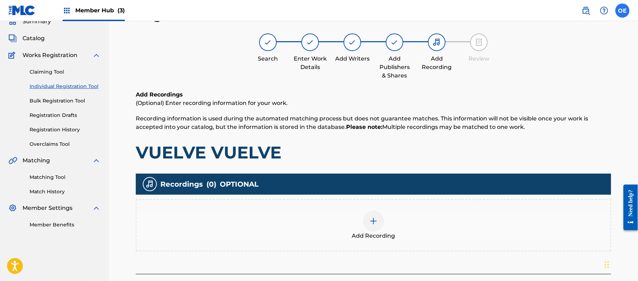
click at [628, 13] on label at bounding box center [622, 11] width 14 height 14
click at [622, 11] on input "OE [PERSON_NAME] [PERSON_NAME][EMAIL_ADDRESS][DOMAIN_NAME] Notification Prefere…" at bounding box center [622, 11] width 0 height 0
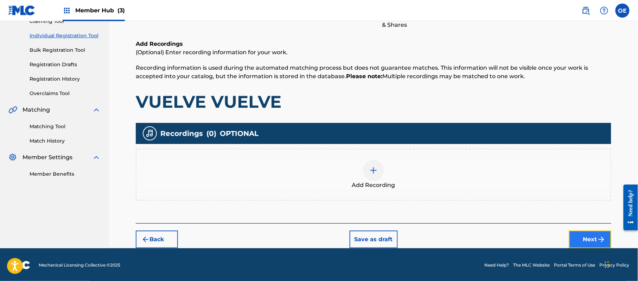
click at [605, 236] on img "submit" at bounding box center [601, 239] width 8 height 8
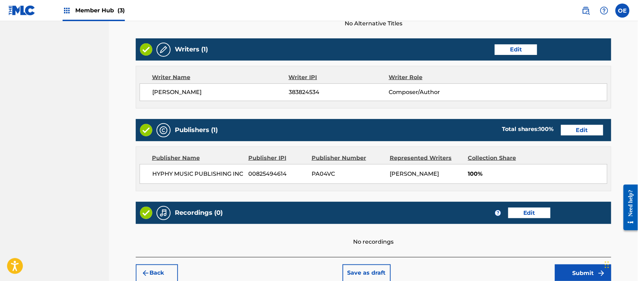
scroll to position [292, 0]
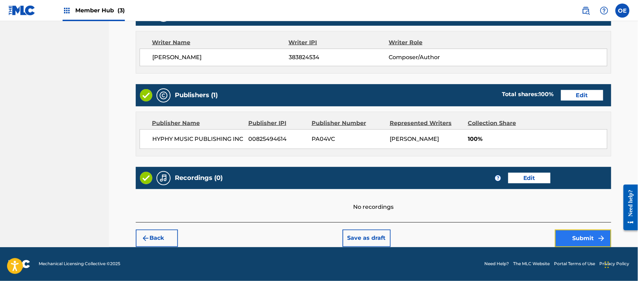
click at [567, 232] on button "Submit" at bounding box center [583, 238] width 56 height 18
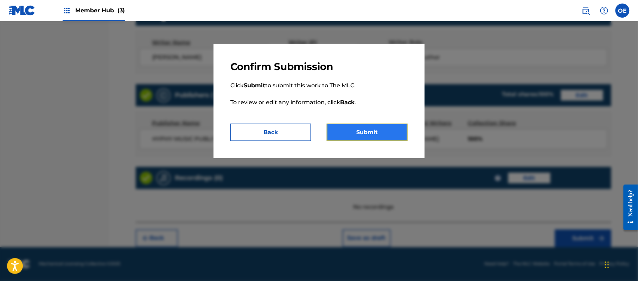
click at [387, 131] on button "Submit" at bounding box center [367, 132] width 81 height 18
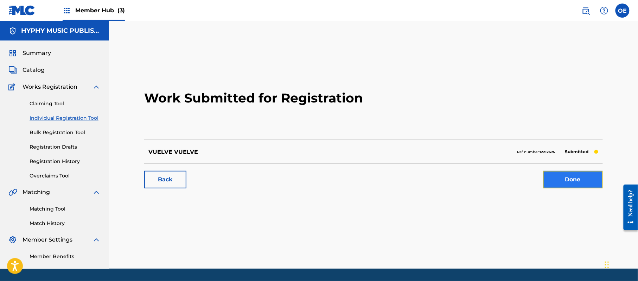
click at [595, 172] on link "Done" at bounding box center [573, 180] width 60 height 18
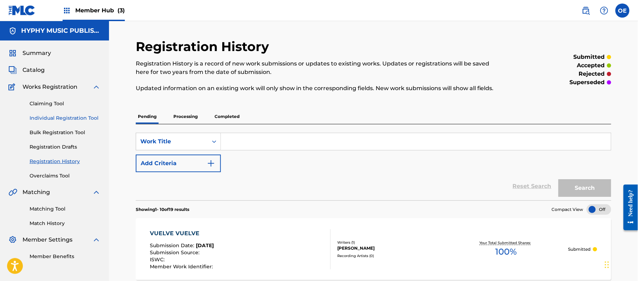
click at [70, 115] on link "Individual Registration Tool" at bounding box center [65, 117] width 71 height 7
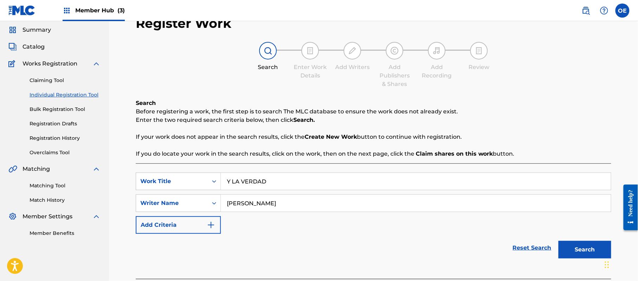
scroll to position [62, 0]
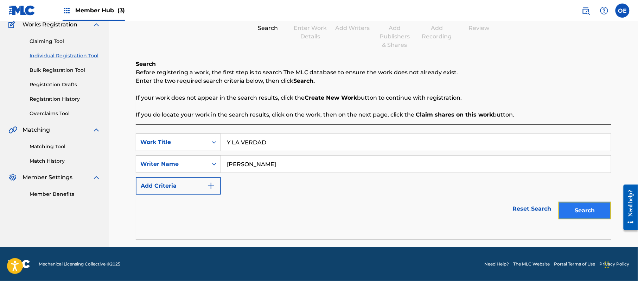
click at [580, 210] on button "Search" at bounding box center [584, 211] width 53 height 18
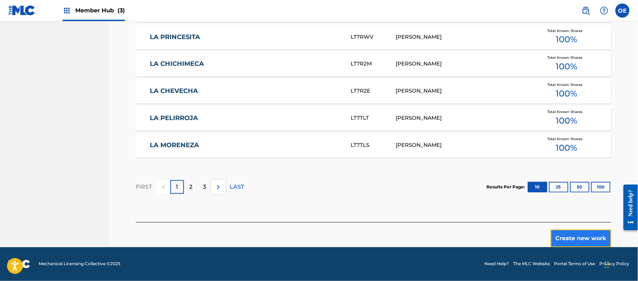
click at [580, 236] on button "Create new work" at bounding box center [581, 238] width 60 height 18
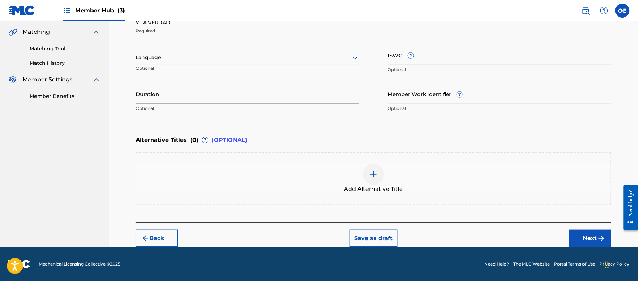
scroll to position [159, 0]
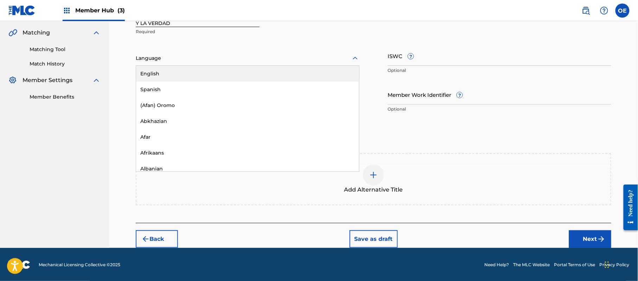
drag, startPoint x: 140, startPoint y: 56, endPoint x: 158, endPoint y: 88, distance: 37.0
click at [140, 57] on div at bounding box center [248, 58] width 224 height 9
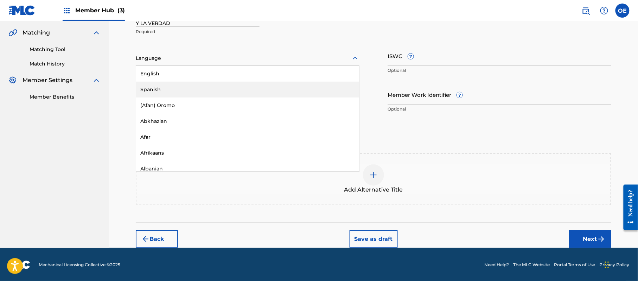
click at [158, 88] on div "Spanish" at bounding box center [247, 90] width 223 height 16
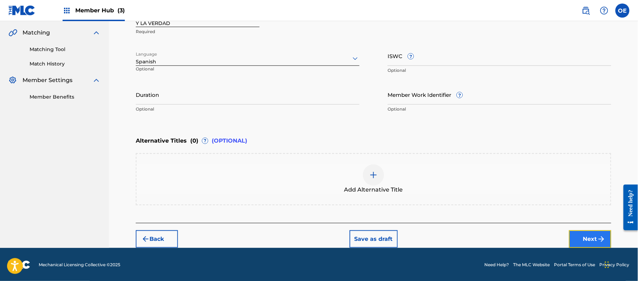
click at [576, 235] on button "Next" at bounding box center [590, 239] width 42 height 18
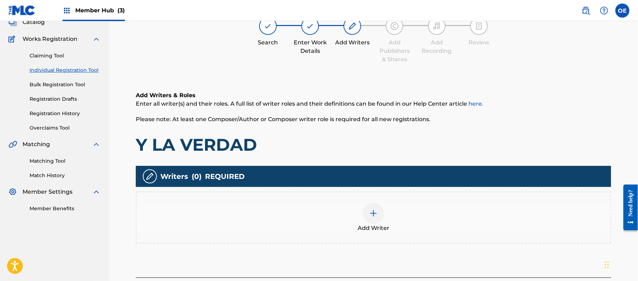
scroll to position [32, 0]
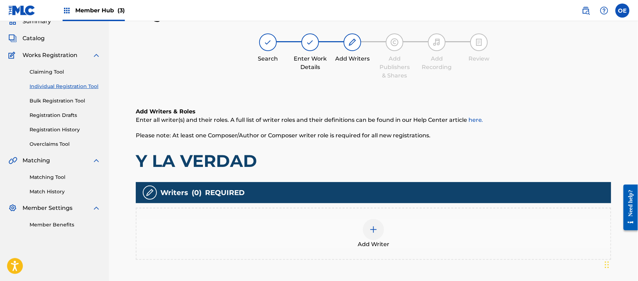
click at [385, 224] on div "Add Writer" at bounding box center [373, 234] width 474 height 30
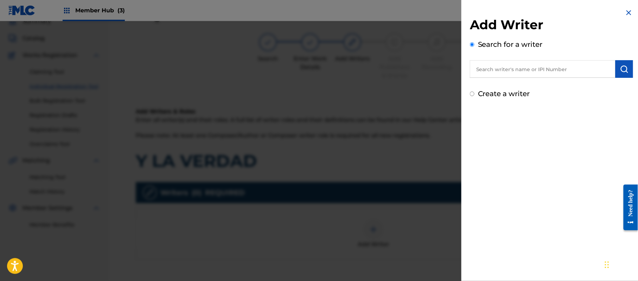
click at [483, 92] on label "Create a writer" at bounding box center [504, 93] width 52 height 8
click at [474, 92] on input "Create a writer" at bounding box center [472, 93] width 5 height 5
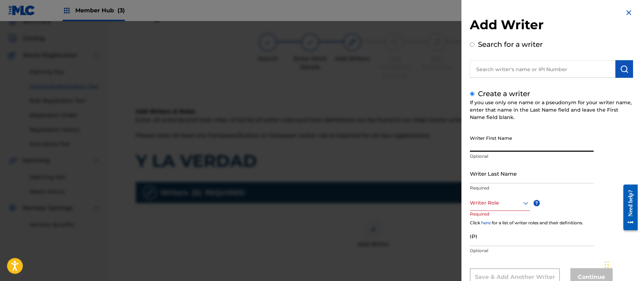
drag, startPoint x: 499, startPoint y: 129, endPoint x: 525, endPoint y: 144, distance: 29.3
drag, startPoint x: 522, startPoint y: 142, endPoint x: 487, endPoint y: 157, distance: 38.5
click at [487, 157] on div "Writer First Name [PERSON_NAME] Optional" at bounding box center [532, 148] width 124 height 32
drag, startPoint x: 490, startPoint y: 180, endPoint x: 426, endPoint y: 172, distance: 64.8
click at [430, 173] on div "Add Writer Search for a writer Create a writer If you use only one name or a ps…" at bounding box center [319, 151] width 638 height 260
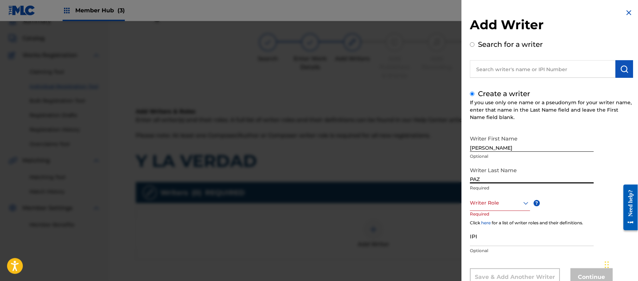
click at [505, 196] on div "Writer Role" at bounding box center [500, 203] width 60 height 16
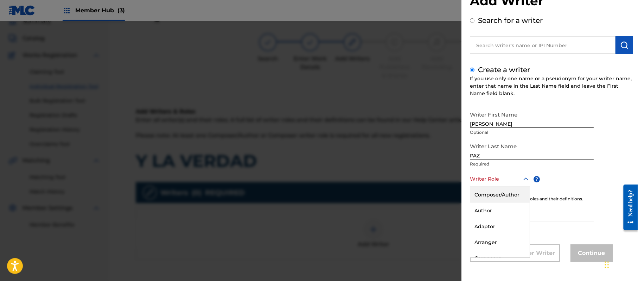
click at [505, 196] on div "Composer/Author" at bounding box center [499, 195] width 59 height 16
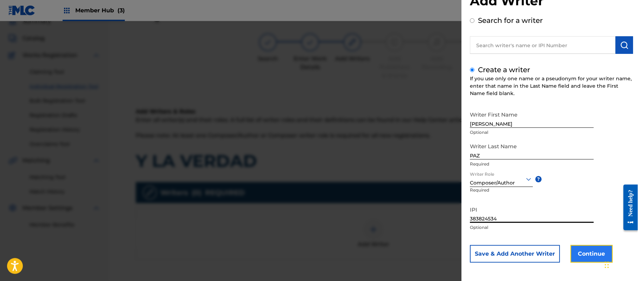
click at [575, 253] on button "Continue" at bounding box center [591, 254] width 42 height 18
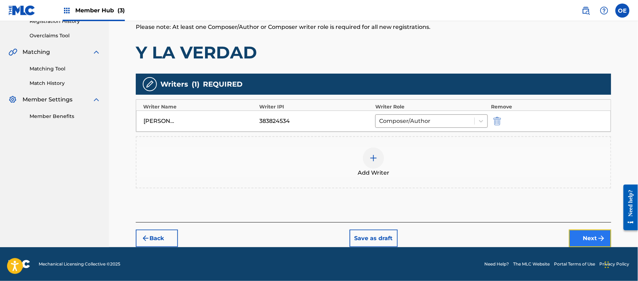
click at [587, 239] on button "Next" at bounding box center [590, 238] width 42 height 18
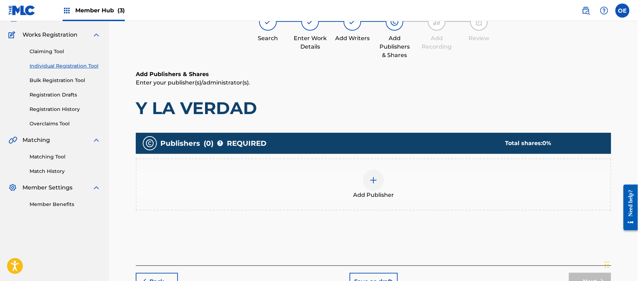
scroll to position [32, 0]
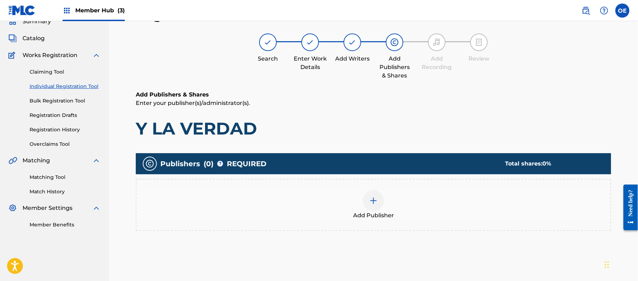
click at [343, 198] on div "Add Publisher" at bounding box center [373, 205] width 474 height 30
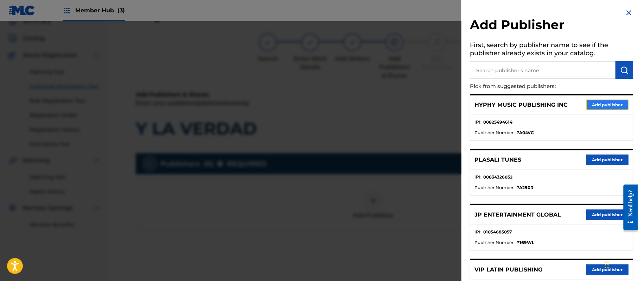
click at [608, 104] on button "Add publisher" at bounding box center [607, 105] width 42 height 11
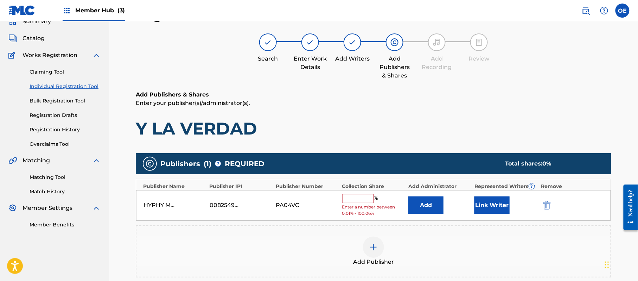
click at [357, 196] on input "text" at bounding box center [358, 198] width 32 height 9
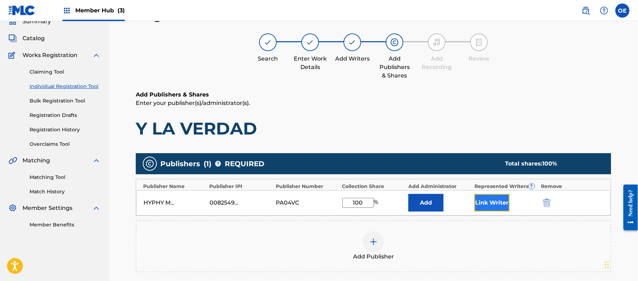
click at [486, 202] on button "Link Writer" at bounding box center [491, 203] width 35 height 18
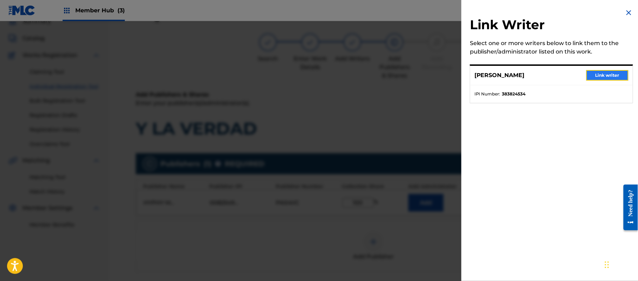
click at [593, 70] on button "Link writer" at bounding box center [607, 75] width 42 height 11
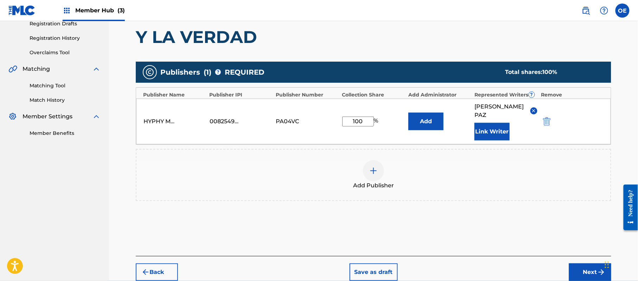
scroll to position [148, 0]
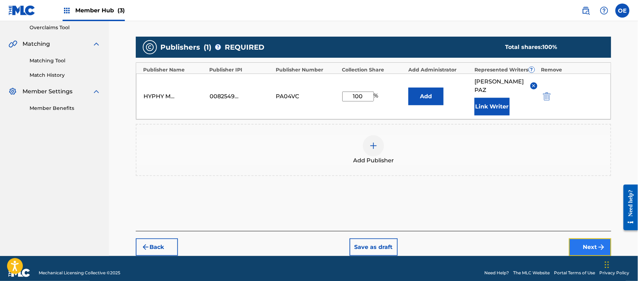
click at [580, 238] on button "Next" at bounding box center [590, 247] width 42 height 18
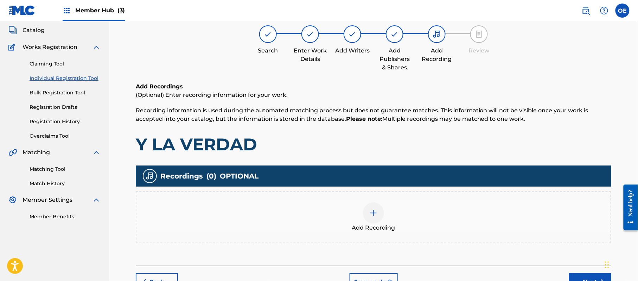
scroll to position [32, 0]
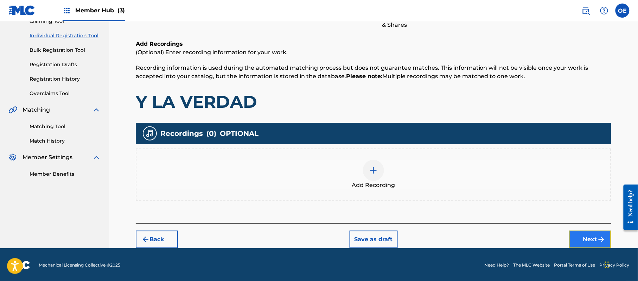
click at [586, 239] on button "Next" at bounding box center [590, 239] width 42 height 18
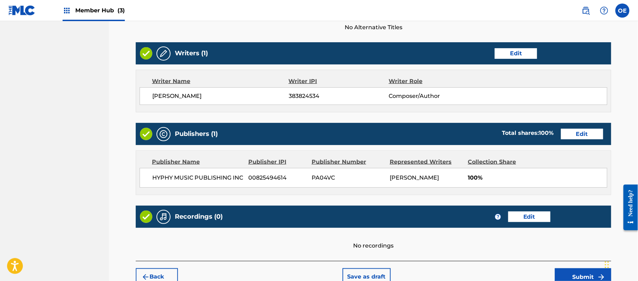
scroll to position [292, 0]
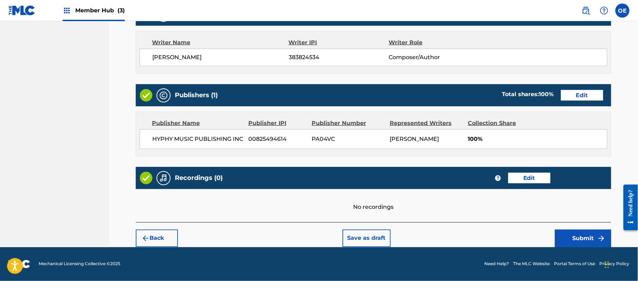
click at [581, 228] on div "Back Save as draft Submit" at bounding box center [373, 234] width 475 height 25
click at [581, 234] on button "Submit" at bounding box center [583, 238] width 56 height 18
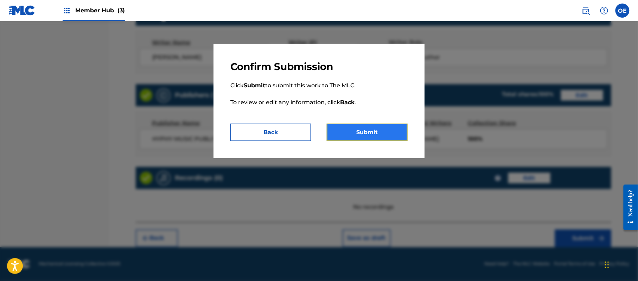
click at [377, 131] on button "Submit" at bounding box center [367, 132] width 81 height 18
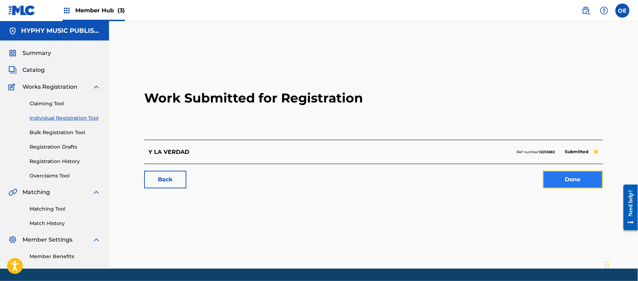
click at [581, 179] on link "Done" at bounding box center [573, 180] width 60 height 18
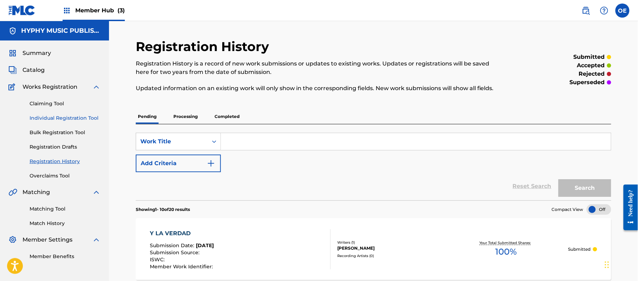
click at [66, 120] on link "Individual Registration Tool" at bounding box center [65, 117] width 71 height 7
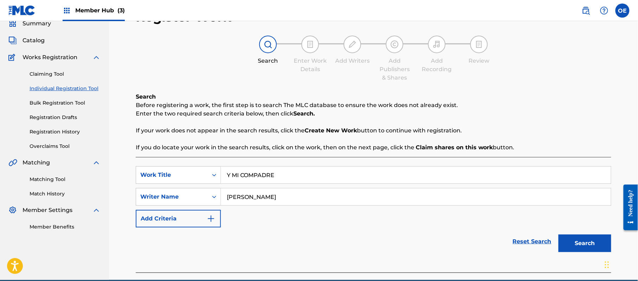
scroll to position [62, 0]
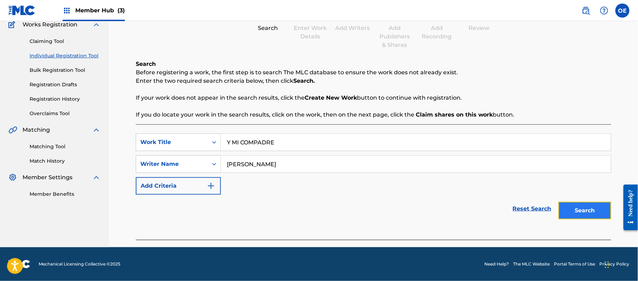
click at [599, 204] on button "Search" at bounding box center [584, 211] width 53 height 18
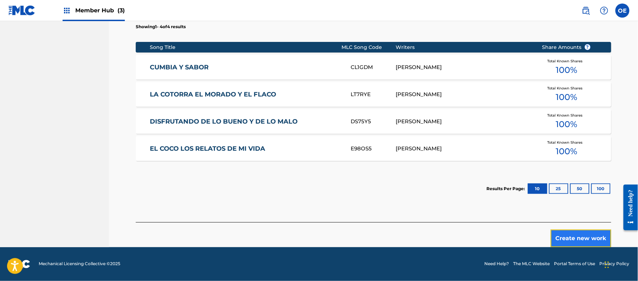
click at [575, 241] on button "Create new work" at bounding box center [581, 238] width 60 height 18
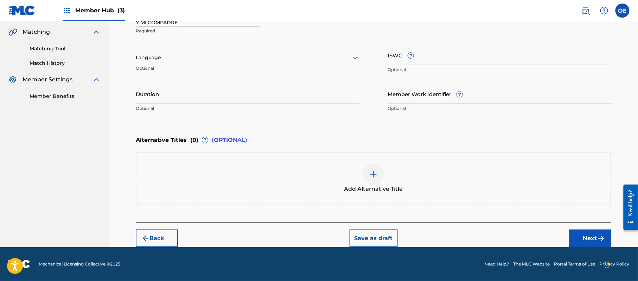
scroll to position [159, 0]
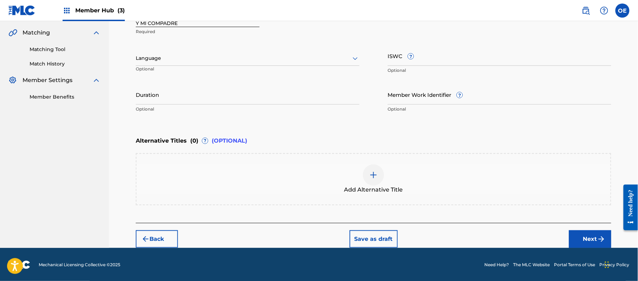
click at [187, 58] on div at bounding box center [248, 58] width 224 height 9
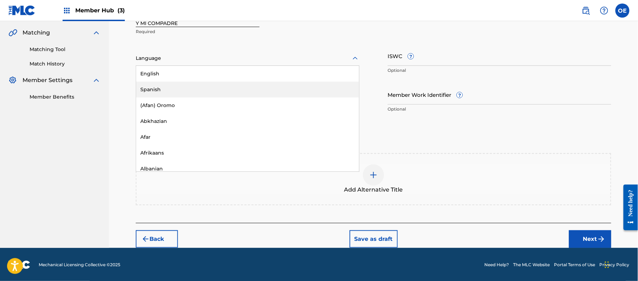
click at [182, 82] on div "Spanish" at bounding box center [247, 90] width 223 height 16
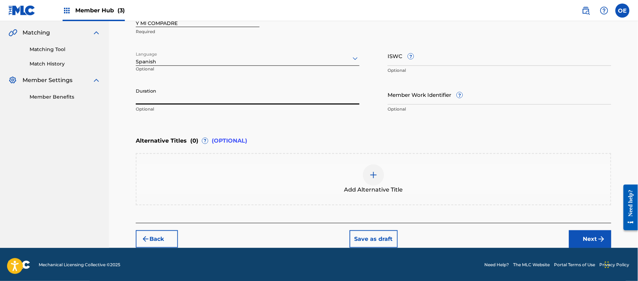
click at [182, 89] on input "Duration" at bounding box center [248, 94] width 224 height 20
click at [584, 244] on button "Next" at bounding box center [590, 239] width 42 height 18
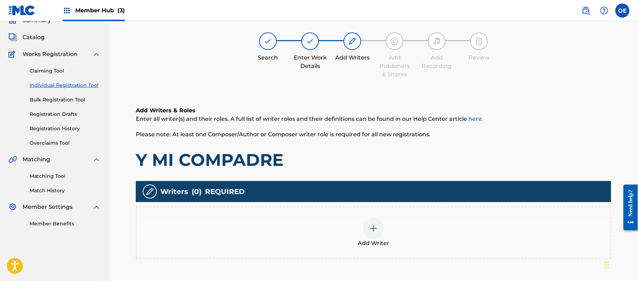
scroll to position [32, 0]
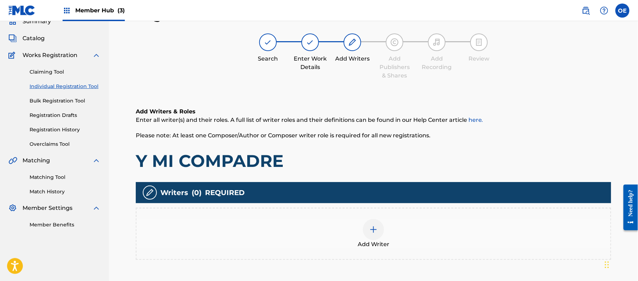
click at [380, 231] on div at bounding box center [373, 229] width 21 height 21
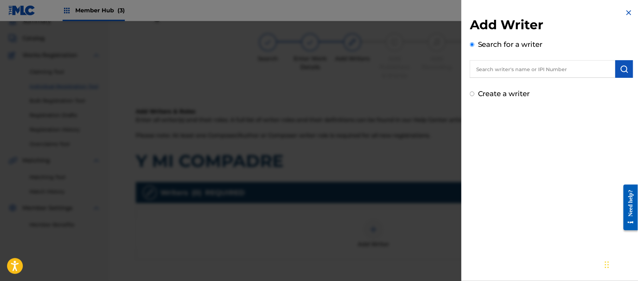
click at [496, 92] on label "Create a writer" at bounding box center [504, 93] width 52 height 8
click at [474, 92] on input "Create a writer" at bounding box center [472, 93] width 5 height 5
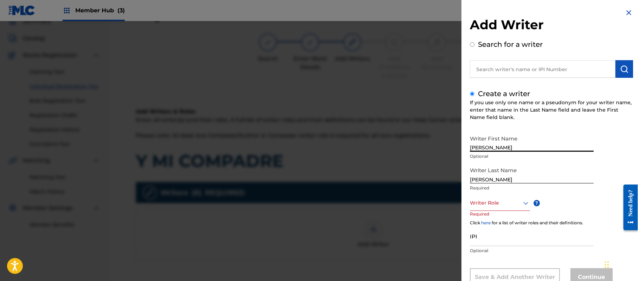
drag, startPoint x: 508, startPoint y: 148, endPoint x: 487, endPoint y: 158, distance: 23.0
click at [487, 158] on div "Writer First Name [PERSON_NAME] Optional" at bounding box center [532, 148] width 124 height 32
drag, startPoint x: 486, startPoint y: 178, endPoint x: 454, endPoint y: 175, distance: 32.5
click at [462, 179] on div "Add Writer Search for a writer Create a writer If you use only one name or a ps…" at bounding box center [551, 152] width 180 height 305
click at [506, 197] on div "Writer Role" at bounding box center [500, 203] width 60 height 16
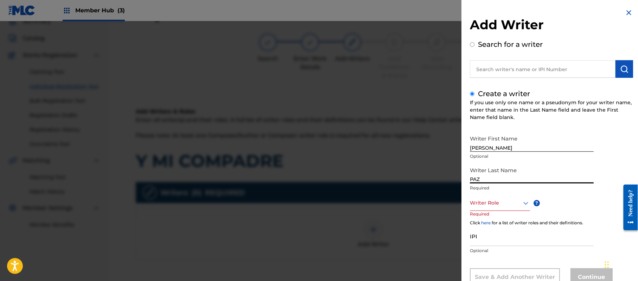
scroll to position [24, 0]
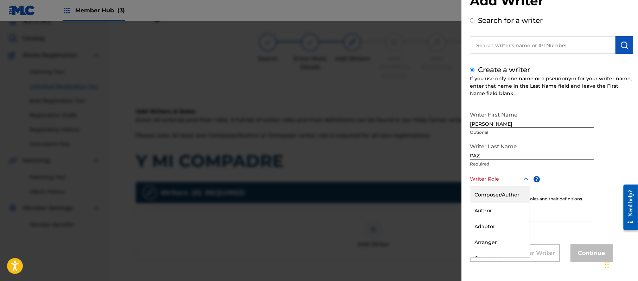
click at [505, 196] on div "Composer/Author" at bounding box center [499, 195] width 59 height 16
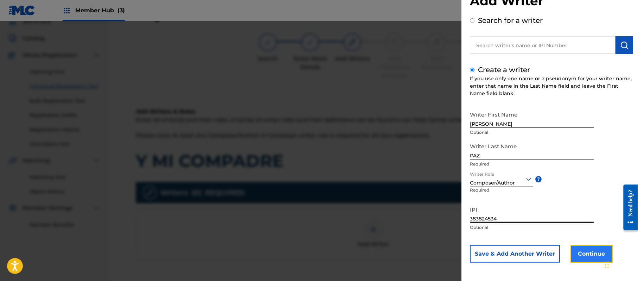
click at [575, 259] on button "Continue" at bounding box center [591, 254] width 42 height 18
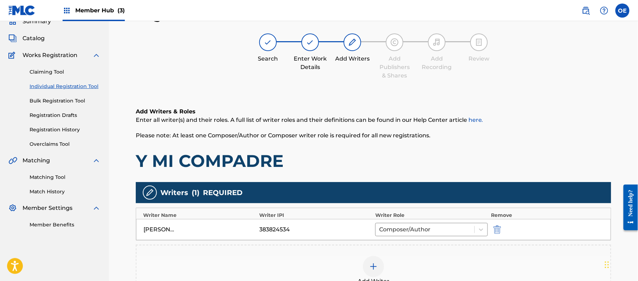
scroll to position [140, 0]
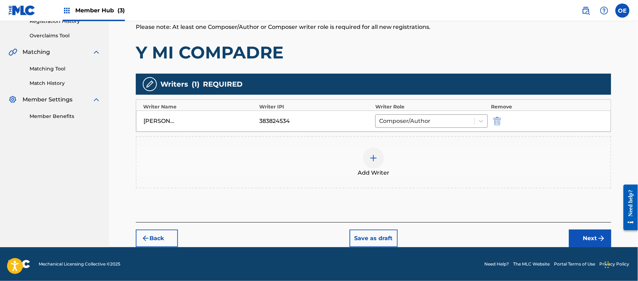
click at [601, 249] on footer "Mechanical Licensing Collective © 2025 Need Help? The MLC Website Portal Terms …" at bounding box center [319, 264] width 638 height 34
click at [588, 238] on button "Next" at bounding box center [590, 238] width 42 height 18
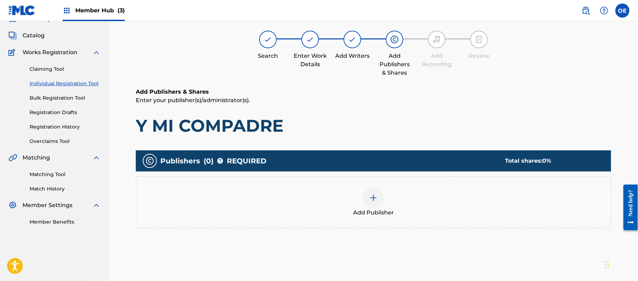
scroll to position [32, 0]
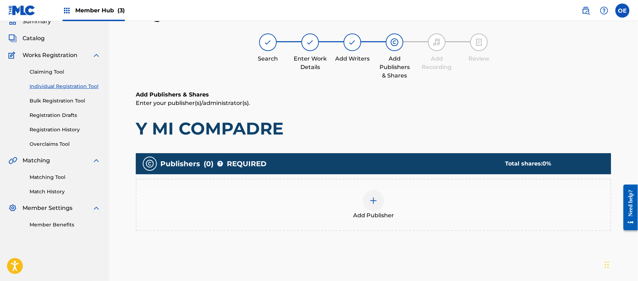
click at [373, 206] on div at bounding box center [373, 200] width 21 height 21
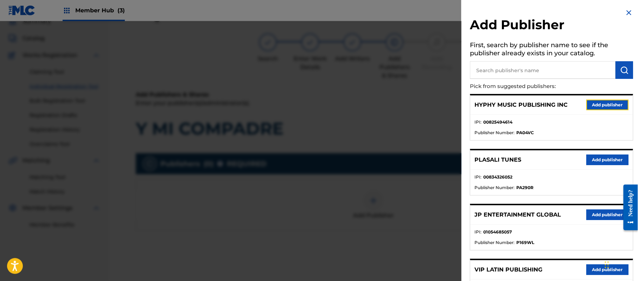
drag, startPoint x: 601, startPoint y: 102, endPoint x: 511, endPoint y: 127, distance: 94.0
click at [601, 102] on button "Add publisher" at bounding box center [607, 105] width 42 height 11
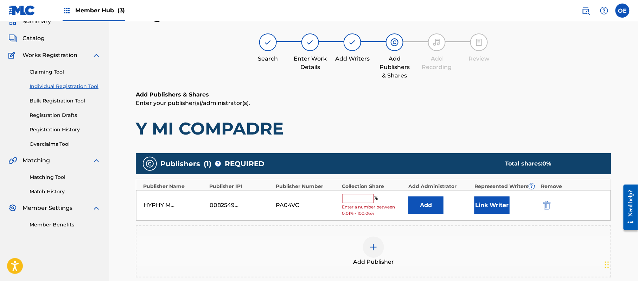
click at [370, 194] on input "text" at bounding box center [358, 198] width 32 height 9
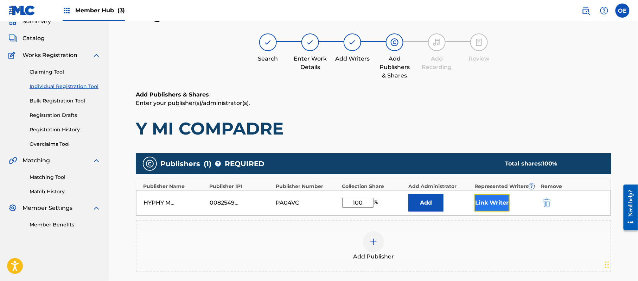
click at [504, 203] on button "Link Writer" at bounding box center [491, 203] width 35 height 18
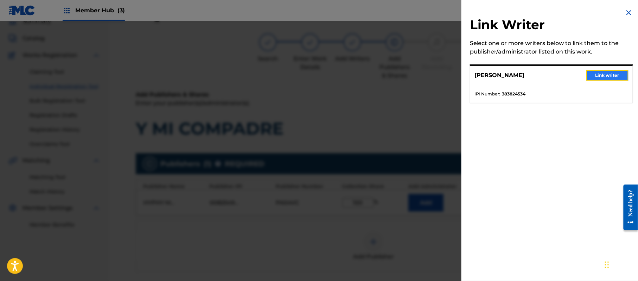
click at [603, 72] on button "Link writer" at bounding box center [607, 75] width 42 height 11
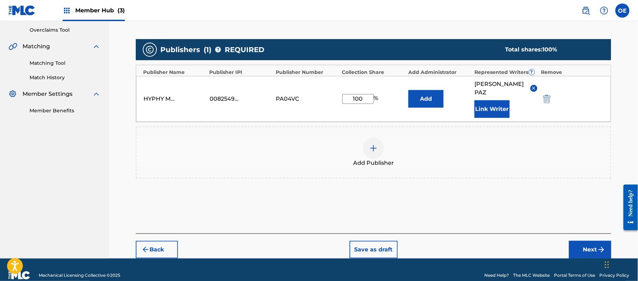
scroll to position [148, 0]
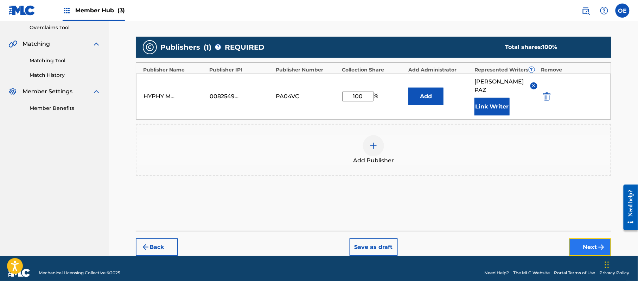
click at [584, 238] on button "Next" at bounding box center [590, 247] width 42 height 18
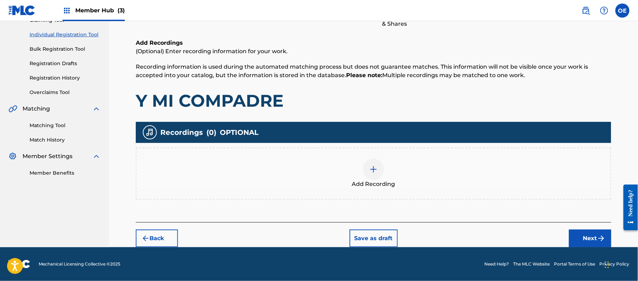
scroll to position [32, 0]
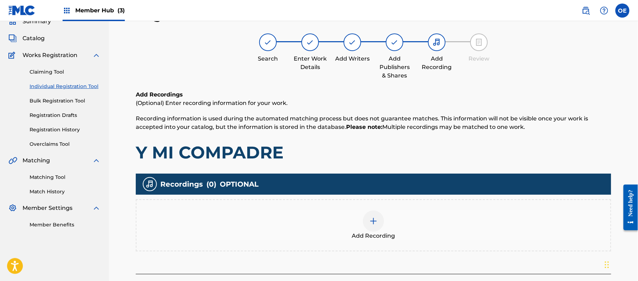
click at [371, 215] on div at bounding box center [373, 220] width 21 height 21
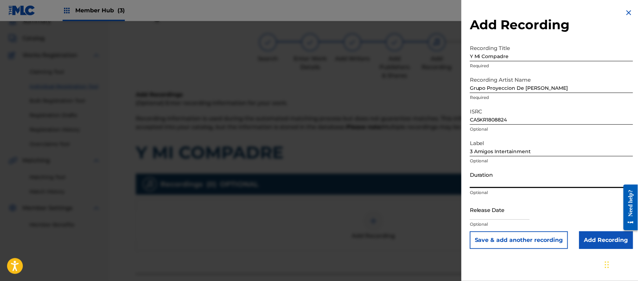
click at [490, 177] on input "Duration" at bounding box center [551, 178] width 163 height 20
drag, startPoint x: 487, startPoint y: 207, endPoint x: 506, endPoint y: 216, distance: 21.1
click at [487, 207] on input "text" at bounding box center [500, 209] width 60 height 20
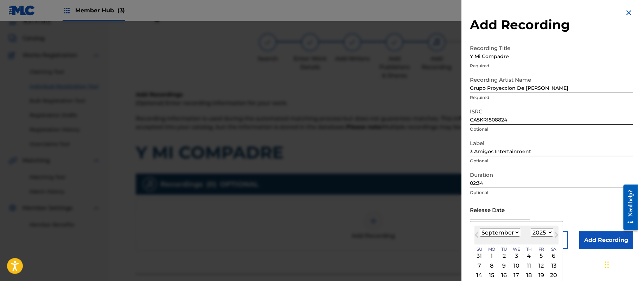
click at [550, 231] on select "1899 1900 1901 1902 1903 1904 1905 1906 1907 1908 1909 1910 1911 1912 1913 1914…" at bounding box center [542, 232] width 23 height 8
click at [532, 228] on select "1899 1900 1901 1902 1903 1904 1905 1906 1907 1908 1909 1910 1911 1912 1913 1914…" at bounding box center [542, 232] width 23 height 8
drag, startPoint x: 500, startPoint y: 232, endPoint x: 500, endPoint y: 228, distance: 3.9
click at [500, 232] on select "January February March April May June July August September October November De…" at bounding box center [500, 232] width 40 height 8
click at [480, 228] on select "January February March April May June July August September October November De…" at bounding box center [500, 232] width 40 height 8
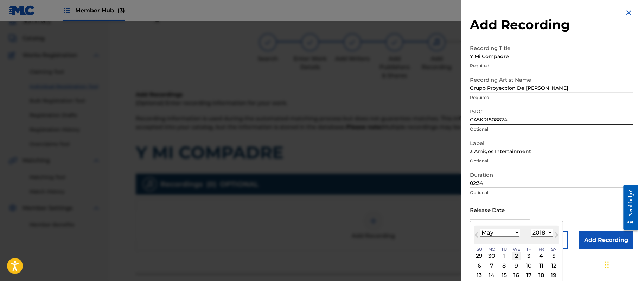
click at [521, 254] on div "2" at bounding box center [516, 255] width 8 height 8
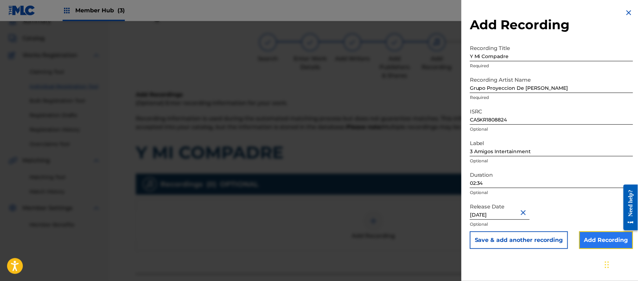
click at [598, 242] on input "Add Recording" at bounding box center [606, 240] width 54 height 18
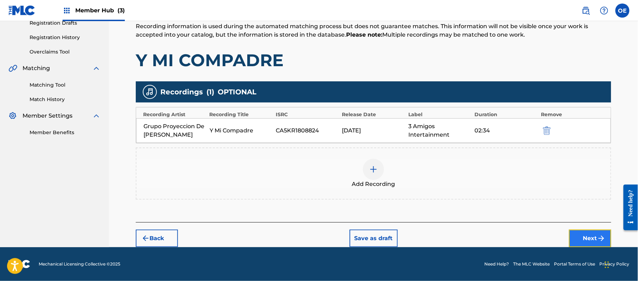
click at [574, 231] on button "Next" at bounding box center [590, 238] width 42 height 18
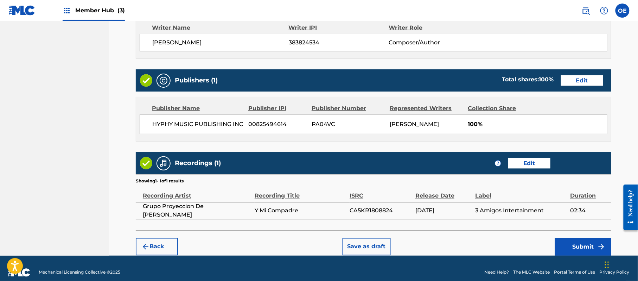
scroll to position [313, 0]
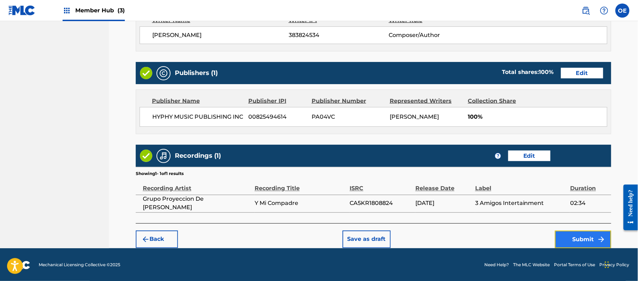
click at [584, 235] on button "Submit" at bounding box center [583, 239] width 56 height 18
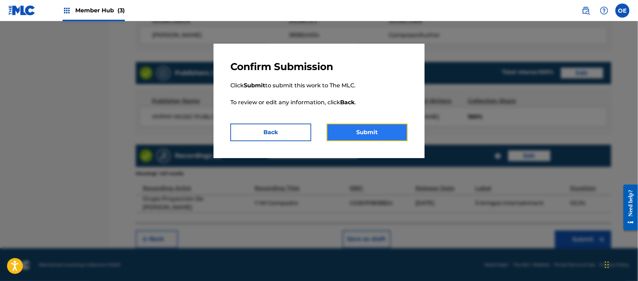
click at [384, 138] on button "Submit" at bounding box center [367, 132] width 81 height 18
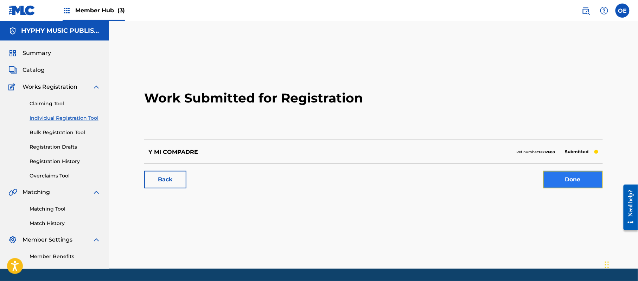
click at [574, 173] on link "Done" at bounding box center [573, 180] width 60 height 18
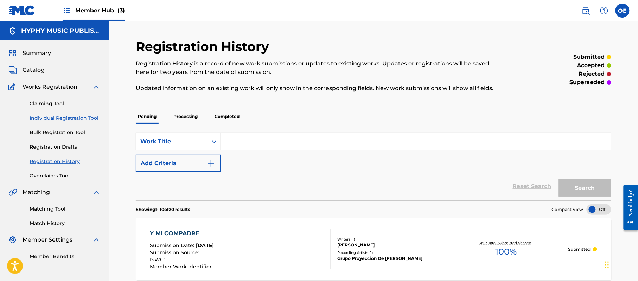
click at [82, 119] on link "Individual Registration Tool" at bounding box center [65, 117] width 71 height 7
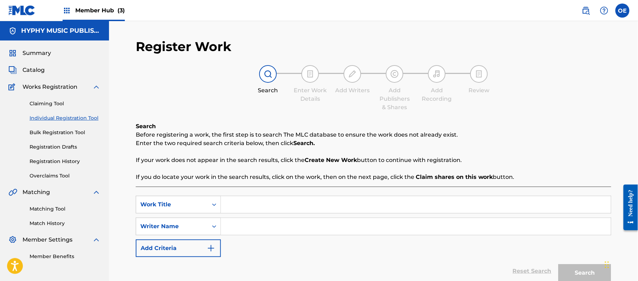
drag, startPoint x: 251, startPoint y: 195, endPoint x: 247, endPoint y: 202, distance: 8.2
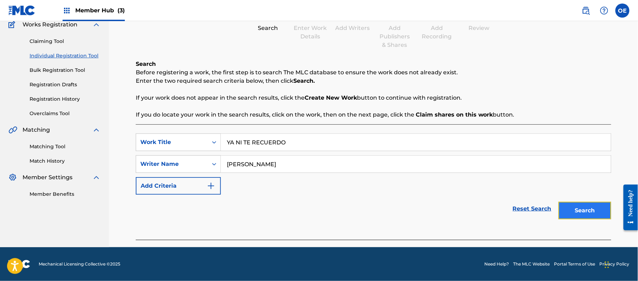
click at [589, 217] on button "Search" at bounding box center [584, 211] width 53 height 18
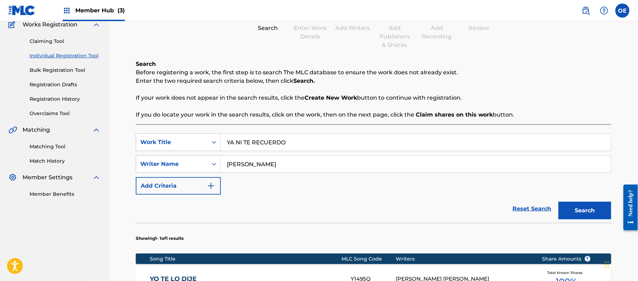
scroll to position [193, 0]
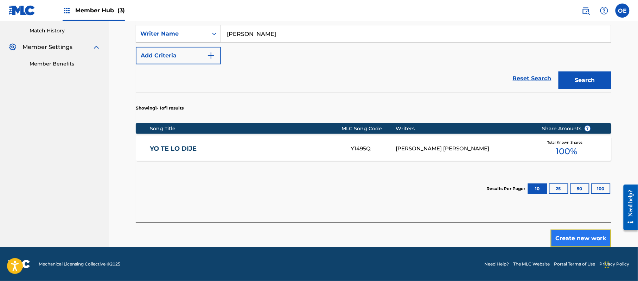
click at [564, 237] on button "Create new work" at bounding box center [581, 238] width 60 height 18
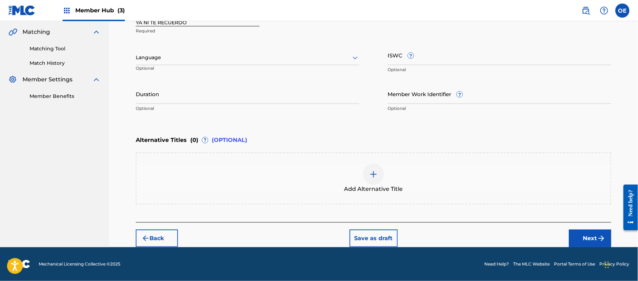
scroll to position [159, 0]
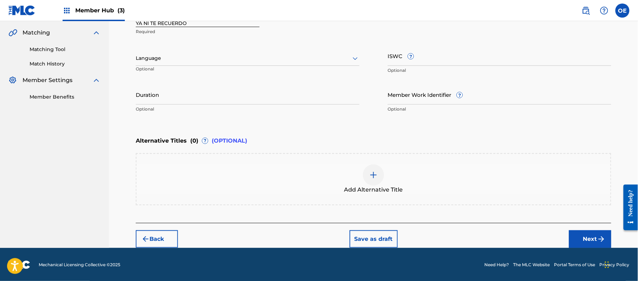
click at [151, 55] on div at bounding box center [248, 58] width 224 height 9
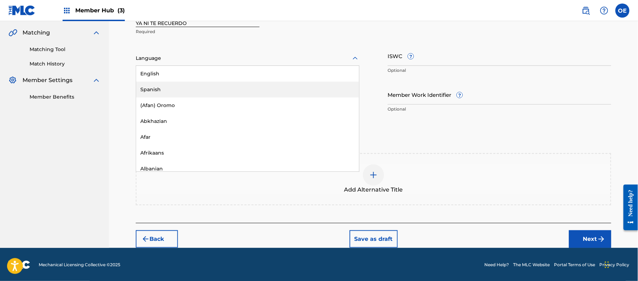
click at [170, 85] on div "Spanish" at bounding box center [247, 90] width 223 height 16
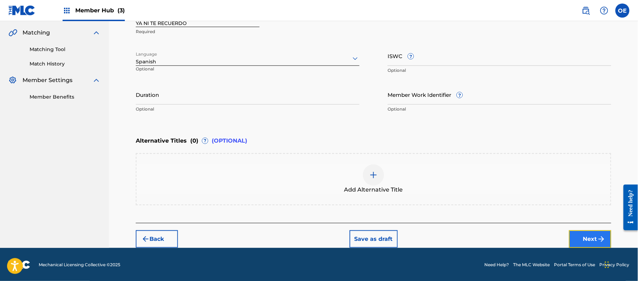
click at [583, 232] on button "Next" at bounding box center [590, 239] width 42 height 18
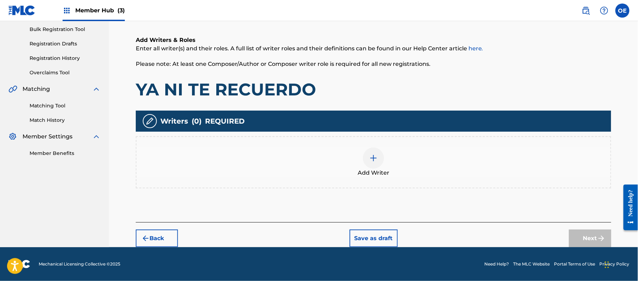
scroll to position [32, 0]
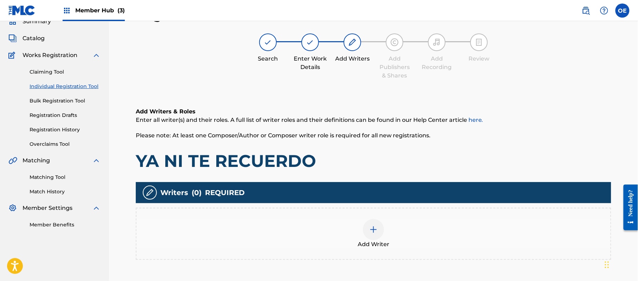
click at [381, 234] on div at bounding box center [373, 229] width 21 height 21
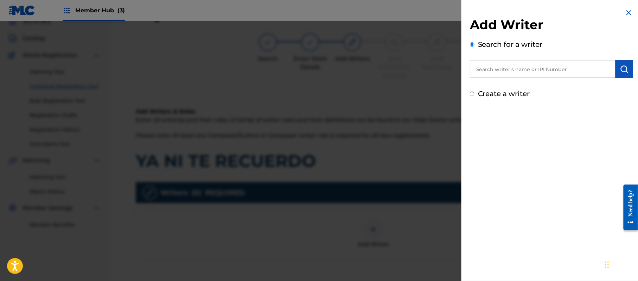
click at [499, 90] on label "Create a writer" at bounding box center [504, 93] width 52 height 8
click at [474, 91] on input "Create a writer" at bounding box center [472, 93] width 5 height 5
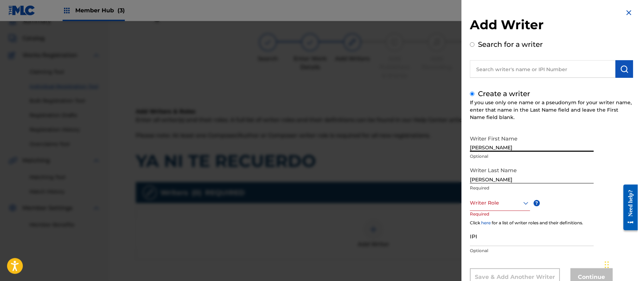
drag, startPoint x: 512, startPoint y: 141, endPoint x: 486, endPoint y: 148, distance: 27.6
click at [486, 148] on input "[PERSON_NAME]" at bounding box center [532, 142] width 124 height 20
drag, startPoint x: 489, startPoint y: 178, endPoint x: 442, endPoint y: 175, distance: 47.2
click at [452, 176] on div "Add Writer Search for a writer Create a writer If you use only one name or a ps…" at bounding box center [319, 151] width 638 height 260
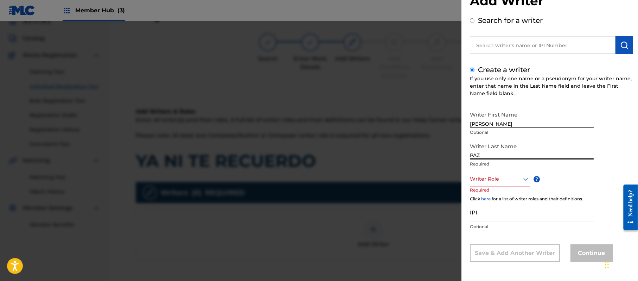
click at [497, 187] on div "Writer Role" at bounding box center [500, 179] width 60 height 16
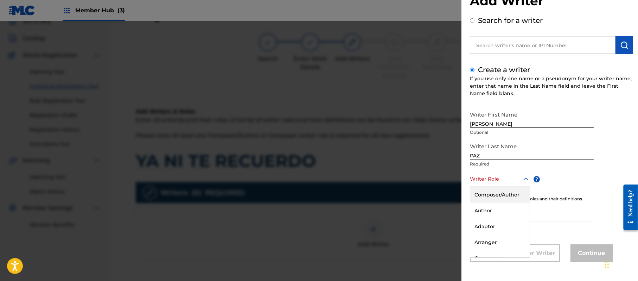
click at [497, 194] on div "Composer/Author" at bounding box center [499, 195] width 59 height 16
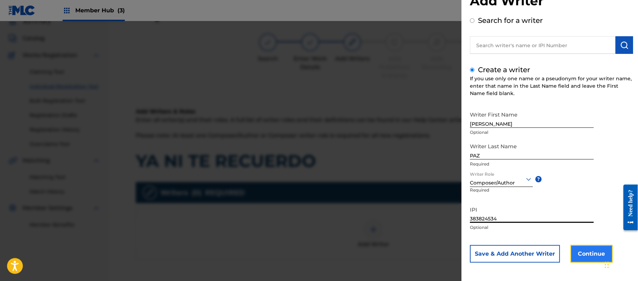
click at [594, 255] on button "Continue" at bounding box center [591, 254] width 42 height 18
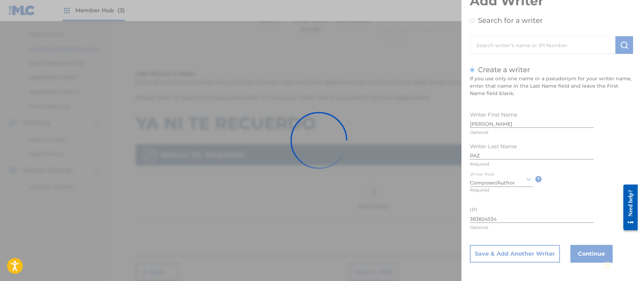
scroll to position [102, 0]
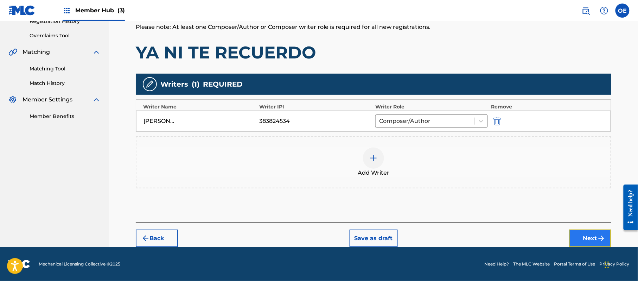
click at [582, 235] on button "Next" at bounding box center [590, 238] width 42 height 18
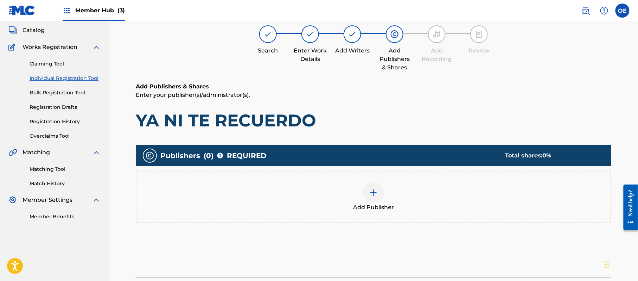
scroll to position [32, 0]
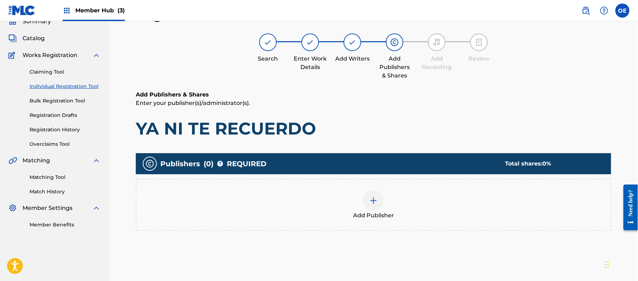
click at [393, 198] on div "Add Publisher" at bounding box center [373, 205] width 474 height 30
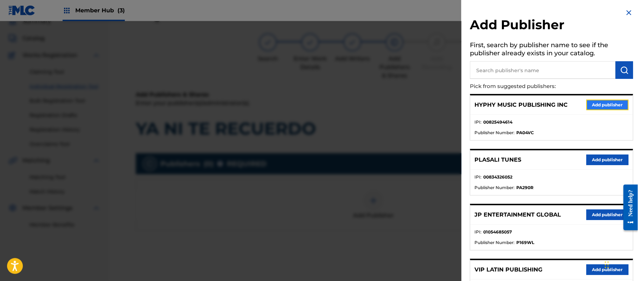
click at [604, 104] on button "Add publisher" at bounding box center [607, 105] width 42 height 11
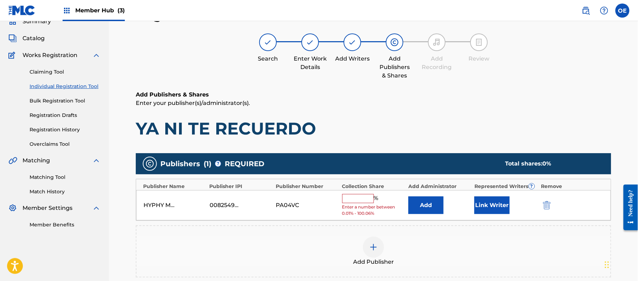
click at [354, 196] on input "text" at bounding box center [358, 198] width 32 height 9
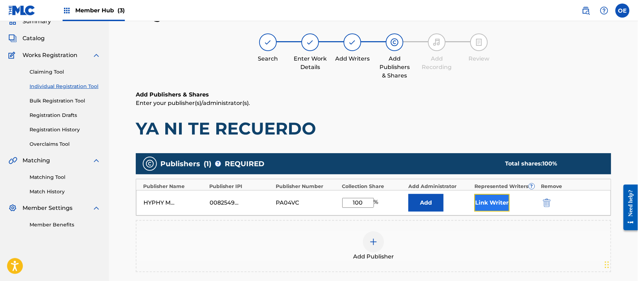
click at [498, 203] on button "Link Writer" at bounding box center [491, 203] width 35 height 18
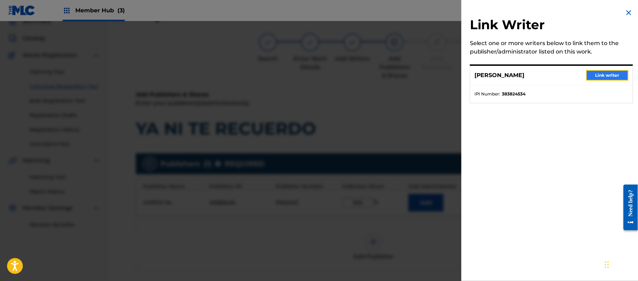
click at [613, 74] on button "Link writer" at bounding box center [607, 75] width 42 height 11
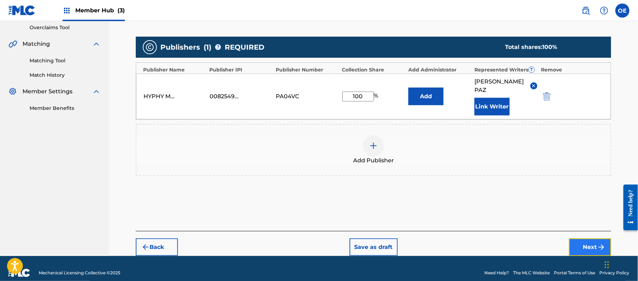
click at [594, 241] on button "Next" at bounding box center [590, 247] width 42 height 18
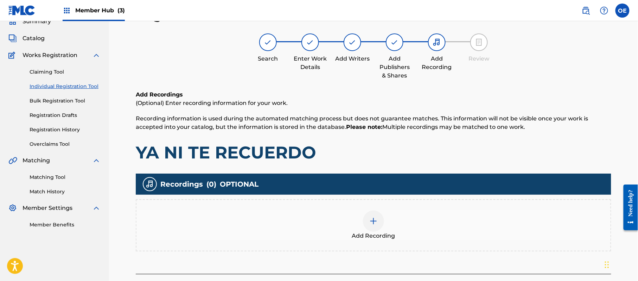
click at [348, 217] on div "Add Recording" at bounding box center [373, 225] width 474 height 30
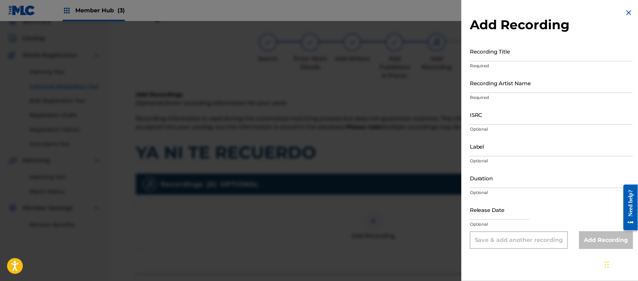
click at [628, 11] on img at bounding box center [629, 12] width 8 height 8
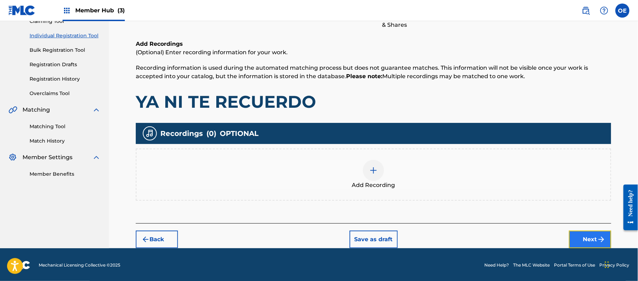
click at [602, 232] on button "Next" at bounding box center [590, 239] width 42 height 18
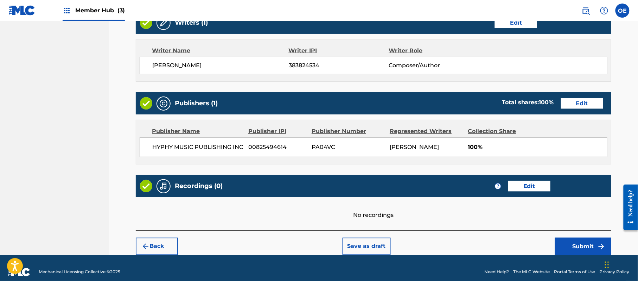
scroll to position [292, 0]
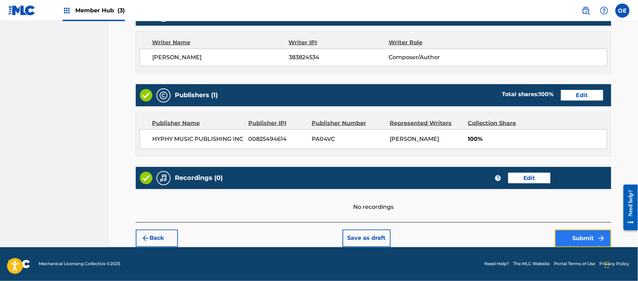
click at [573, 234] on button "Submit" at bounding box center [583, 238] width 56 height 18
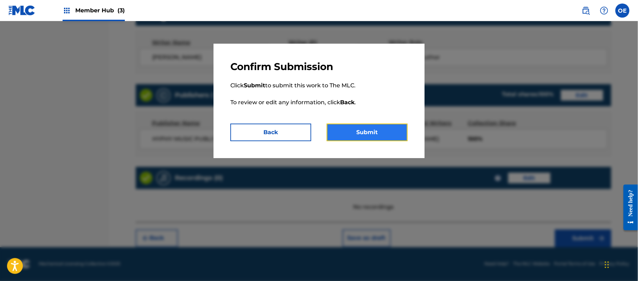
click at [370, 130] on button "Submit" at bounding box center [367, 132] width 81 height 18
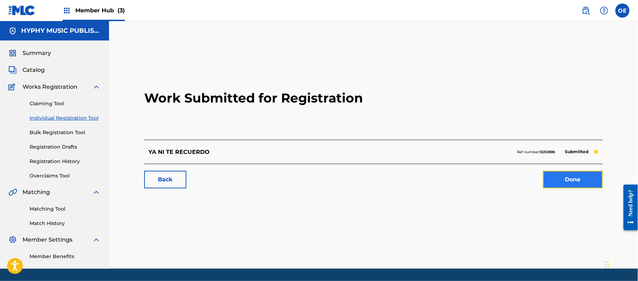
click at [566, 182] on link "Done" at bounding box center [573, 180] width 60 height 18
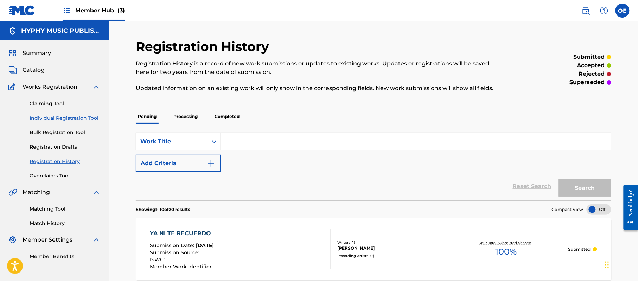
click at [70, 116] on link "Individual Registration Tool" at bounding box center [65, 117] width 71 height 7
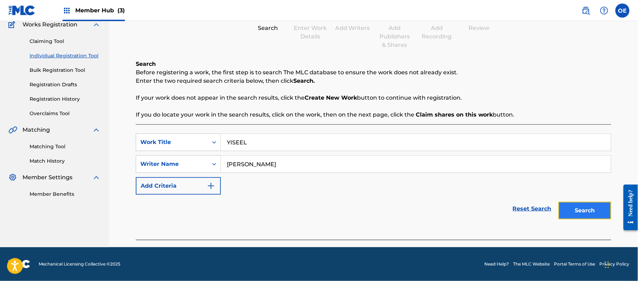
click at [588, 211] on button "Search" at bounding box center [584, 211] width 53 height 18
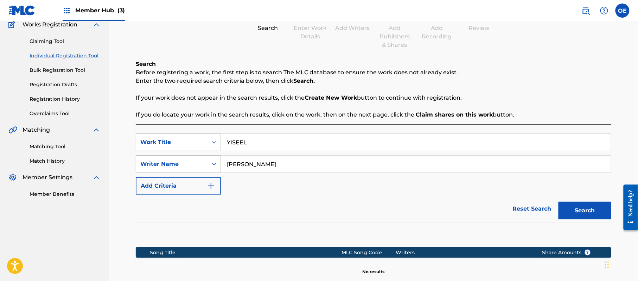
scroll to position [143, 0]
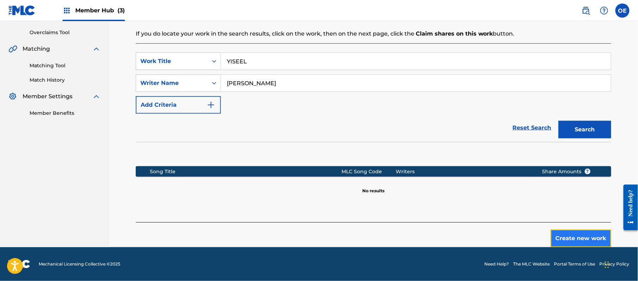
click at [575, 231] on button "Create new work" at bounding box center [581, 238] width 60 height 18
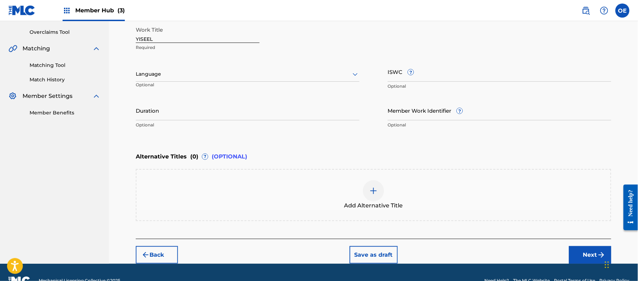
click at [156, 74] on div at bounding box center [248, 74] width 224 height 9
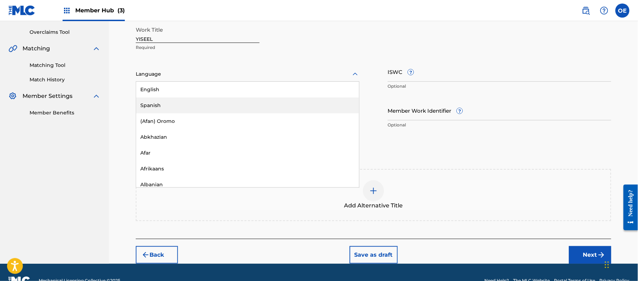
click at [155, 98] on div "Spanish" at bounding box center [247, 105] width 223 height 16
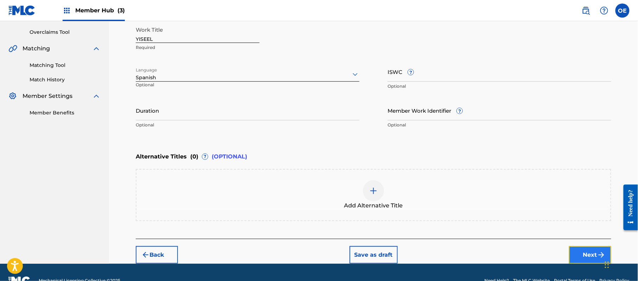
click at [581, 255] on button "Next" at bounding box center [590, 255] width 42 height 18
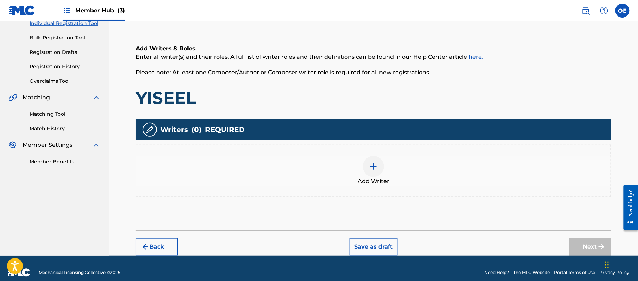
scroll to position [32, 0]
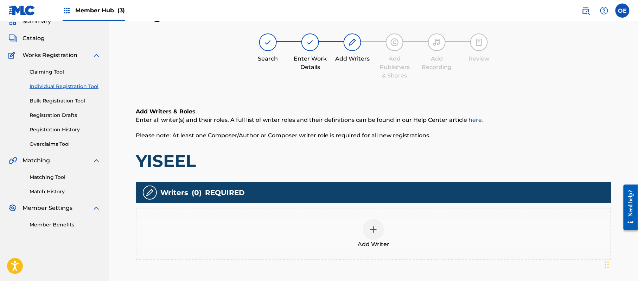
click at [331, 221] on div "Add Writer" at bounding box center [373, 234] width 474 height 30
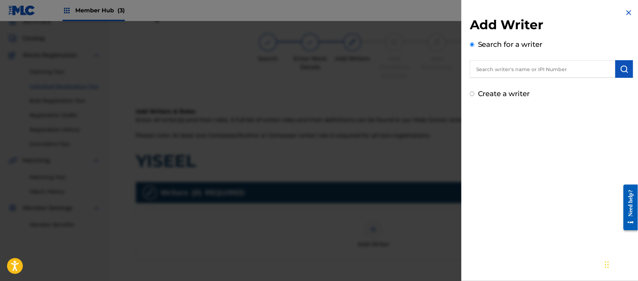
click at [505, 88] on div "Add Writer Search for a writer Create a writer" at bounding box center [551, 58] width 163 height 82
click at [505, 90] on label "Create a writer" at bounding box center [504, 93] width 52 height 8
click at [474, 91] on input "Create a writer" at bounding box center [472, 93] width 5 height 5
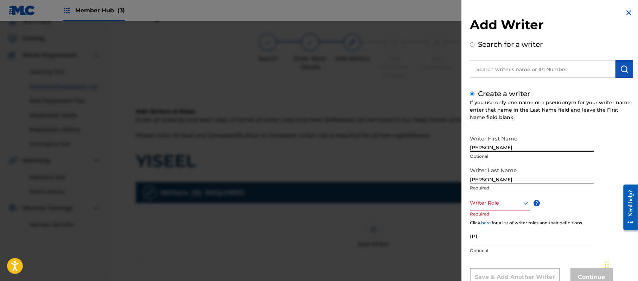
drag, startPoint x: 508, startPoint y: 142, endPoint x: 487, endPoint y: 149, distance: 21.9
click at [487, 149] on input "[PERSON_NAME]" at bounding box center [532, 142] width 124 height 20
drag, startPoint x: 487, startPoint y: 182, endPoint x: 438, endPoint y: 177, distance: 48.8
click at [439, 178] on div "Add Writer Search for a writer Create a writer If you use only one name or a ps…" at bounding box center [319, 151] width 638 height 260
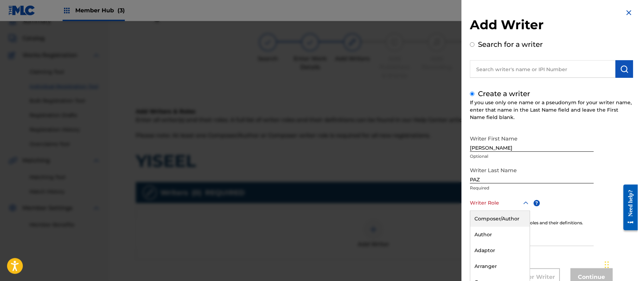
click at [487, 209] on div "8 results available. Use Up and Down to choose options, press Enter to select t…" at bounding box center [500, 203] width 60 height 16
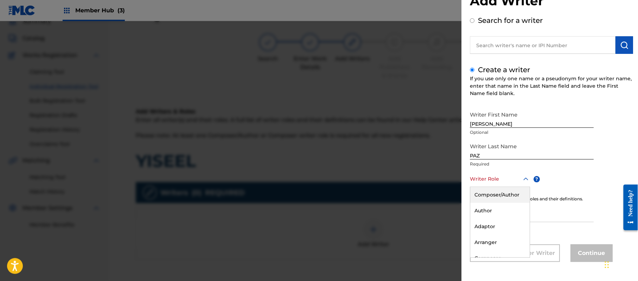
click at [493, 192] on div "Composer/Author" at bounding box center [499, 195] width 59 height 16
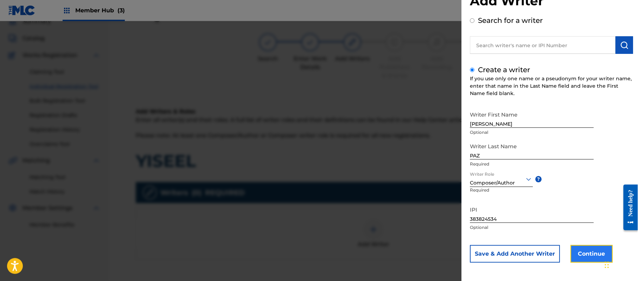
click at [587, 249] on button "Continue" at bounding box center [591, 254] width 42 height 18
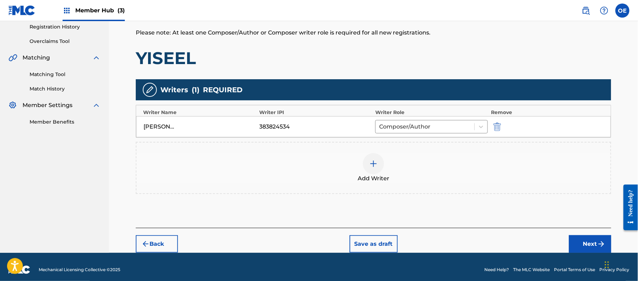
scroll to position [140, 0]
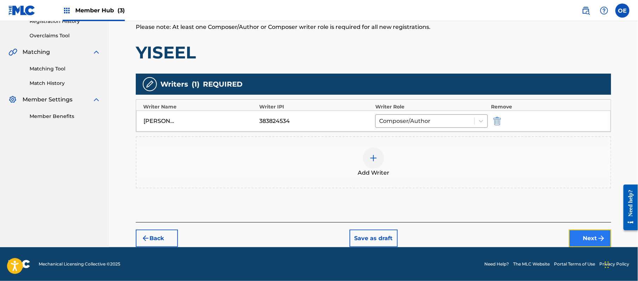
click at [589, 231] on button "Next" at bounding box center [590, 238] width 42 height 18
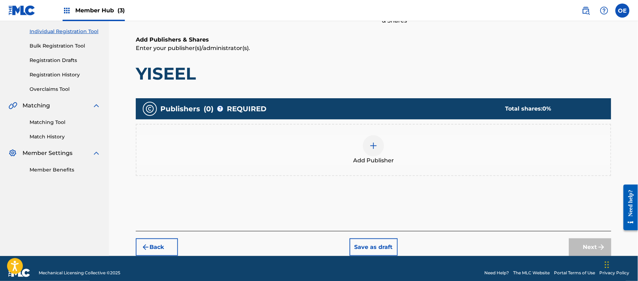
scroll to position [32, 0]
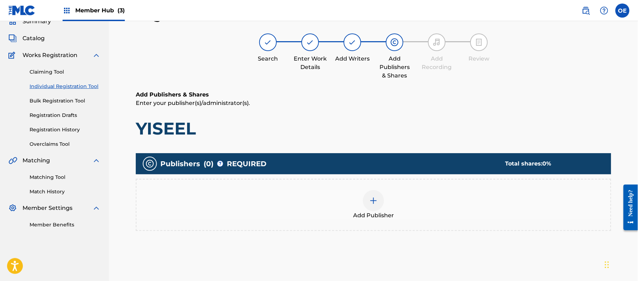
click at [411, 203] on div "Add Publisher" at bounding box center [373, 205] width 474 height 30
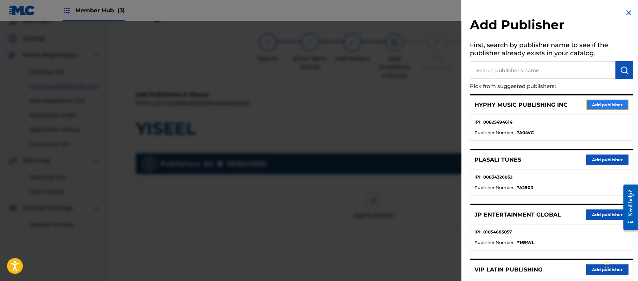
click at [618, 103] on button "Add publisher" at bounding box center [607, 105] width 42 height 11
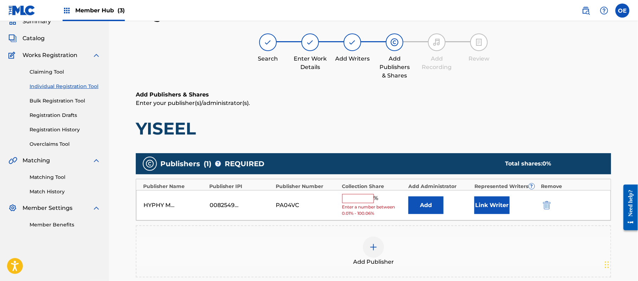
click at [360, 194] on input "text" at bounding box center [358, 198] width 32 height 9
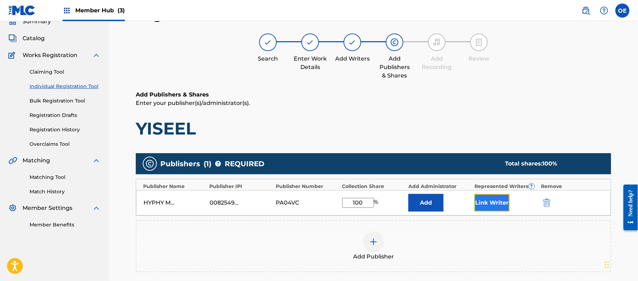
click at [506, 195] on button "Link Writer" at bounding box center [491, 203] width 35 height 18
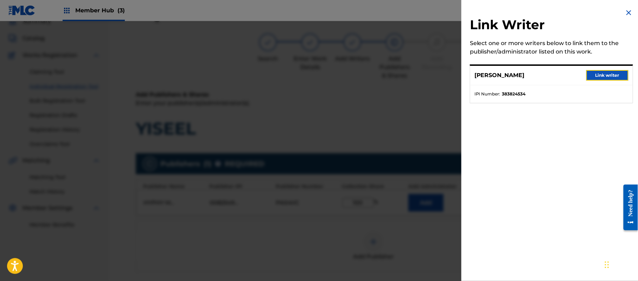
drag, startPoint x: 607, startPoint y: 70, endPoint x: 588, endPoint y: 89, distance: 26.6
click at [606, 71] on button "Link writer" at bounding box center [607, 75] width 42 height 11
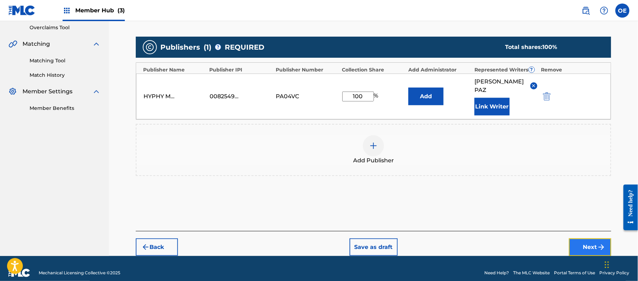
click at [591, 238] on button "Next" at bounding box center [590, 247] width 42 height 18
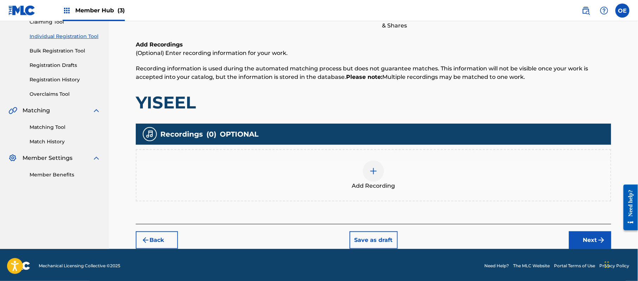
scroll to position [82, 0]
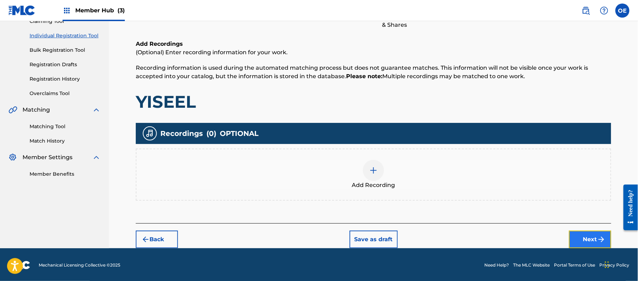
click at [586, 230] on button "Next" at bounding box center [590, 239] width 42 height 18
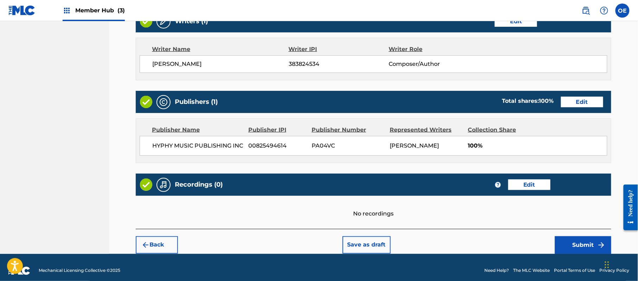
scroll to position [292, 0]
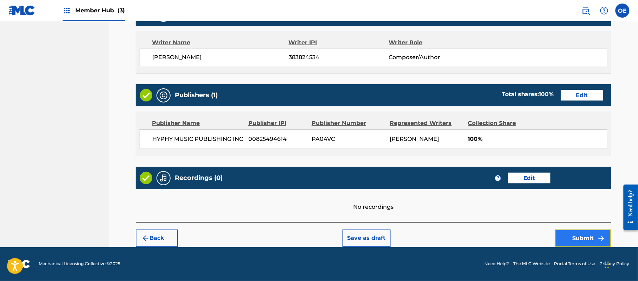
click at [597, 236] on button "Submit" at bounding box center [583, 238] width 56 height 18
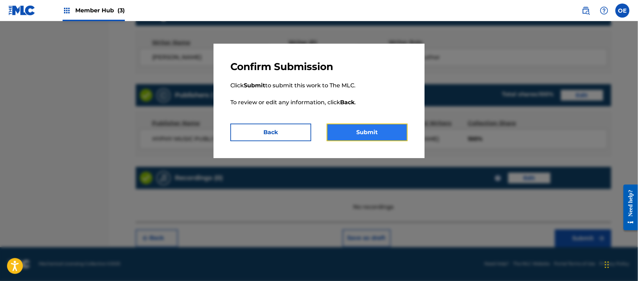
click at [372, 136] on button "Submit" at bounding box center [367, 132] width 81 height 18
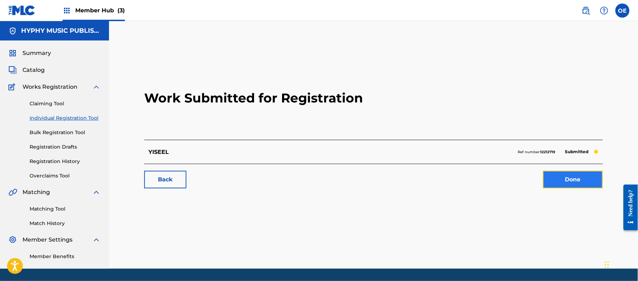
click at [581, 179] on link "Done" at bounding box center [573, 180] width 60 height 18
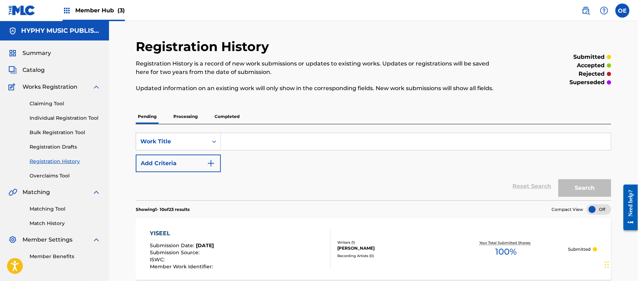
drag, startPoint x: 52, startPoint y: 120, endPoint x: 68, endPoint y: 125, distance: 17.0
click at [52, 120] on link "Individual Registration Tool" at bounding box center [65, 117] width 71 height 7
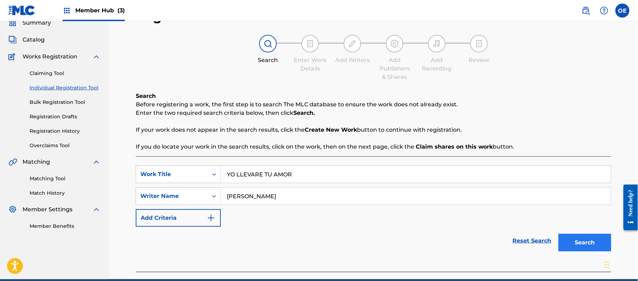
scroll to position [62, 0]
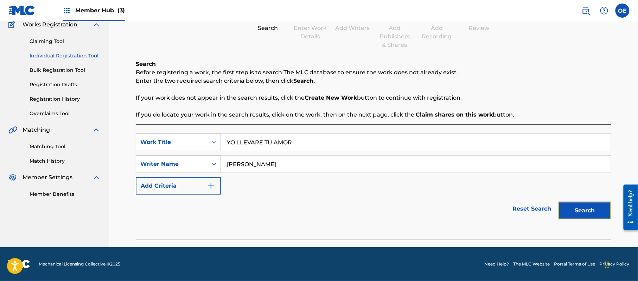
drag, startPoint x: 564, startPoint y: 208, endPoint x: 552, endPoint y: 207, distance: 12.0
click at [564, 207] on button "Search" at bounding box center [584, 211] width 53 height 18
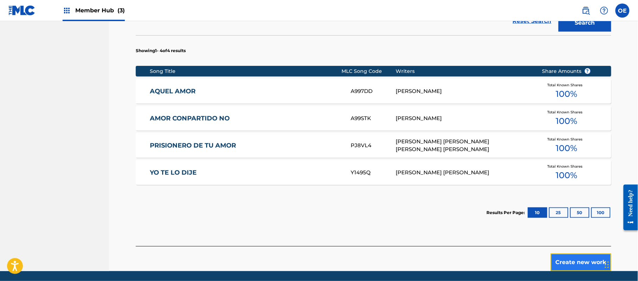
click at [567, 262] on button "Create new work" at bounding box center [581, 262] width 60 height 18
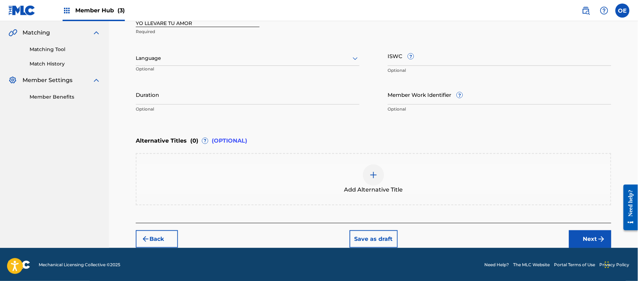
drag, startPoint x: 204, startPoint y: 57, endPoint x: 200, endPoint y: 62, distance: 6.8
click at [203, 58] on div at bounding box center [248, 58] width 224 height 9
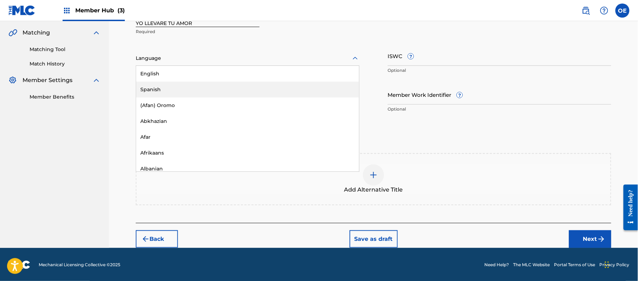
click at [161, 90] on div "Spanish" at bounding box center [247, 90] width 223 height 16
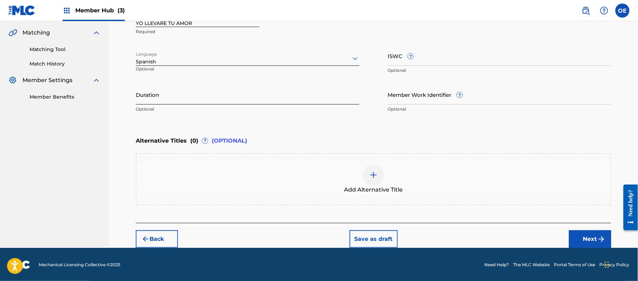
click at [213, 94] on input "Duration" at bounding box center [248, 94] width 224 height 20
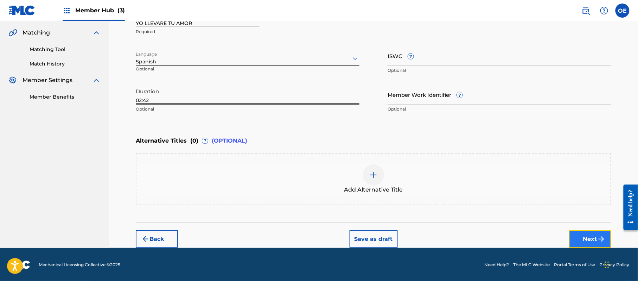
click at [588, 238] on button "Next" at bounding box center [590, 239] width 42 height 18
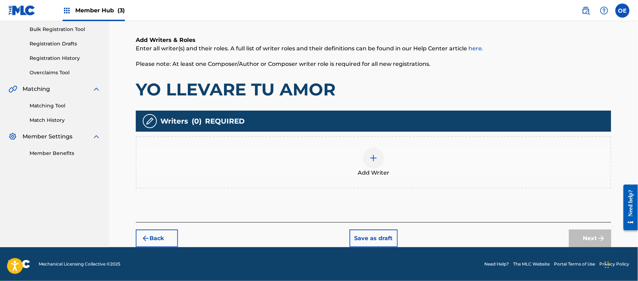
scroll to position [32, 0]
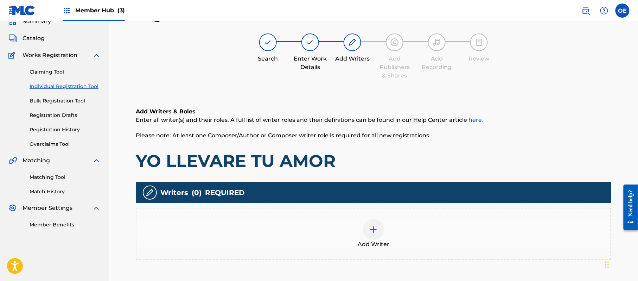
click at [396, 228] on div "Add Writer" at bounding box center [373, 234] width 474 height 30
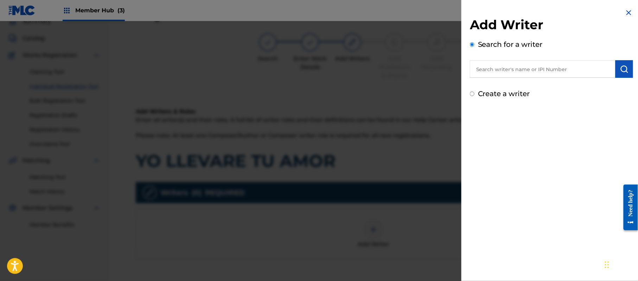
click at [508, 96] on label "Create a writer" at bounding box center [504, 93] width 52 height 8
click at [474, 96] on input "Create a writer" at bounding box center [472, 93] width 5 height 5
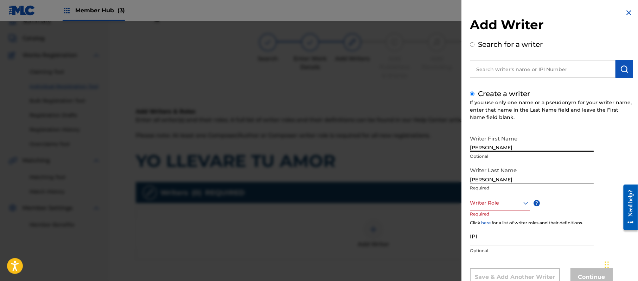
drag, startPoint x: 518, startPoint y: 147, endPoint x: 487, endPoint y: 152, distance: 31.5
click at [487, 152] on div "Writer First Name [PERSON_NAME] Optional" at bounding box center [532, 148] width 124 height 32
drag, startPoint x: 490, startPoint y: 179, endPoint x: 404, endPoint y: 170, distance: 85.6
click at [408, 174] on div "Add Writer Search for a writer Create a writer If you use only one name or a ps…" at bounding box center [319, 151] width 638 height 260
click at [502, 196] on div "Writer First Name [PERSON_NAME] Optional Writer Last Name [PERSON_NAME] Require…" at bounding box center [551, 209] width 163 height 154
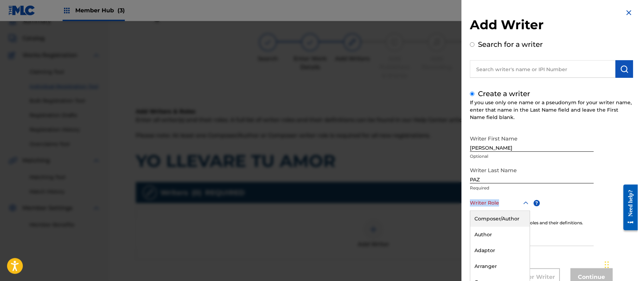
scroll to position [24, 0]
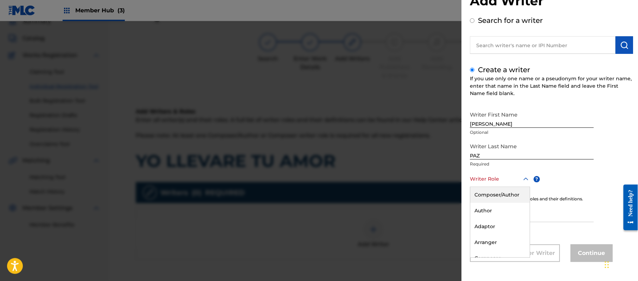
click at [502, 187] on div "8 results available. Use Up and Down to choose options, press Enter to select t…" at bounding box center [500, 179] width 60 height 16
click at [502, 196] on div "Composer/Author" at bounding box center [499, 195] width 59 height 16
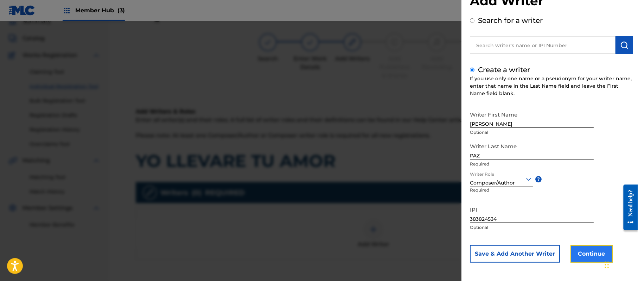
click at [580, 255] on button "Continue" at bounding box center [591, 254] width 42 height 18
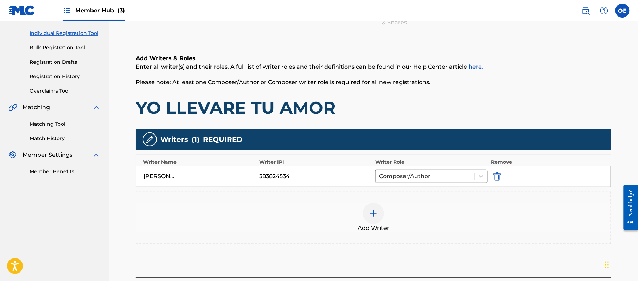
scroll to position [140, 0]
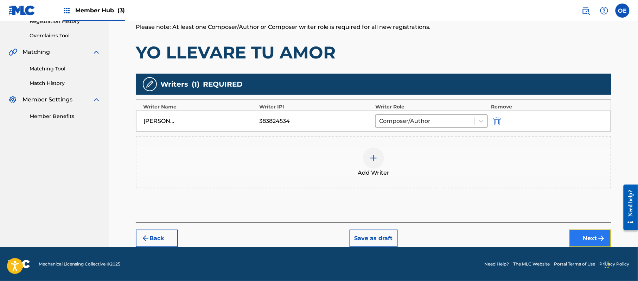
click at [579, 241] on button "Next" at bounding box center [590, 238] width 42 height 18
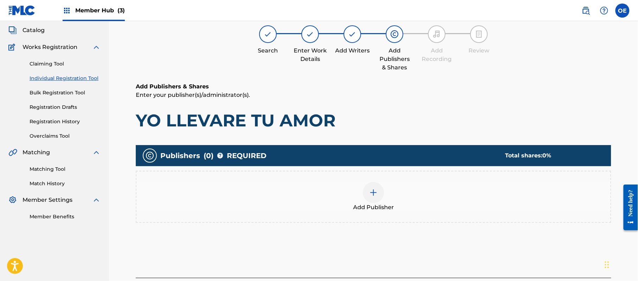
scroll to position [32, 0]
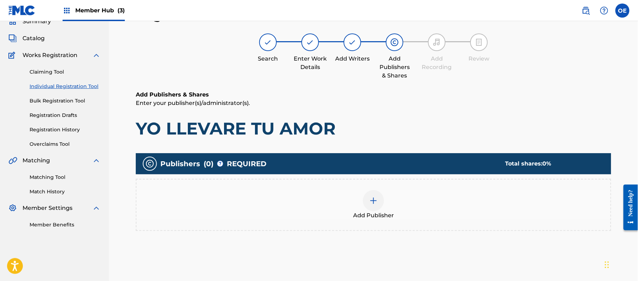
click at [300, 213] on div "Add Publisher" at bounding box center [373, 205] width 474 height 30
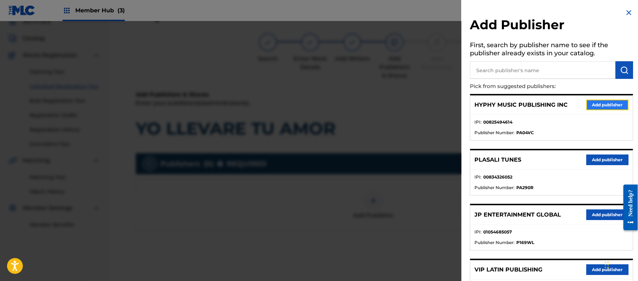
click at [604, 104] on button "Add publisher" at bounding box center [607, 105] width 42 height 11
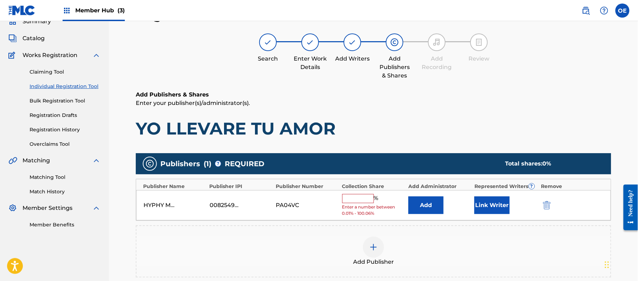
click at [348, 198] on input "text" at bounding box center [358, 198] width 32 height 9
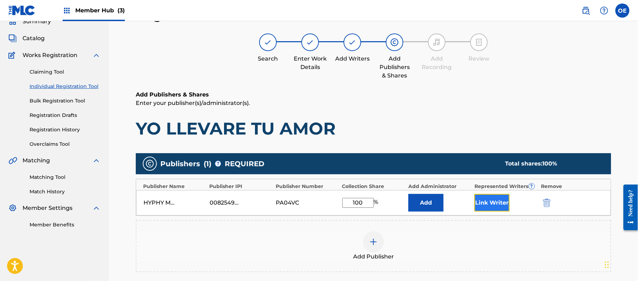
click at [485, 205] on button "Link Writer" at bounding box center [491, 203] width 35 height 18
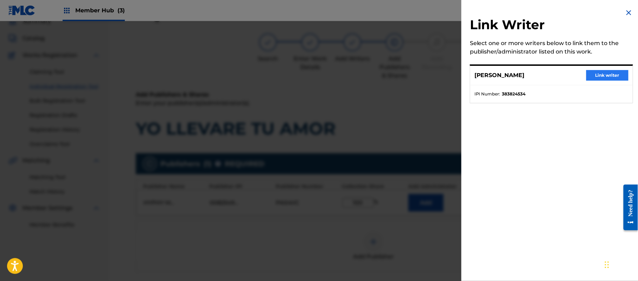
drag, startPoint x: 622, startPoint y: 68, endPoint x: 619, endPoint y: 72, distance: 5.0
click at [620, 71] on div "[PERSON_NAME] Link writer" at bounding box center [551, 75] width 162 height 19
click at [618, 72] on button "Link writer" at bounding box center [607, 75] width 42 height 11
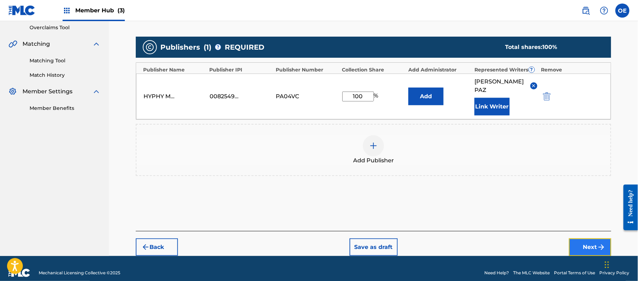
click at [581, 238] on button "Next" at bounding box center [590, 247] width 42 height 18
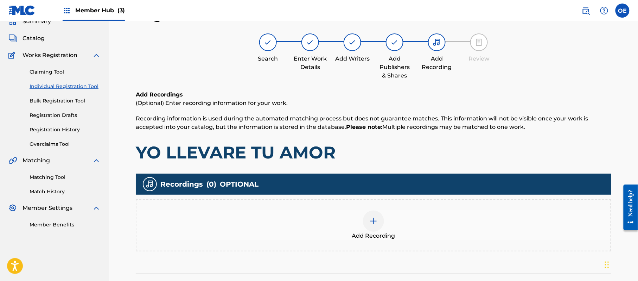
click at [332, 213] on div "Add Recording" at bounding box center [373, 225] width 474 height 30
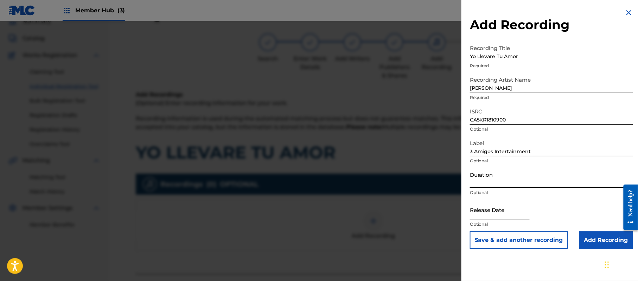
click at [497, 172] on input "Duration" at bounding box center [551, 178] width 163 height 20
drag, startPoint x: 484, startPoint y: 207, endPoint x: 494, endPoint y: 209, distance: 9.7
click at [484, 207] on input "text" at bounding box center [500, 209] width 60 height 20
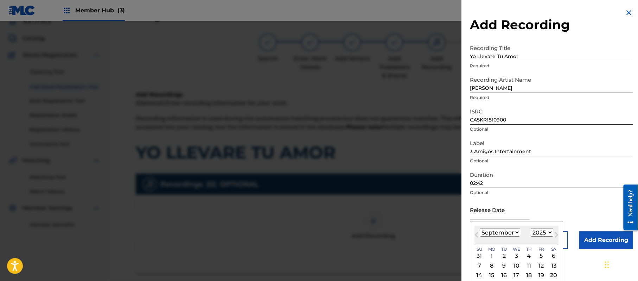
click at [552, 234] on select "1899 1900 1901 1902 1903 1904 1905 1906 1907 1908 1909 1910 1911 1912 1913 1914…" at bounding box center [542, 232] width 23 height 8
click at [532, 228] on select "1899 1900 1901 1902 1903 1904 1905 1906 1907 1908 1909 1910 1911 1912 1913 1914…" at bounding box center [542, 232] width 23 height 8
click at [499, 237] on div "[DATE] January February March April May June July August September October Nove…" at bounding box center [516, 234] width 84 height 19
click at [499, 233] on select "January February March April May June July August September October November De…" at bounding box center [500, 232] width 40 height 8
click at [480, 228] on select "January February March April May June July August September October November De…" at bounding box center [500, 232] width 40 height 8
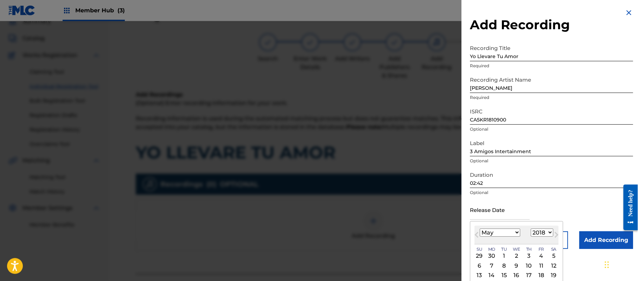
click at [545, 264] on div "11" at bounding box center [541, 265] width 8 height 8
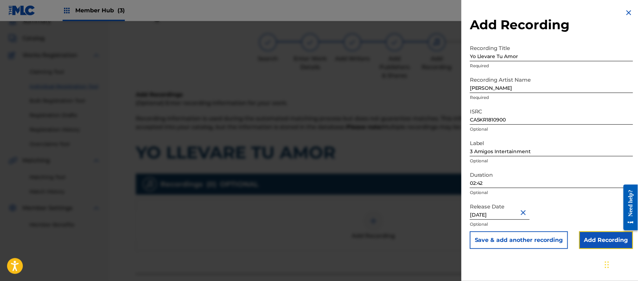
click at [599, 250] on div "Add Recording Recording Title Yo Llevare Tu Amor Required Recording Artist Name…" at bounding box center [551, 128] width 180 height 257
click at [584, 237] on input "Add Recording" at bounding box center [606, 240] width 54 height 18
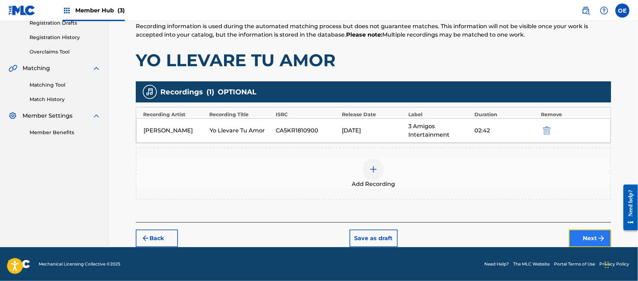
click at [600, 240] on img "submit" at bounding box center [601, 238] width 8 height 8
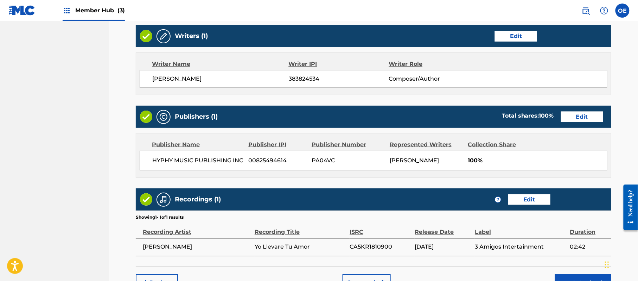
scroll to position [314, 0]
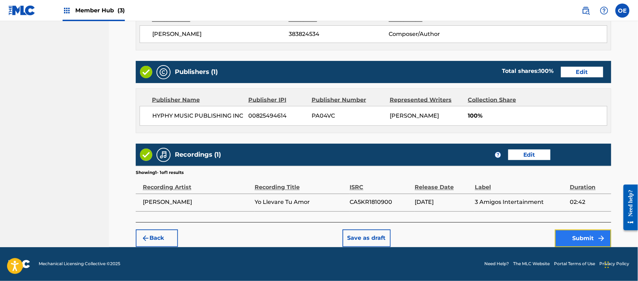
click at [562, 241] on button "Submit" at bounding box center [583, 238] width 56 height 18
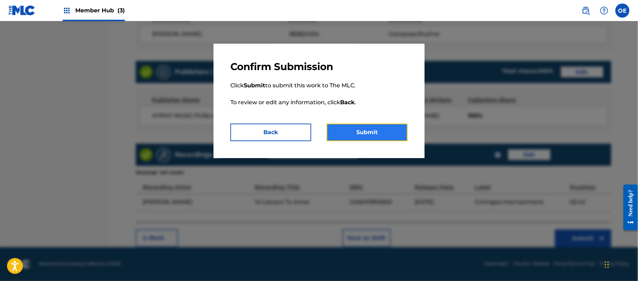
drag, startPoint x: 395, startPoint y: 132, endPoint x: 395, endPoint y: 128, distance: 4.2
click at [395, 131] on button "Submit" at bounding box center [367, 132] width 81 height 18
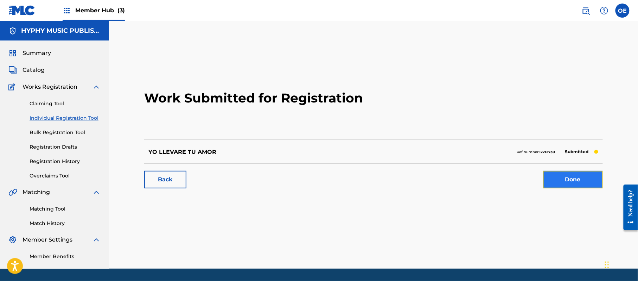
click at [576, 180] on link "Done" at bounding box center [573, 180] width 60 height 18
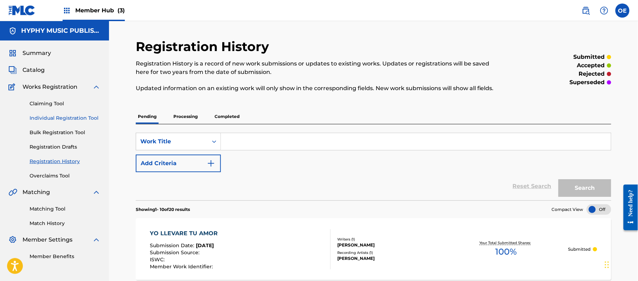
click at [60, 114] on link "Individual Registration Tool" at bounding box center [65, 117] width 71 height 7
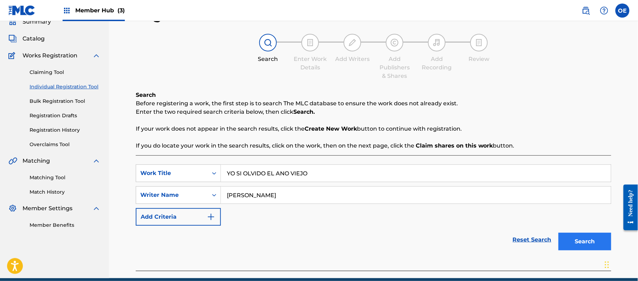
scroll to position [62, 0]
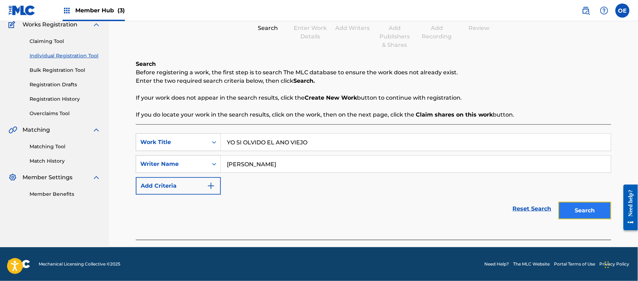
drag, startPoint x: 590, startPoint y: 210, endPoint x: 483, endPoint y: 196, distance: 107.9
click at [589, 210] on button "Search" at bounding box center [584, 211] width 53 height 18
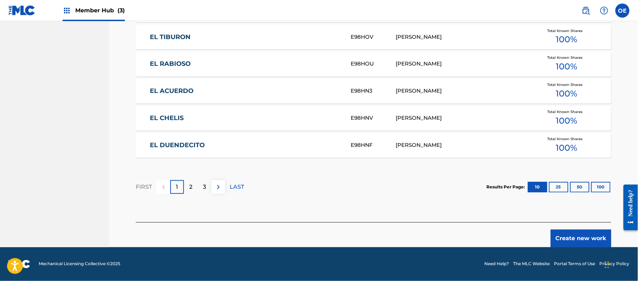
click at [569, 225] on div "Create new work" at bounding box center [373, 234] width 475 height 25
click at [566, 231] on button "Create new work" at bounding box center [581, 238] width 60 height 18
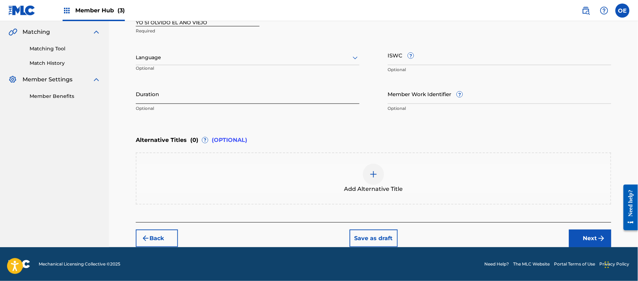
scroll to position [159, 0]
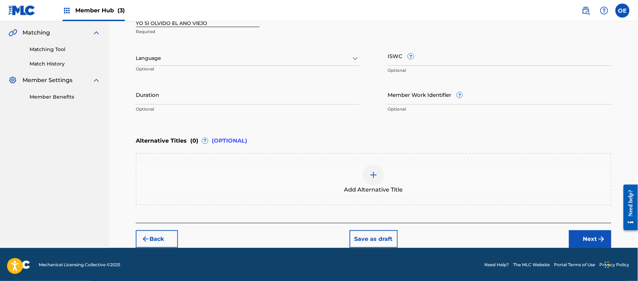
click at [232, 57] on div at bounding box center [248, 58] width 224 height 9
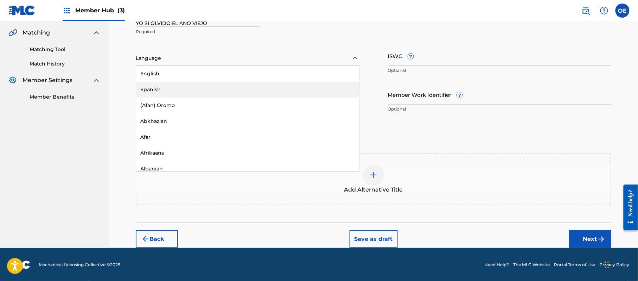
click at [226, 83] on div "Spanish" at bounding box center [247, 90] width 223 height 16
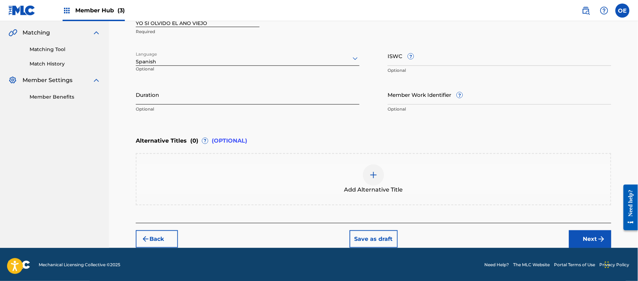
click at [205, 90] on input "Duration" at bounding box center [248, 94] width 224 height 20
click at [566, 233] on div "Back Save as draft Next" at bounding box center [373, 235] width 475 height 25
click at [580, 240] on button "Next" at bounding box center [590, 239] width 42 height 18
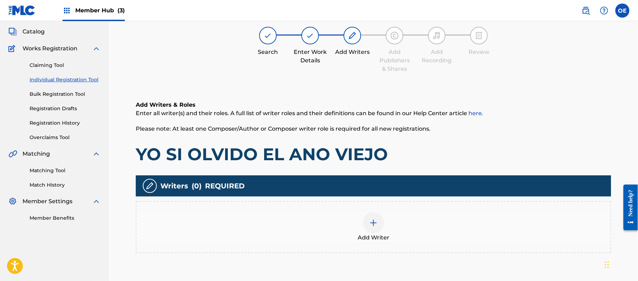
scroll to position [32, 0]
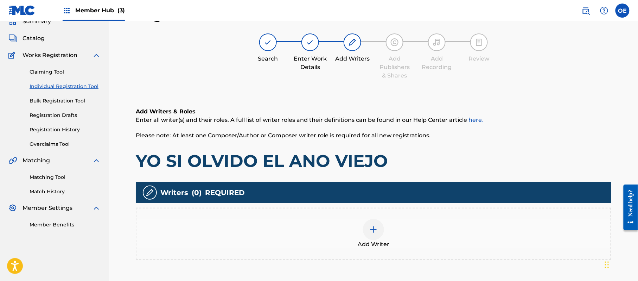
click at [376, 233] on div at bounding box center [373, 229] width 21 height 21
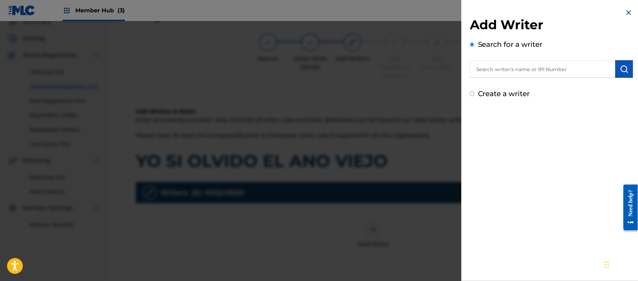
click at [501, 92] on label "Create a writer" at bounding box center [504, 93] width 52 height 8
click at [474, 92] on input "Create a writer" at bounding box center [472, 93] width 5 height 5
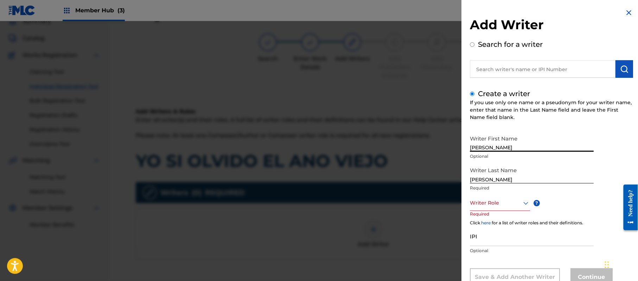
drag, startPoint x: 512, startPoint y: 142, endPoint x: 487, endPoint y: 154, distance: 27.7
click at [487, 154] on div "Writer First Name [PERSON_NAME] Optional" at bounding box center [532, 148] width 124 height 32
drag, startPoint x: 490, startPoint y: 179, endPoint x: 443, endPoint y: 176, distance: 46.5
click at [456, 179] on div "Add Writer Search for a writer Create a writer If you use only one name or a ps…" at bounding box center [319, 151] width 638 height 260
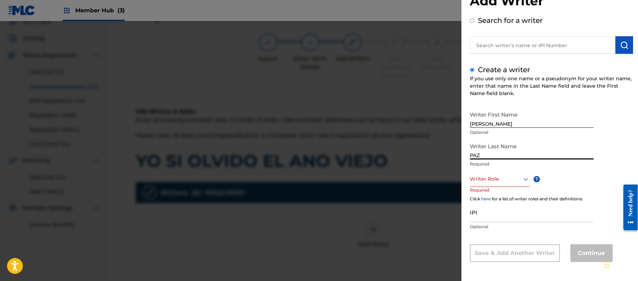
click at [487, 187] on div "Writer Role" at bounding box center [500, 179] width 60 height 16
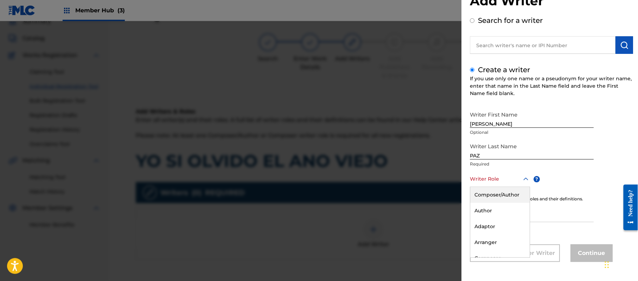
click at [487, 196] on div "Composer/Author" at bounding box center [499, 195] width 59 height 16
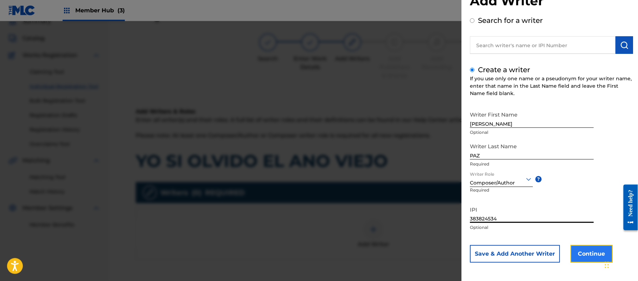
click at [580, 252] on button "Continue" at bounding box center [591, 254] width 42 height 18
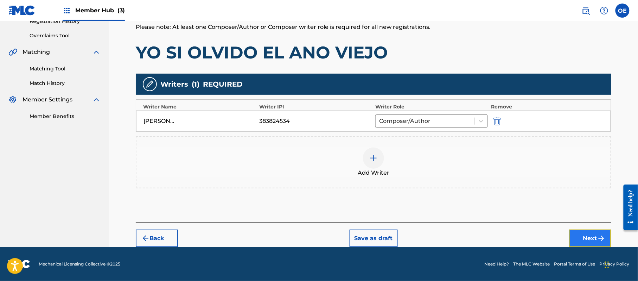
click at [595, 234] on button "Next" at bounding box center [590, 238] width 42 height 18
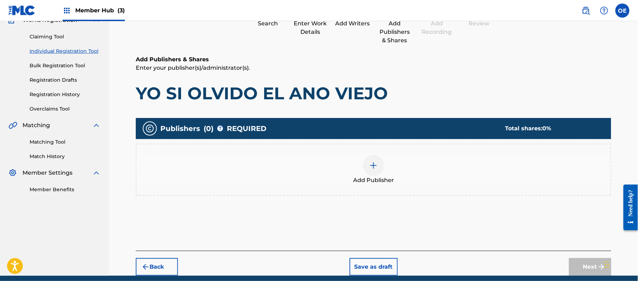
scroll to position [32, 0]
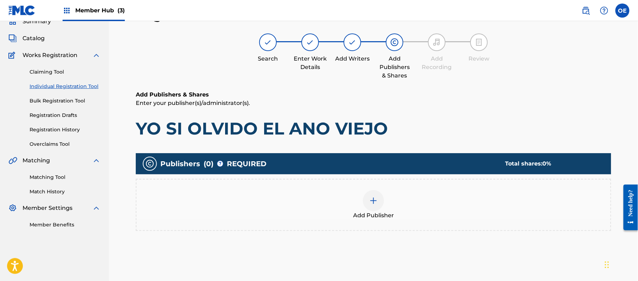
click at [408, 202] on div "Add Publisher" at bounding box center [373, 205] width 474 height 30
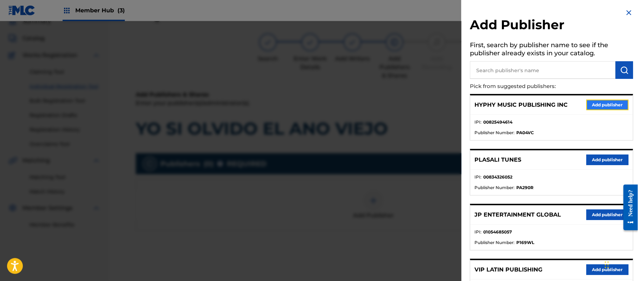
click at [600, 103] on button "Add publisher" at bounding box center [607, 105] width 42 height 11
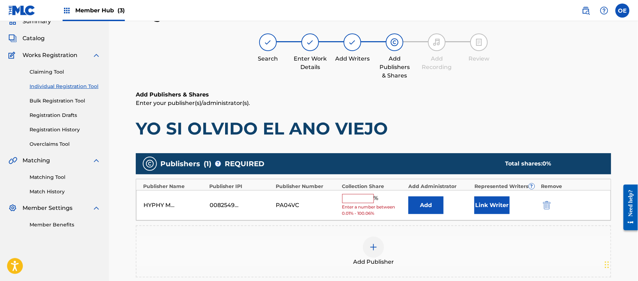
click at [363, 192] on div "HYPHY MUSIC PUBLISHING INC 00825494614 PA04VC % Enter a number between 0.01% - …" at bounding box center [373, 205] width 475 height 31
click at [363, 195] on input "text" at bounding box center [358, 198] width 32 height 9
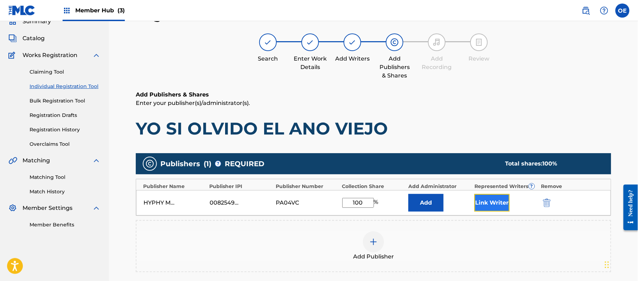
click at [487, 207] on button "Link Writer" at bounding box center [491, 203] width 35 height 18
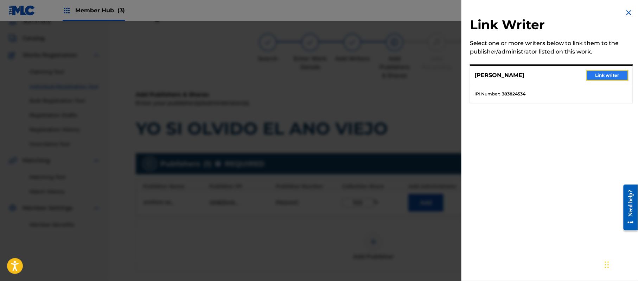
click at [611, 77] on button "Link writer" at bounding box center [607, 75] width 42 height 11
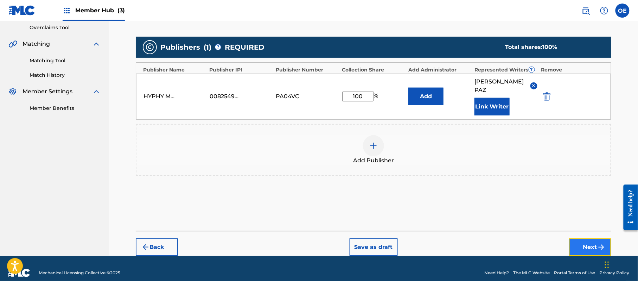
click at [589, 238] on button "Next" at bounding box center [590, 247] width 42 height 18
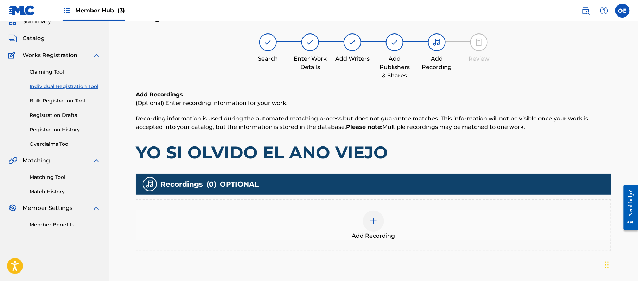
click at [359, 219] on div "Add Recording" at bounding box center [373, 225] width 474 height 30
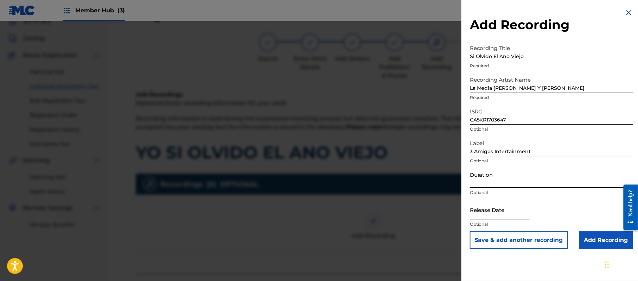
drag, startPoint x: 488, startPoint y: 176, endPoint x: 490, endPoint y: 172, distance: 4.4
click at [490, 176] on input "Duration" at bounding box center [551, 178] width 163 height 20
click at [504, 213] on input "text" at bounding box center [500, 209] width 60 height 20
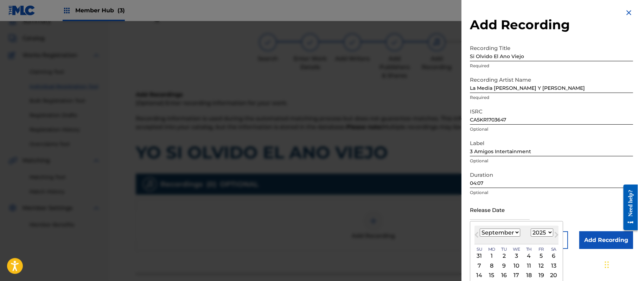
click at [546, 231] on select "1899 1900 1901 1902 1903 1904 1905 1906 1907 1908 1909 1910 1911 1912 1913 1914…" at bounding box center [542, 232] width 23 height 8
click at [532, 228] on select "1899 1900 1901 1902 1903 1904 1905 1906 1907 1908 1909 1910 1911 1912 1913 1914…" at bounding box center [542, 232] width 23 height 8
click at [495, 231] on select "January February March April May June July August September October November De…" at bounding box center [500, 232] width 40 height 8
click at [480, 228] on select "January February March April May June July August September October November De…" at bounding box center [500, 232] width 40 height 8
click at [517, 265] on div "6" at bounding box center [516, 265] width 8 height 8
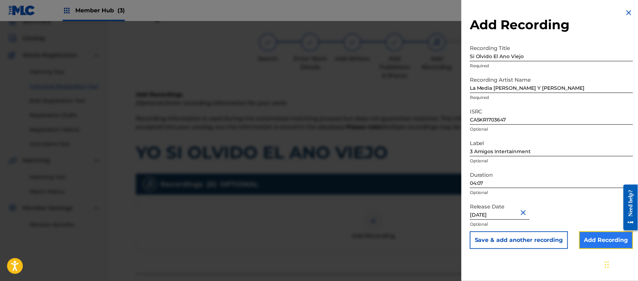
click at [598, 236] on input "Add Recording" at bounding box center [606, 240] width 54 height 18
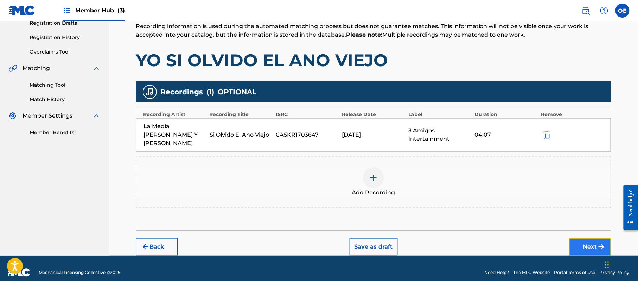
click at [591, 238] on button "Next" at bounding box center [590, 247] width 42 height 18
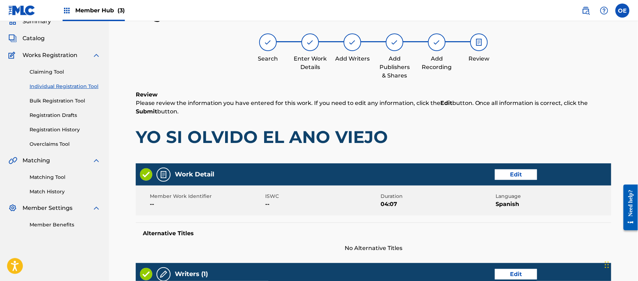
click at [358, 214] on div "Member Work Identifier -- ISWC -- Duration 04:07 Language Spanish" at bounding box center [373, 200] width 475 height 30
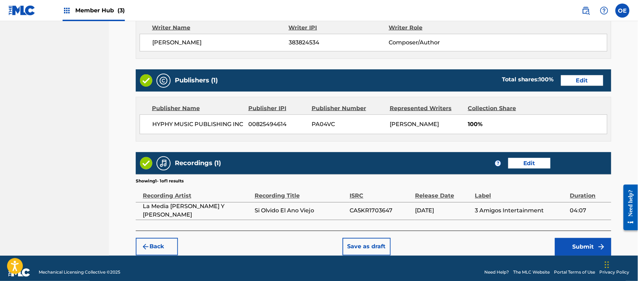
scroll to position [314, 0]
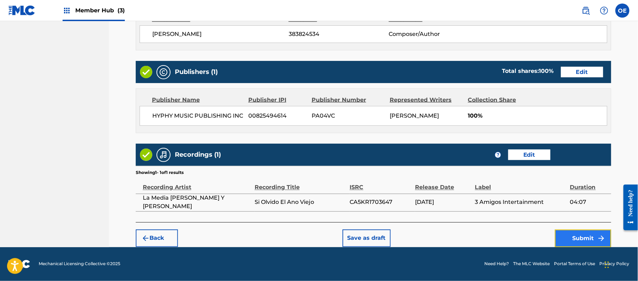
click at [577, 240] on button "Submit" at bounding box center [583, 238] width 56 height 18
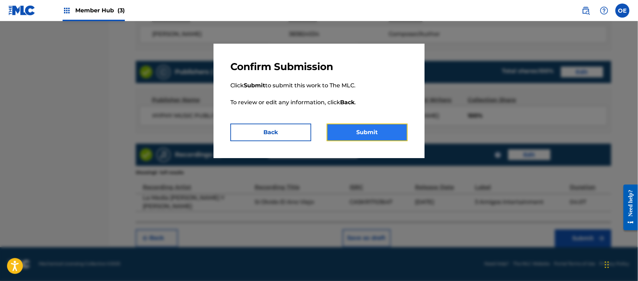
click at [389, 136] on button "Submit" at bounding box center [367, 132] width 81 height 18
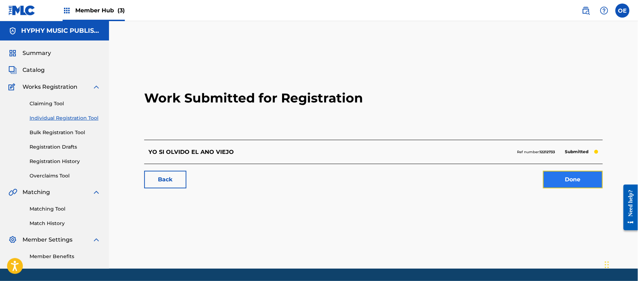
click at [579, 178] on link "Done" at bounding box center [573, 180] width 60 height 18
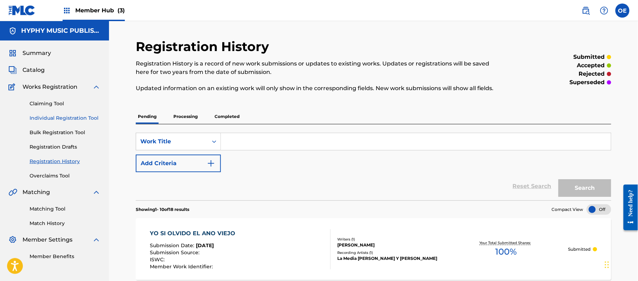
click at [87, 115] on link "Individual Registration Tool" at bounding box center [65, 117] width 71 height 7
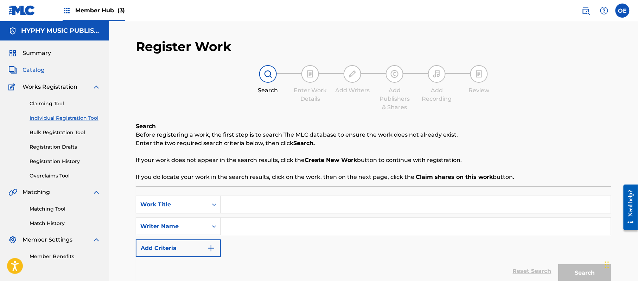
drag, startPoint x: 30, startPoint y: 65, endPoint x: 37, endPoint y: 73, distance: 10.5
click at [30, 66] on span "Catalog" at bounding box center [34, 70] width 22 height 8
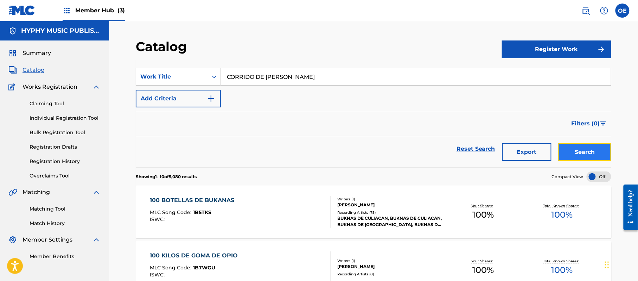
click at [584, 150] on button "Search" at bounding box center [584, 152] width 53 height 18
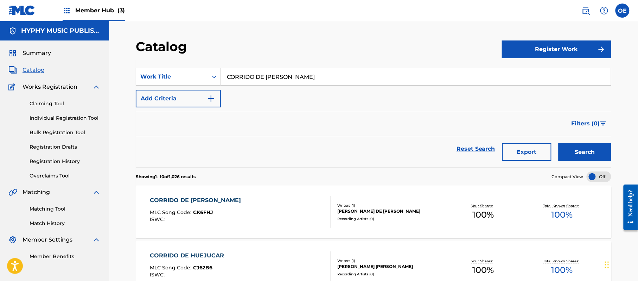
click at [188, 203] on div "CORRIDO DE [PERSON_NAME]" at bounding box center [197, 200] width 95 height 8
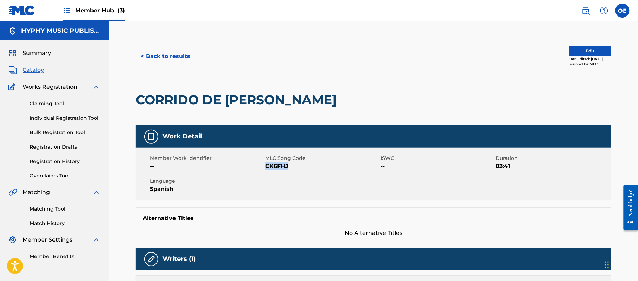
drag, startPoint x: 286, startPoint y: 167, endPoint x: 265, endPoint y: 169, distance: 20.5
click at [265, 169] on span "CK6FHJ" at bounding box center [322, 166] width 114 height 8
copy span "CK6FHJ"
drag, startPoint x: 133, startPoint y: 0, endPoint x: 333, endPoint y: 35, distance: 203.5
click at [333, 35] on div "< Back to results Edit Last Edited: [DATE] Source: The MLC CORRIDO DE [PERSON_N…" at bounding box center [373, 274] width 529 height 506
